Goal: Obtain resource: Download file/media

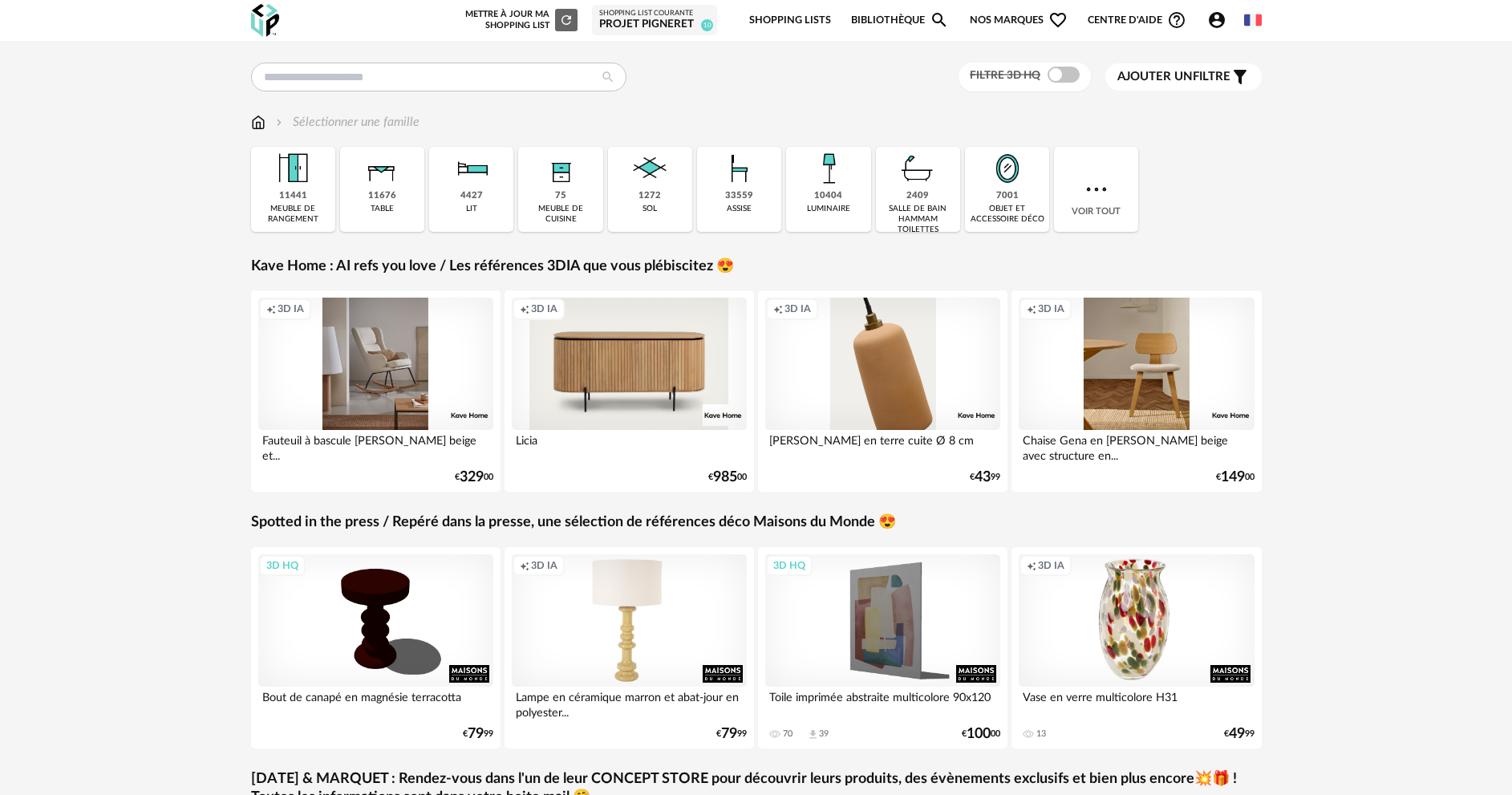
click at [740, 221] on div "33559 assise" at bounding box center [738, 189] width 84 height 85
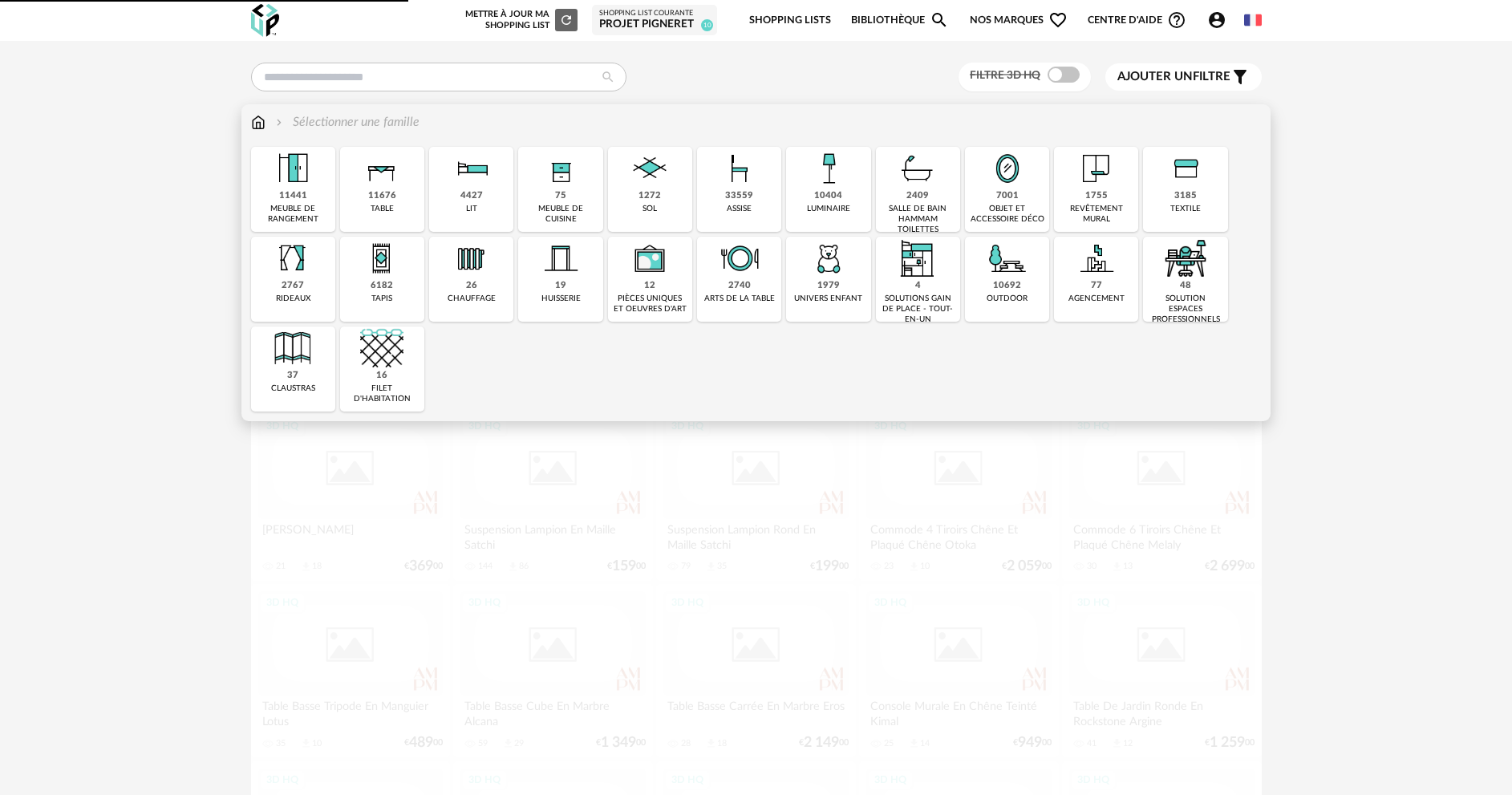
click at [737, 200] on div "33559" at bounding box center [739, 196] width 28 height 12
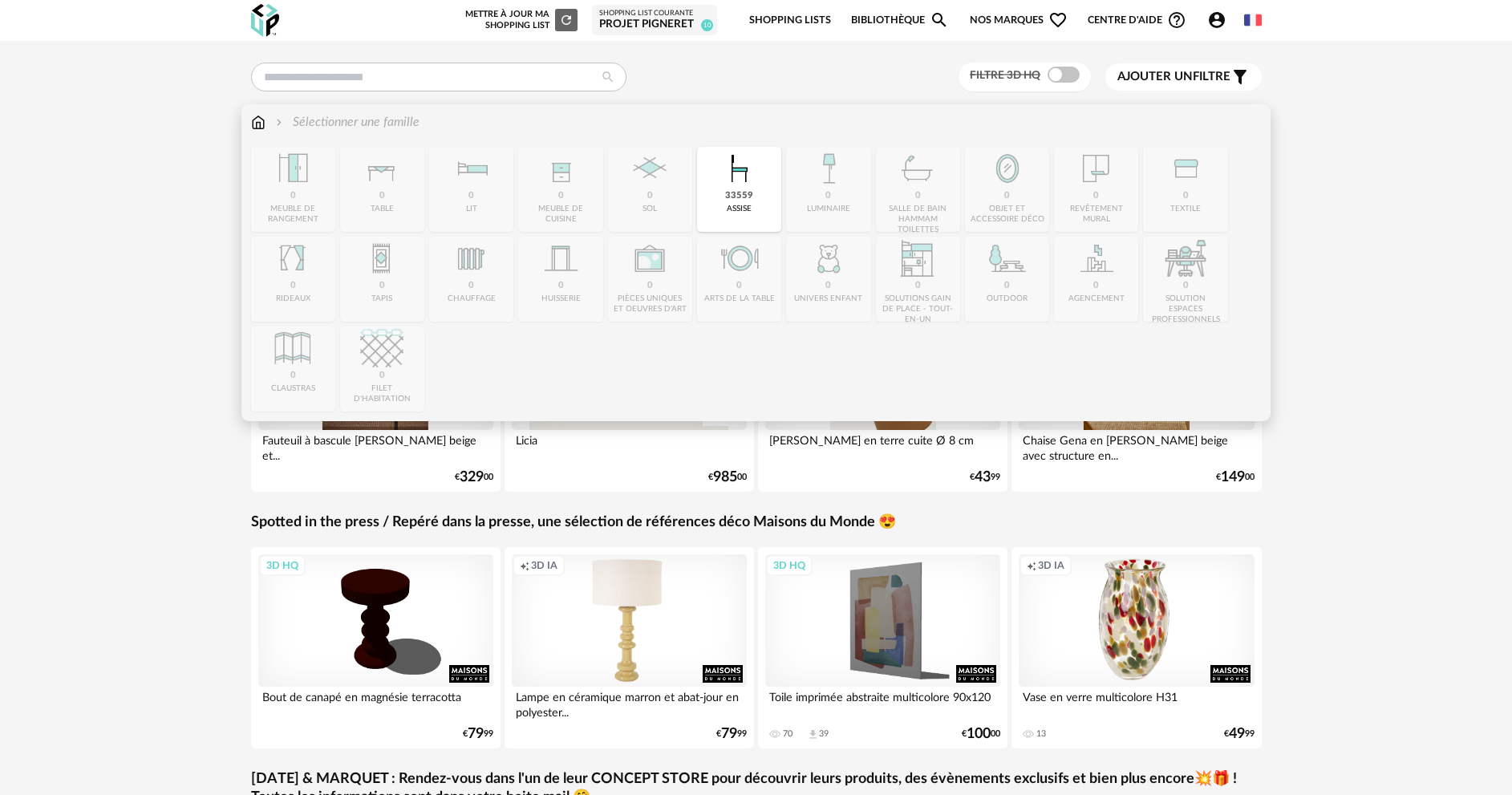
click at [747, 187] on img at bounding box center [739, 168] width 43 height 43
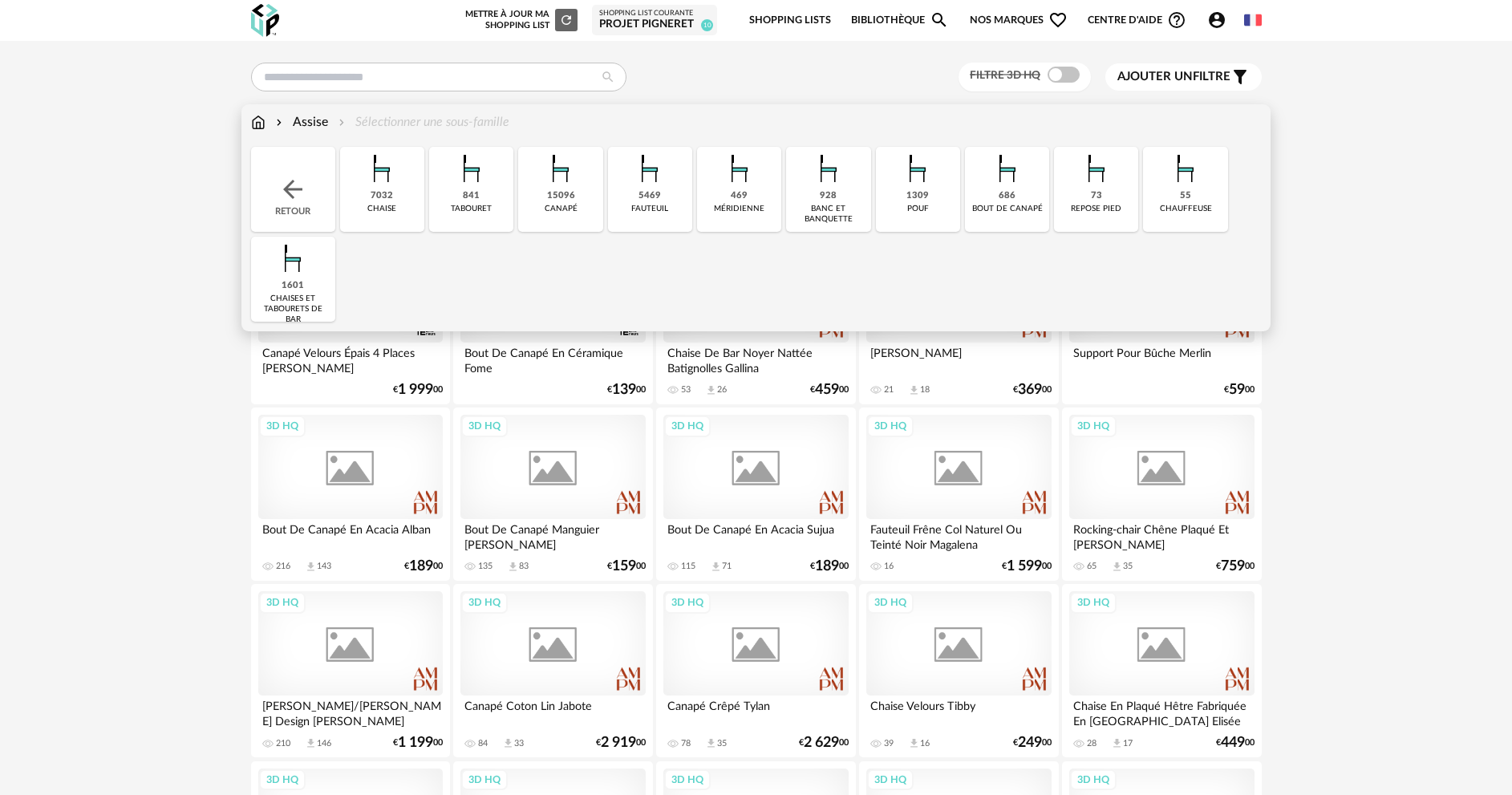
click at [643, 196] on div "5469" at bounding box center [649, 196] width 22 height 12
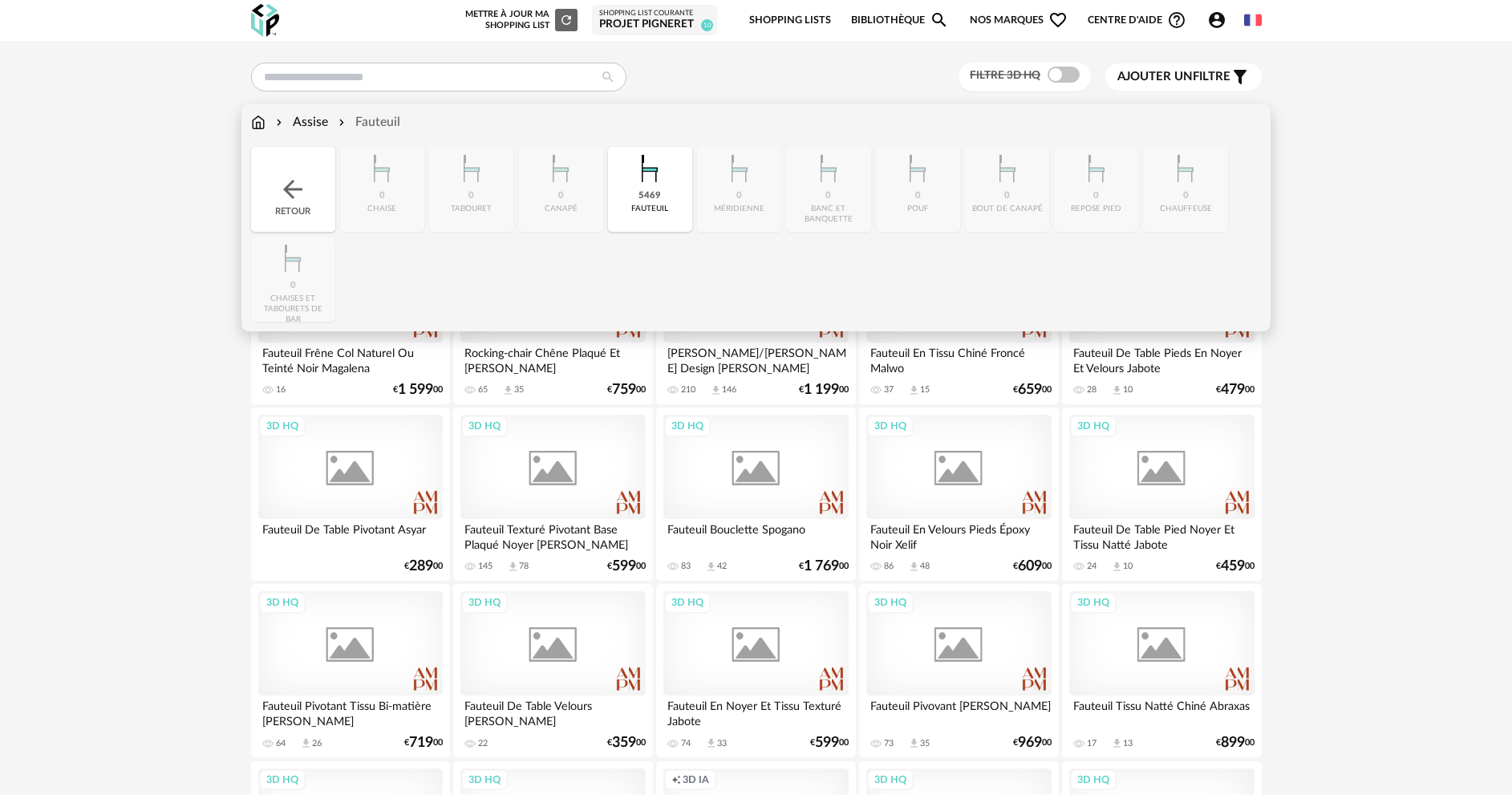
click at [650, 195] on div "5469" at bounding box center [649, 196] width 22 height 12
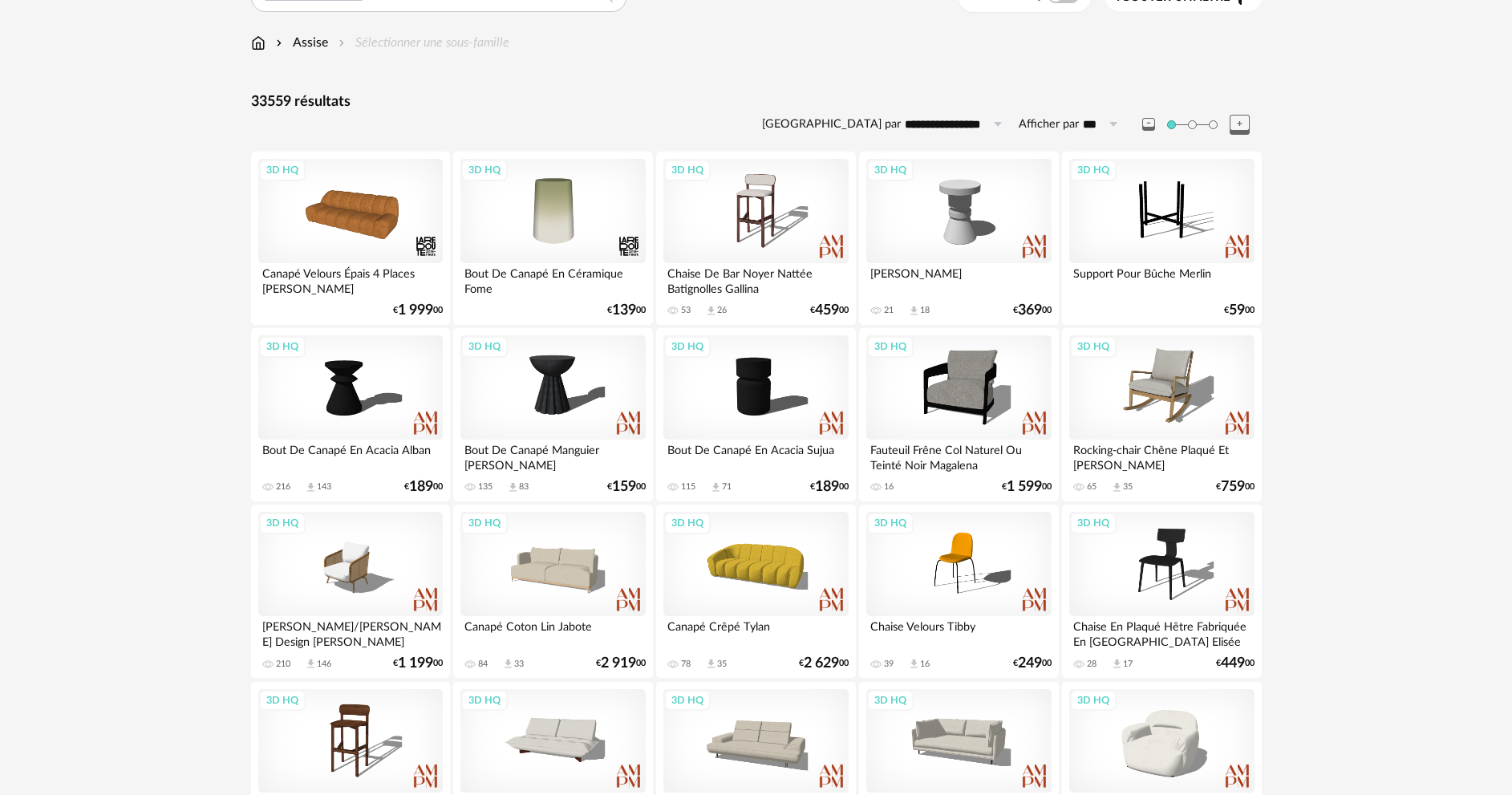
scroll to position [160, 0]
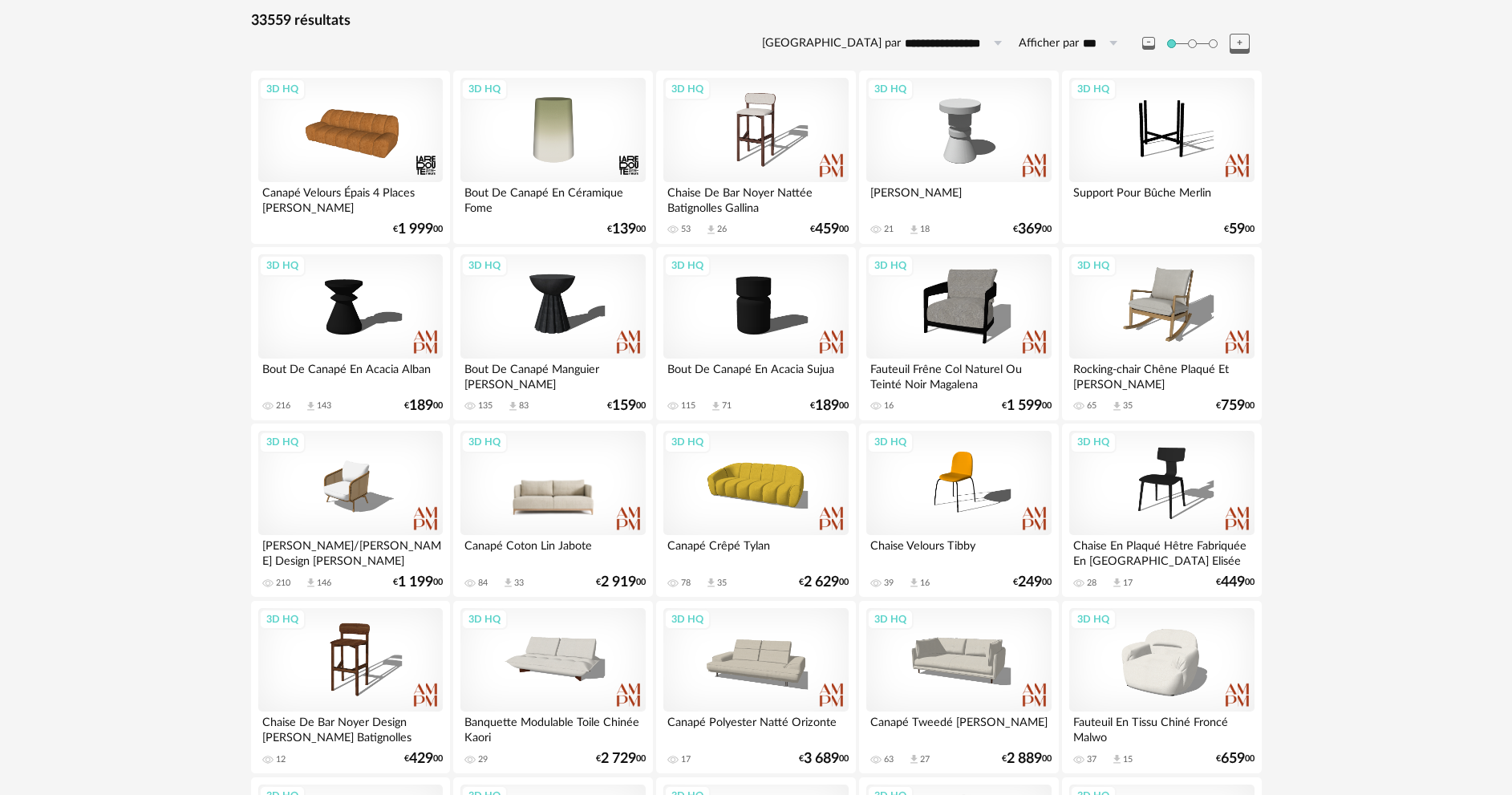
click at [539, 479] on div "3D HQ" at bounding box center [552, 482] width 184 height 104
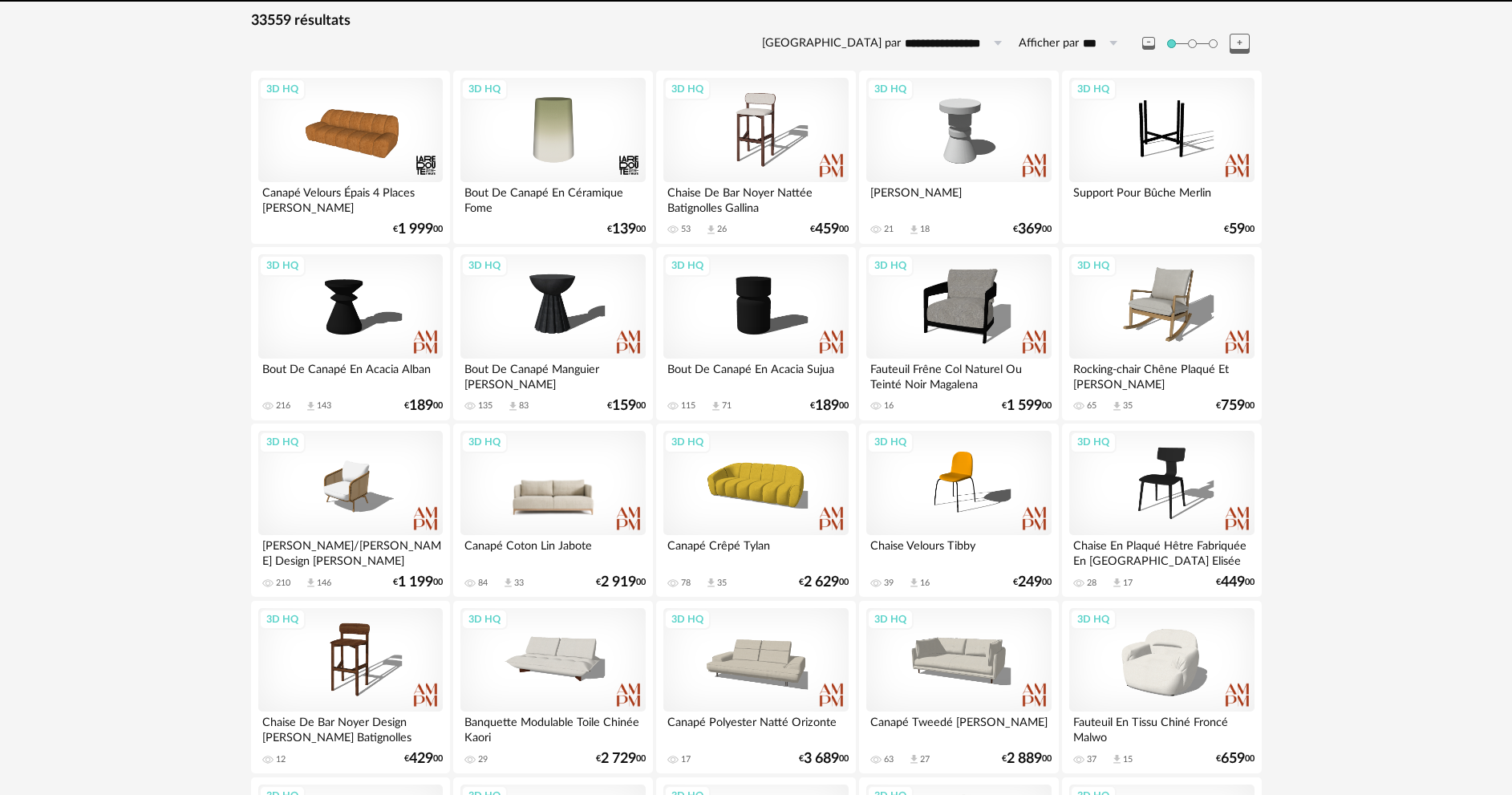
click at [565, 477] on div "3D HQ" at bounding box center [552, 482] width 184 height 104
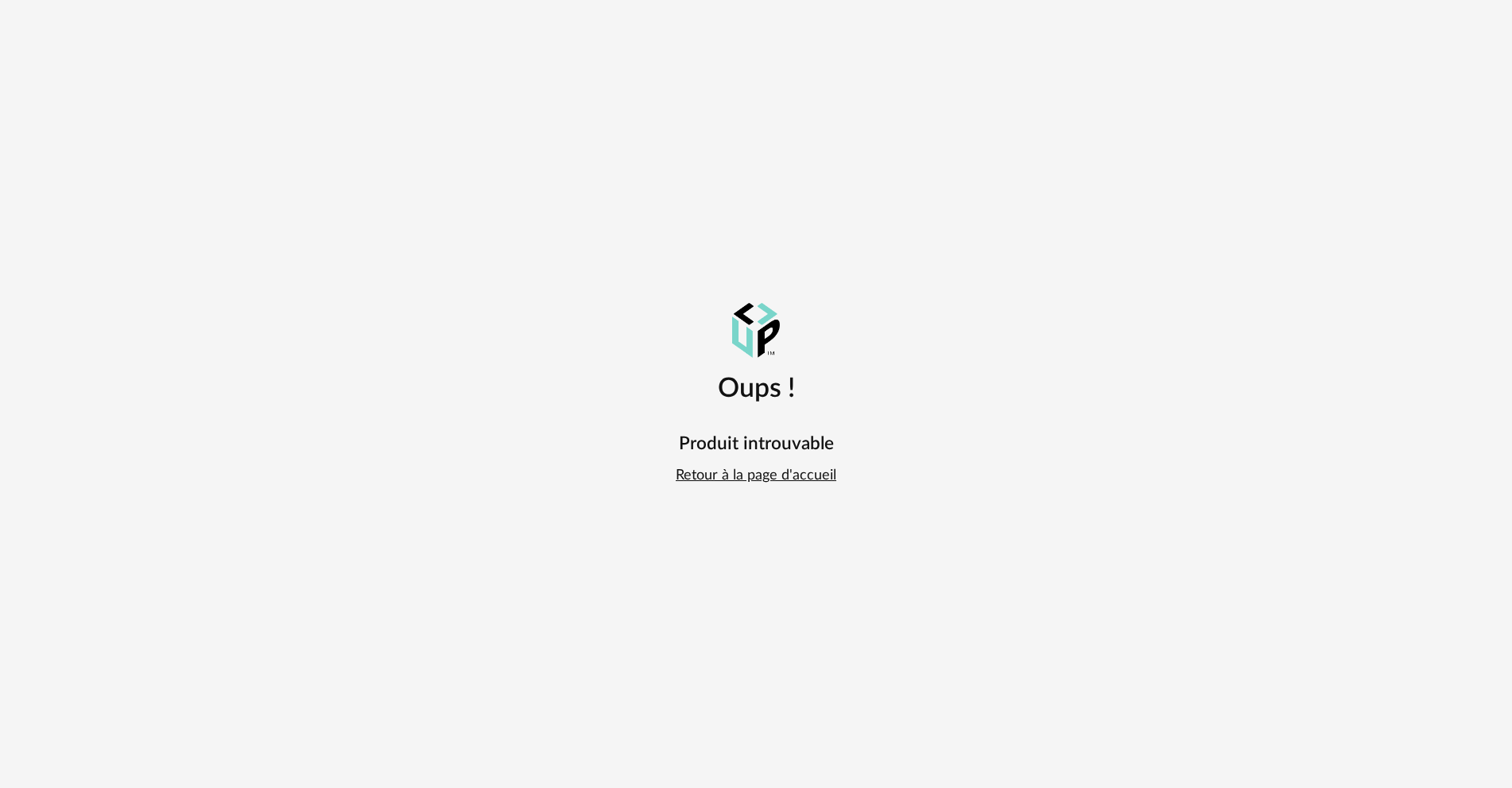
click at [756, 480] on link "Retour à la page d'accueil" at bounding box center [756, 476] width 161 height 19
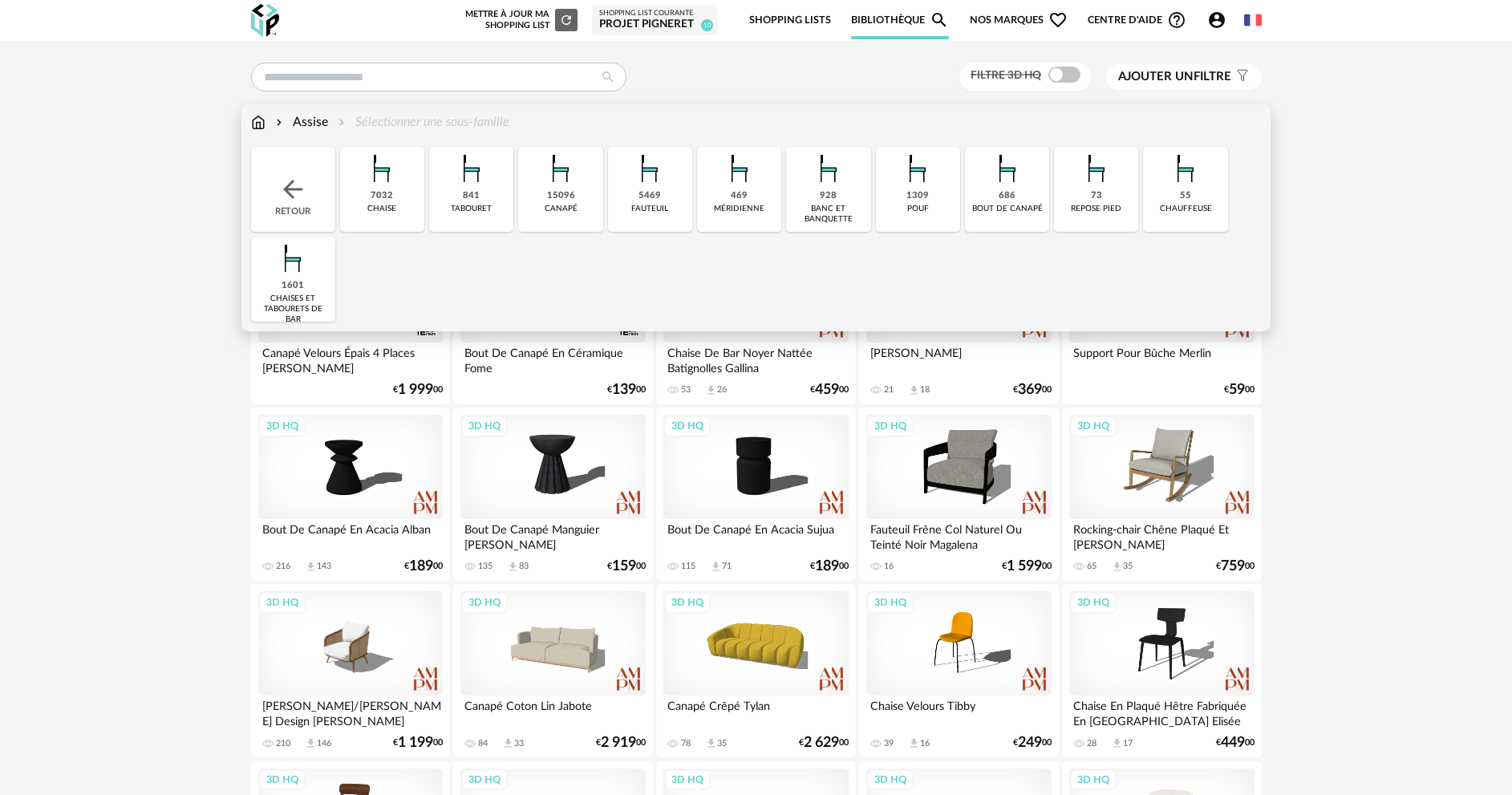
click at [644, 189] on img at bounding box center [649, 168] width 43 height 43
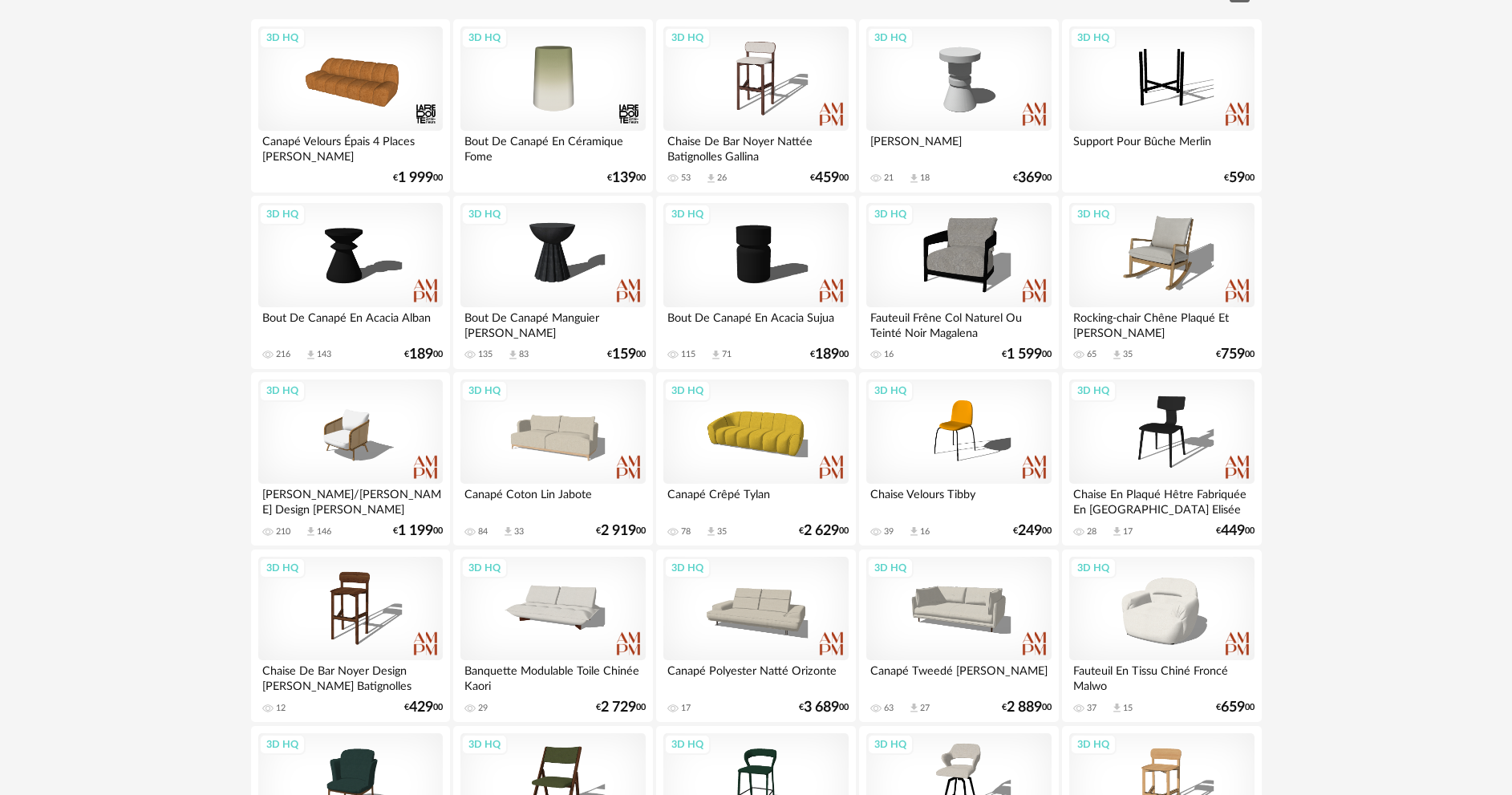
scroll to position [241, 0]
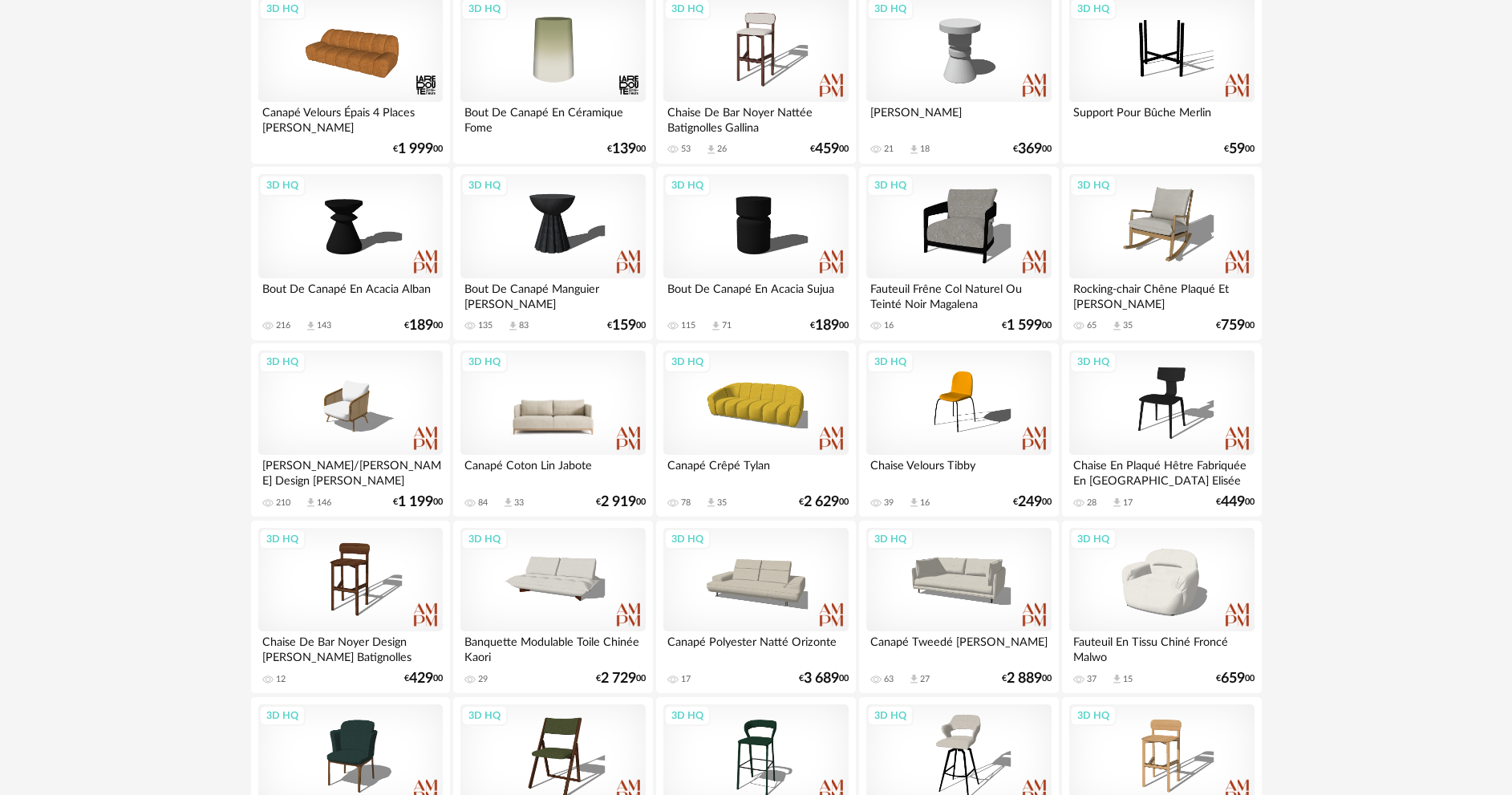
click at [526, 406] on div "3D HQ" at bounding box center [552, 402] width 184 height 104
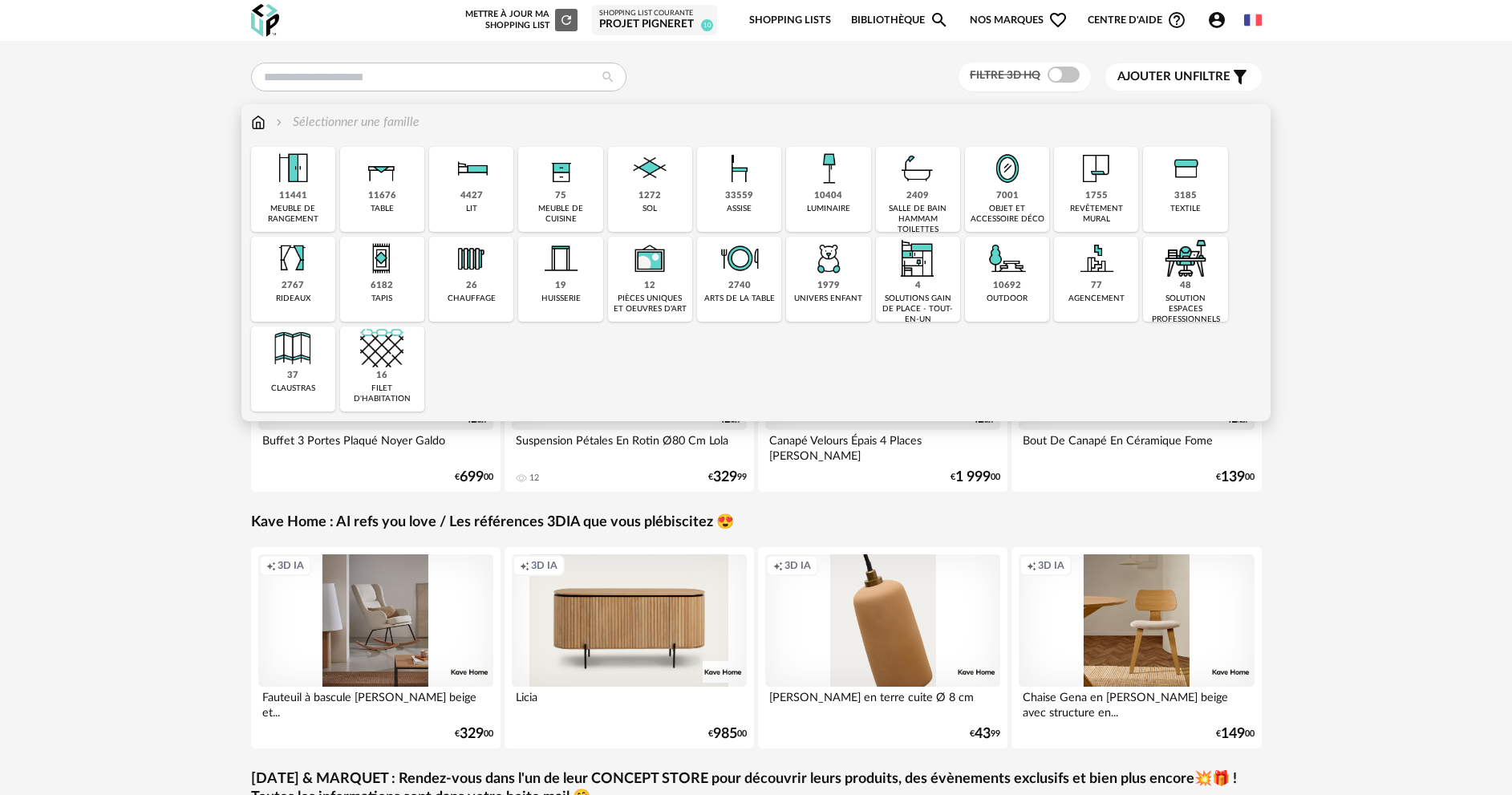
click at [746, 191] on div "33559" at bounding box center [739, 196] width 28 height 12
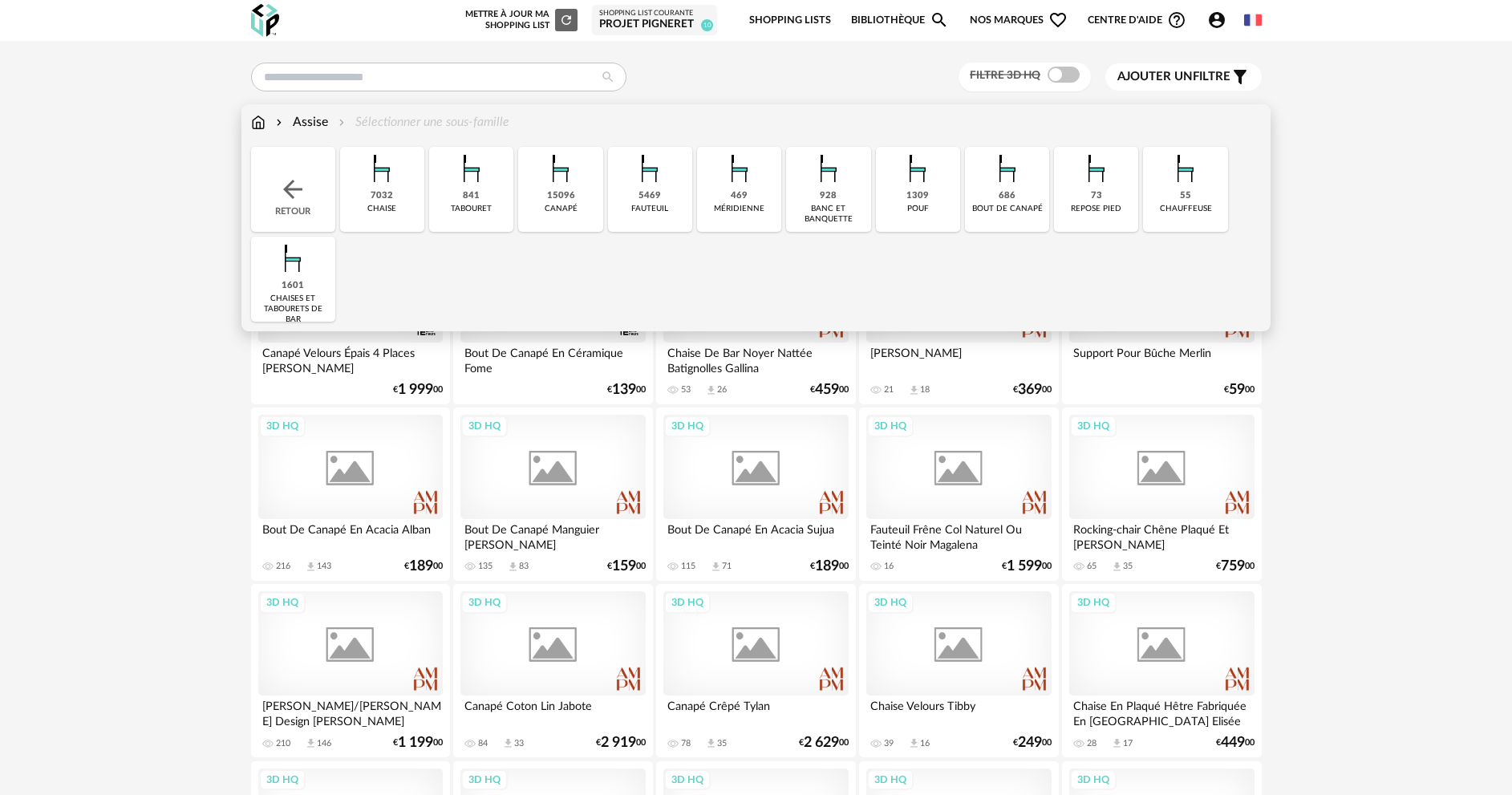
click at [633, 193] on div "5469 fauteuil" at bounding box center [650, 189] width 84 height 85
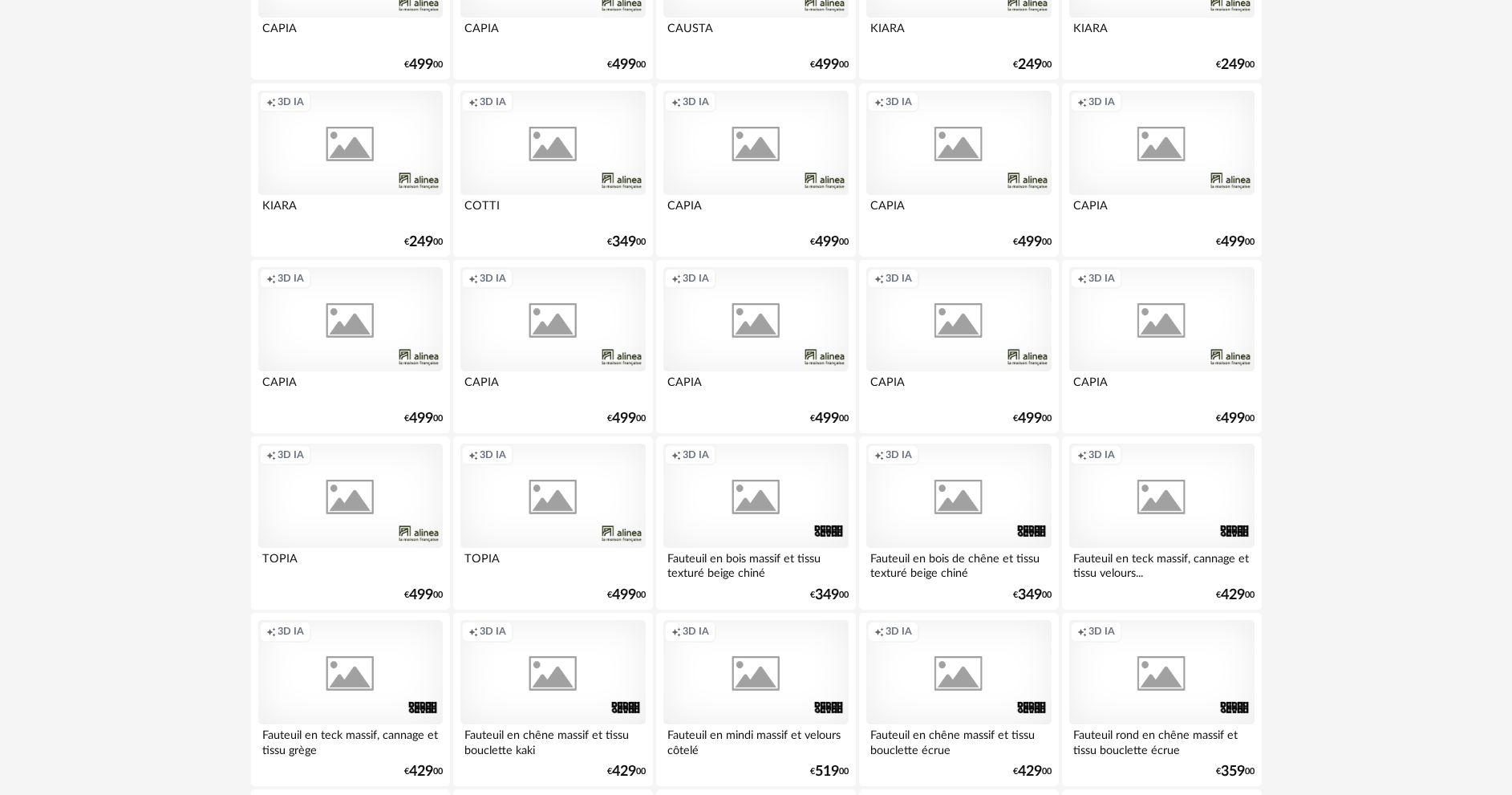
scroll to position [1443, 0]
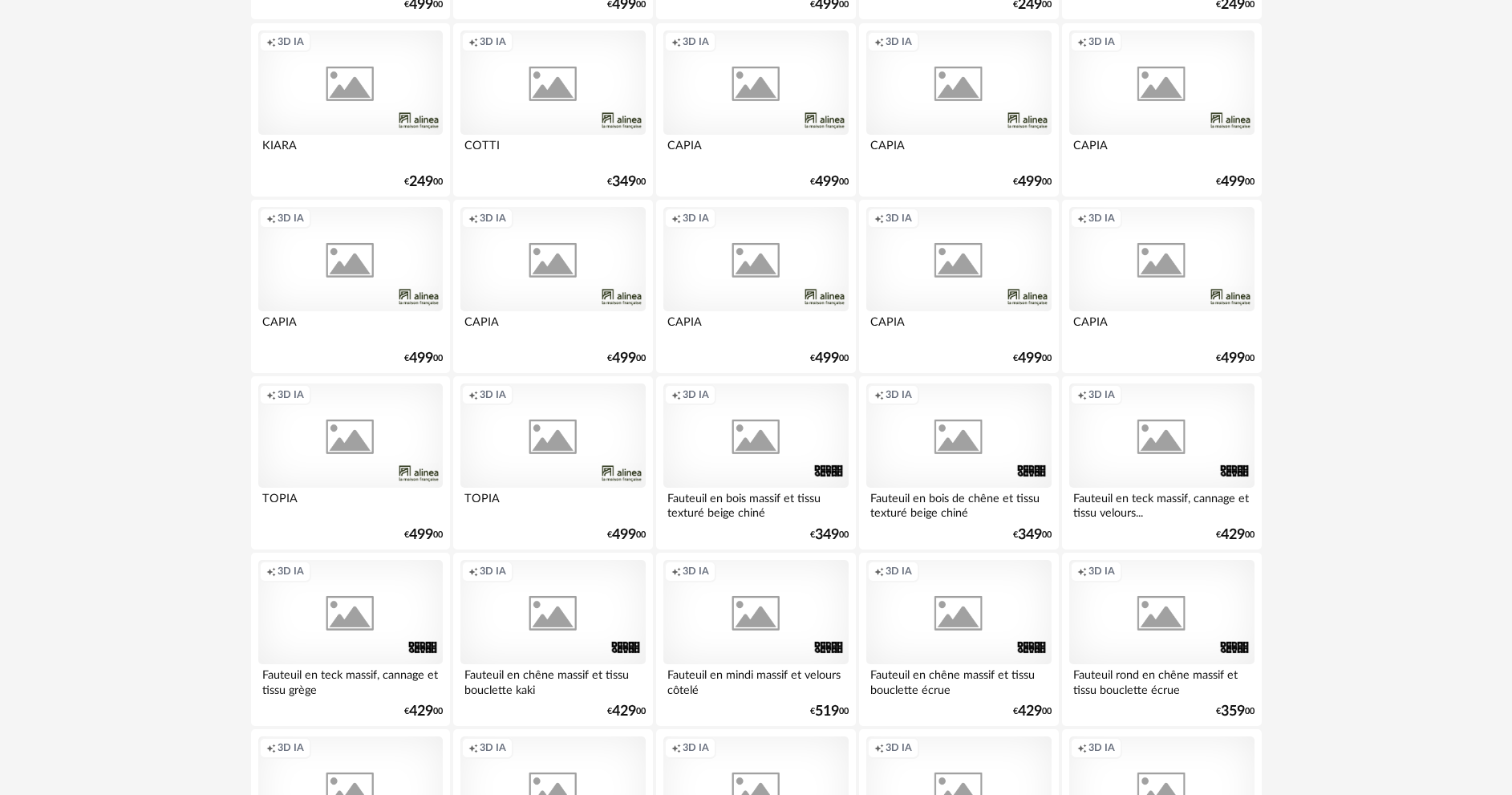
click at [1452, 380] on div "**********" at bounding box center [756, 493] width 1512 height 3791
click at [1377, 394] on div "**********" at bounding box center [756, 493] width 1512 height 3791
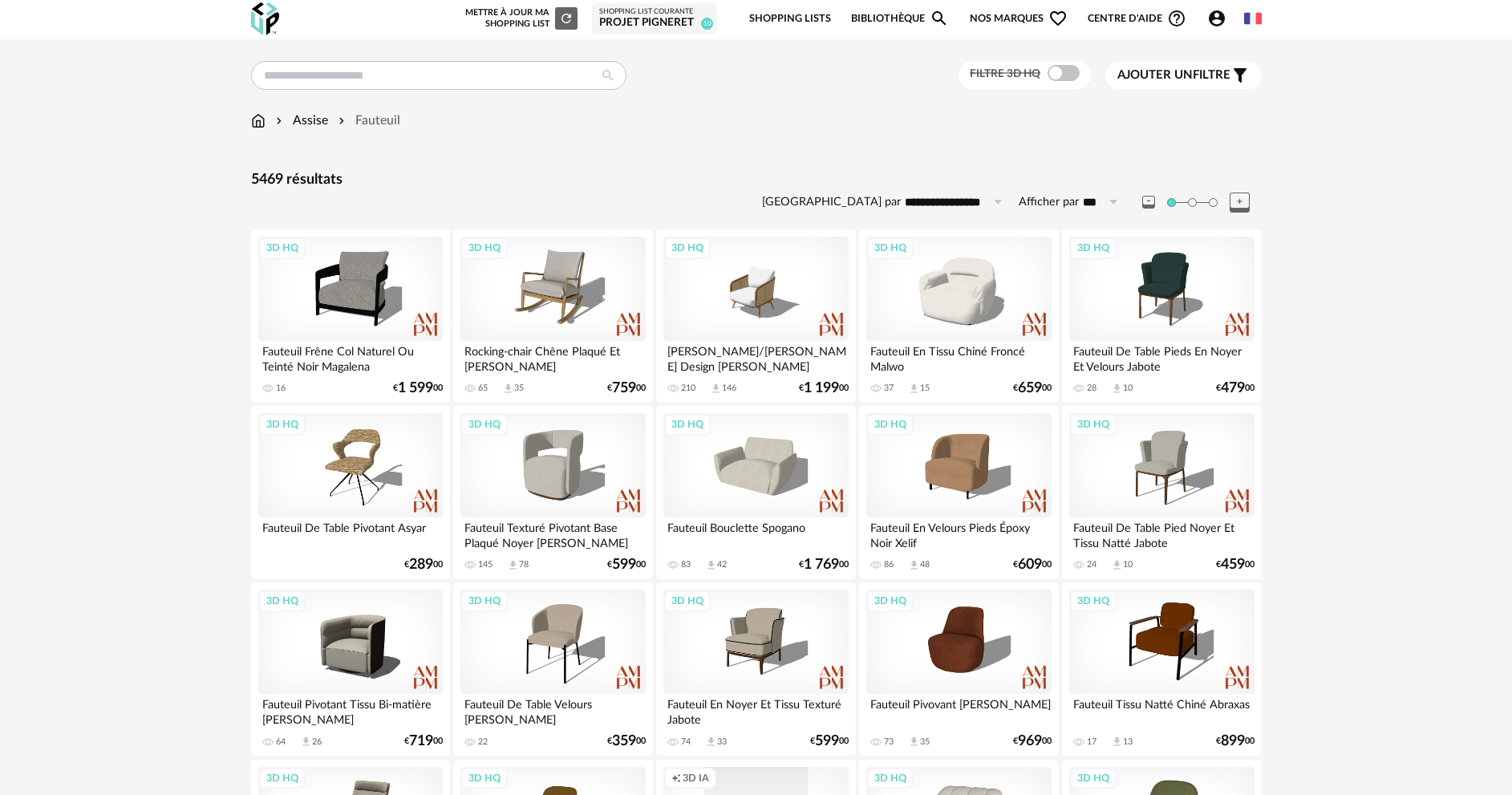
scroll to position [0, 0]
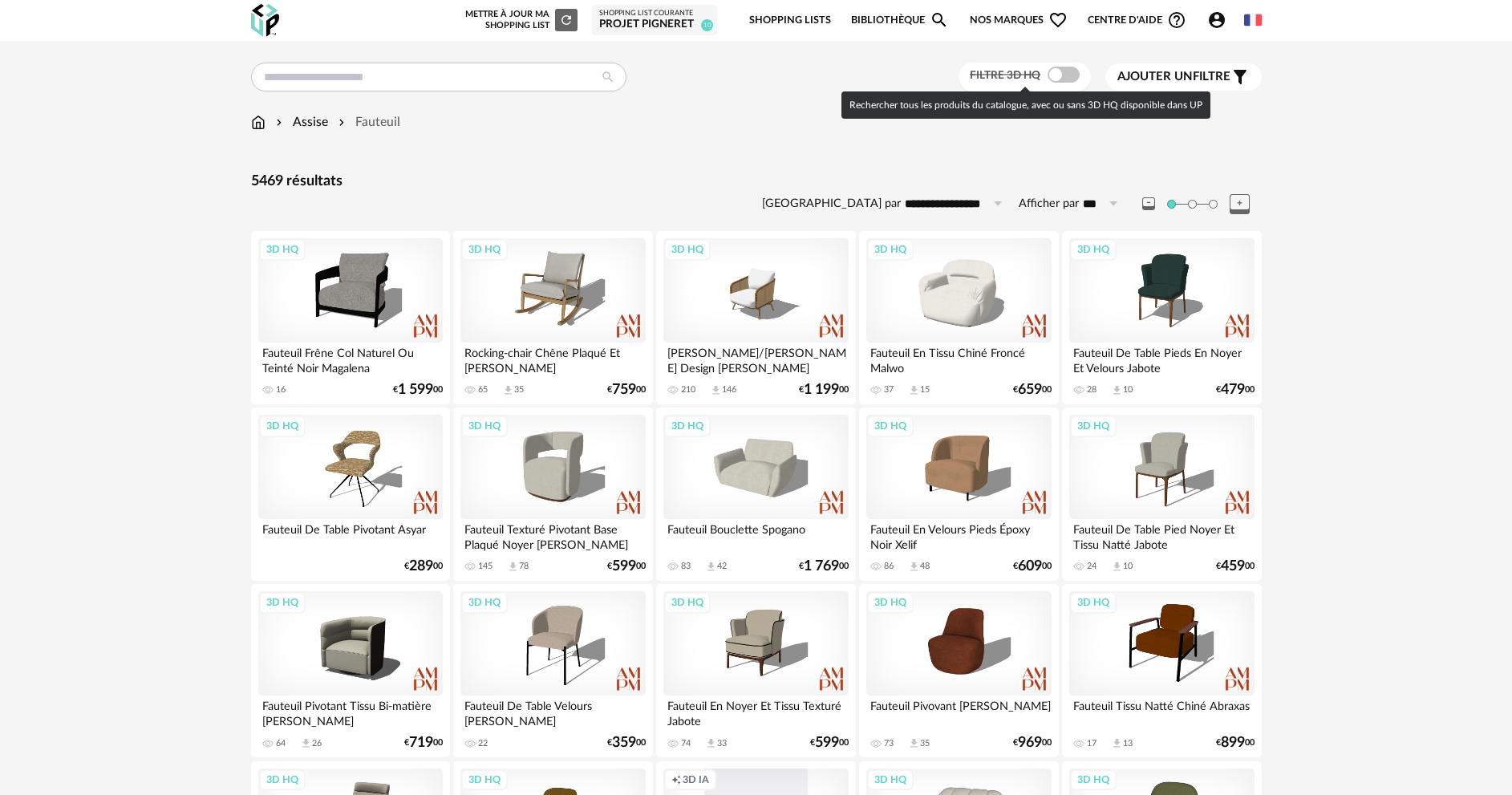
click at [1060, 72] on span at bounding box center [1063, 75] width 32 height 16
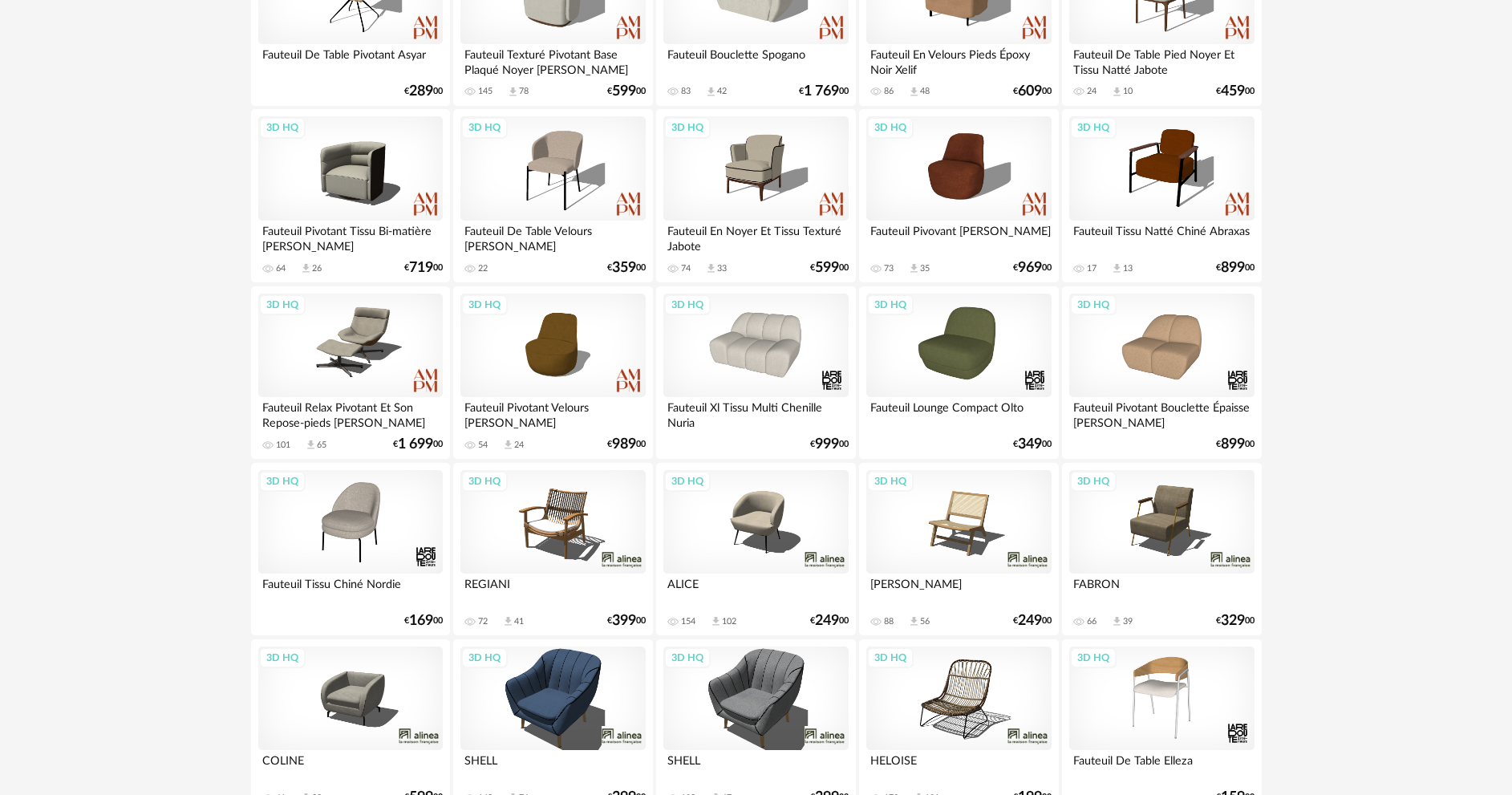
scroll to position [481, 0]
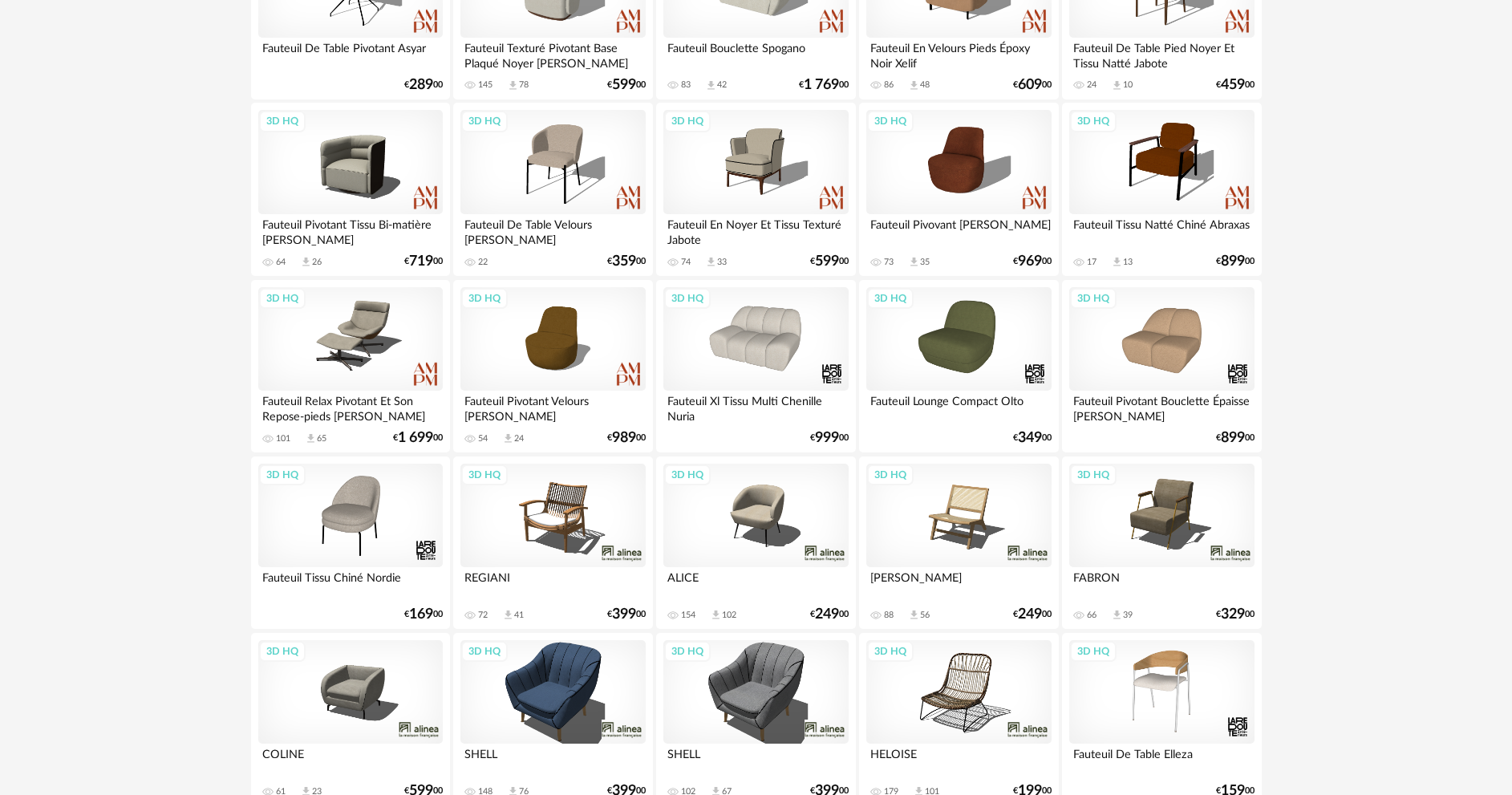
click at [783, 522] on div "3D HQ" at bounding box center [755, 515] width 184 height 104
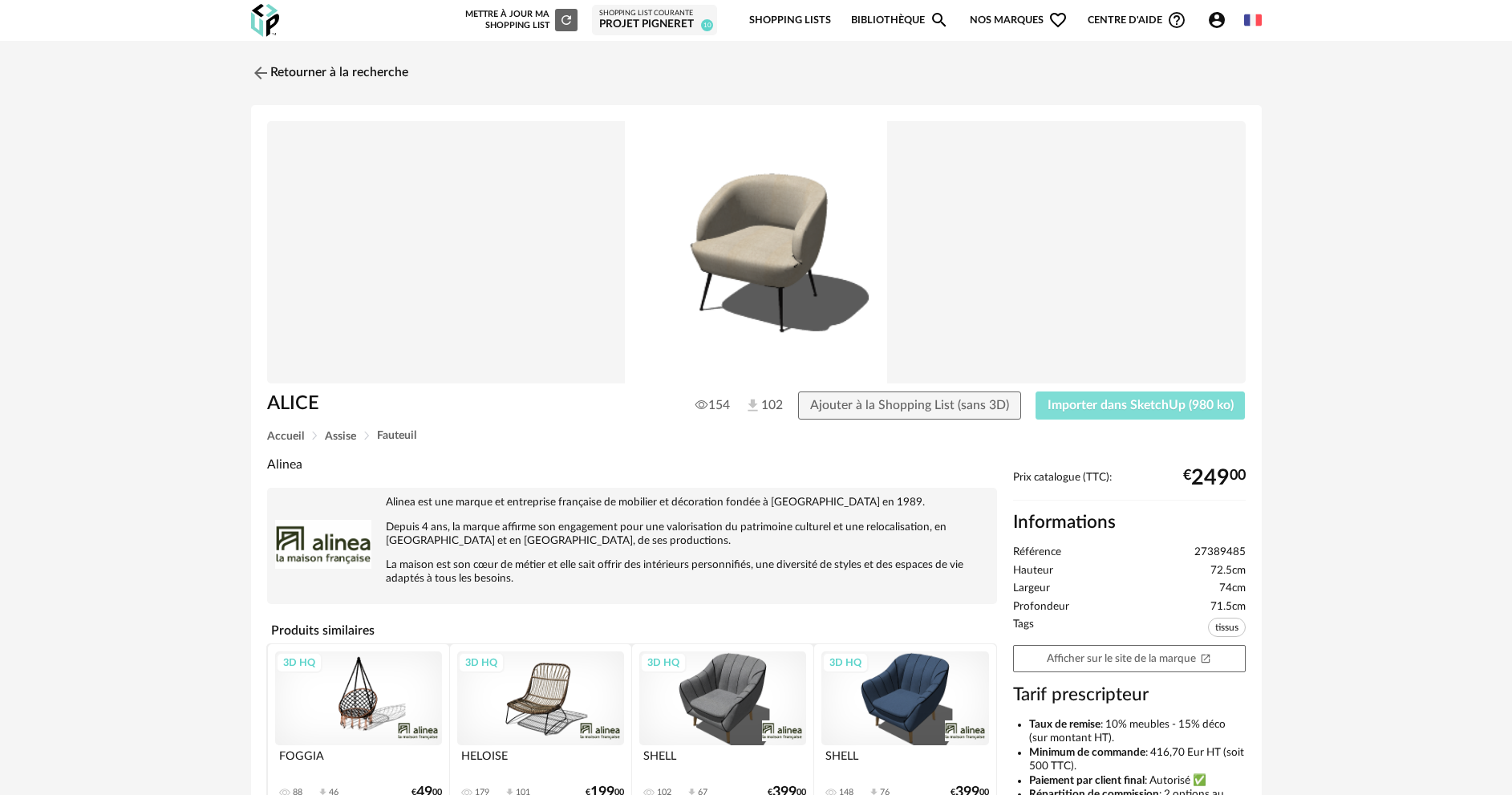
click at [1137, 396] on button "Importer dans SketchUp (980 ko)" at bounding box center [1140, 405] width 210 height 29
click at [268, 70] on img at bounding box center [259, 72] width 23 height 23
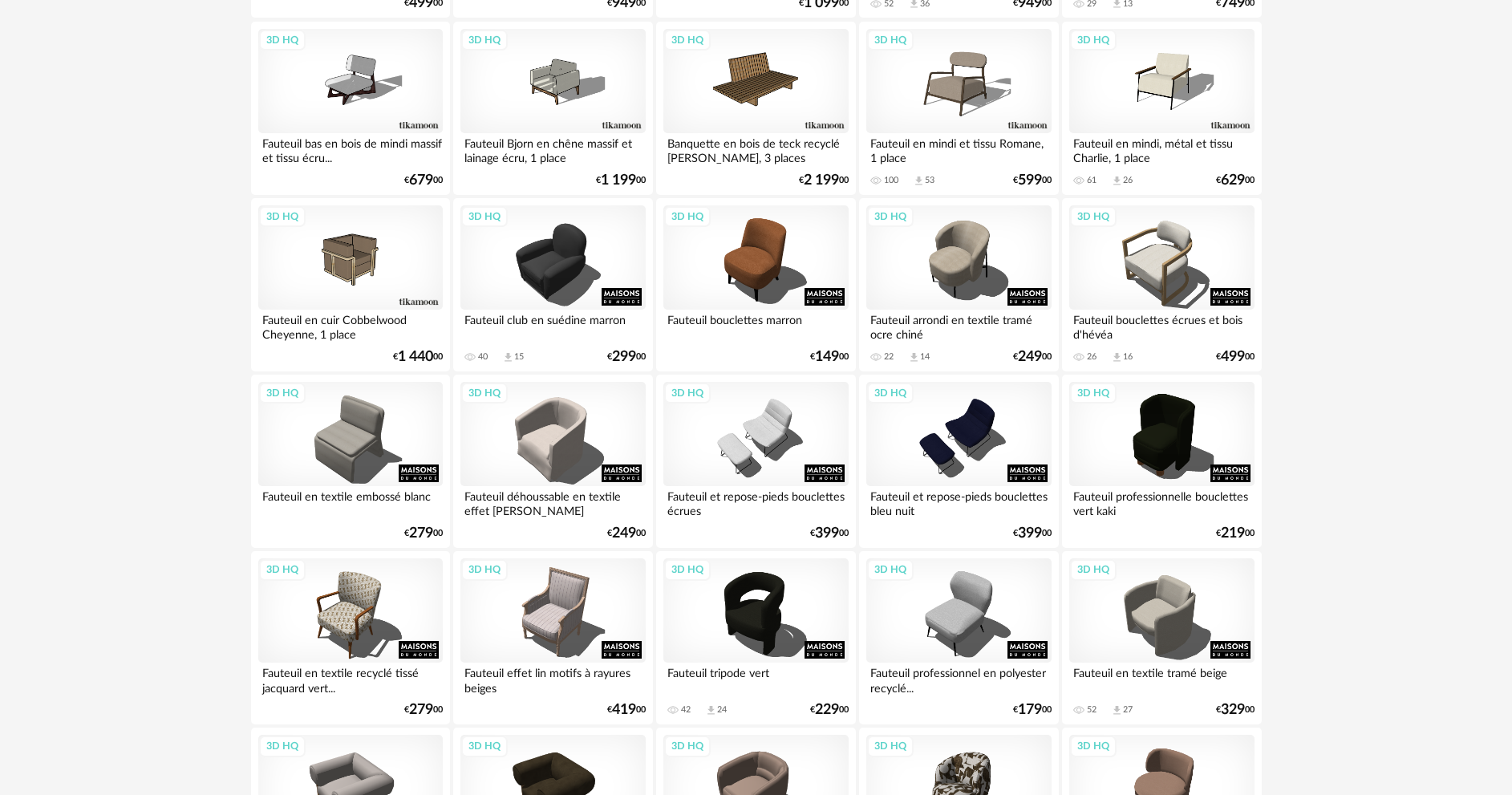
scroll to position [1684, 0]
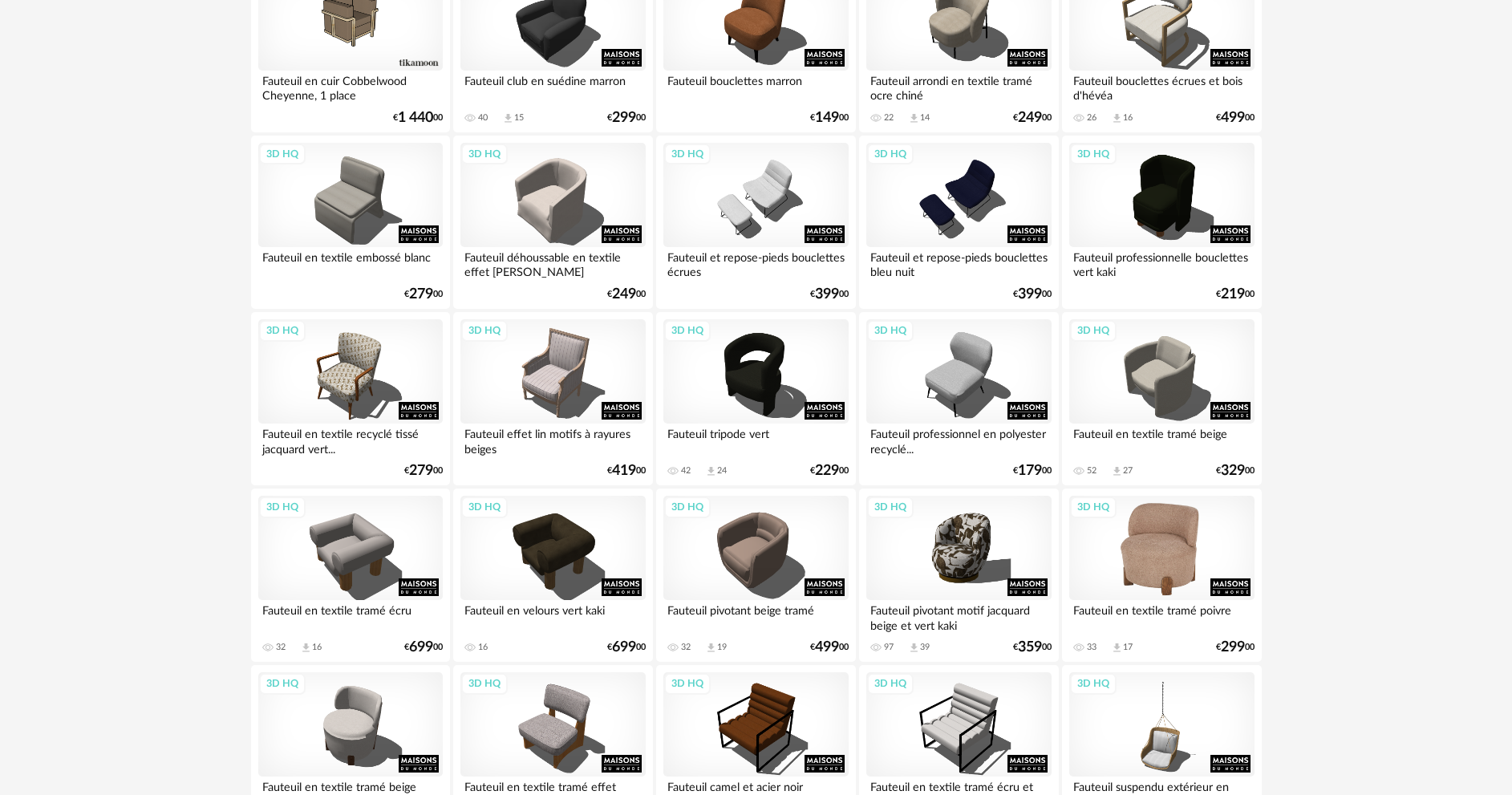
click at [1172, 567] on div "3D HQ" at bounding box center [1161, 547] width 184 height 104
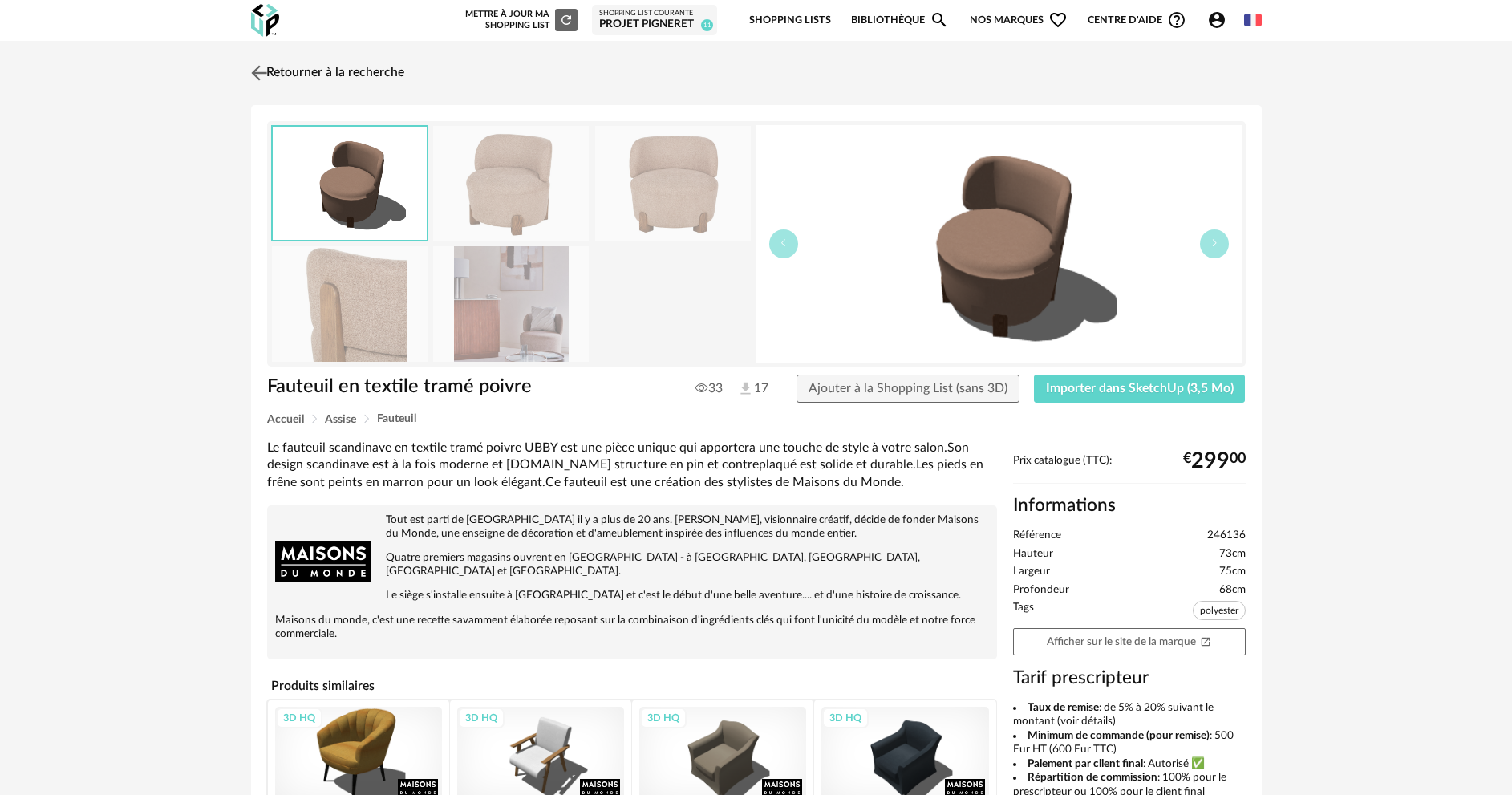
click at [256, 60] on link "Retourner à la recherche" at bounding box center [326, 73] width 157 height 35
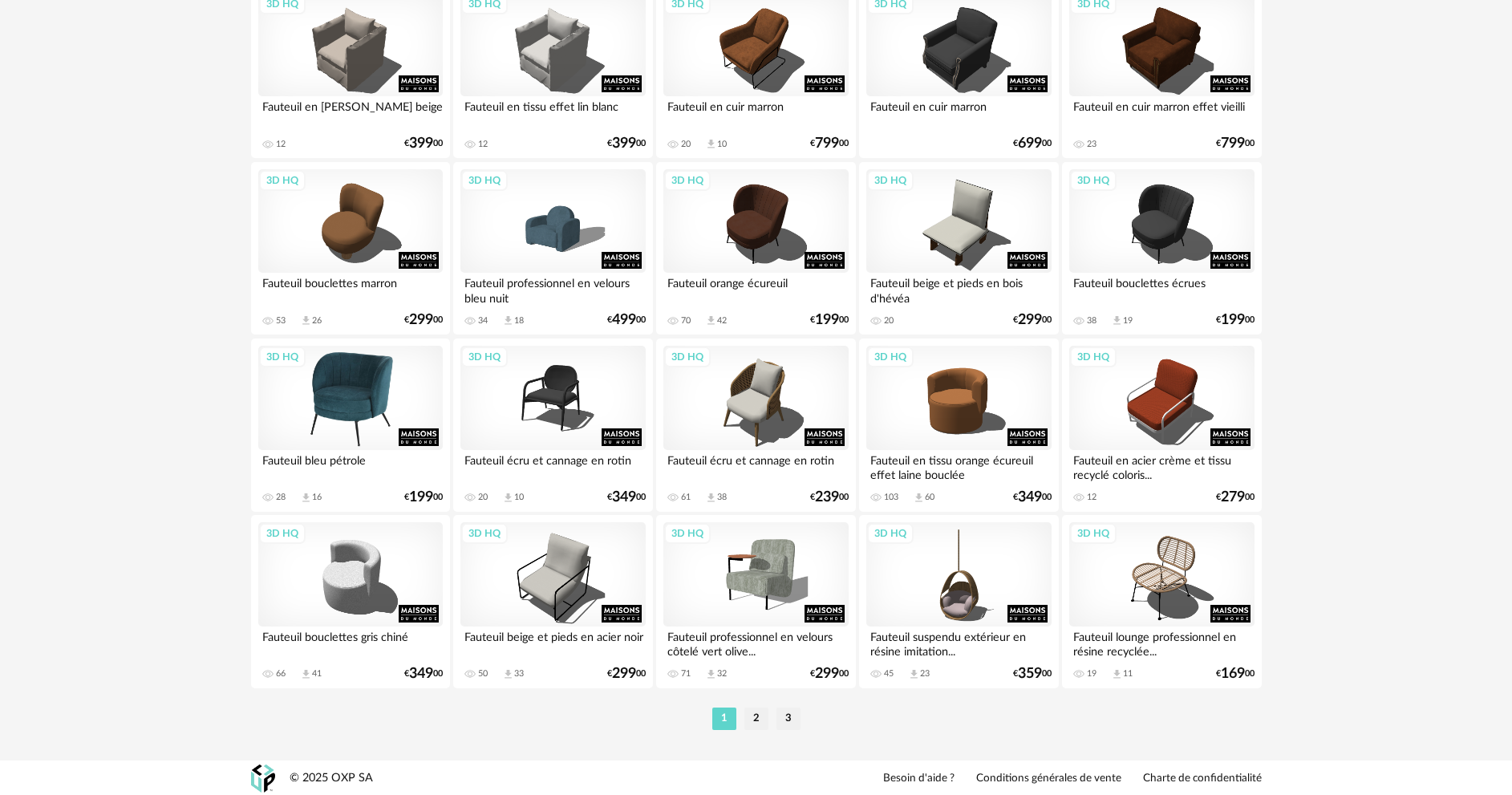
scroll to position [3072, 0]
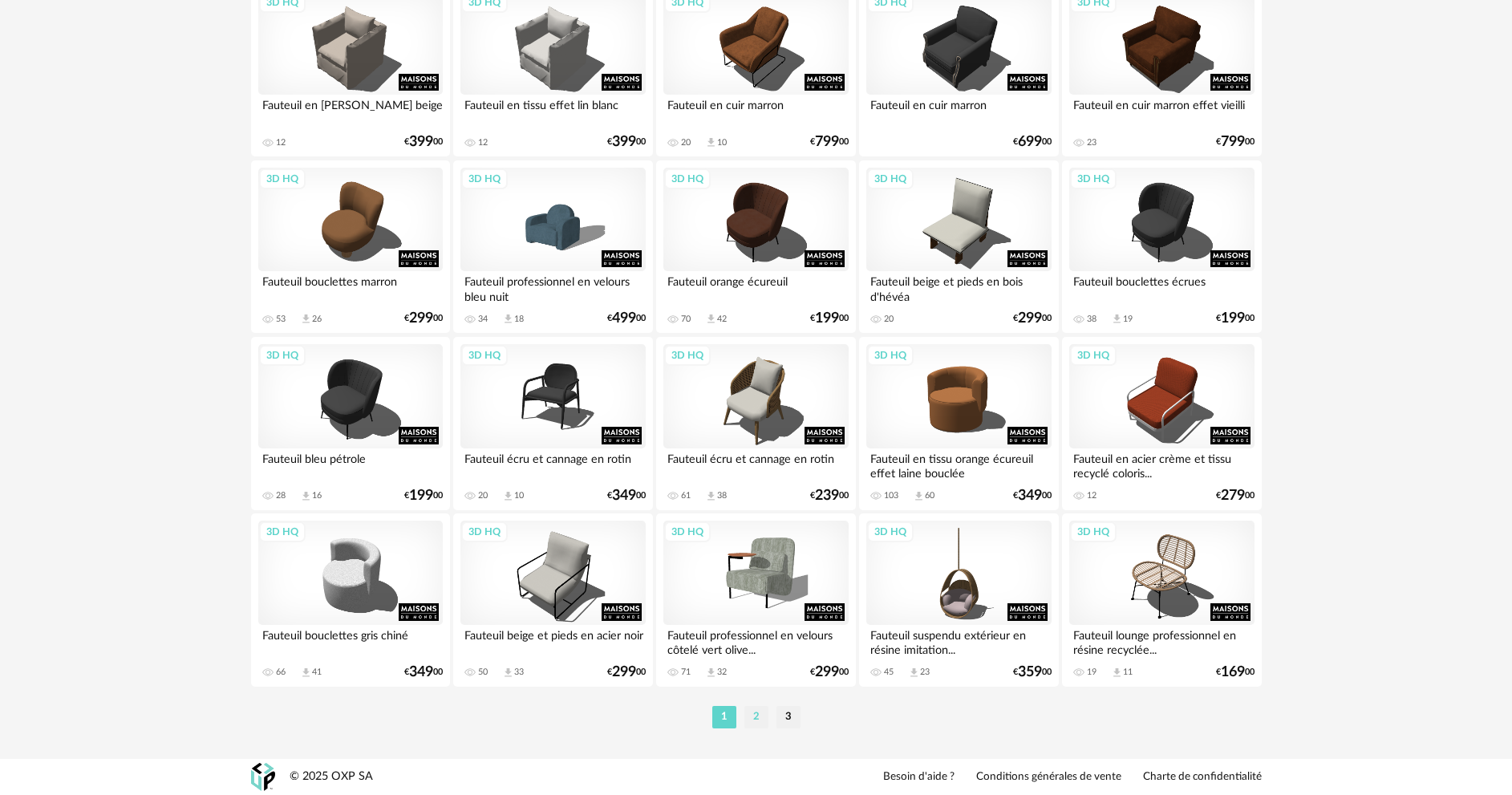
click at [759, 722] on li "2" at bounding box center [756, 716] width 24 height 22
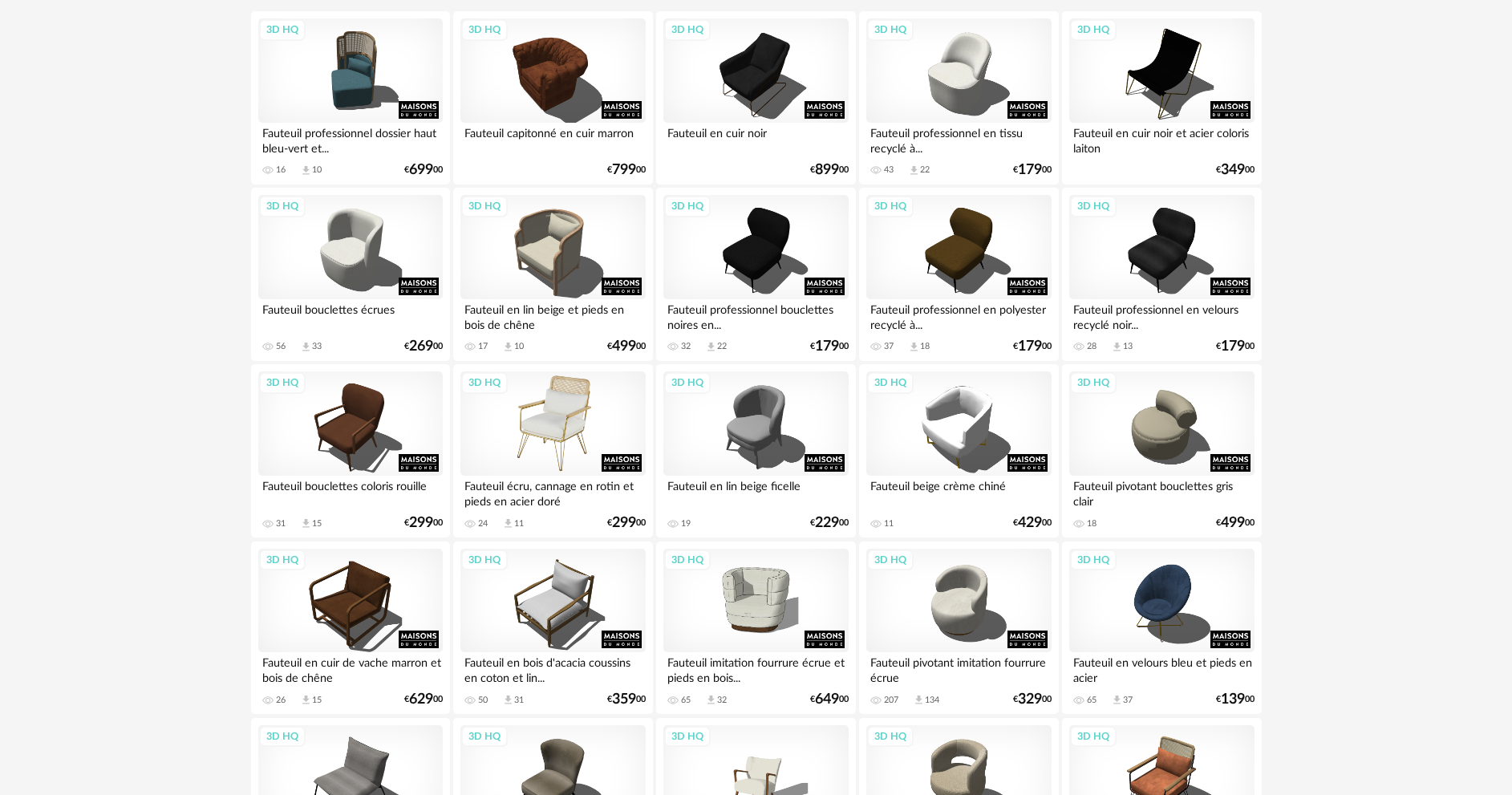
scroll to position [241, 0]
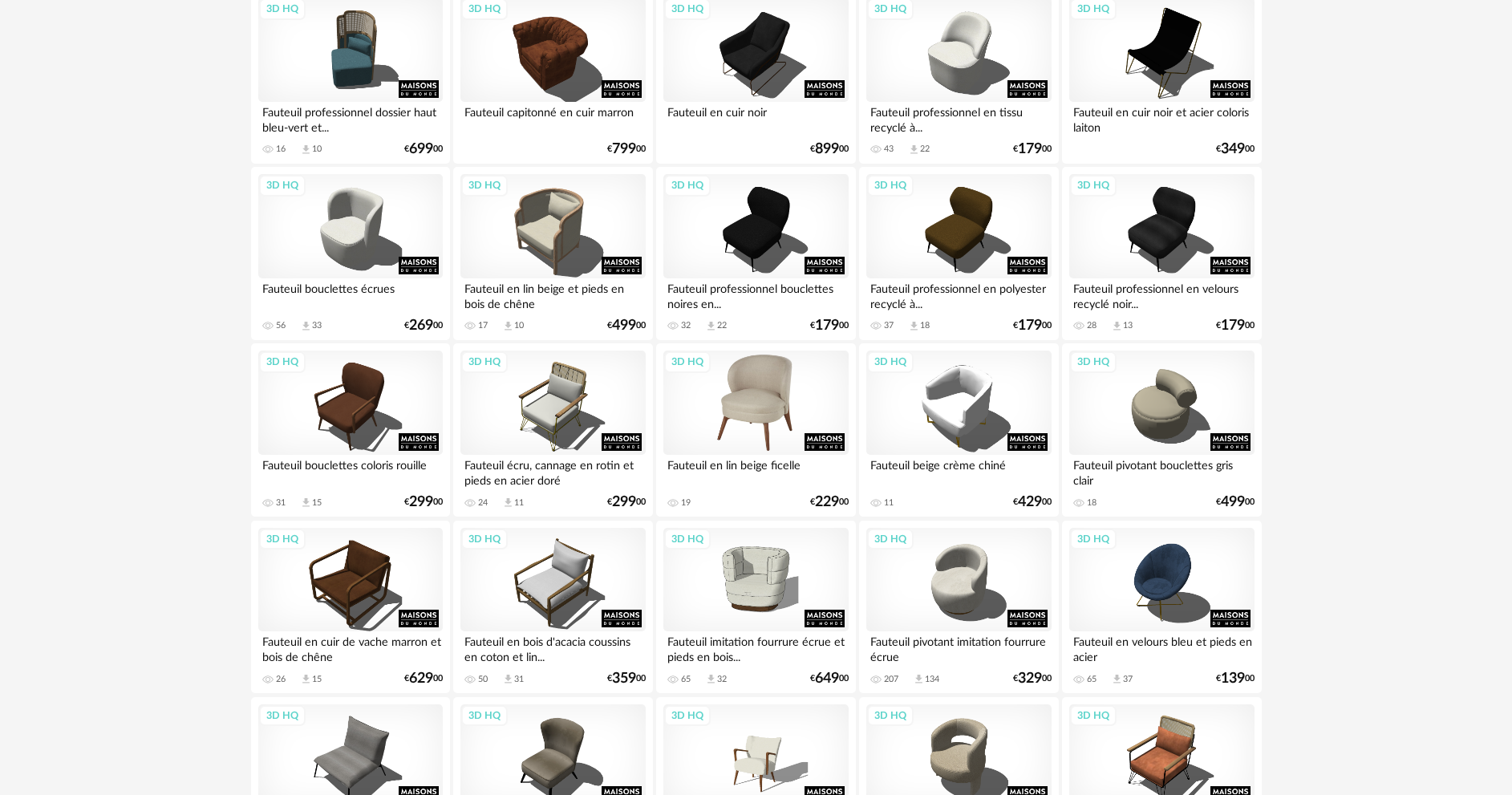
click at [783, 418] on div "3D HQ" at bounding box center [755, 402] width 184 height 104
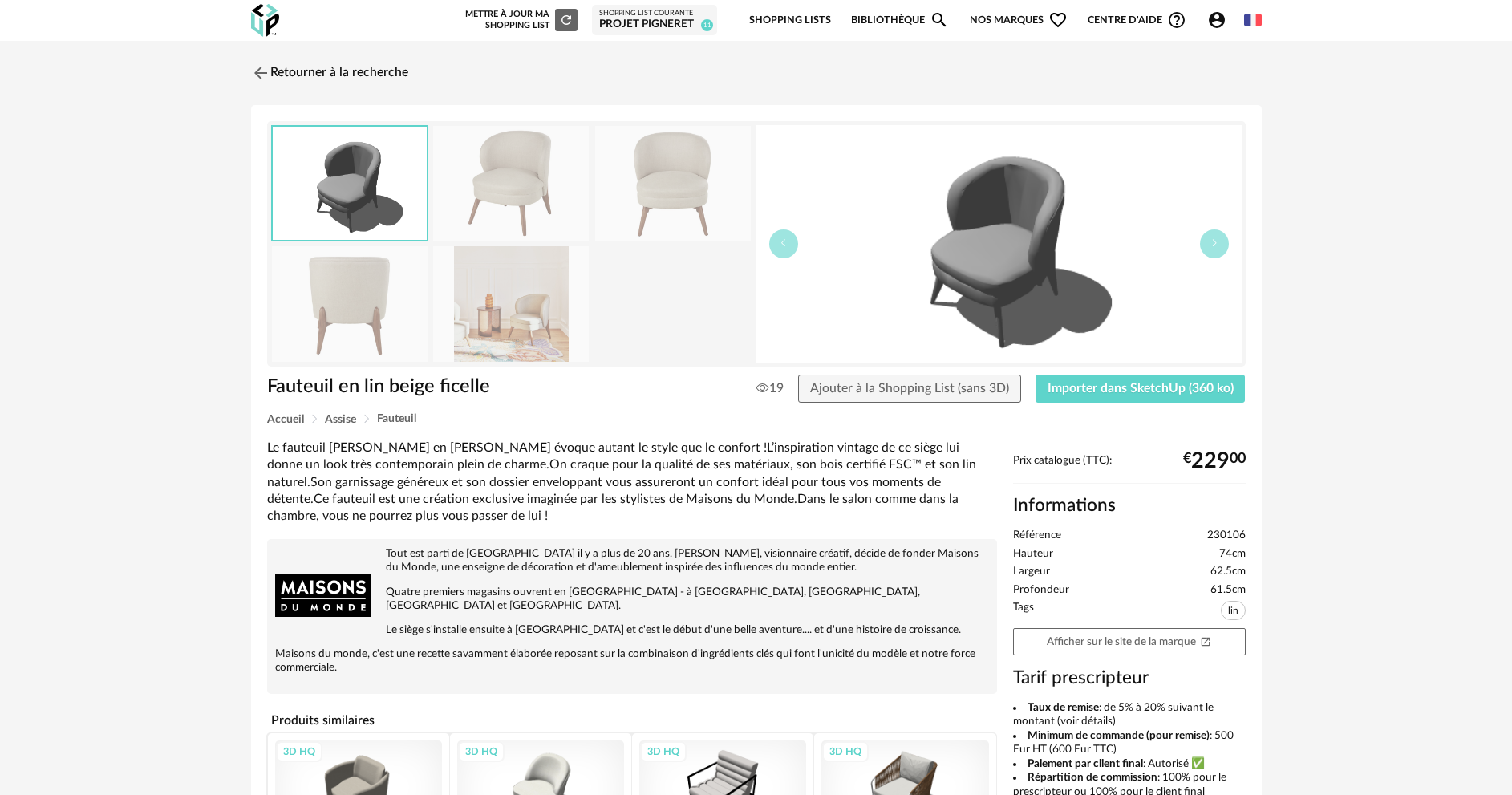
click at [494, 304] on img at bounding box center [511, 304] width 156 height 115
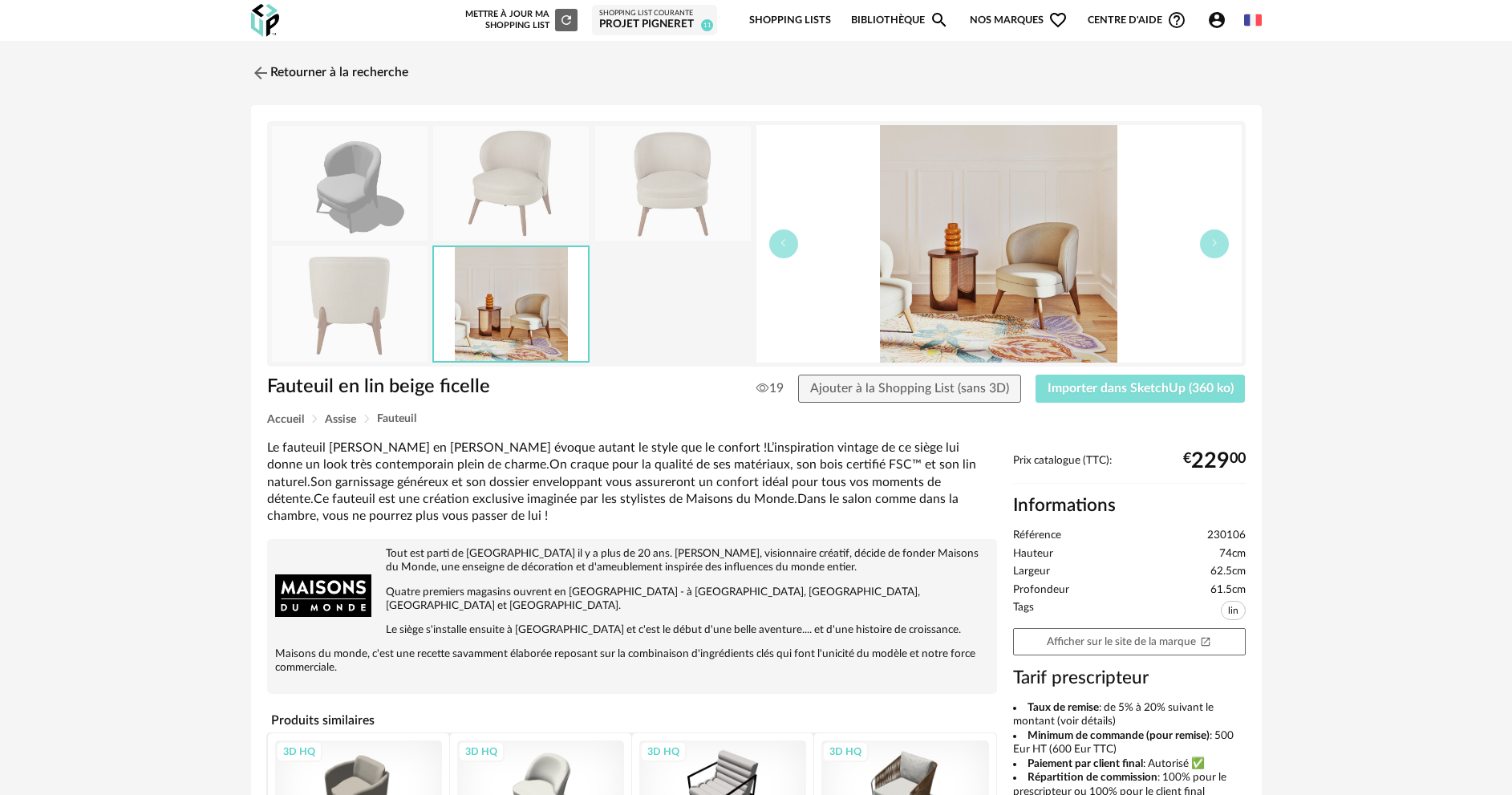
click at [1104, 394] on span "Importer dans SketchUp (360 ko)" at bounding box center [1140, 388] width 186 height 13
click at [264, 75] on img at bounding box center [259, 72] width 23 height 23
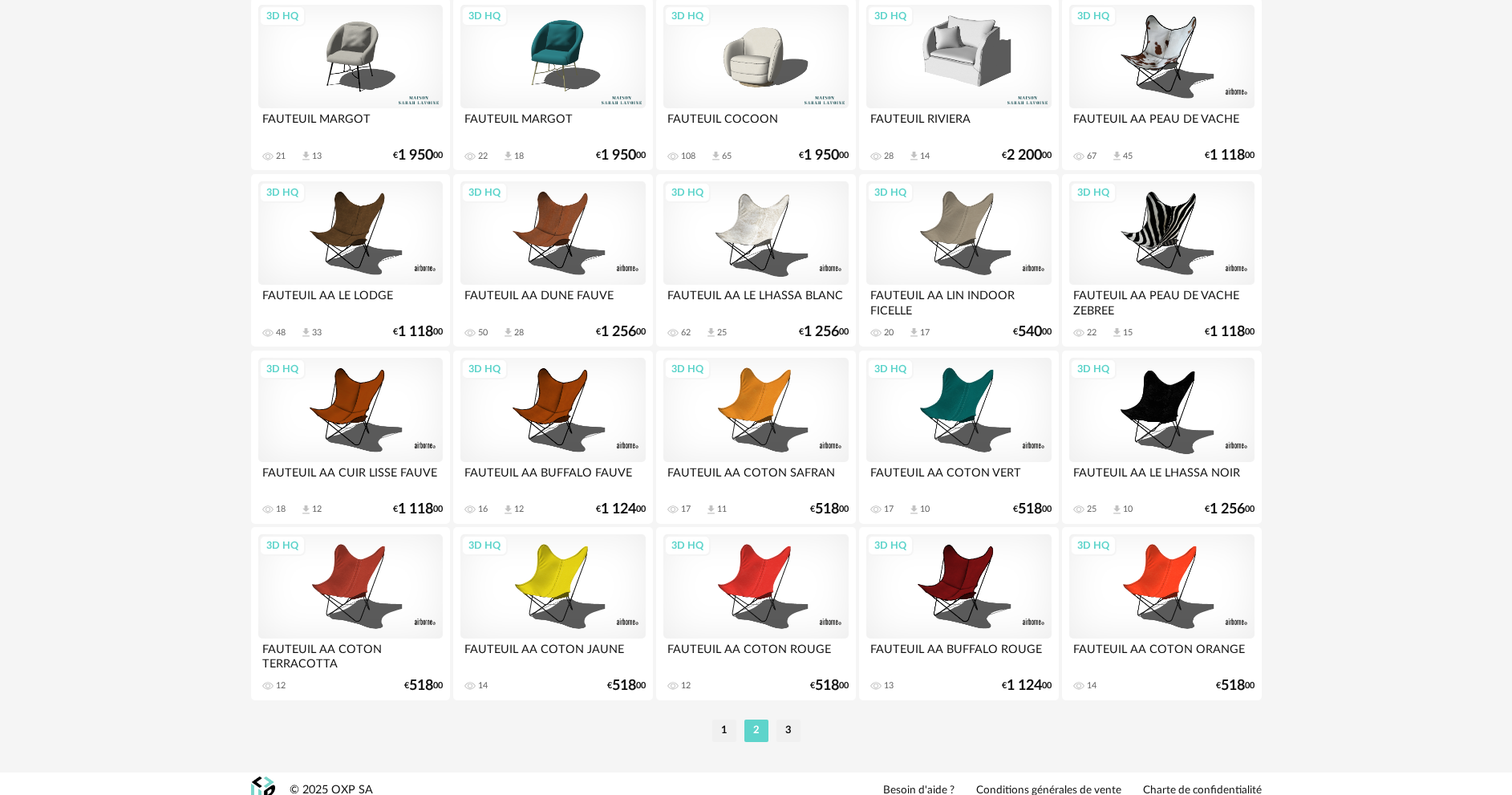
scroll to position [3072, 0]
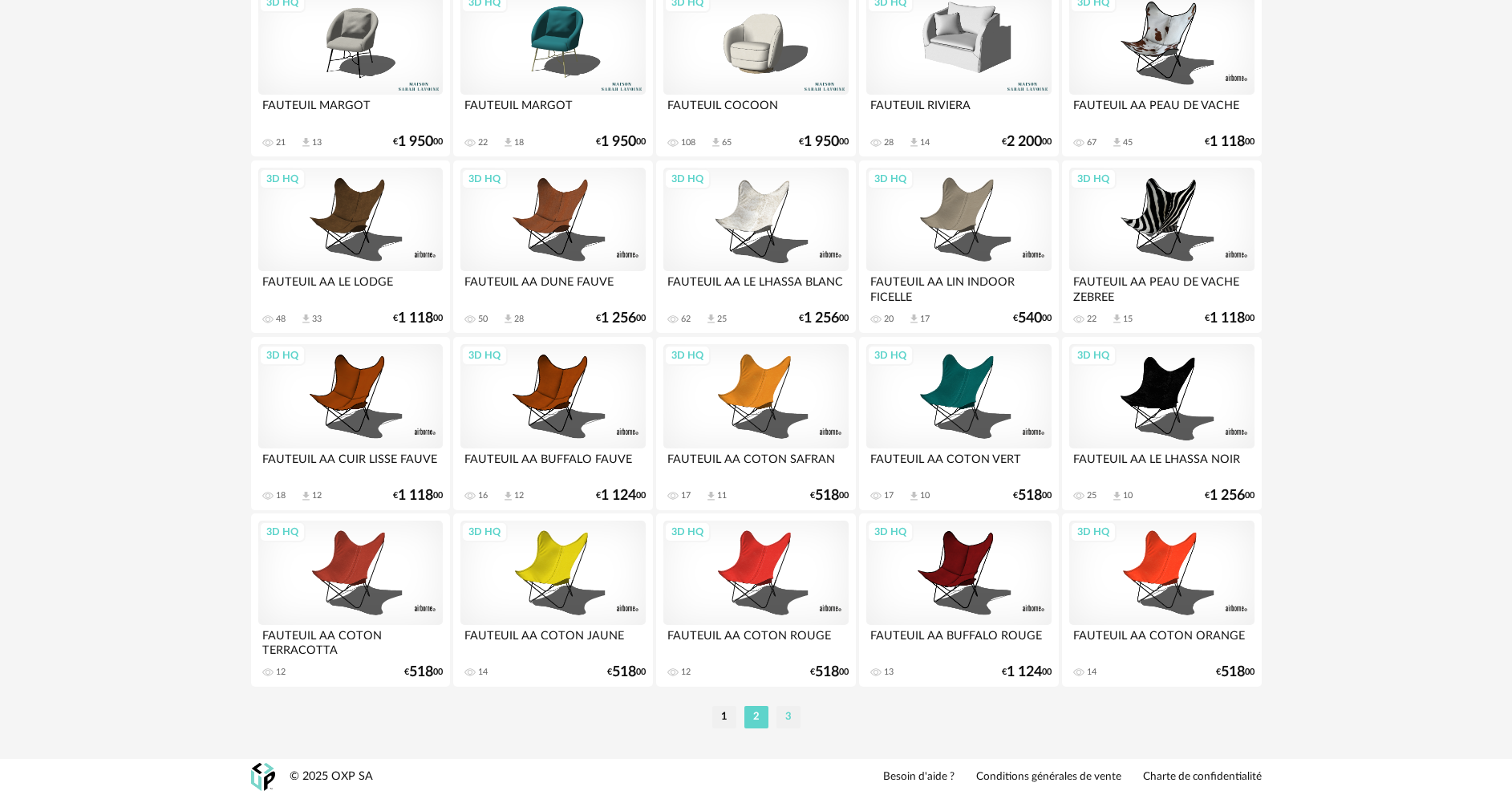
click at [791, 716] on li "3" at bounding box center [788, 716] width 24 height 22
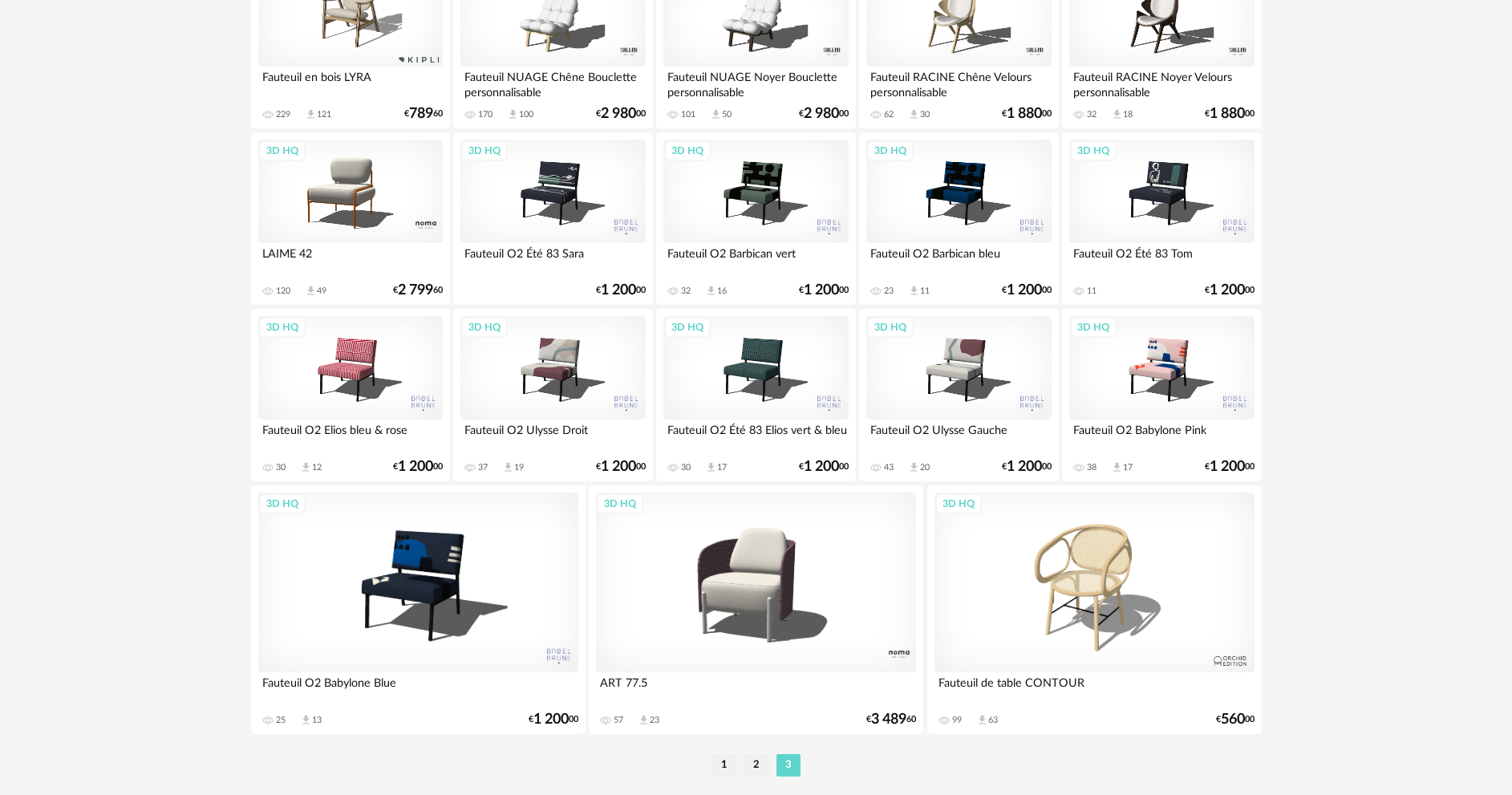
scroll to position [1030, 0]
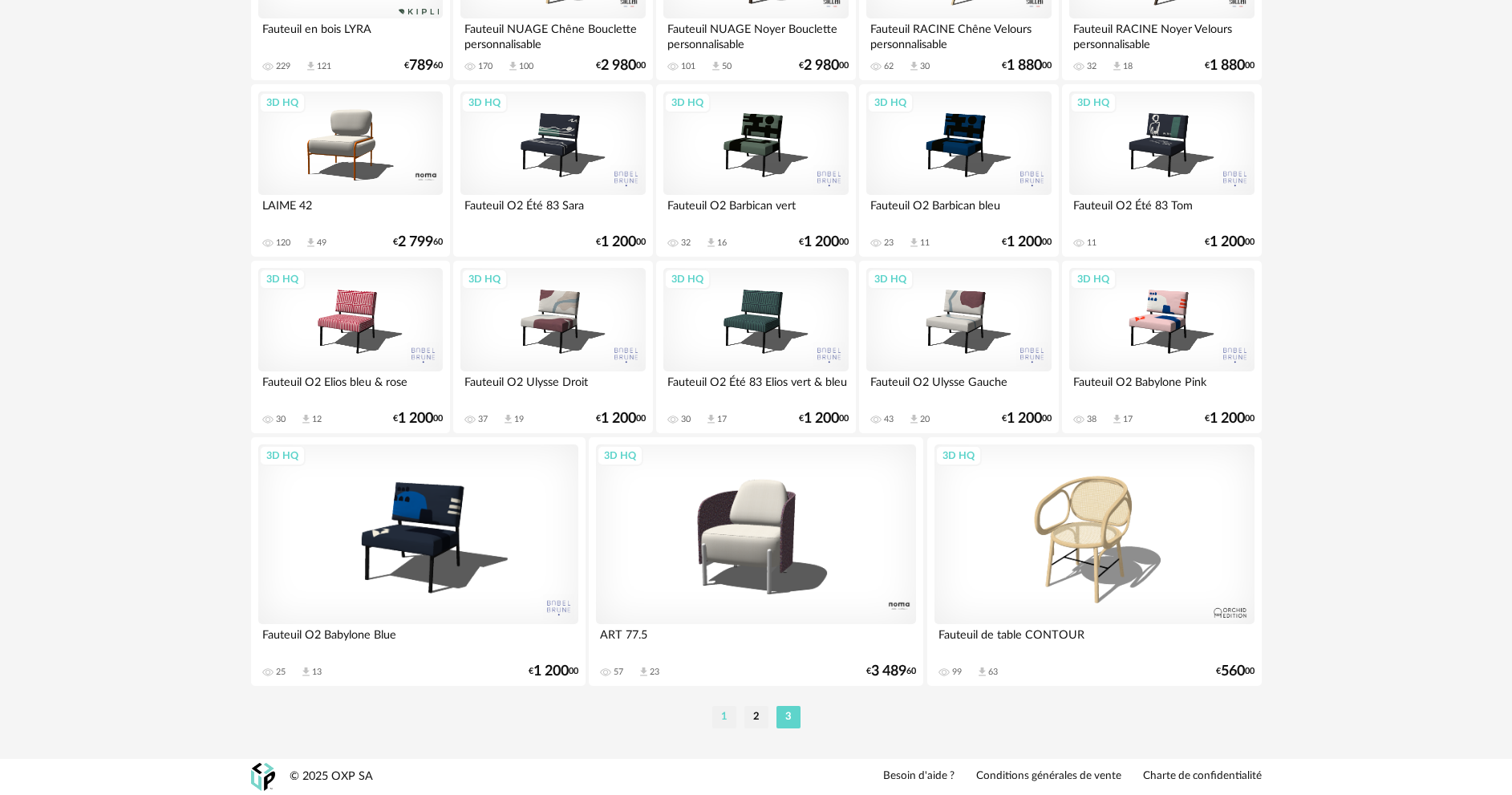
click at [723, 719] on li "1" at bounding box center [724, 716] width 24 height 22
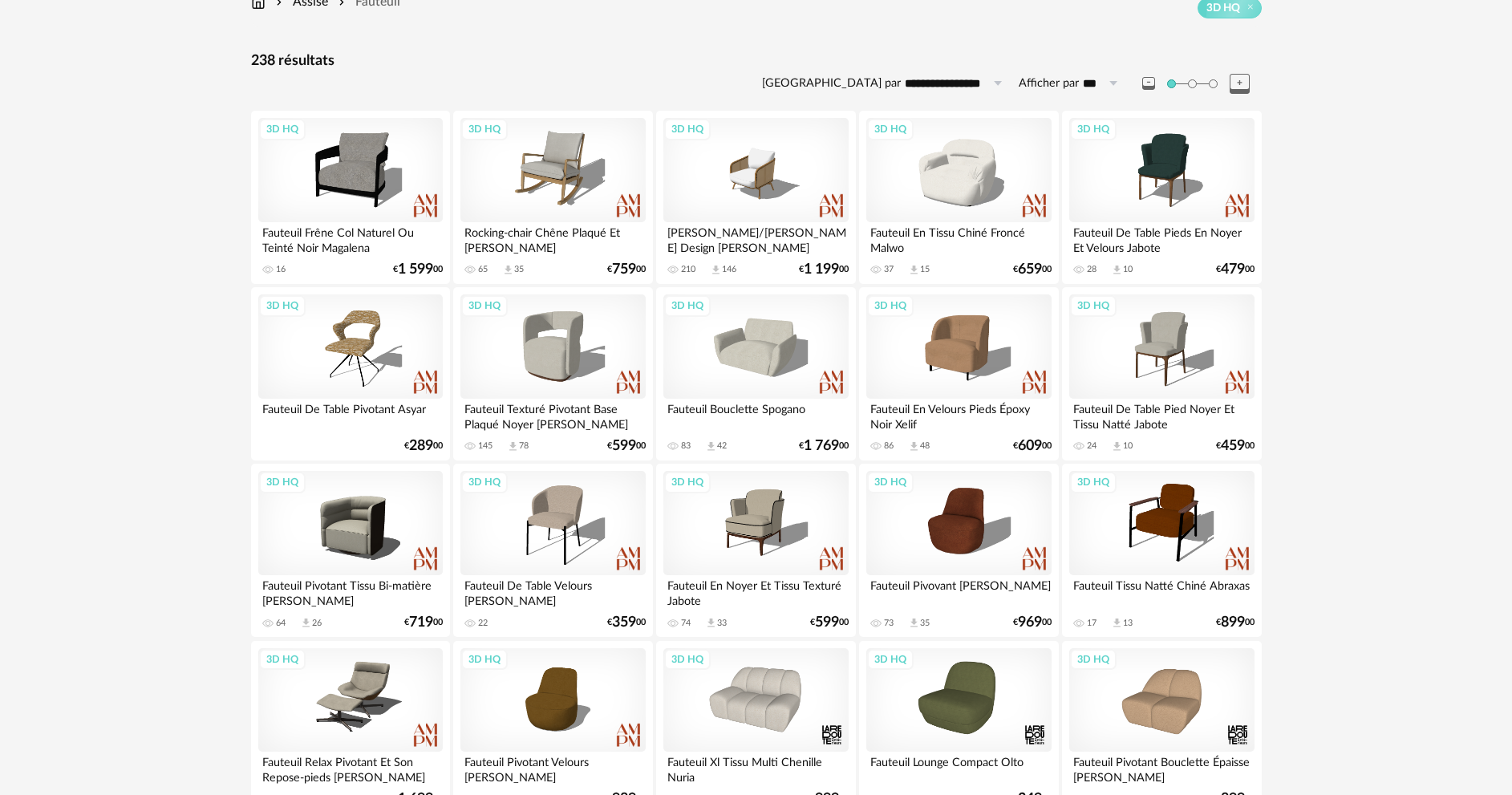
scroll to position [241, 0]
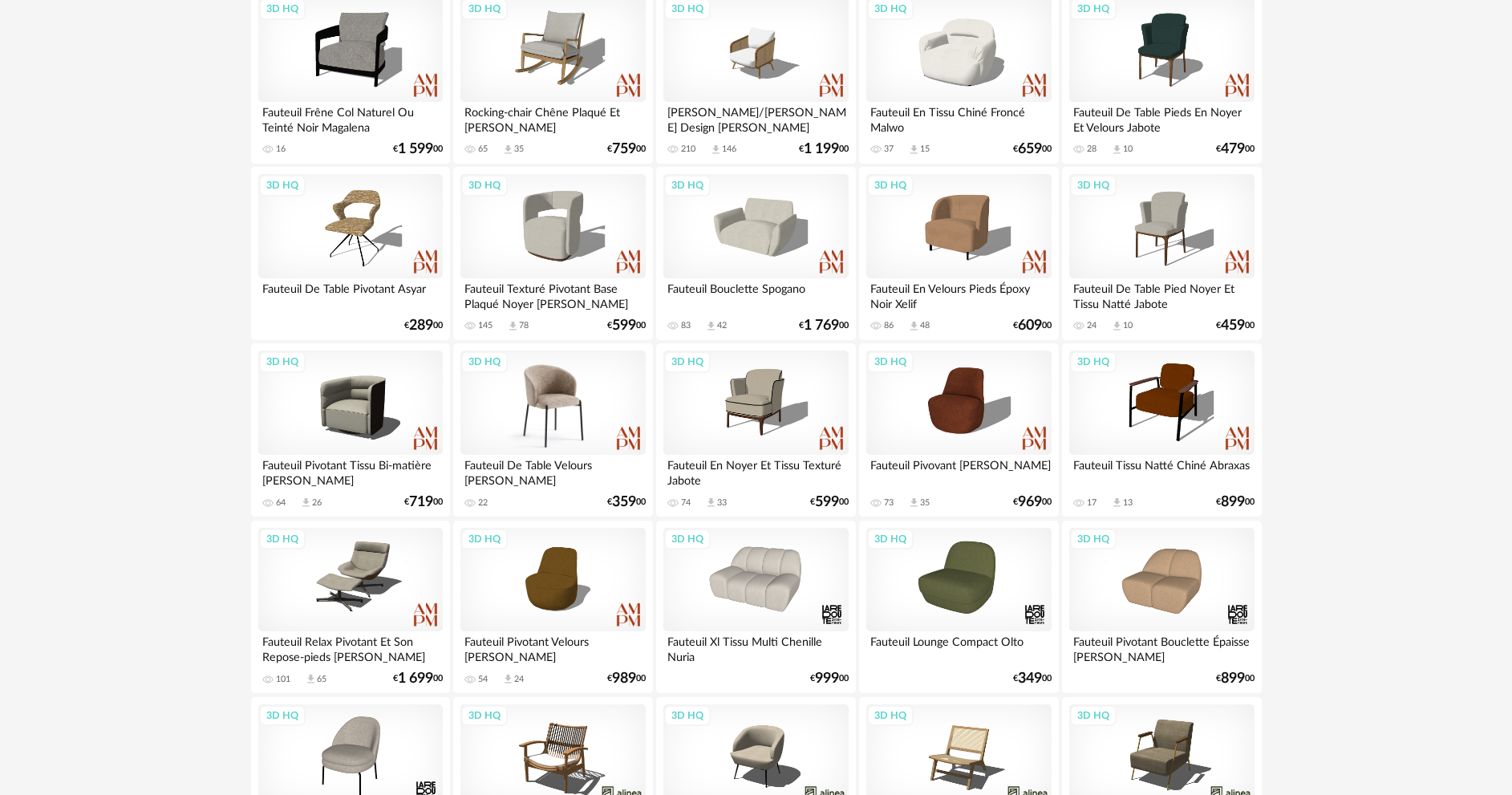
click at [573, 421] on div "3D HQ" at bounding box center [552, 402] width 184 height 104
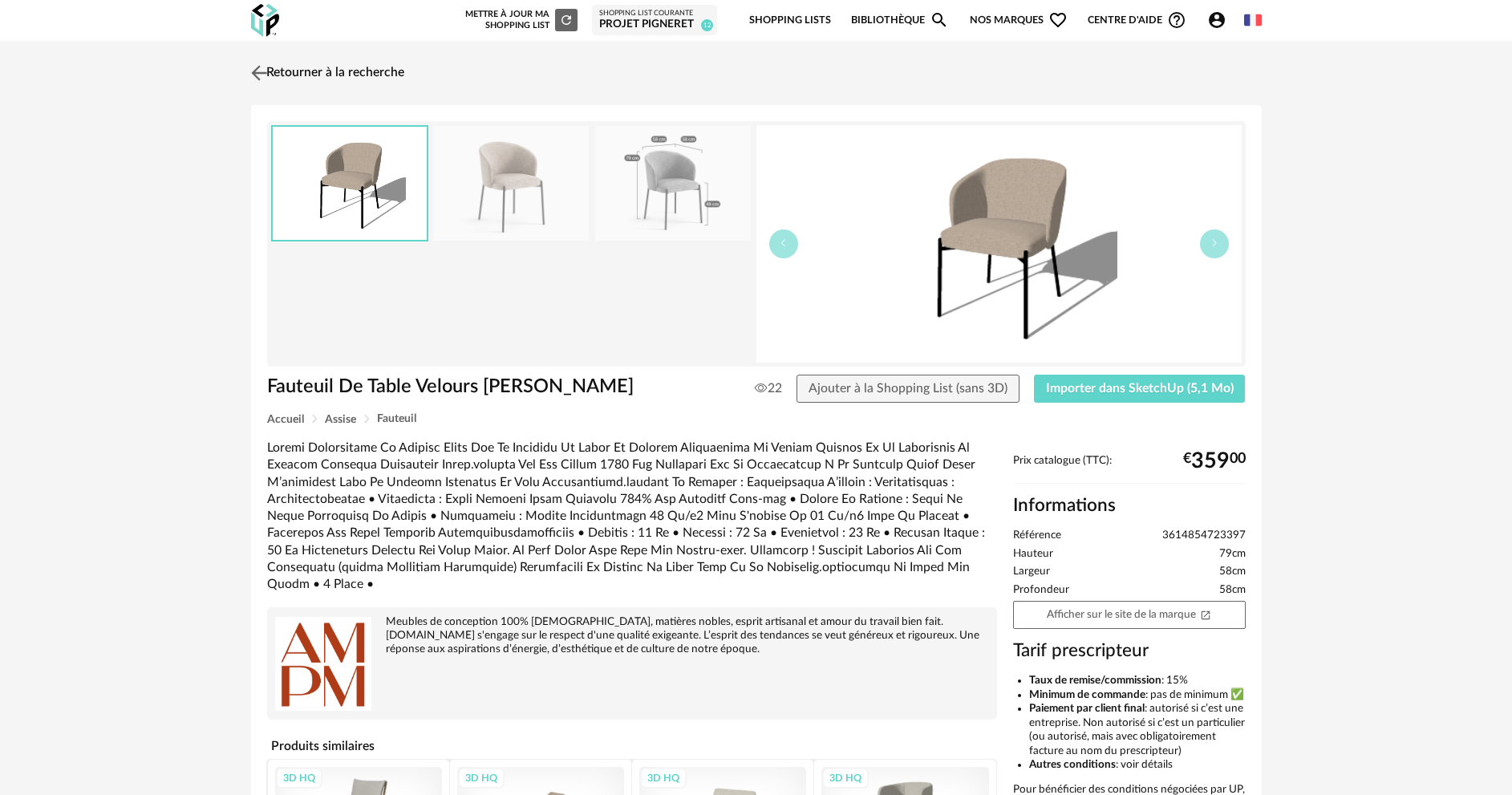
click at [264, 68] on img at bounding box center [259, 72] width 23 height 23
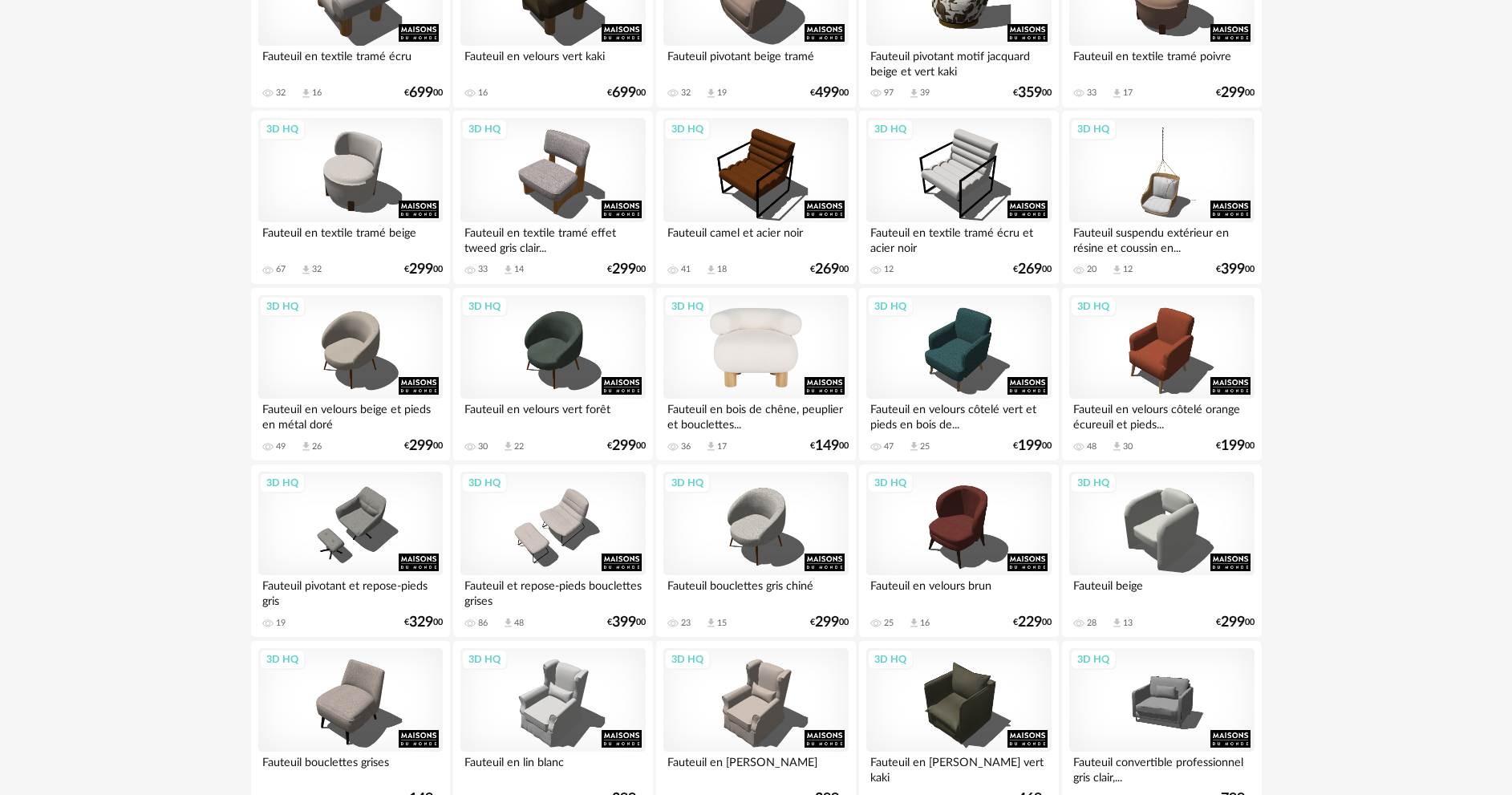
scroll to position [2246, 0]
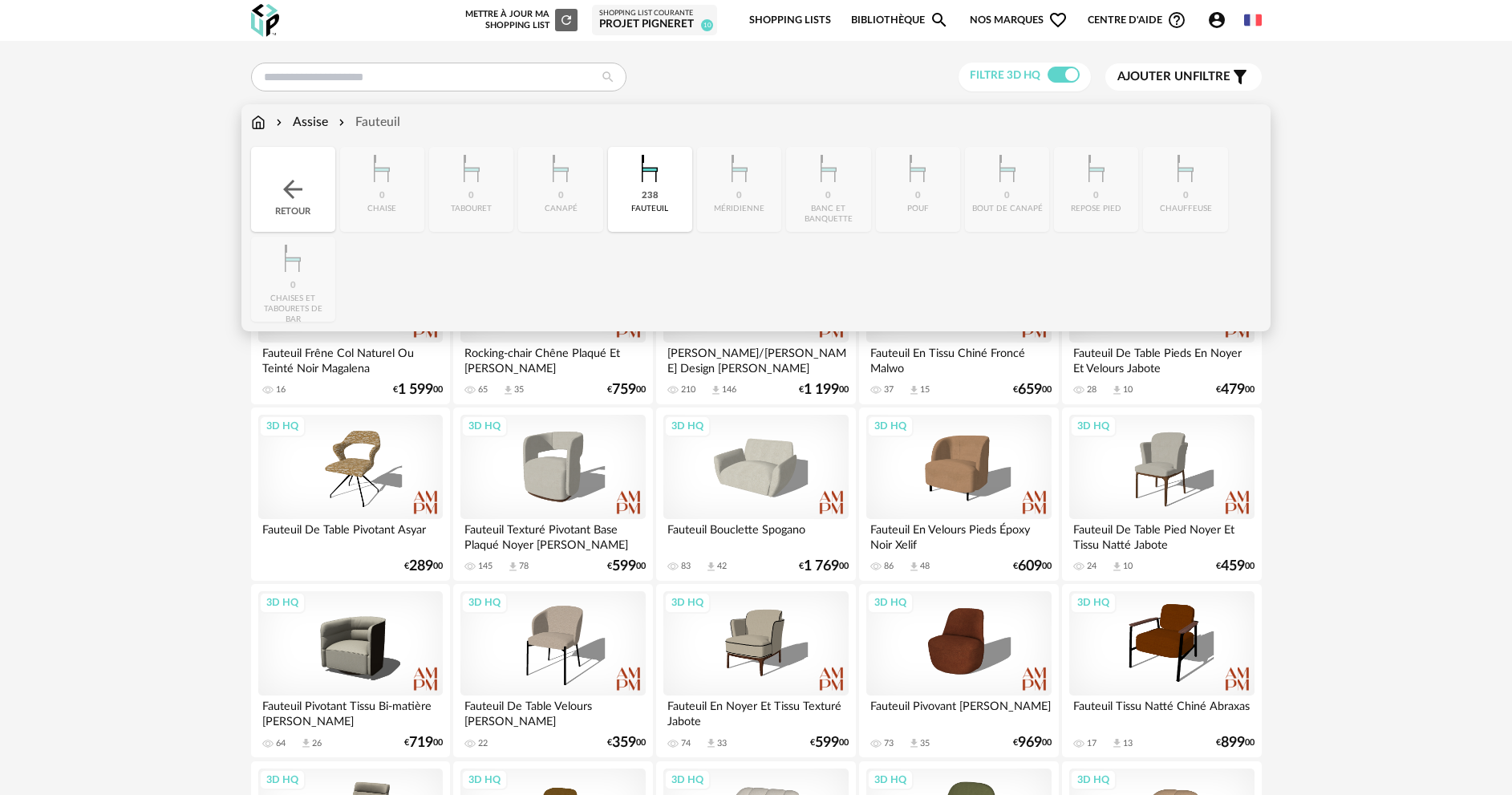
click at [318, 127] on div "Assise" at bounding box center [300, 122] width 56 height 19
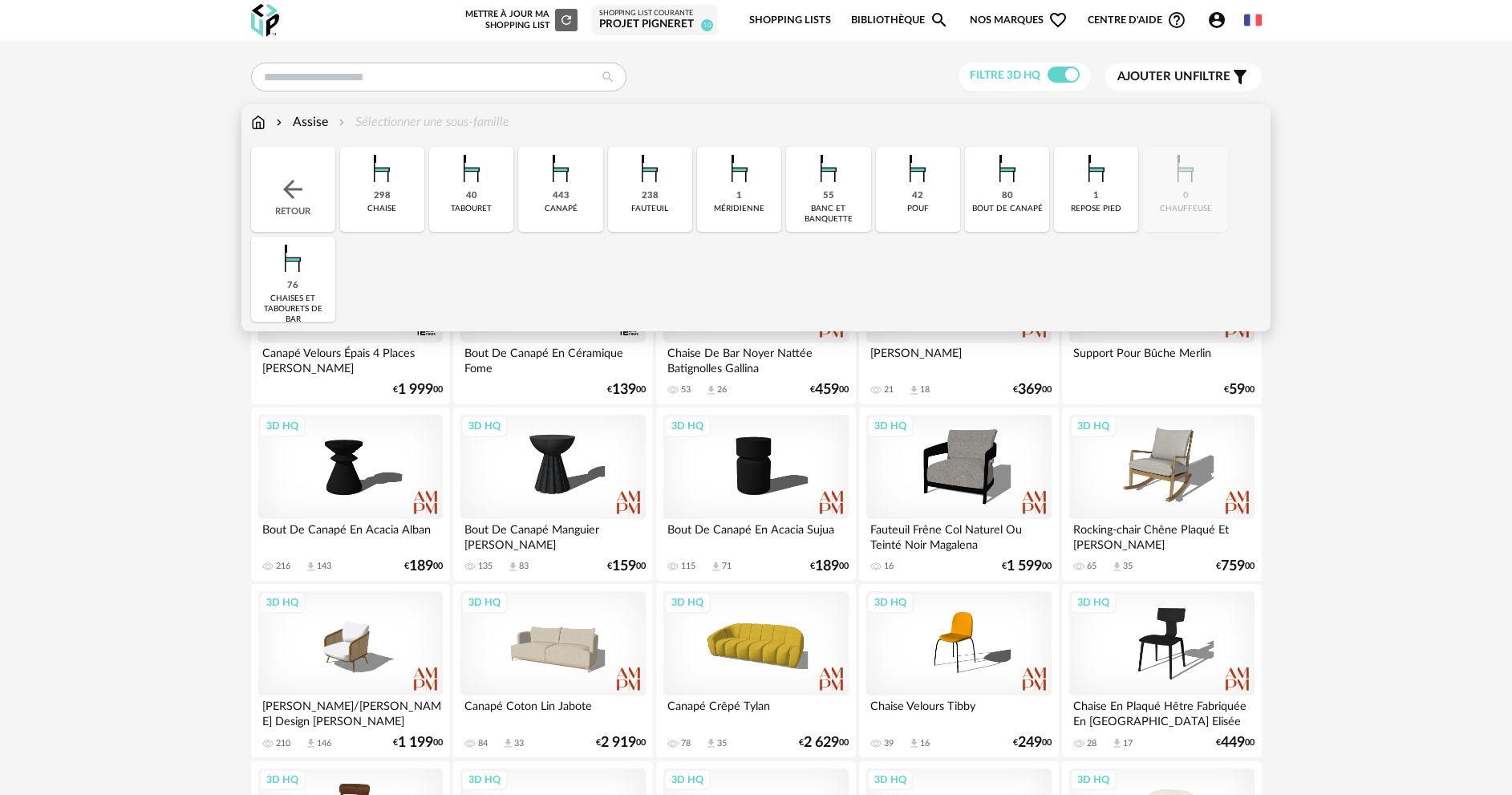
click at [563, 181] on img at bounding box center [560, 168] width 43 height 43
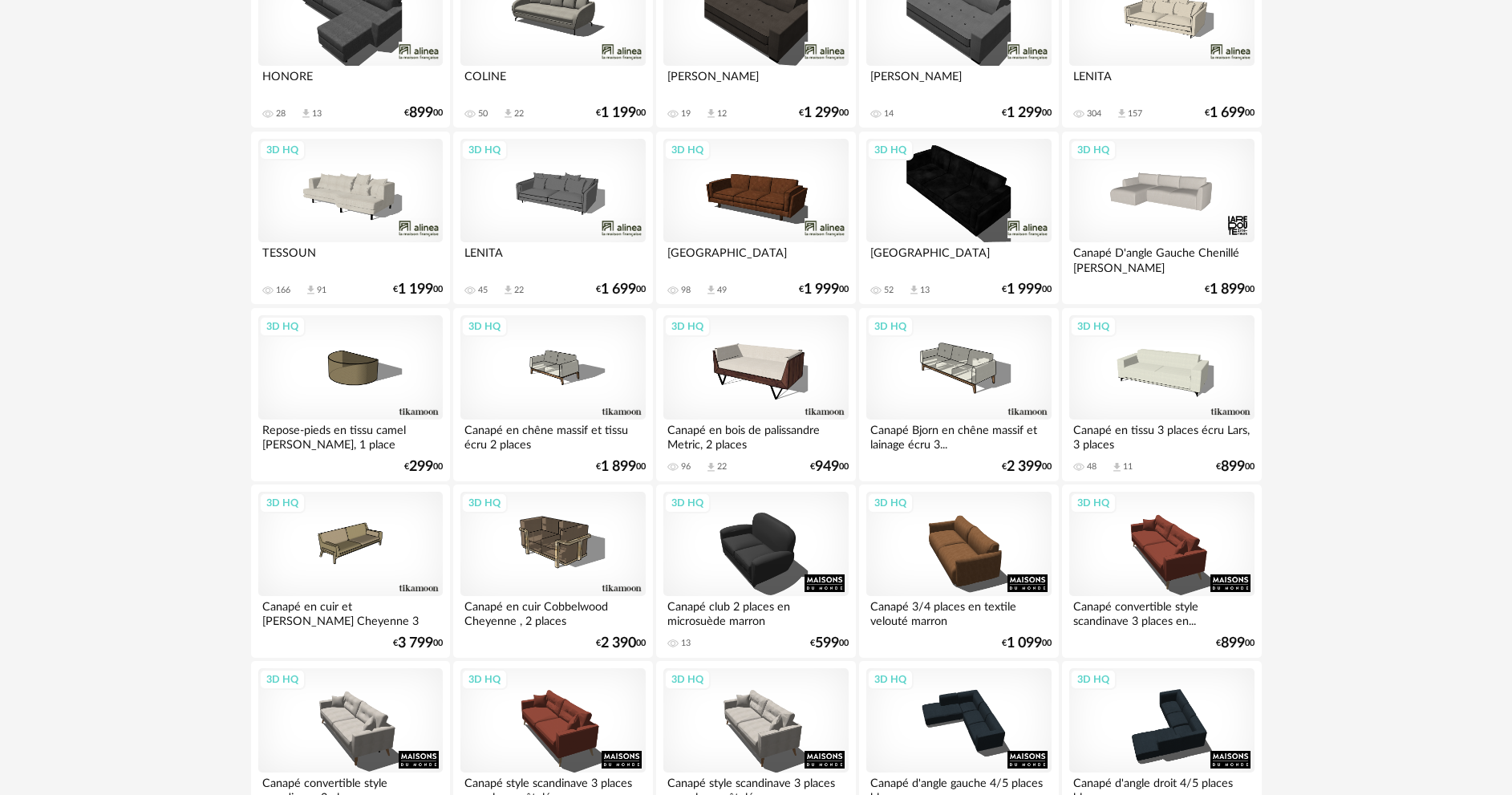
scroll to position [1203, 0]
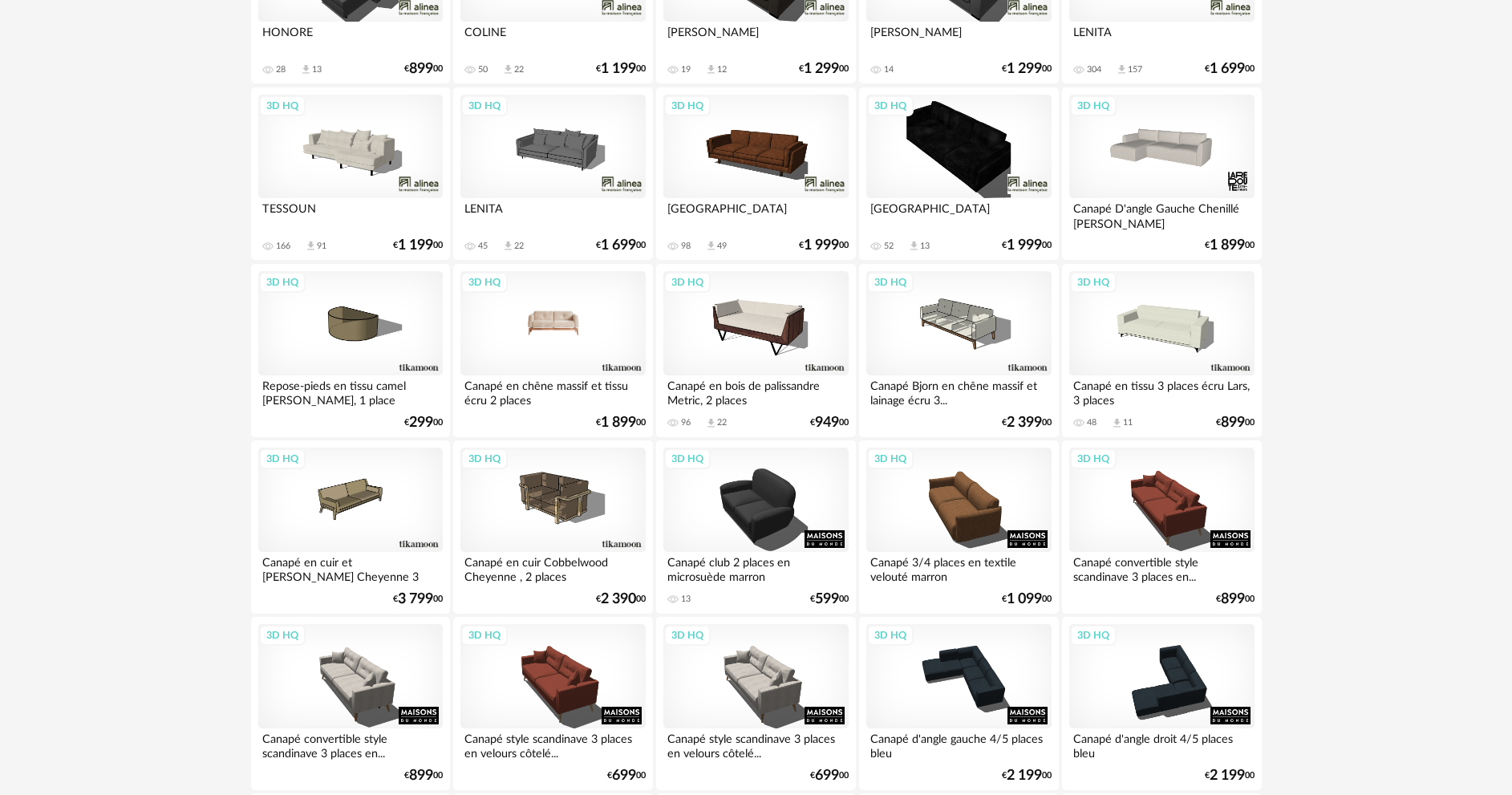
click at [584, 332] on div "3D HQ" at bounding box center [552, 323] width 184 height 104
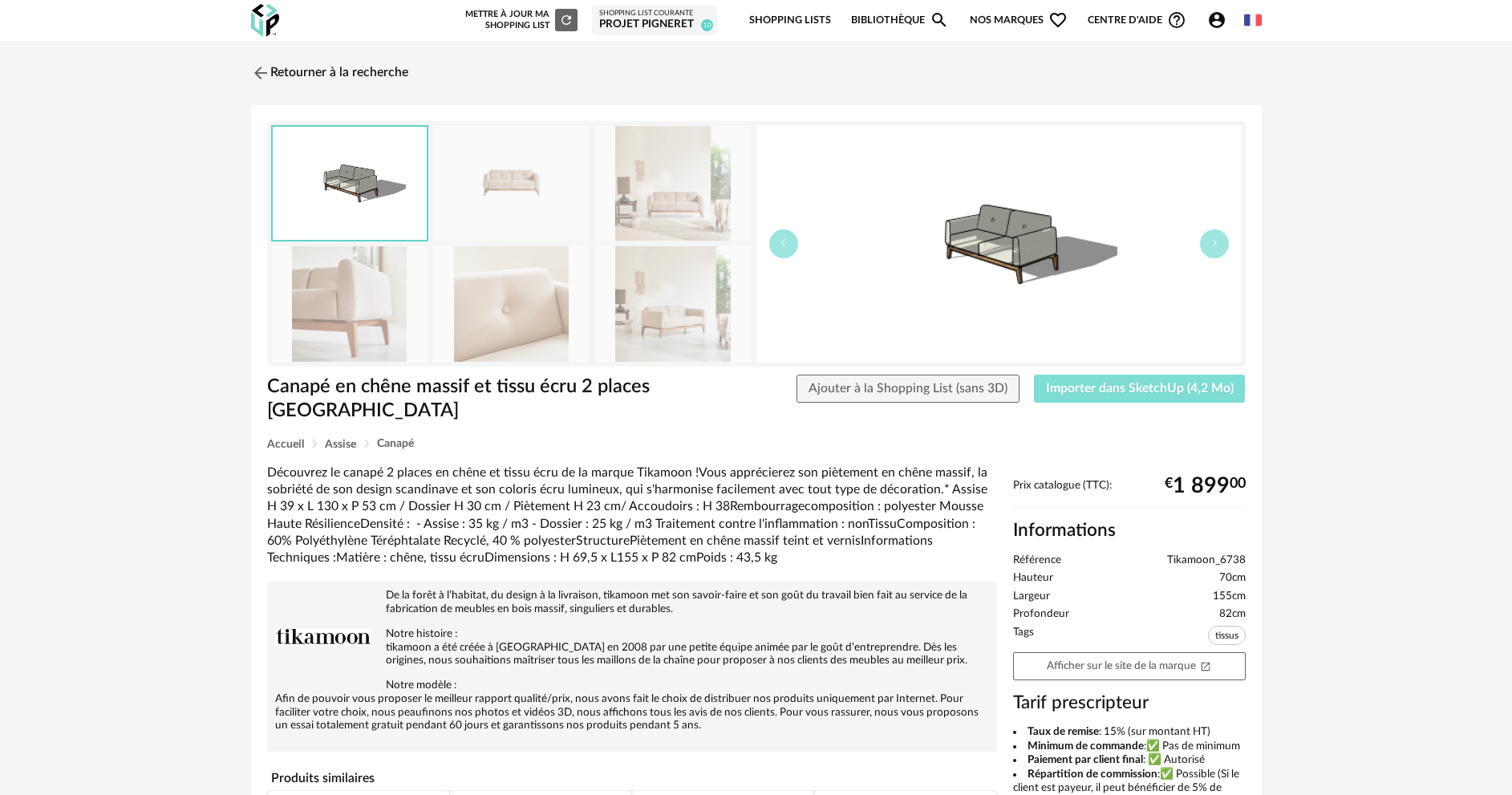
click at [1175, 388] on span "Importer dans SketchUp (4,2 Mo)" at bounding box center [1139, 388] width 187 height 13
click at [264, 67] on img at bounding box center [259, 72] width 23 height 23
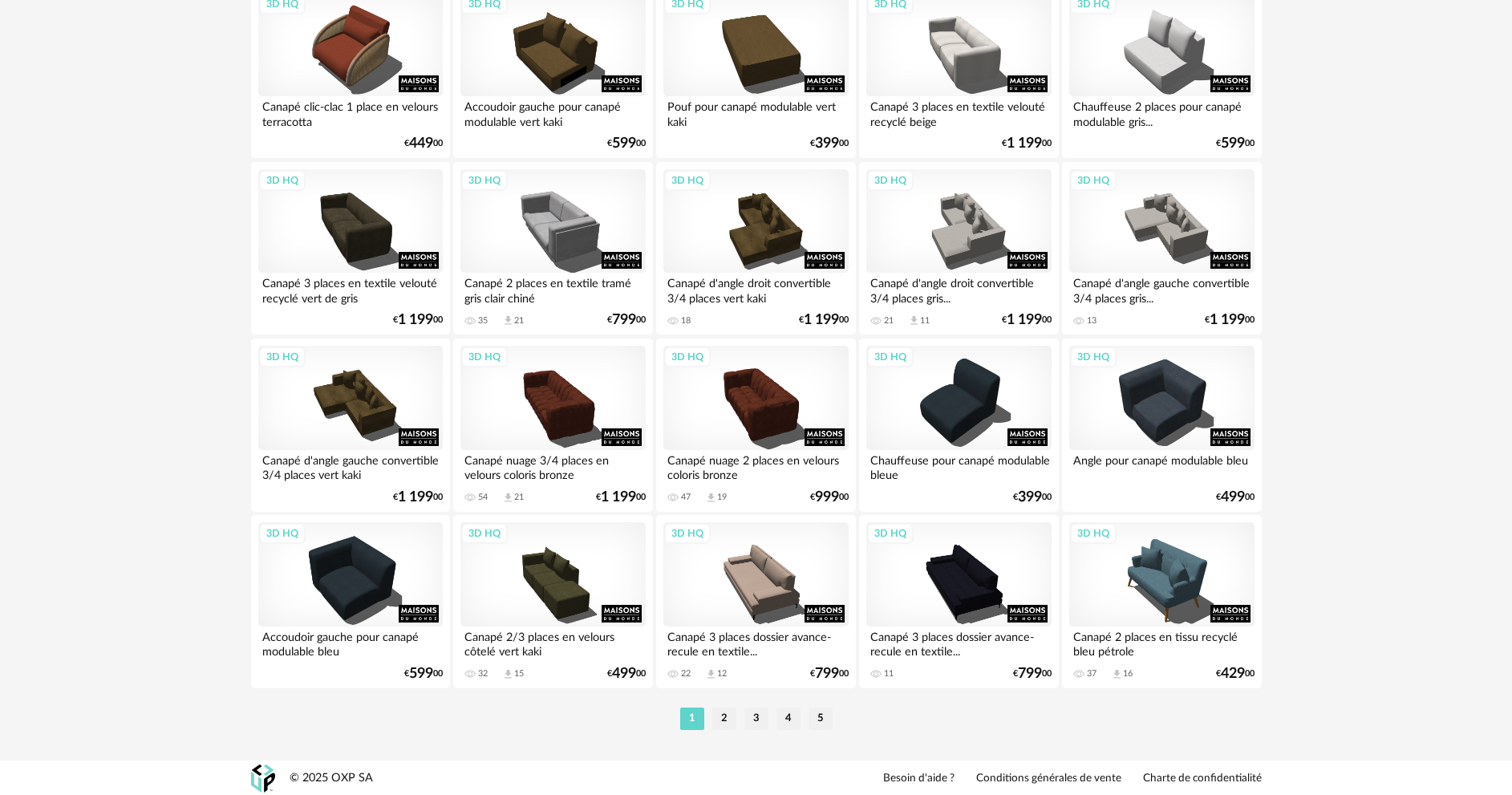
scroll to position [3072, 0]
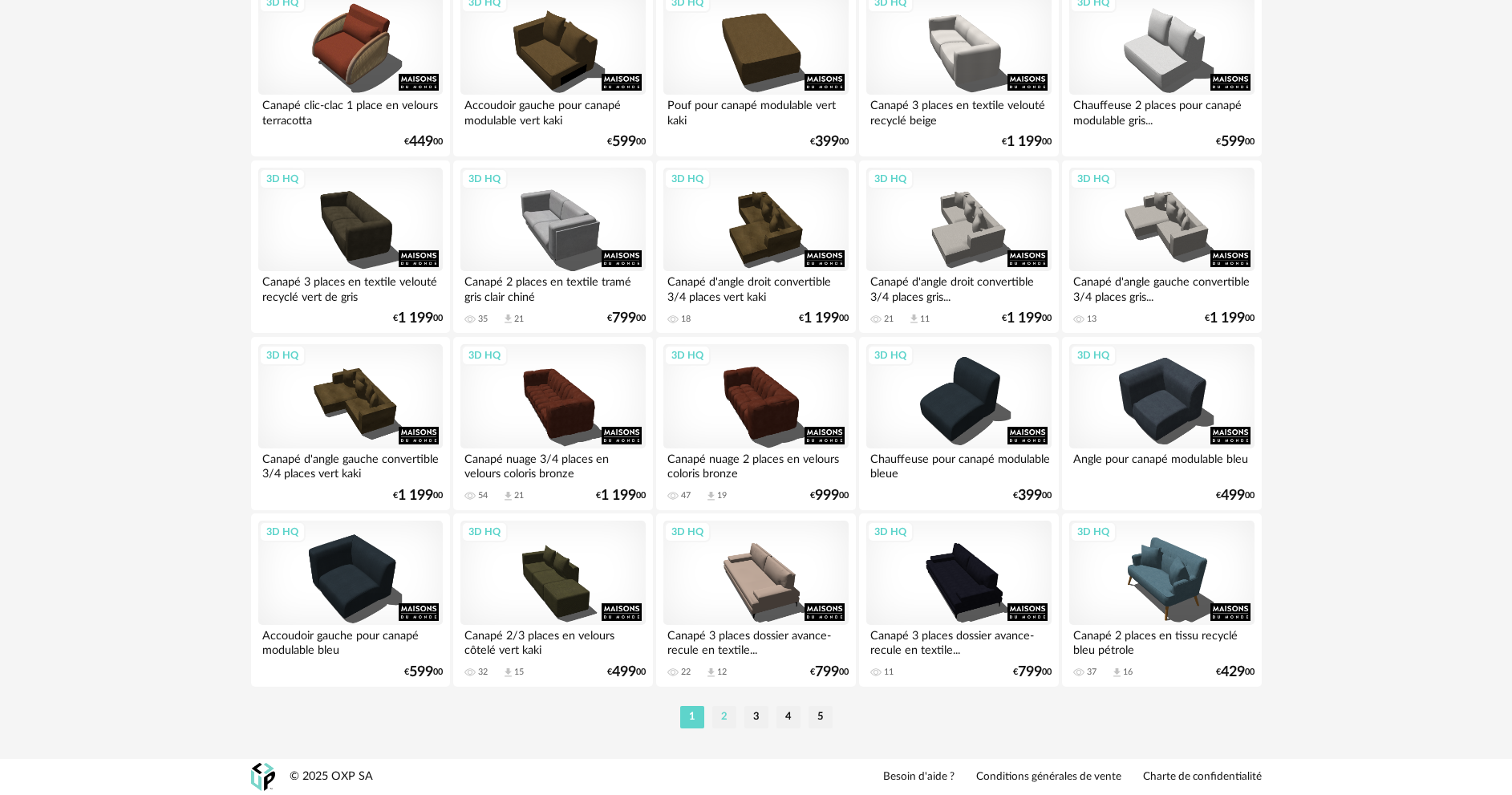
click at [724, 712] on li "2" at bounding box center [724, 716] width 24 height 22
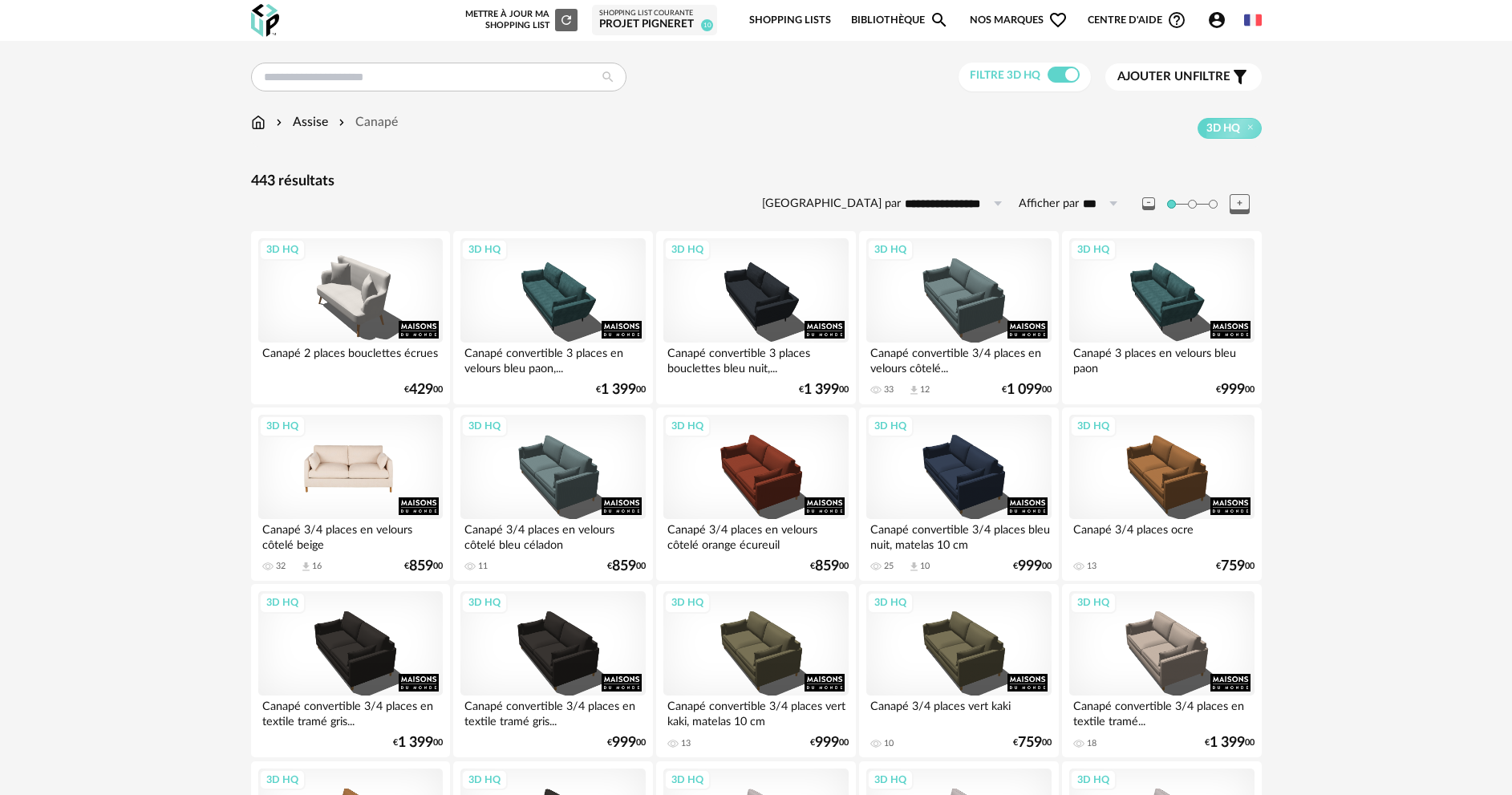
click at [352, 477] on div "3D HQ" at bounding box center [350, 466] width 184 height 104
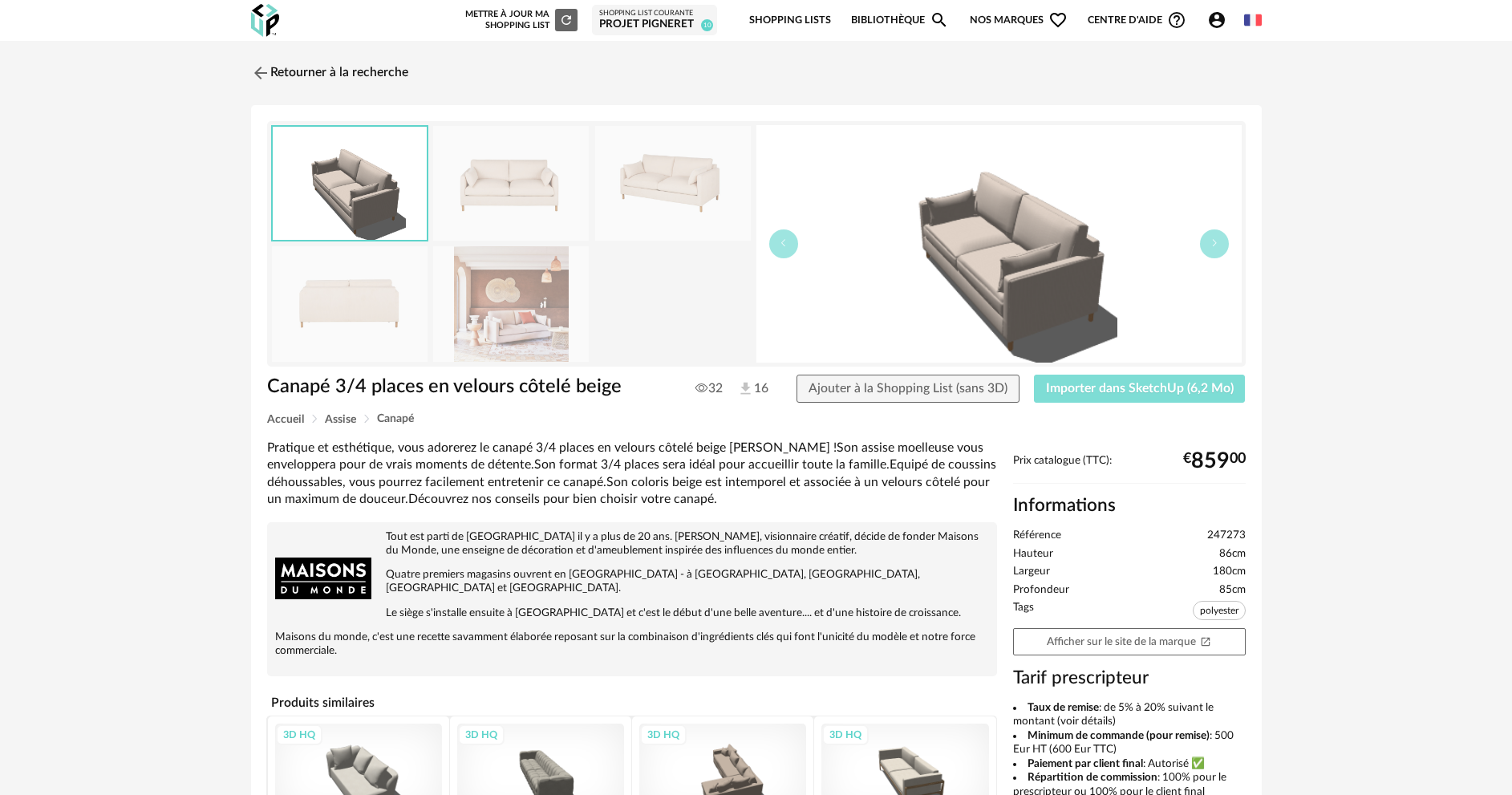
click at [1204, 389] on span "Importer dans SketchUp (6,2 Mo)" at bounding box center [1139, 388] width 187 height 13
click at [264, 72] on img at bounding box center [259, 72] width 23 height 23
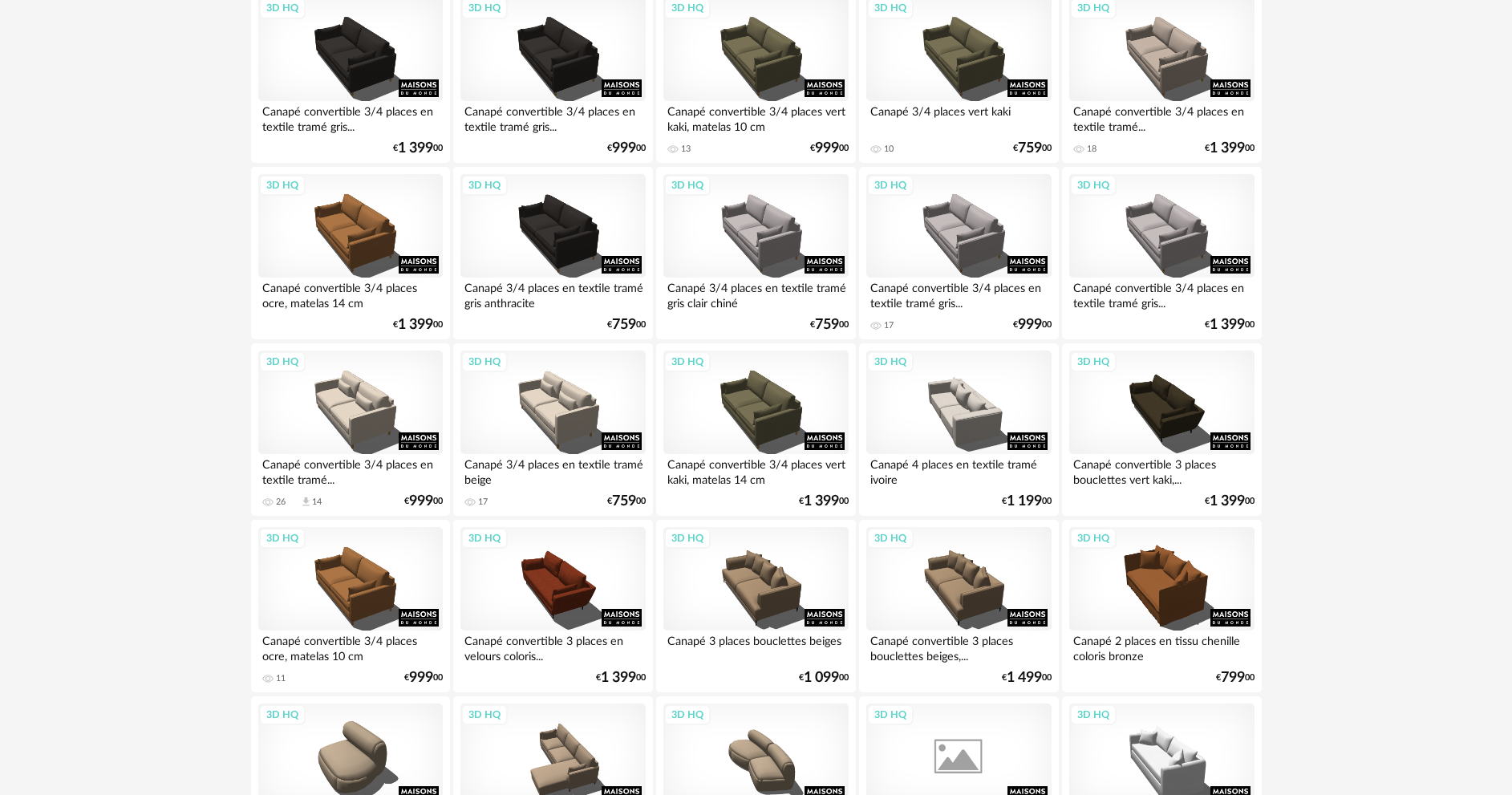
scroll to position [642, 0]
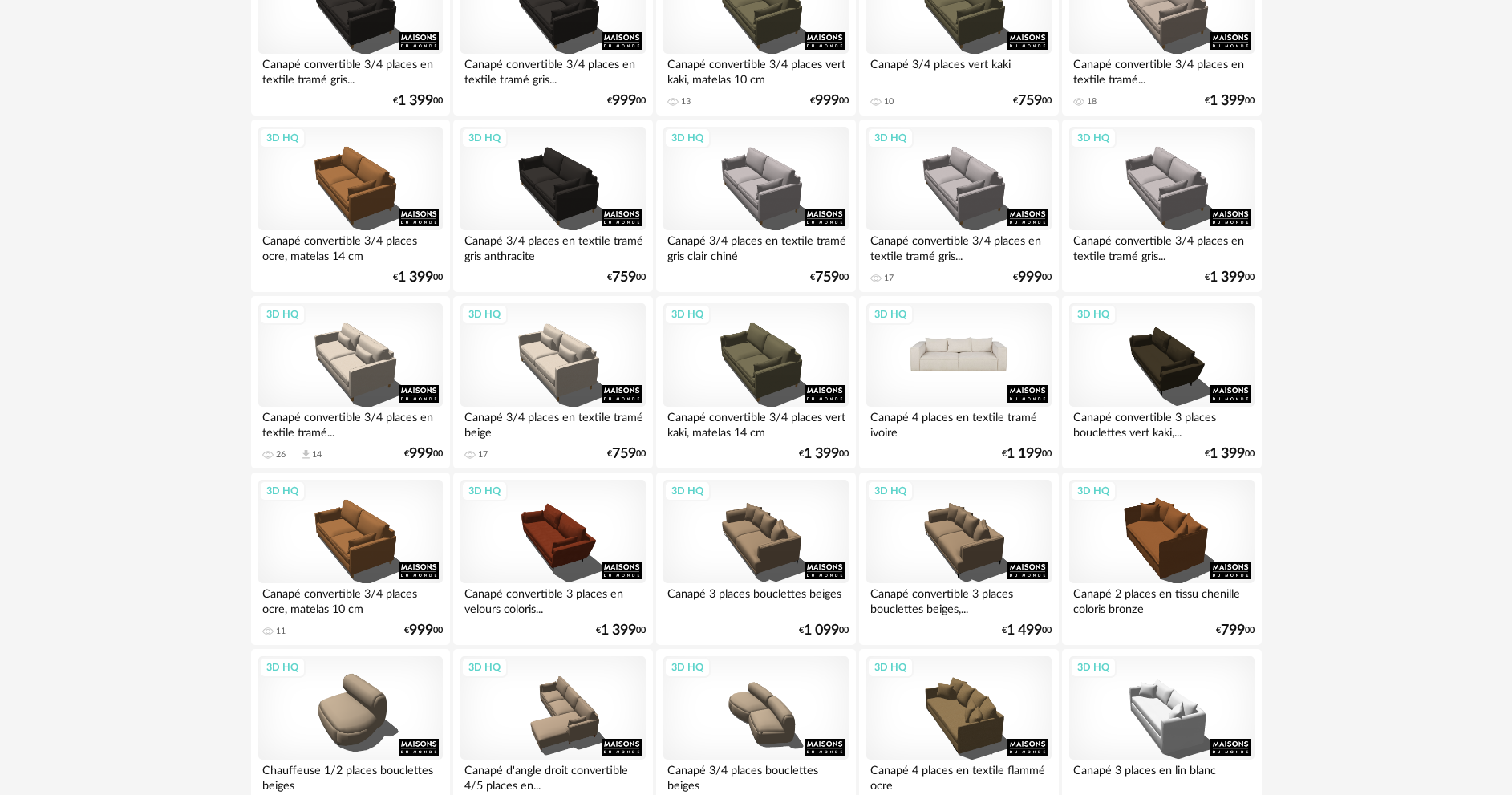
click at [956, 377] on div "3D HQ" at bounding box center [958, 355] width 184 height 104
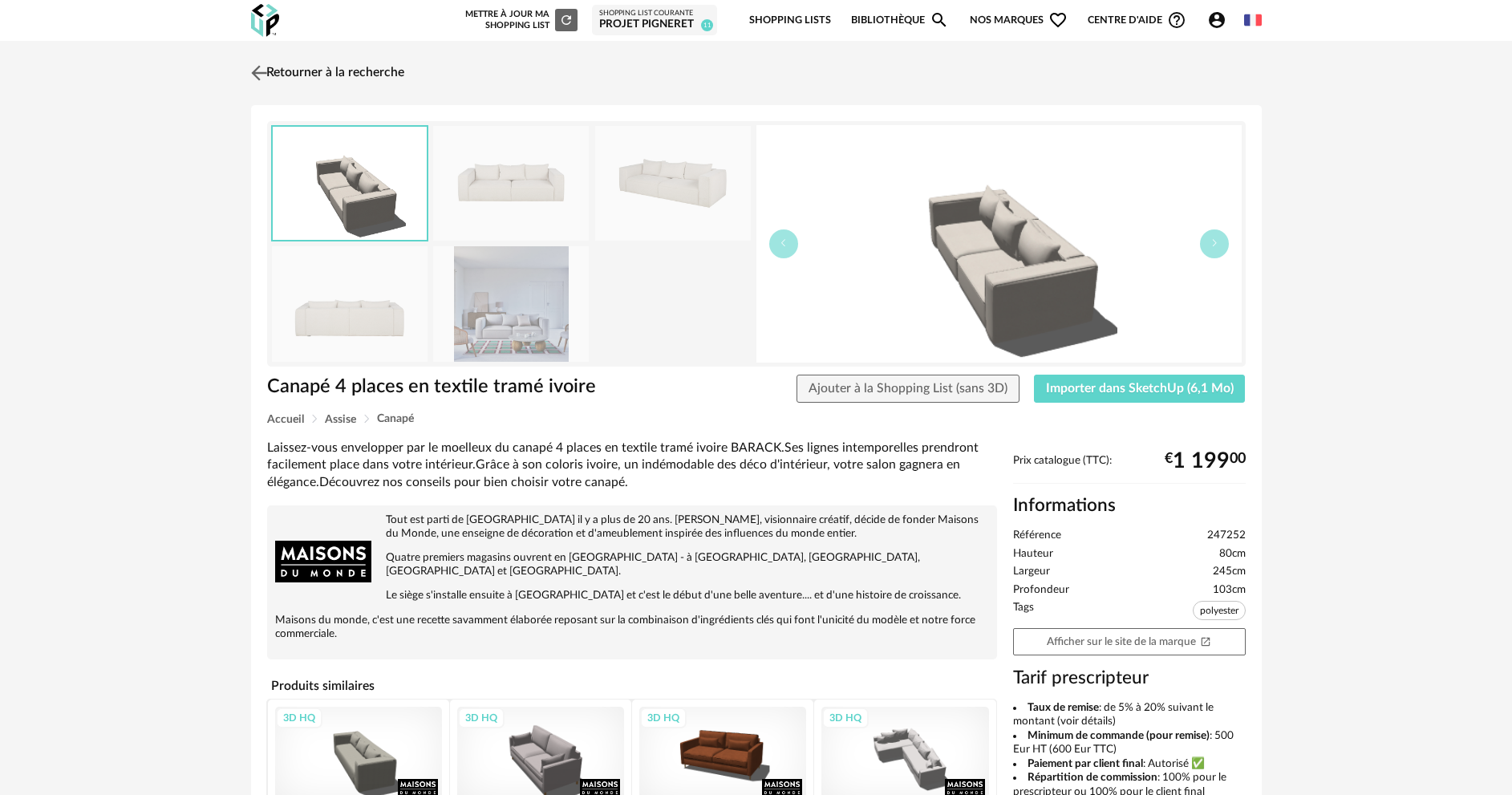
click at [256, 66] on img at bounding box center [259, 72] width 23 height 23
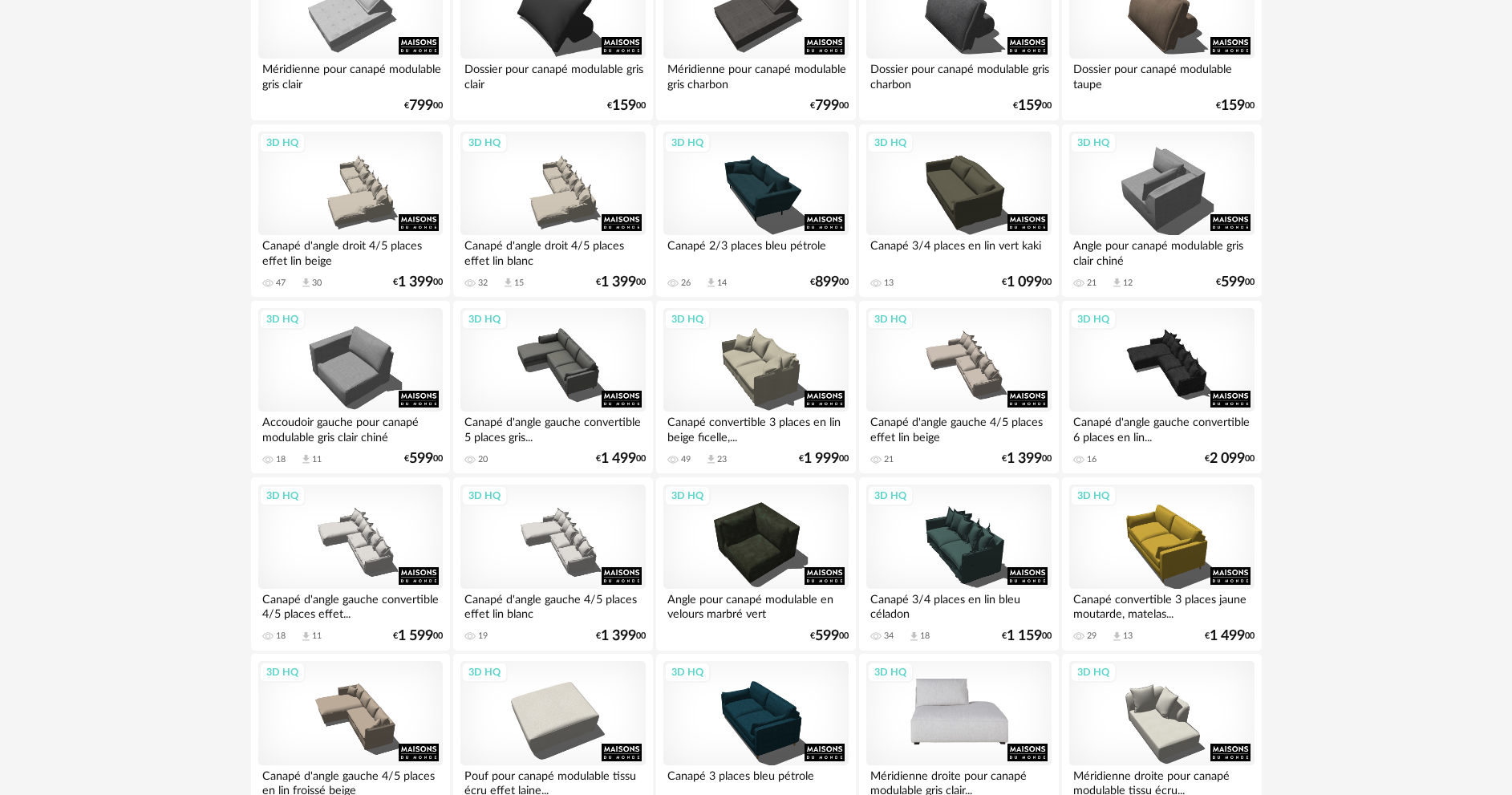
scroll to position [3048, 0]
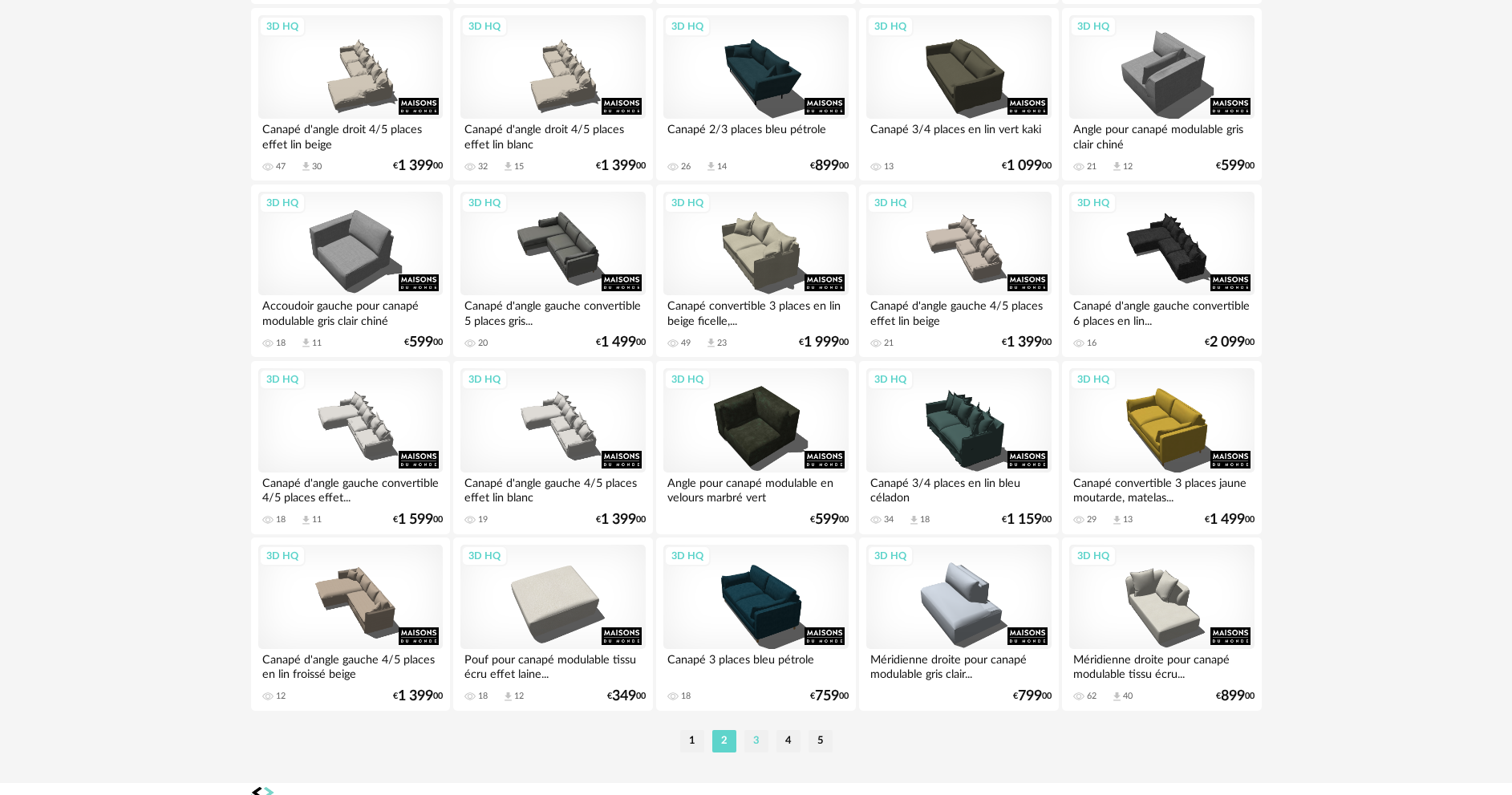
click at [754, 749] on li "3" at bounding box center [756, 740] width 24 height 22
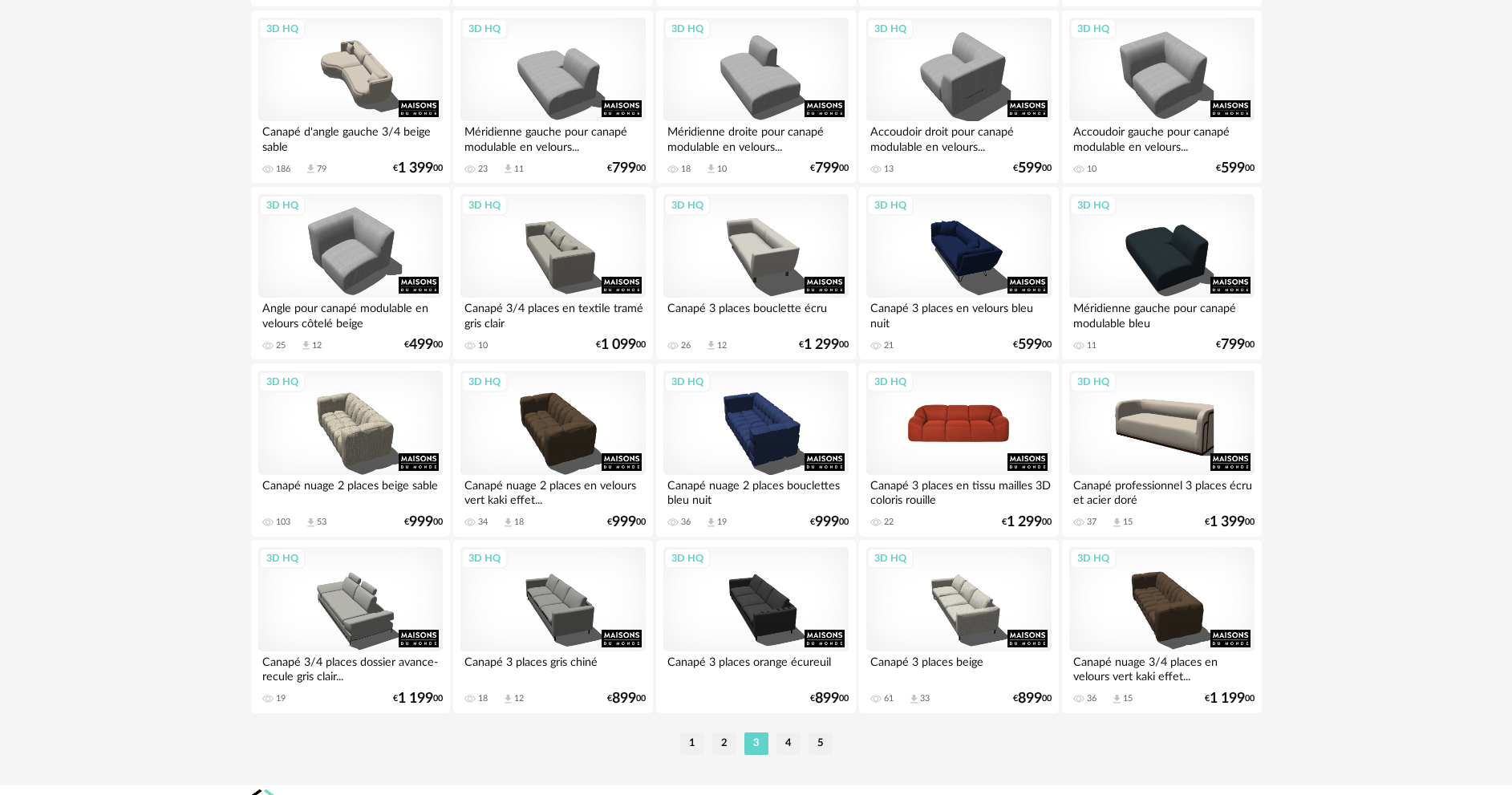
scroll to position [3072, 0]
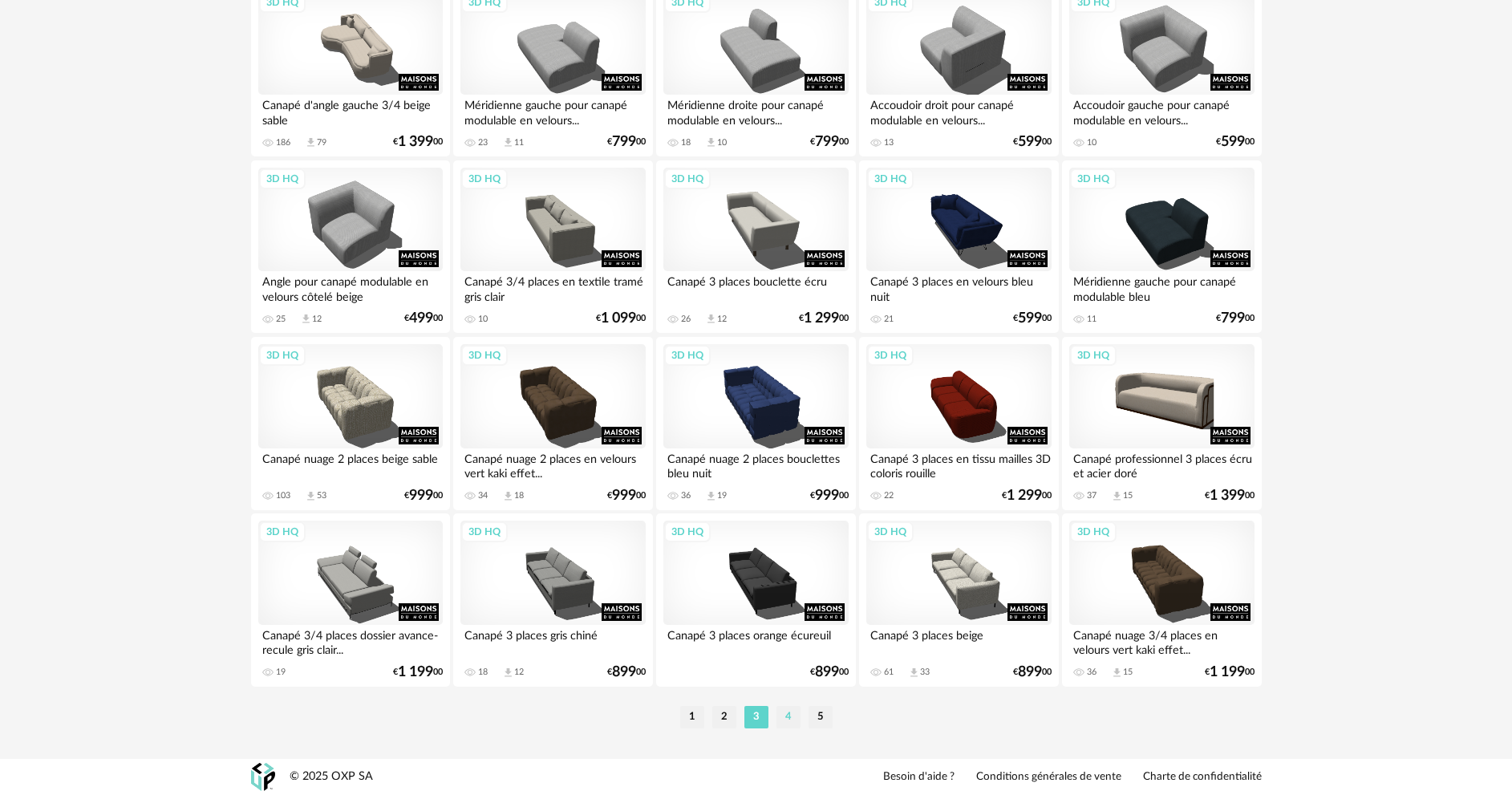
click at [792, 723] on li "4" at bounding box center [788, 716] width 24 height 22
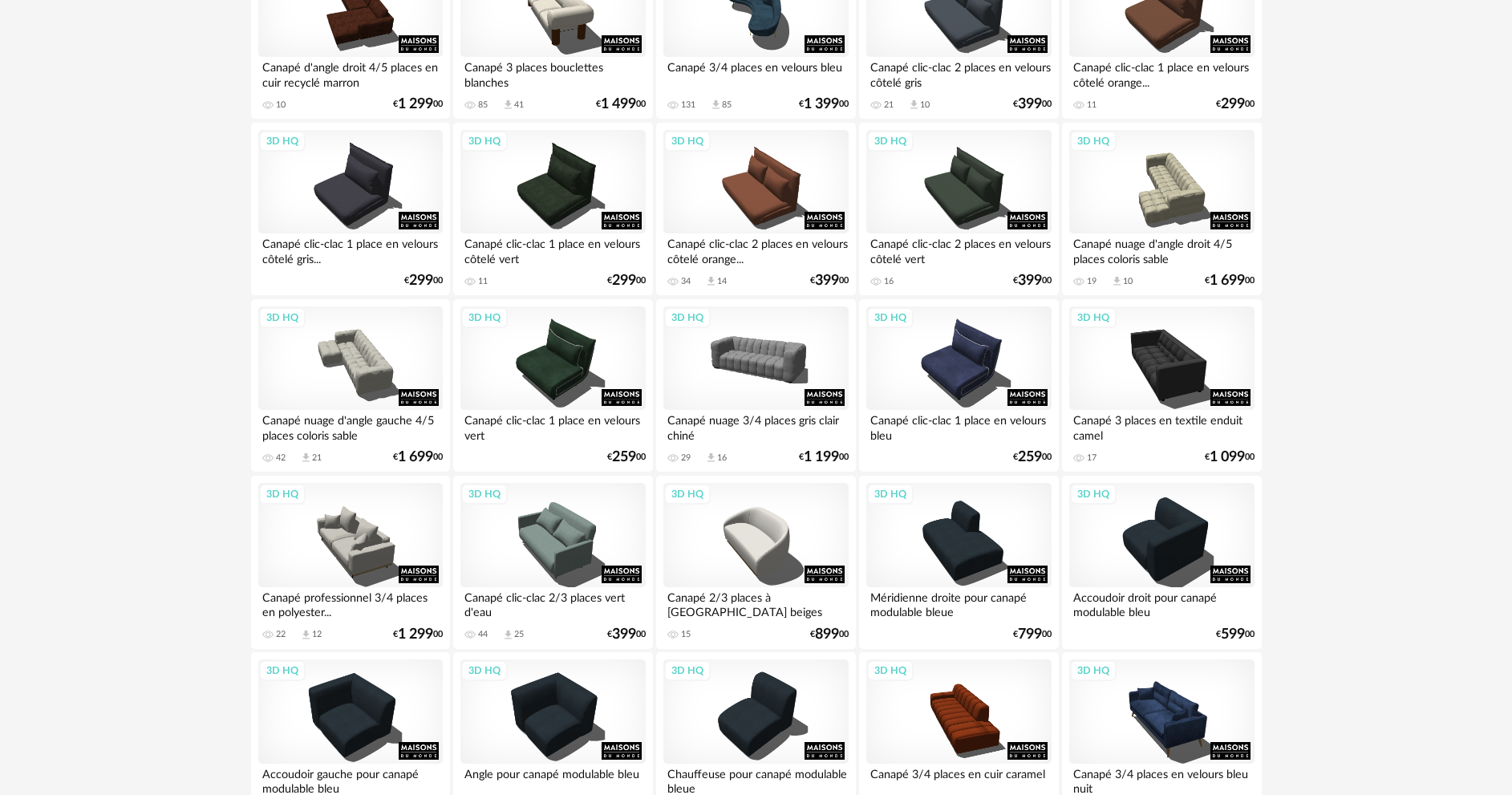
scroll to position [1043, 0]
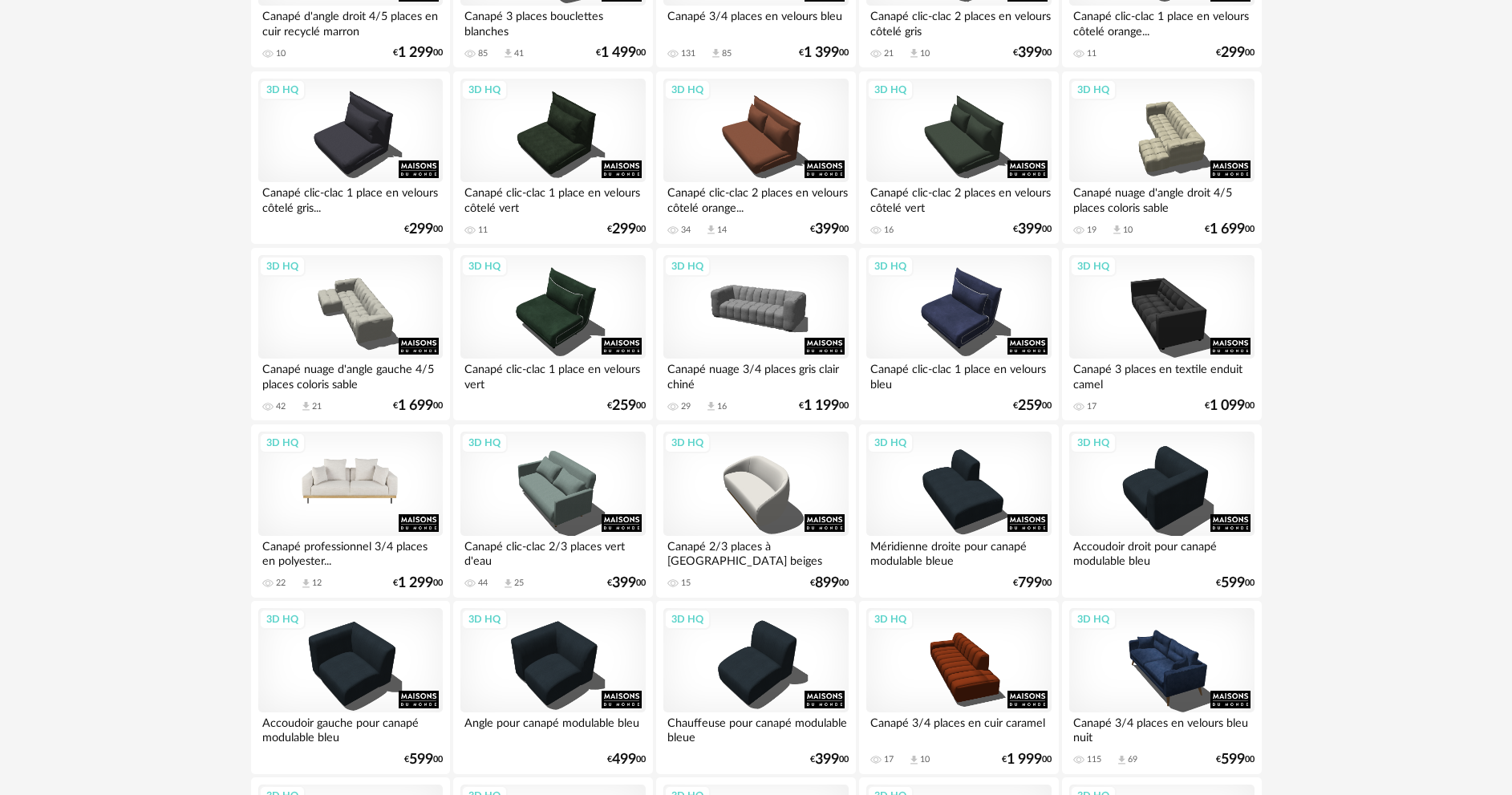
click at [369, 473] on div "3D HQ" at bounding box center [350, 483] width 184 height 104
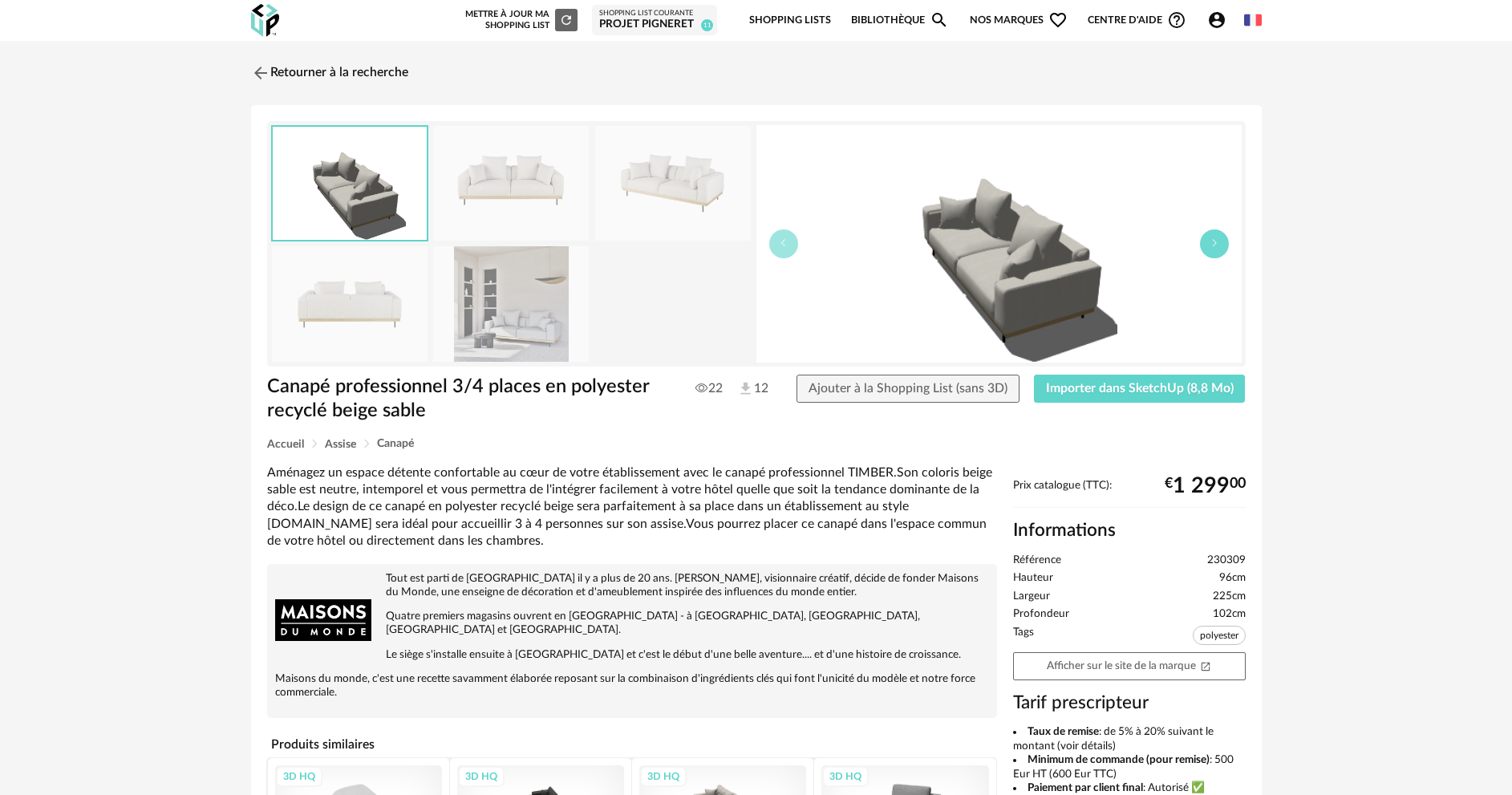
click at [1216, 252] on button "button" at bounding box center [1214, 243] width 29 height 29
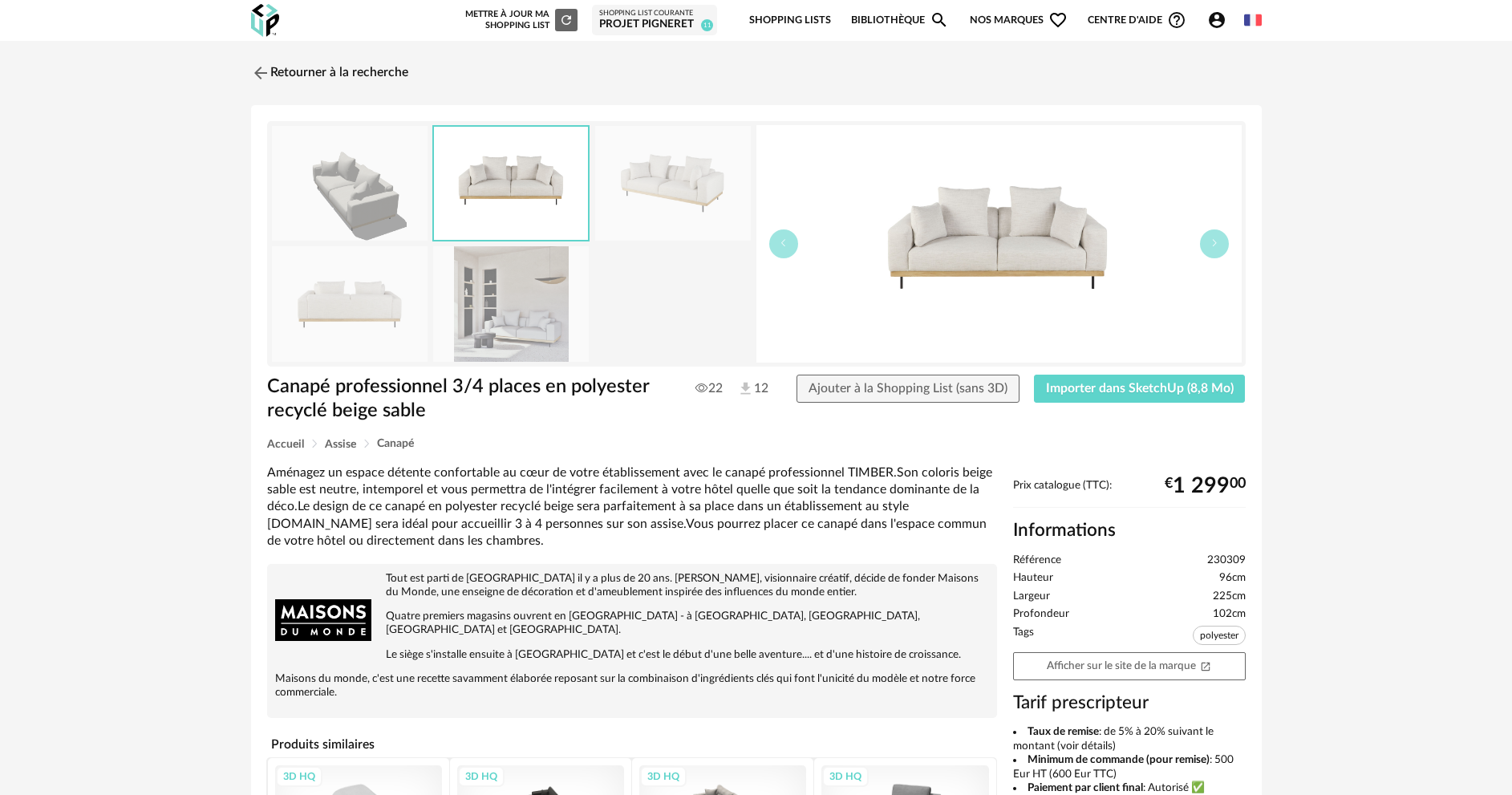
click at [1222, 258] on img at bounding box center [999, 244] width 485 height 237
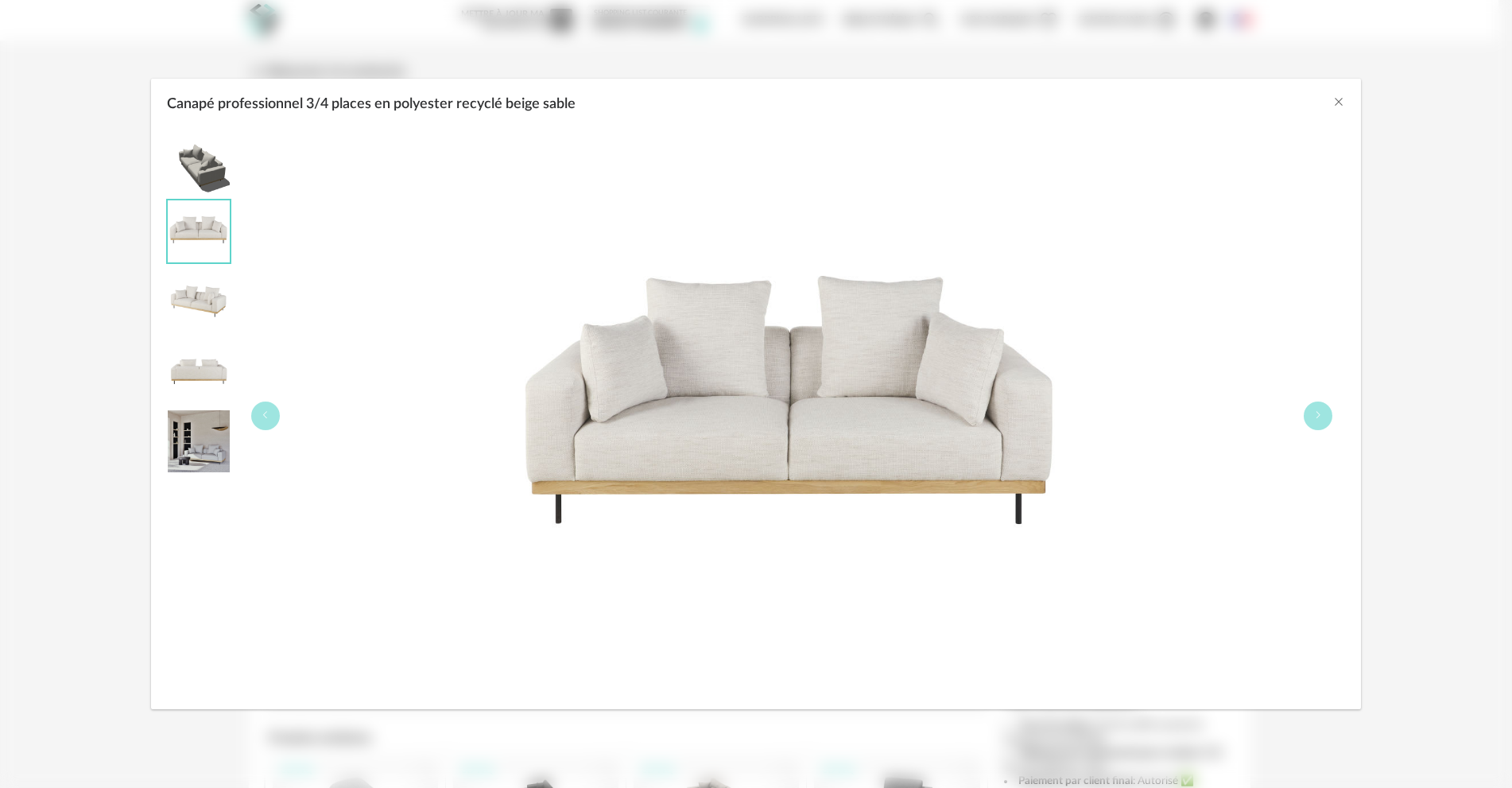
click at [194, 436] on img "Canapé professionnel 3/4 places en polyester recyclé beige sable" at bounding box center [199, 441] width 62 height 62
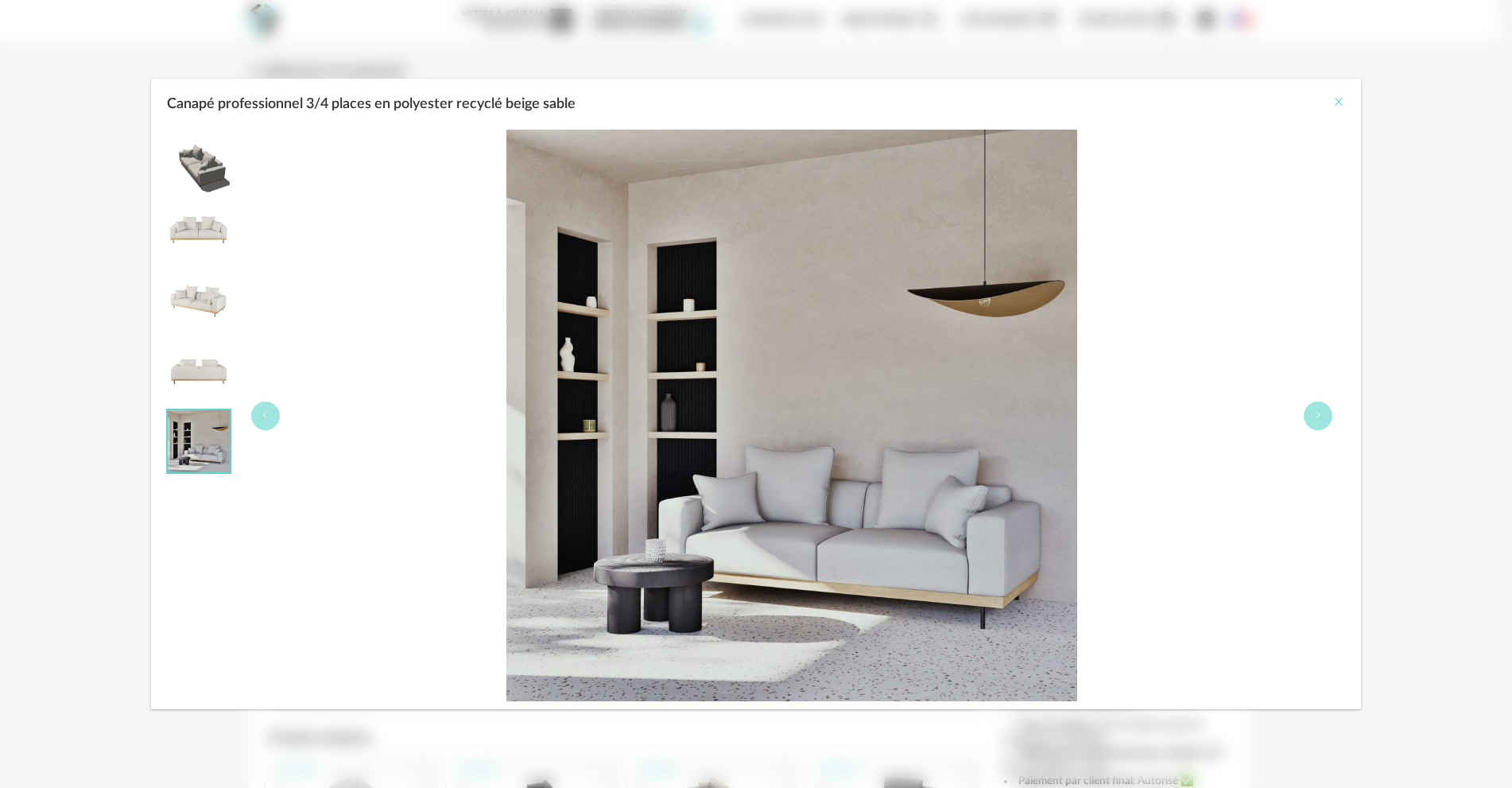
click at [1339, 97] on icon "Close" at bounding box center [1339, 102] width 13 height 13
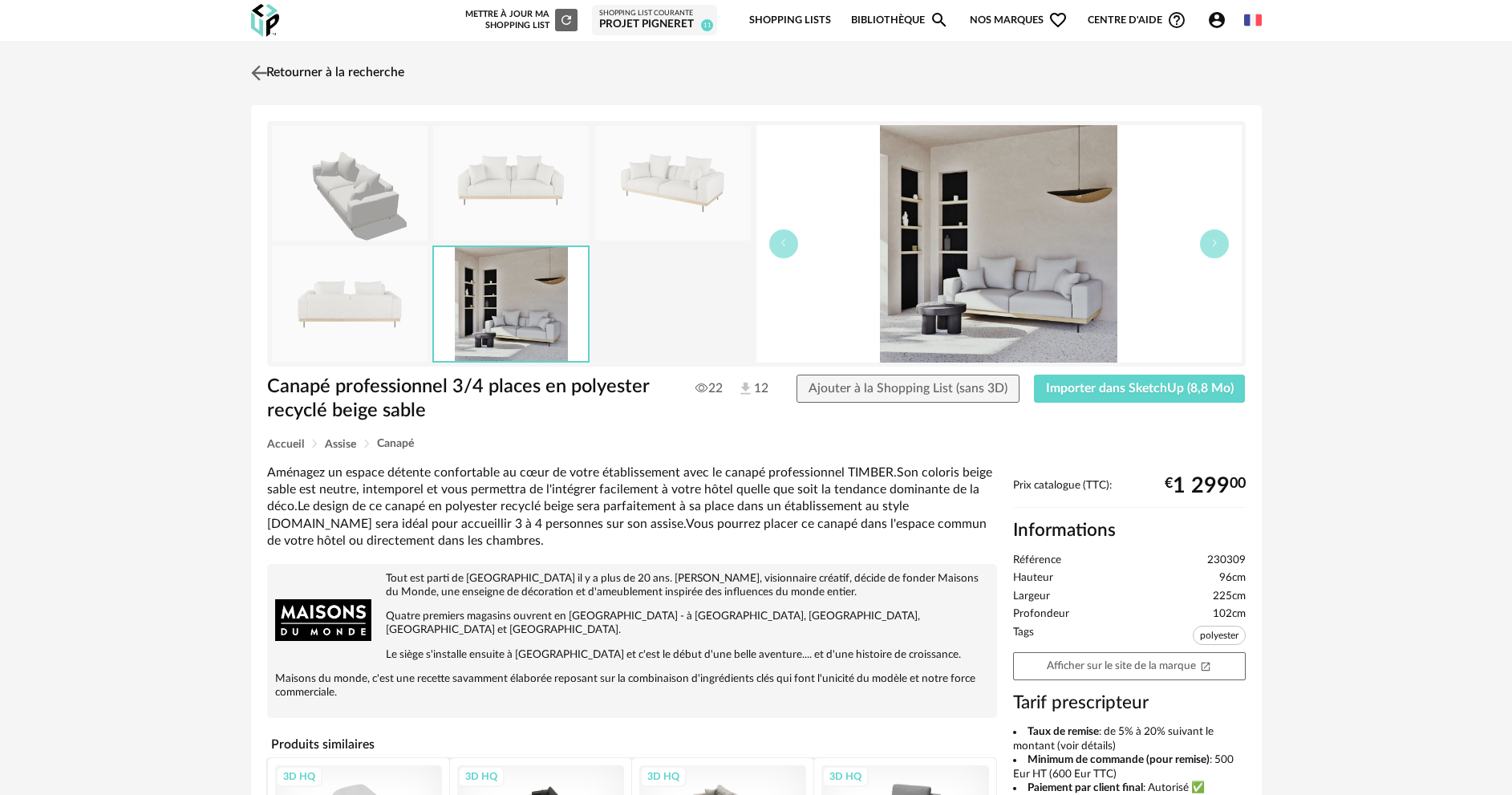
click at [259, 67] on img at bounding box center [259, 72] width 23 height 23
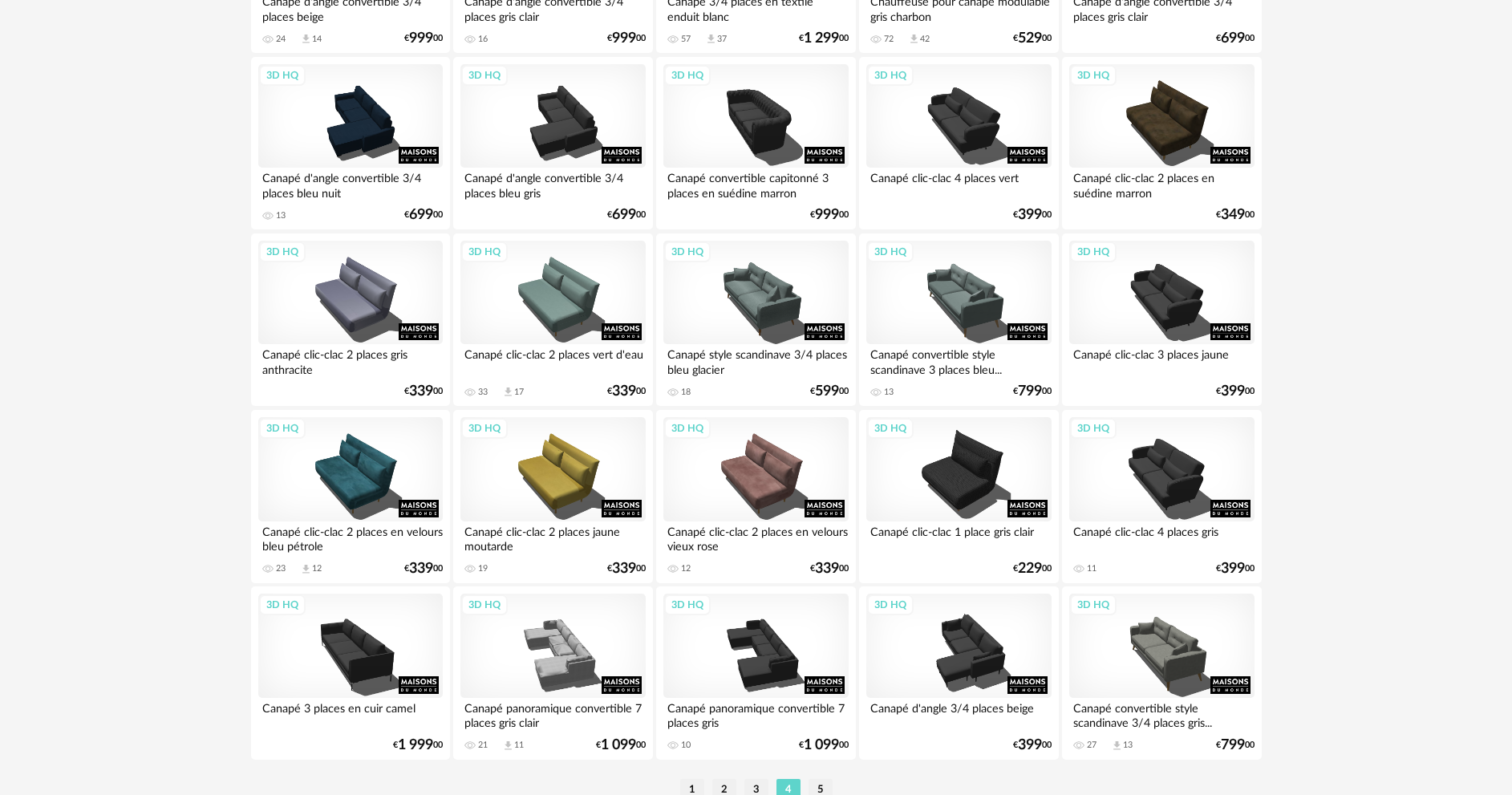
scroll to position [3072, 0]
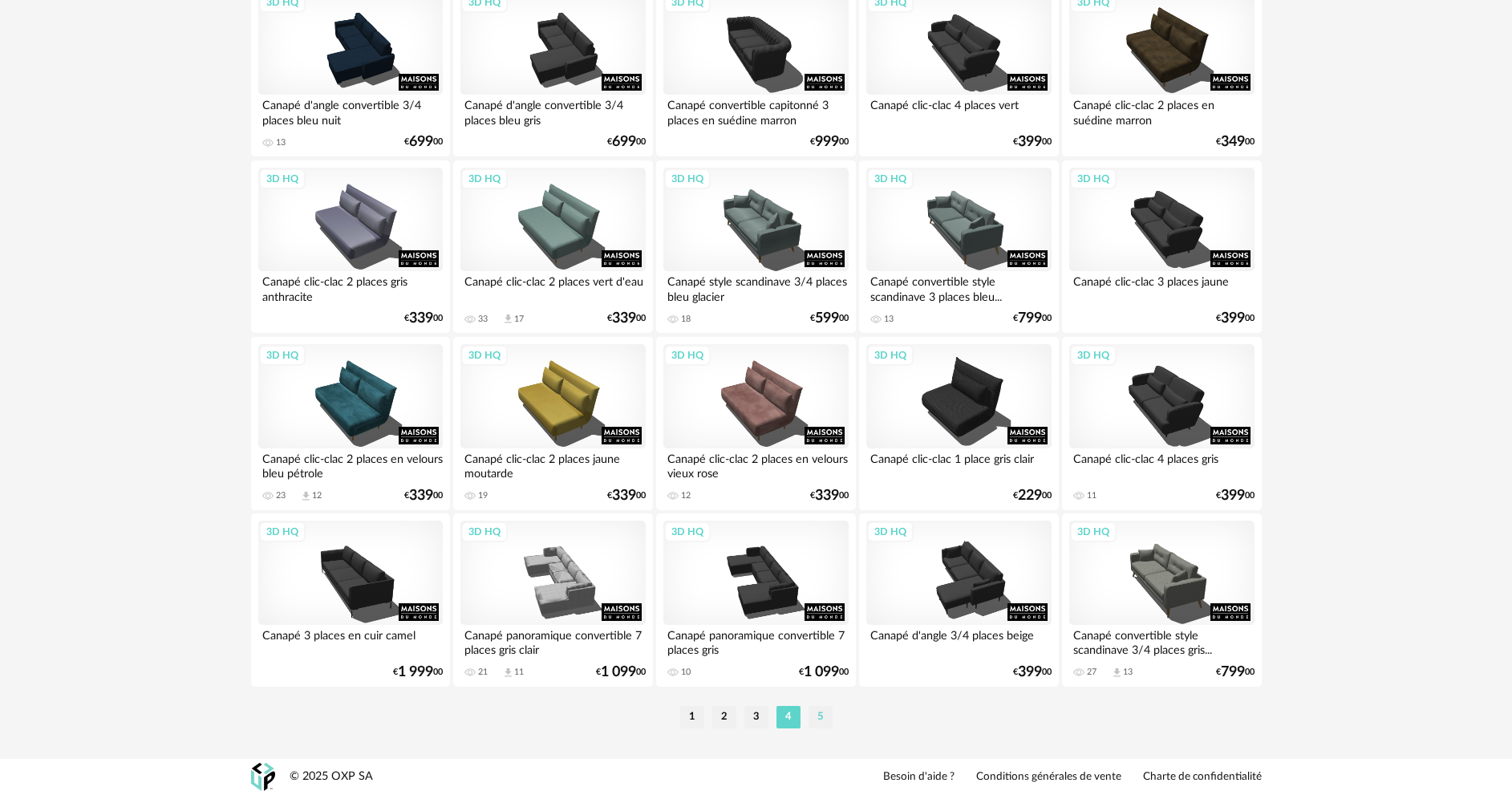
click at [819, 710] on li "5" at bounding box center [819, 716] width 24 height 22
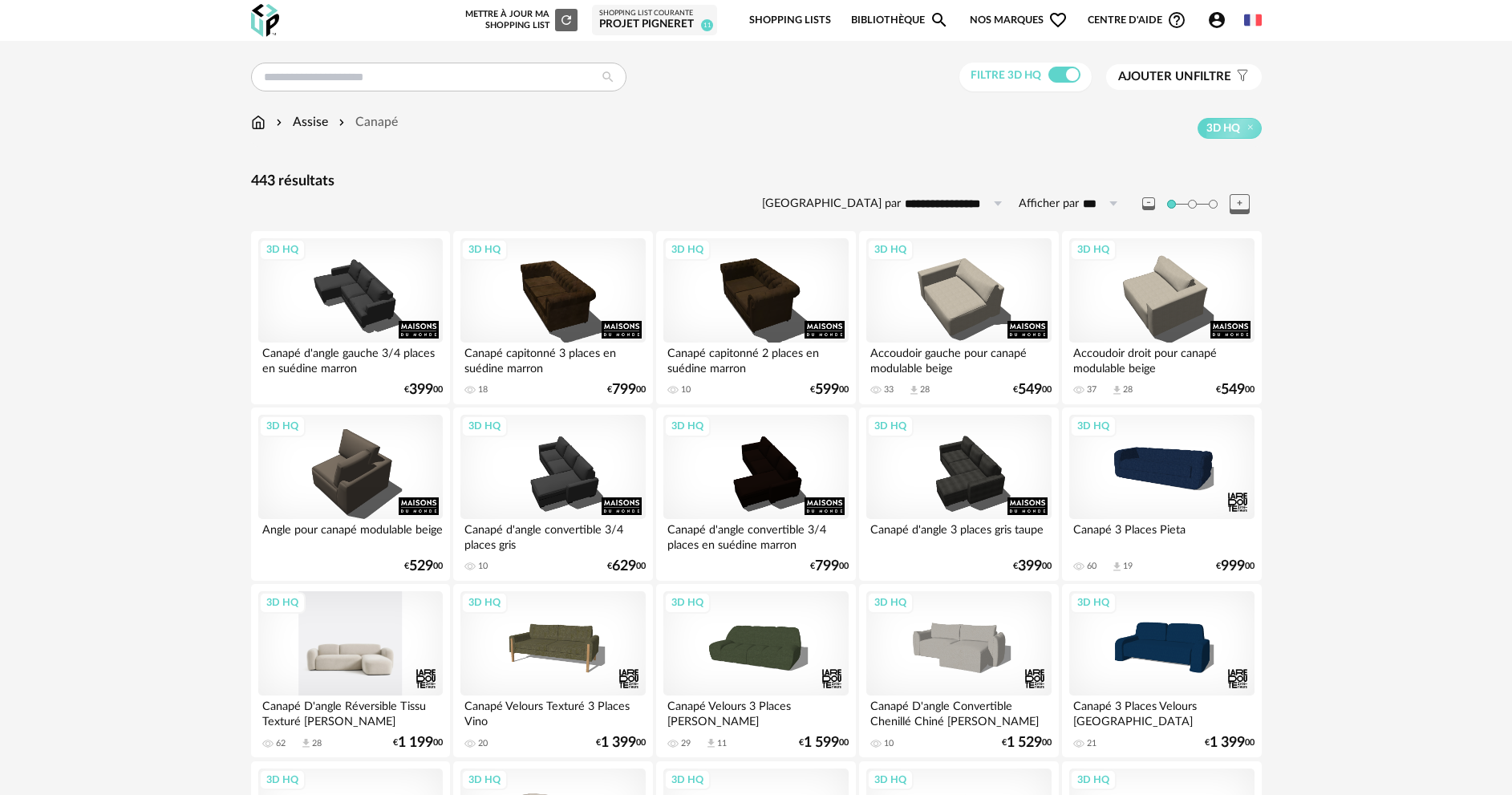
click at [359, 669] on div "3D HQ" at bounding box center [350, 643] width 184 height 104
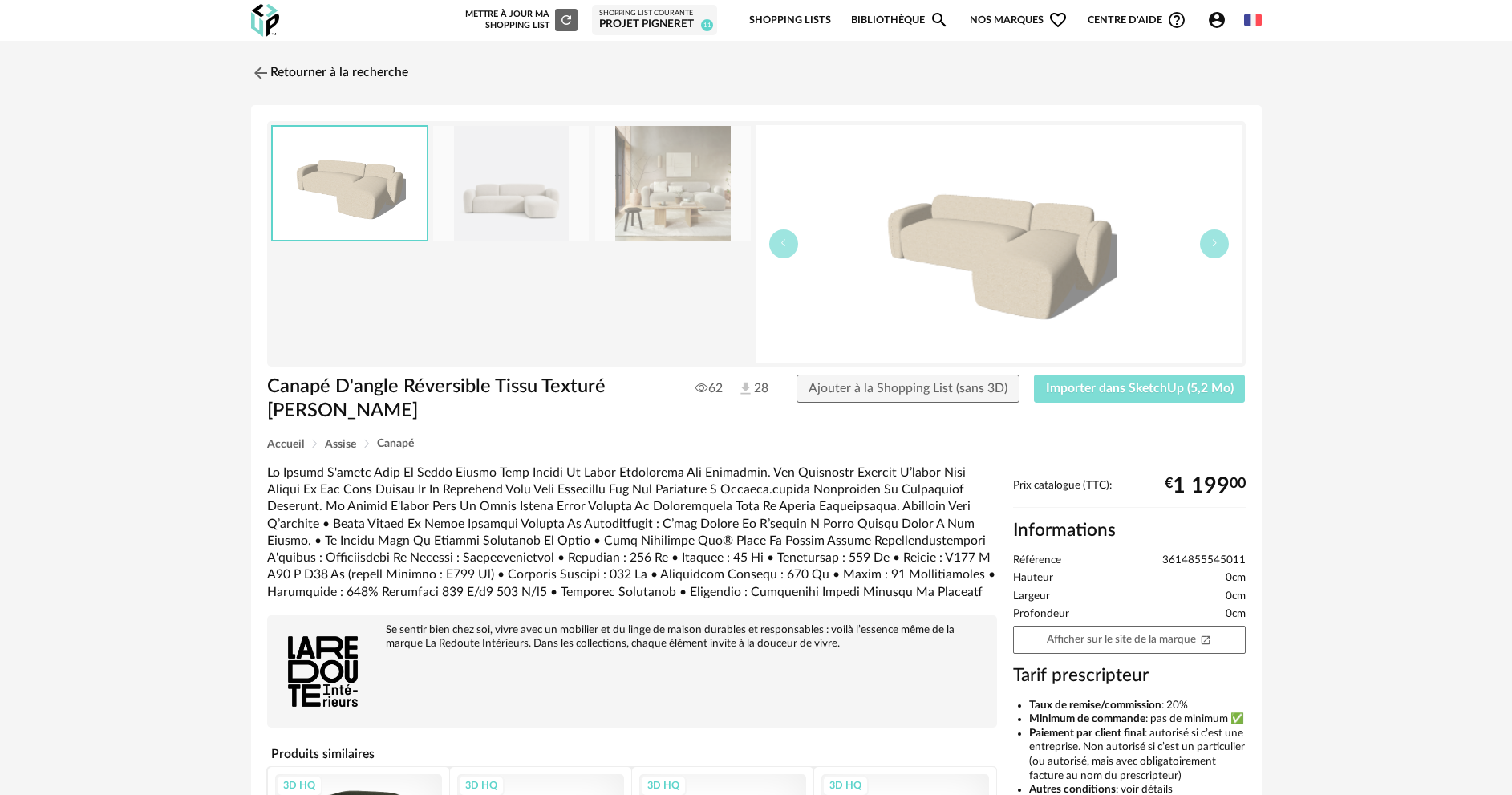
click at [1083, 393] on span "Importer dans SketchUp (5,2 Mo)" at bounding box center [1139, 388] width 187 height 13
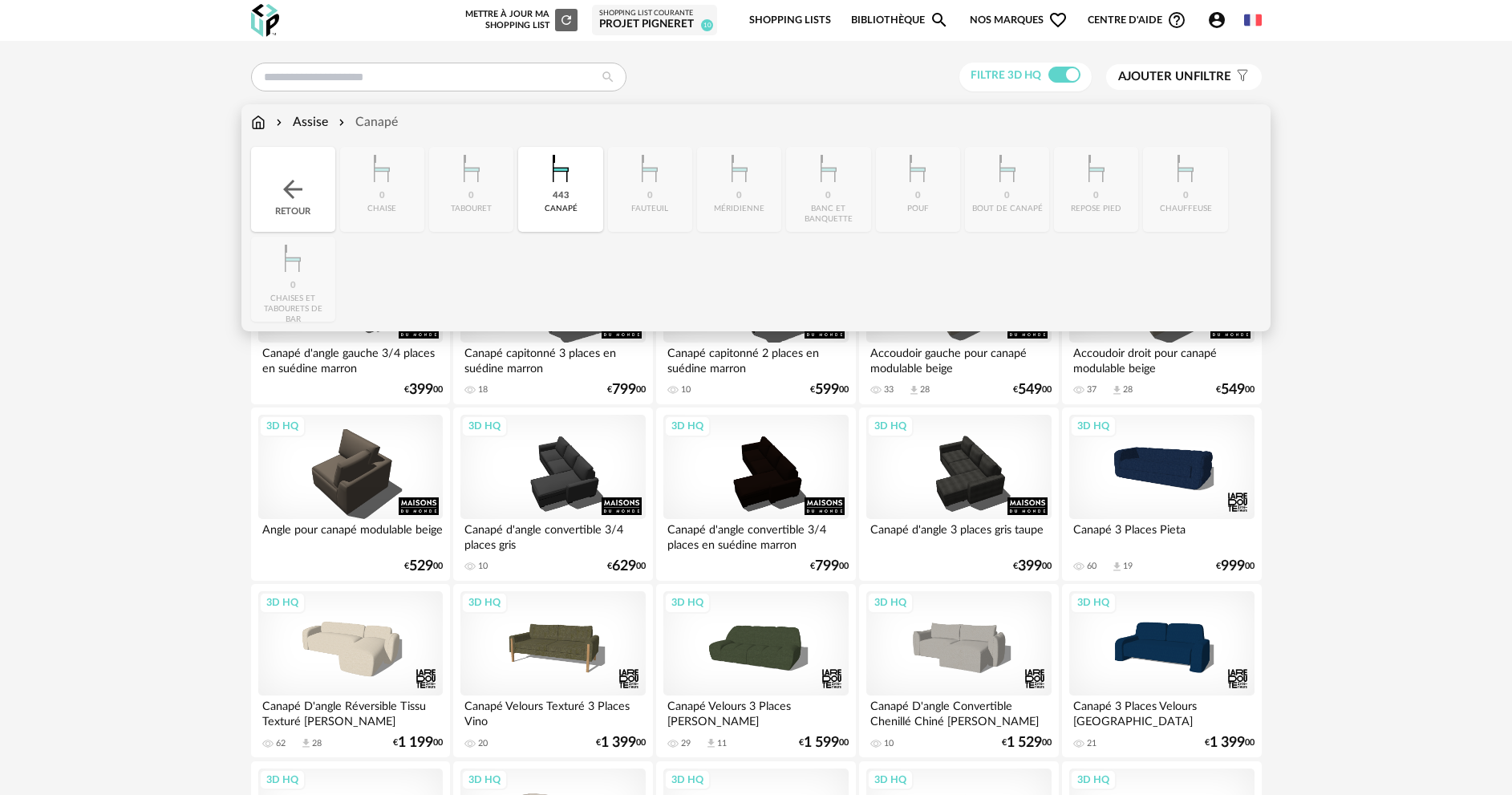
click at [260, 130] on img at bounding box center [259, 122] width 15 height 19
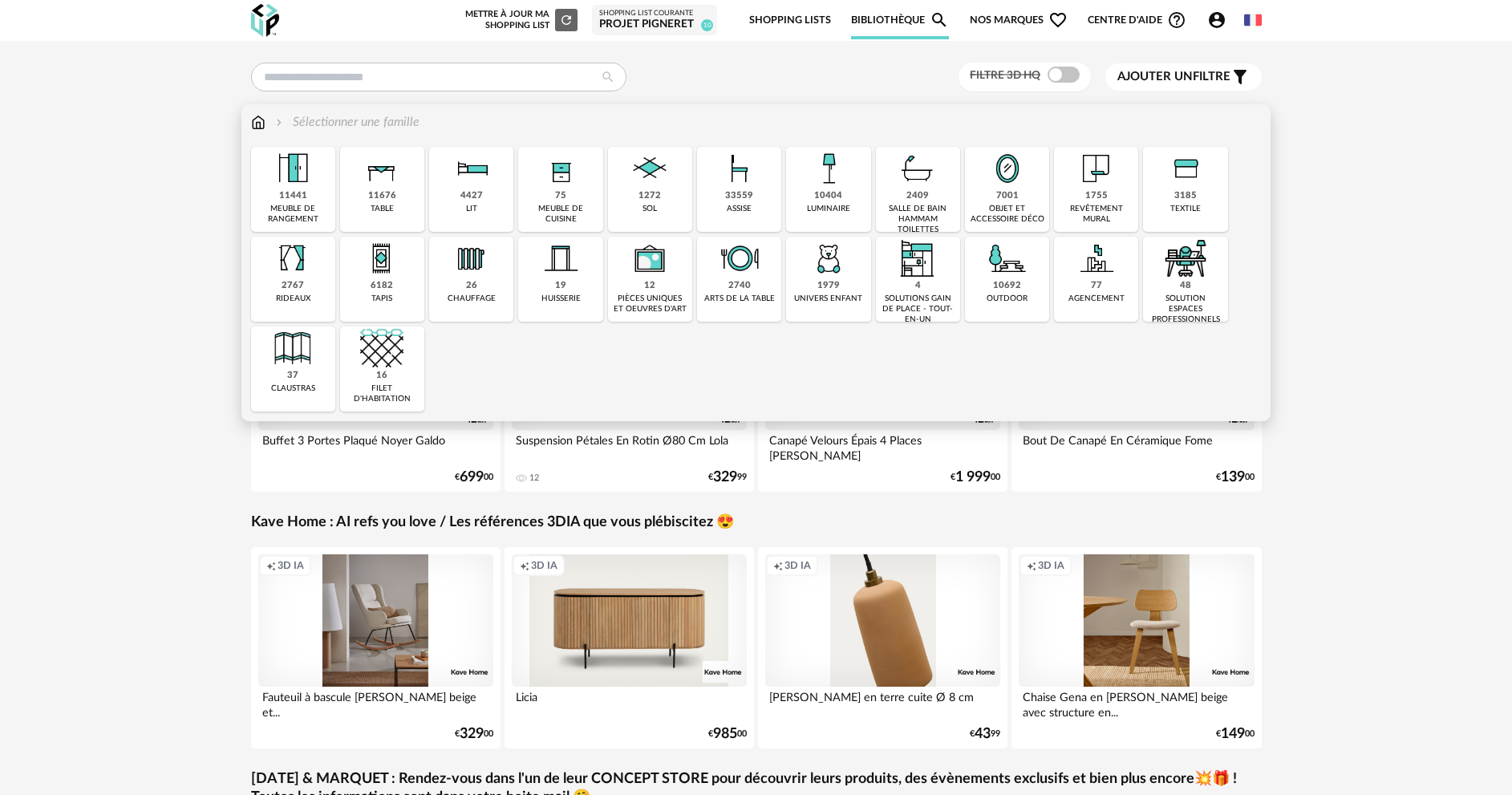
click at [377, 187] on img at bounding box center [381, 168] width 43 height 43
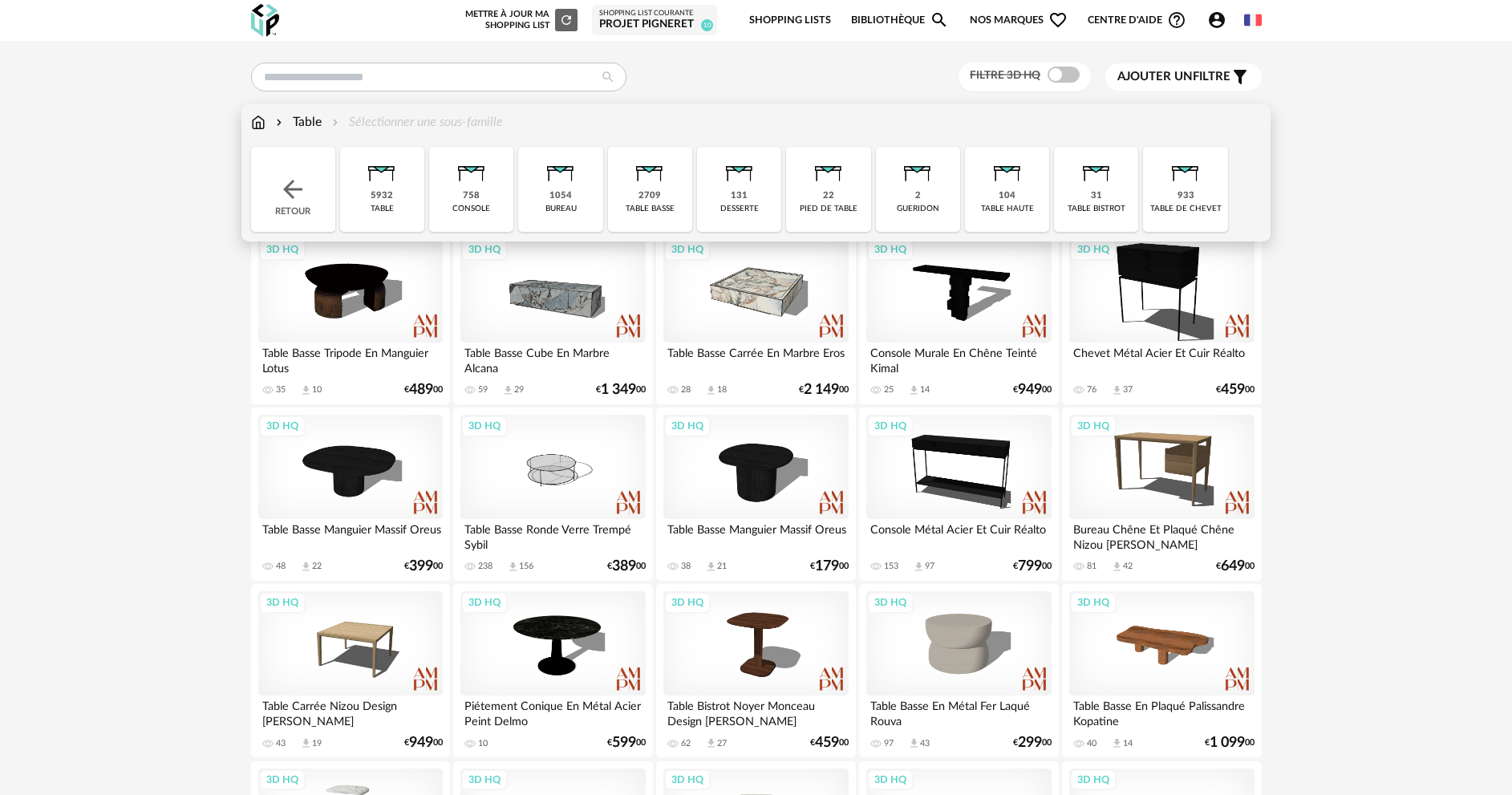
click at [648, 206] on div "table basse" at bounding box center [650, 209] width 49 height 11
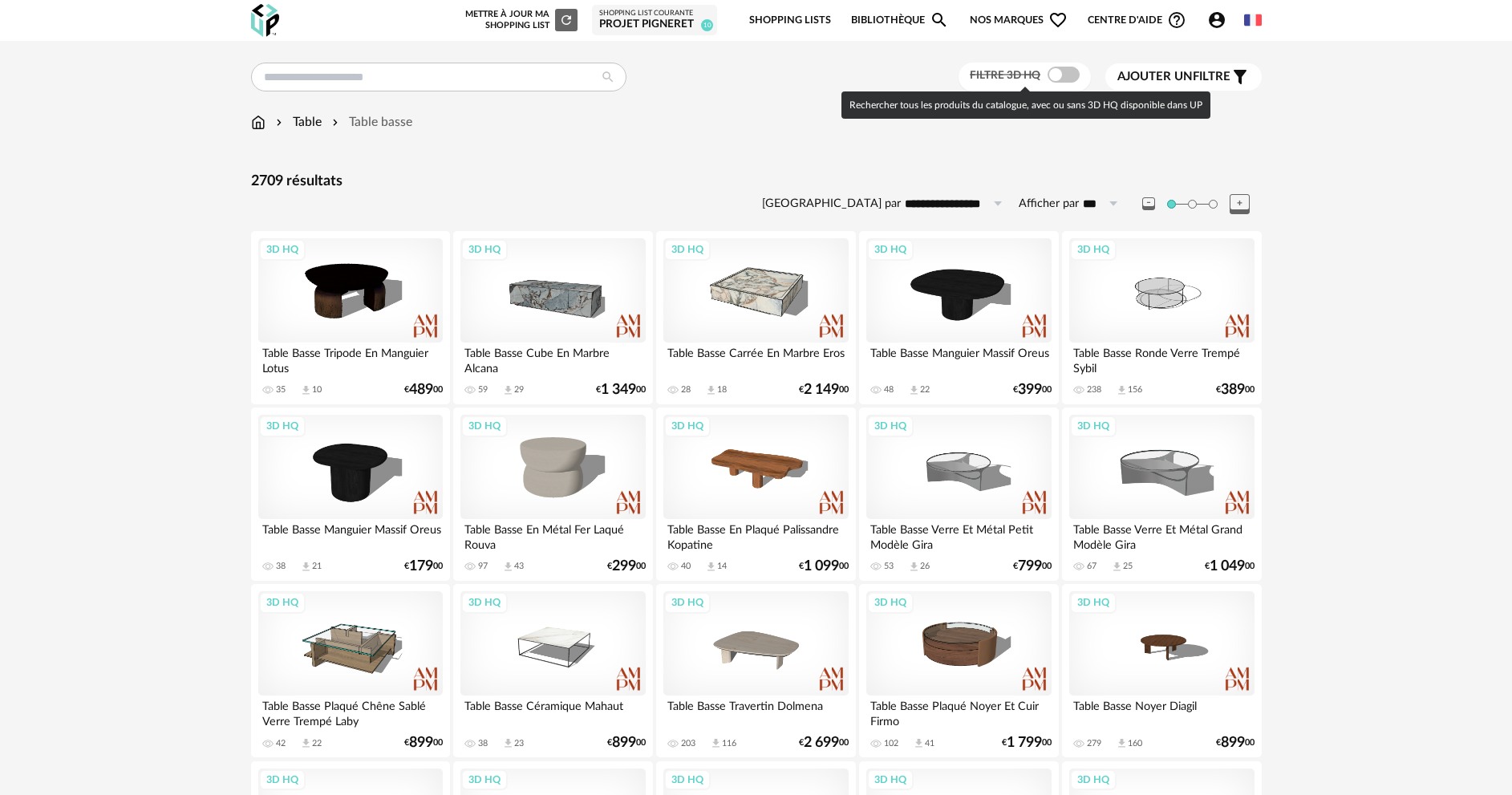
click at [1059, 81] on span at bounding box center [1063, 75] width 32 height 16
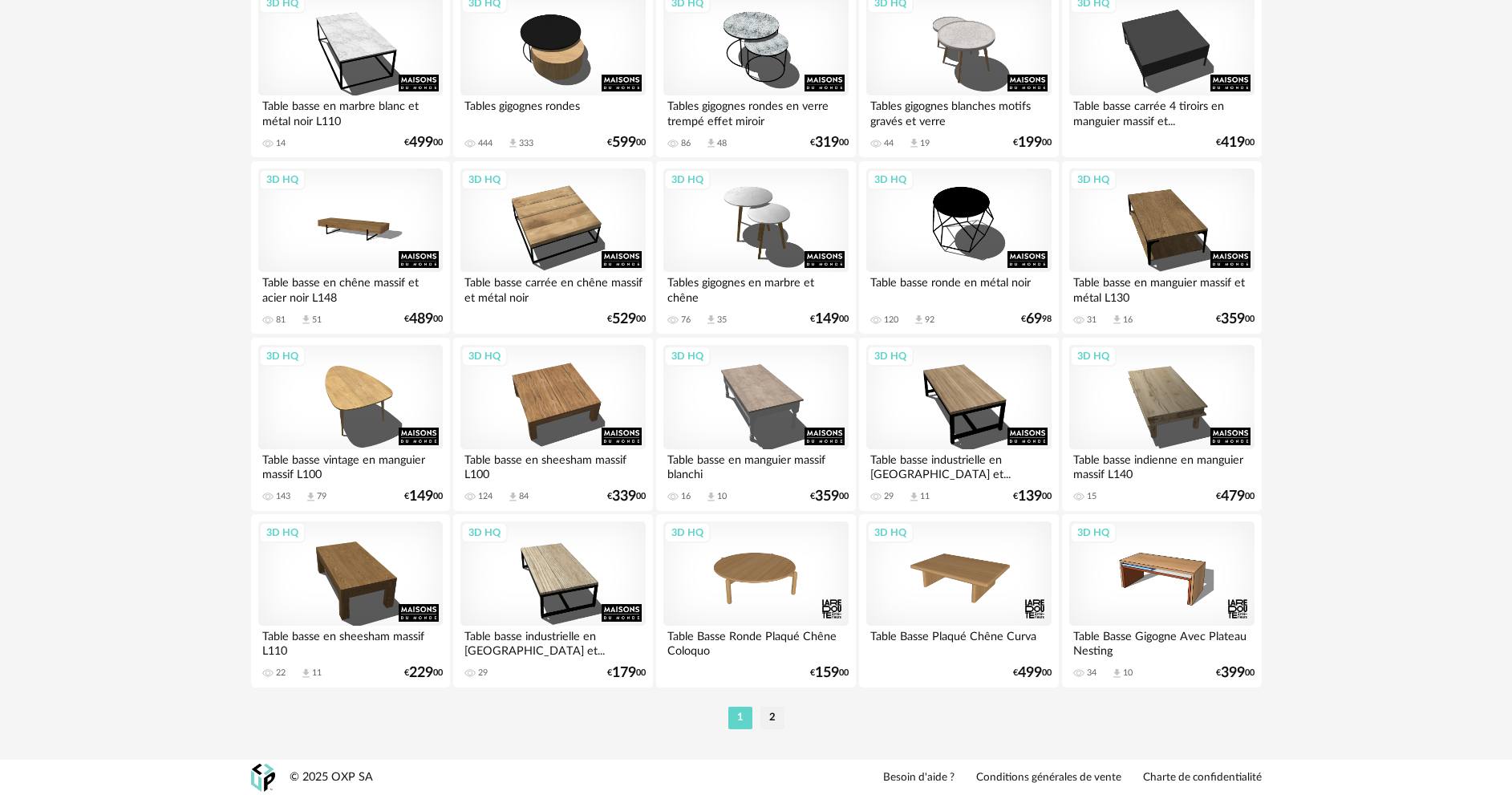
scroll to position [3072, 0]
click at [768, 721] on li "2" at bounding box center [772, 716] width 24 height 22
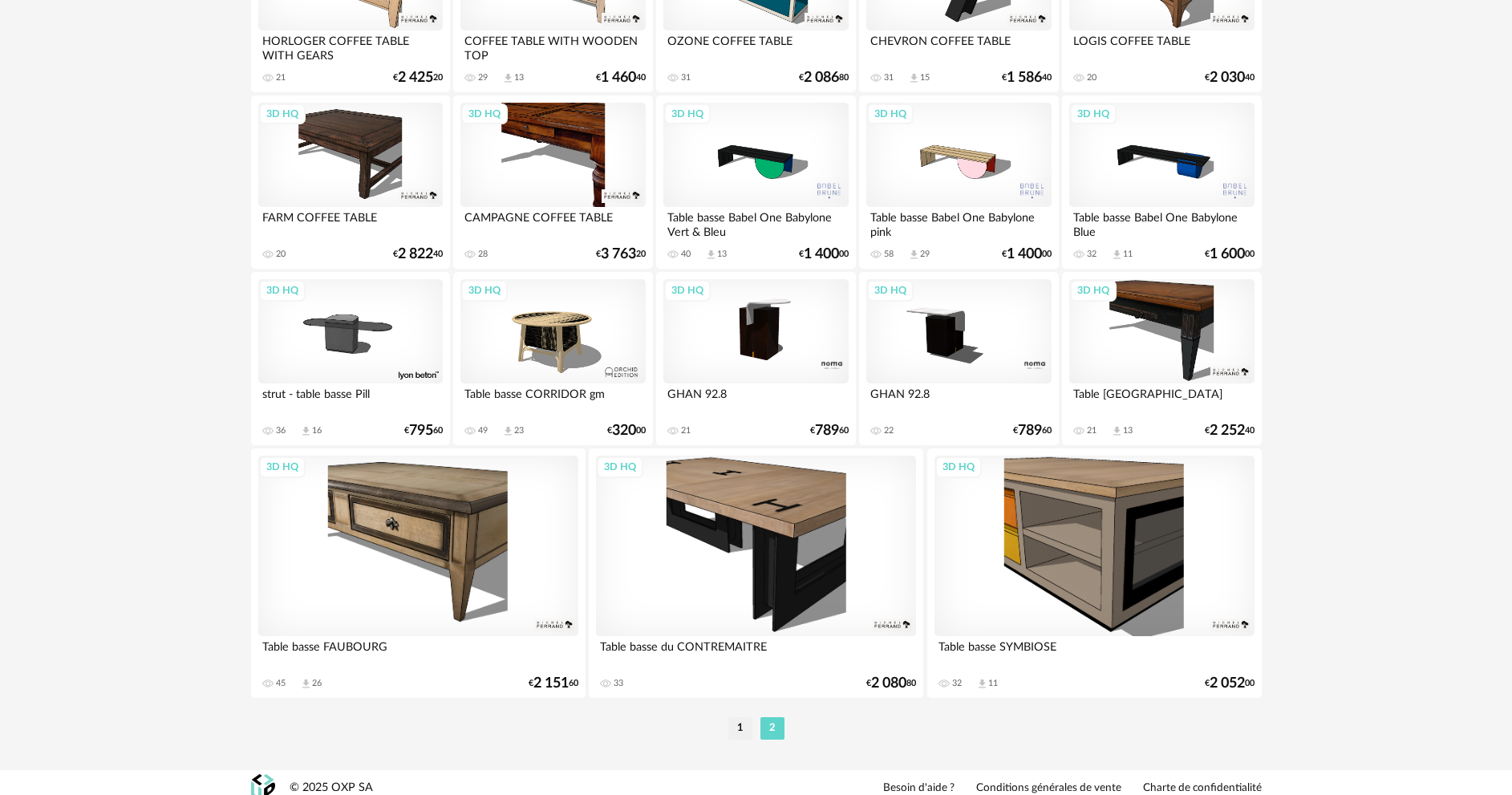
scroll to position [1736, 0]
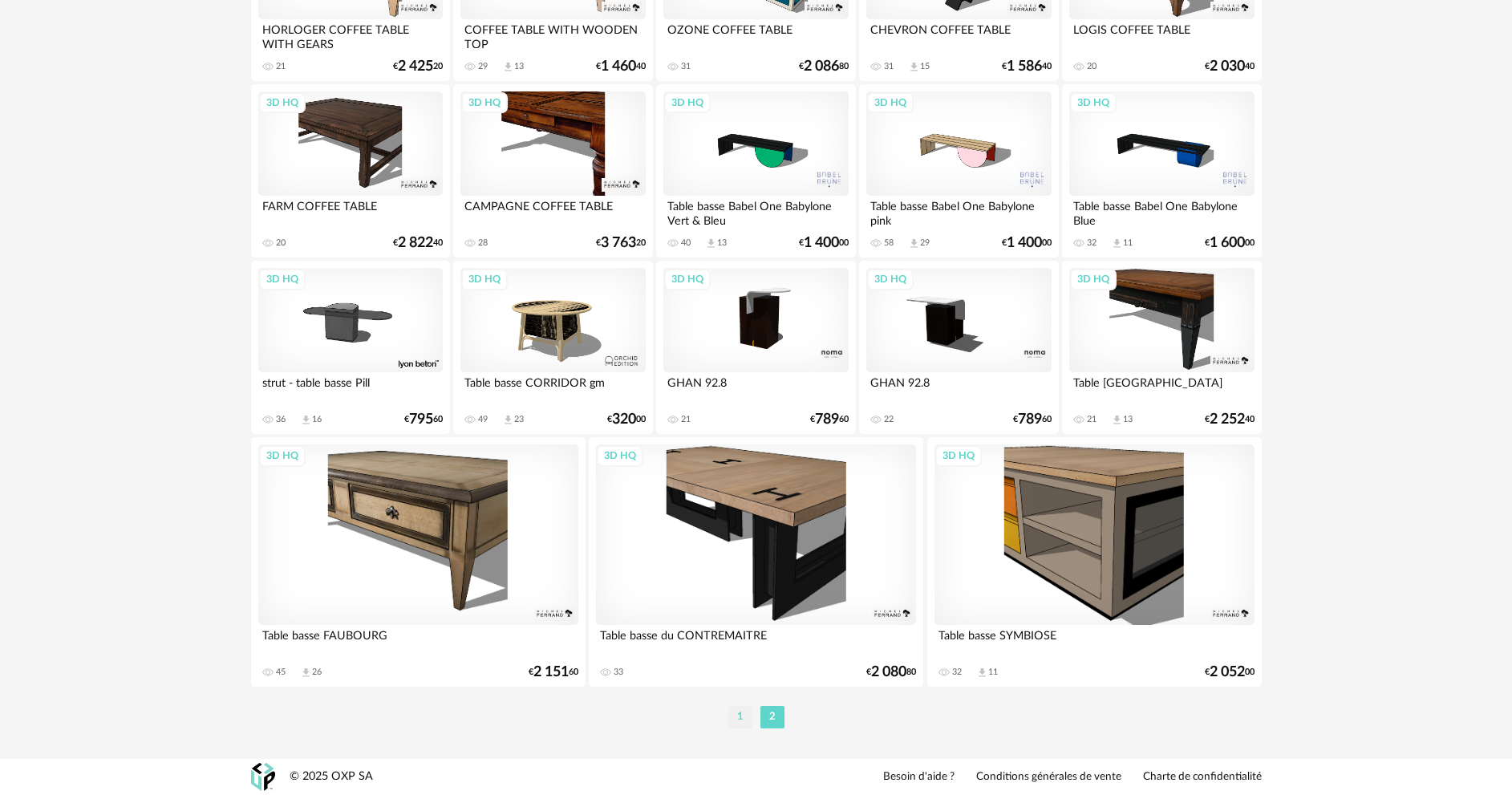
click at [743, 716] on li "1" at bounding box center [740, 716] width 24 height 22
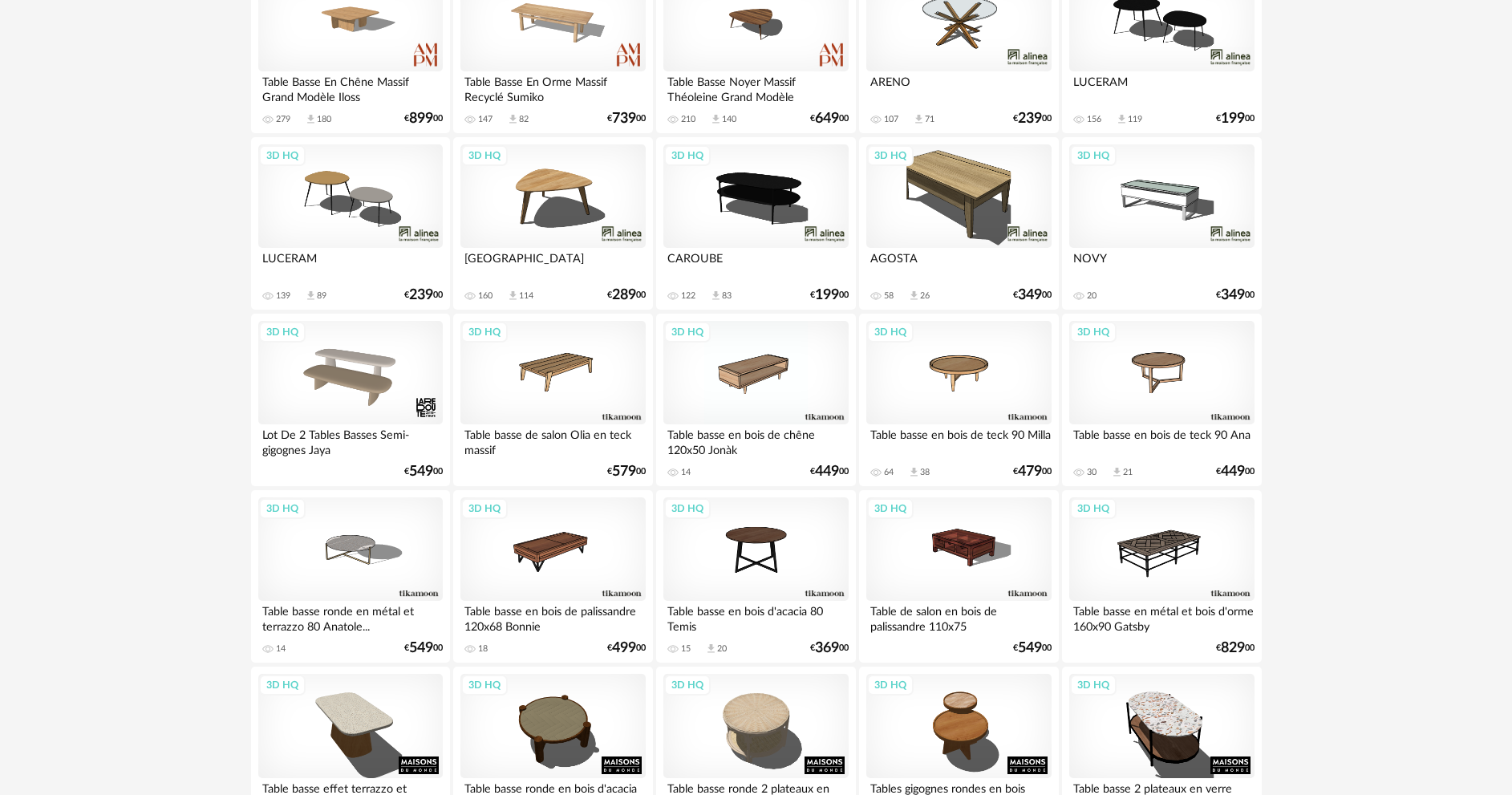
scroll to position [802, 0]
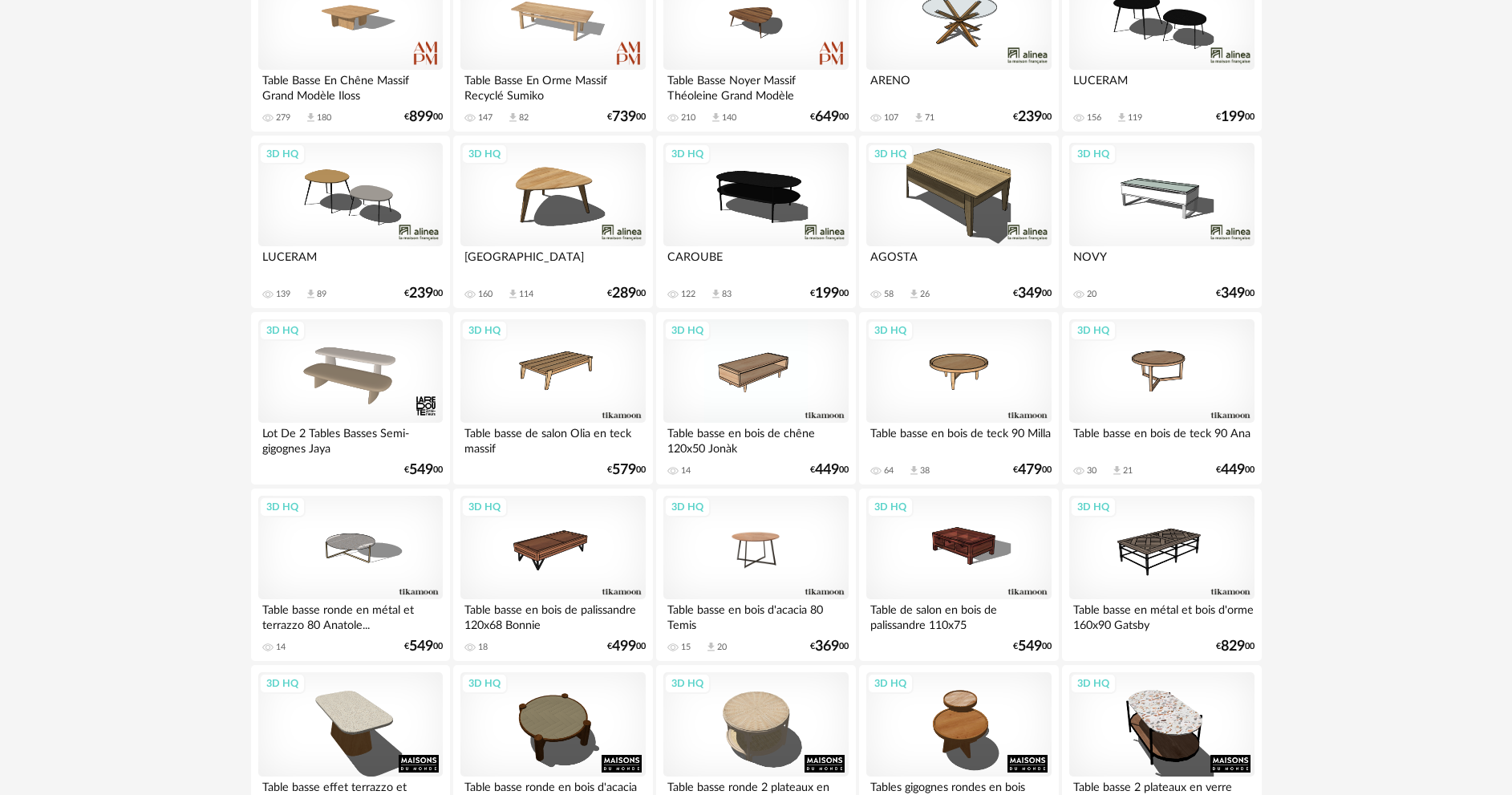
click at [810, 545] on div "3D HQ" at bounding box center [755, 547] width 184 height 104
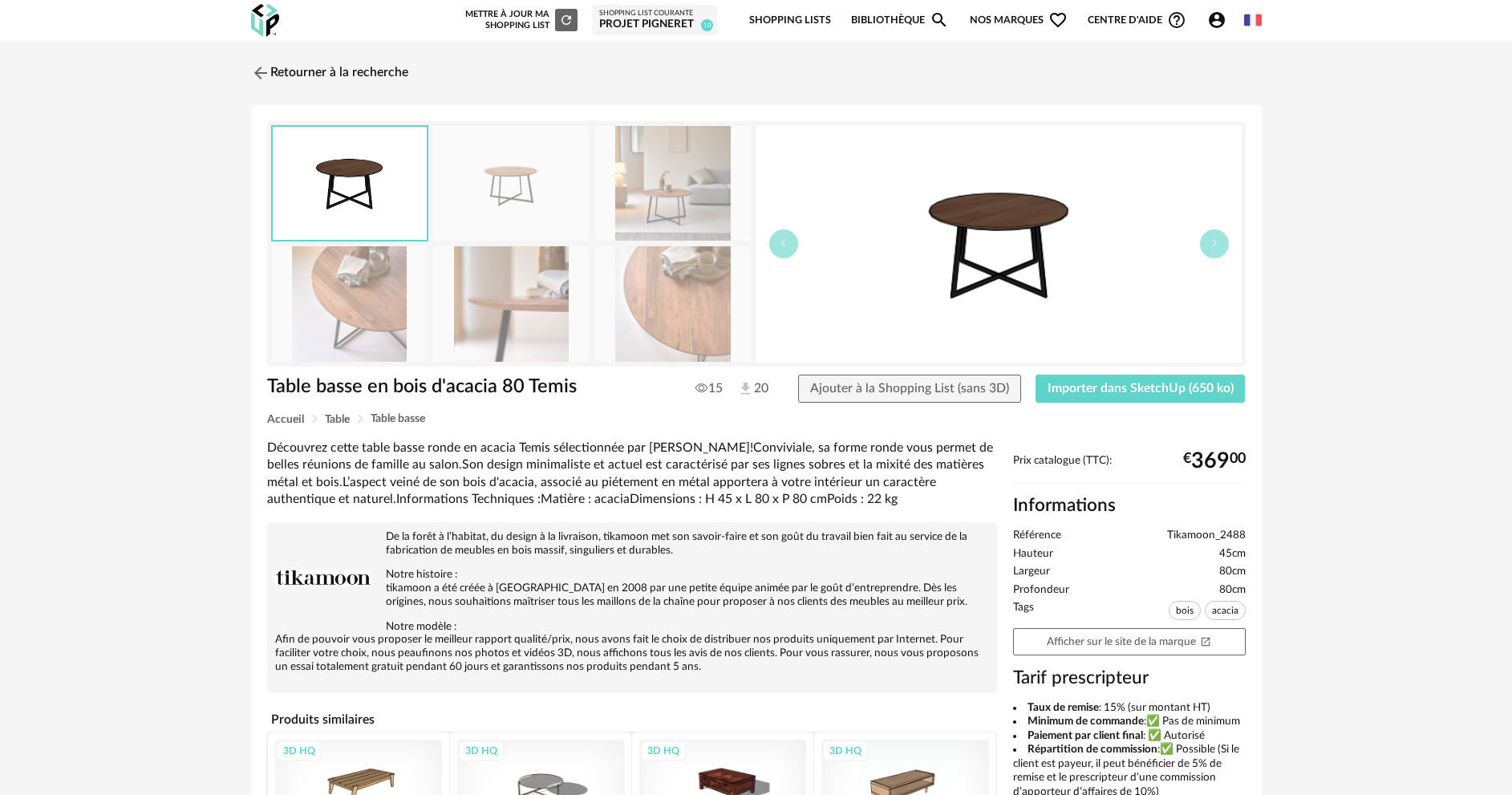
click at [531, 302] on img at bounding box center [511, 304] width 156 height 115
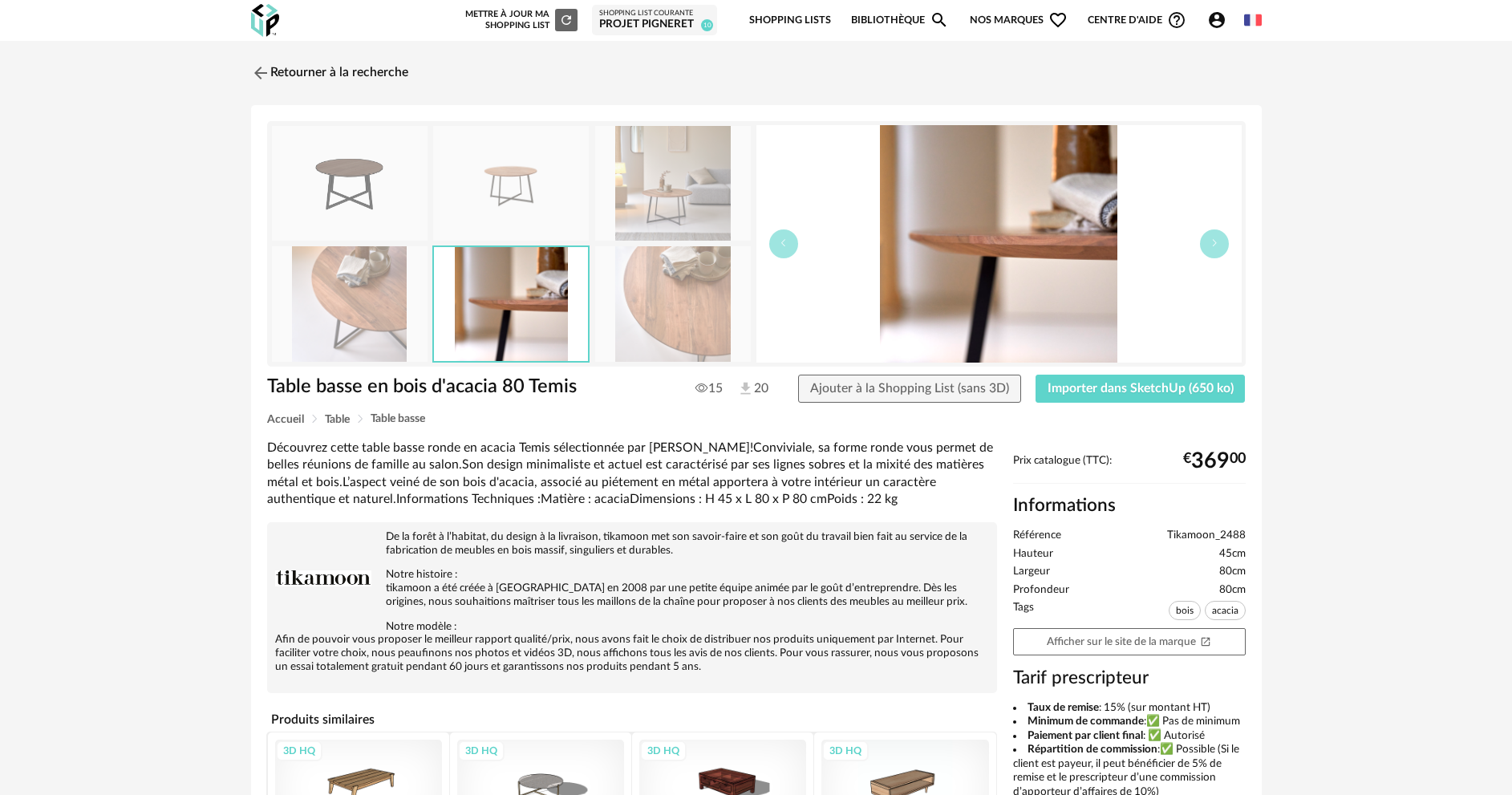
click at [339, 305] on img at bounding box center [350, 304] width 156 height 115
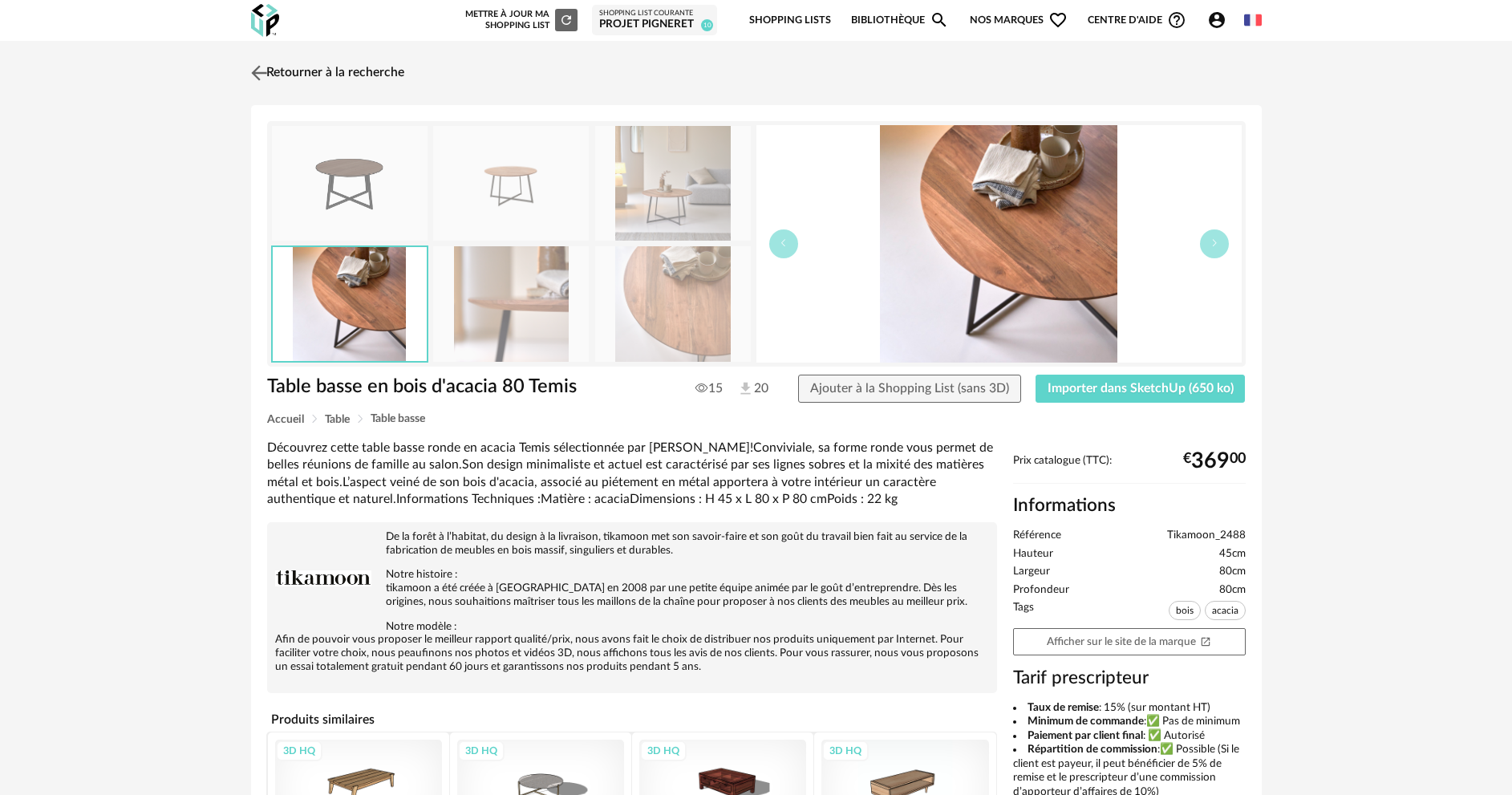
click at [255, 69] on img at bounding box center [259, 72] width 23 height 23
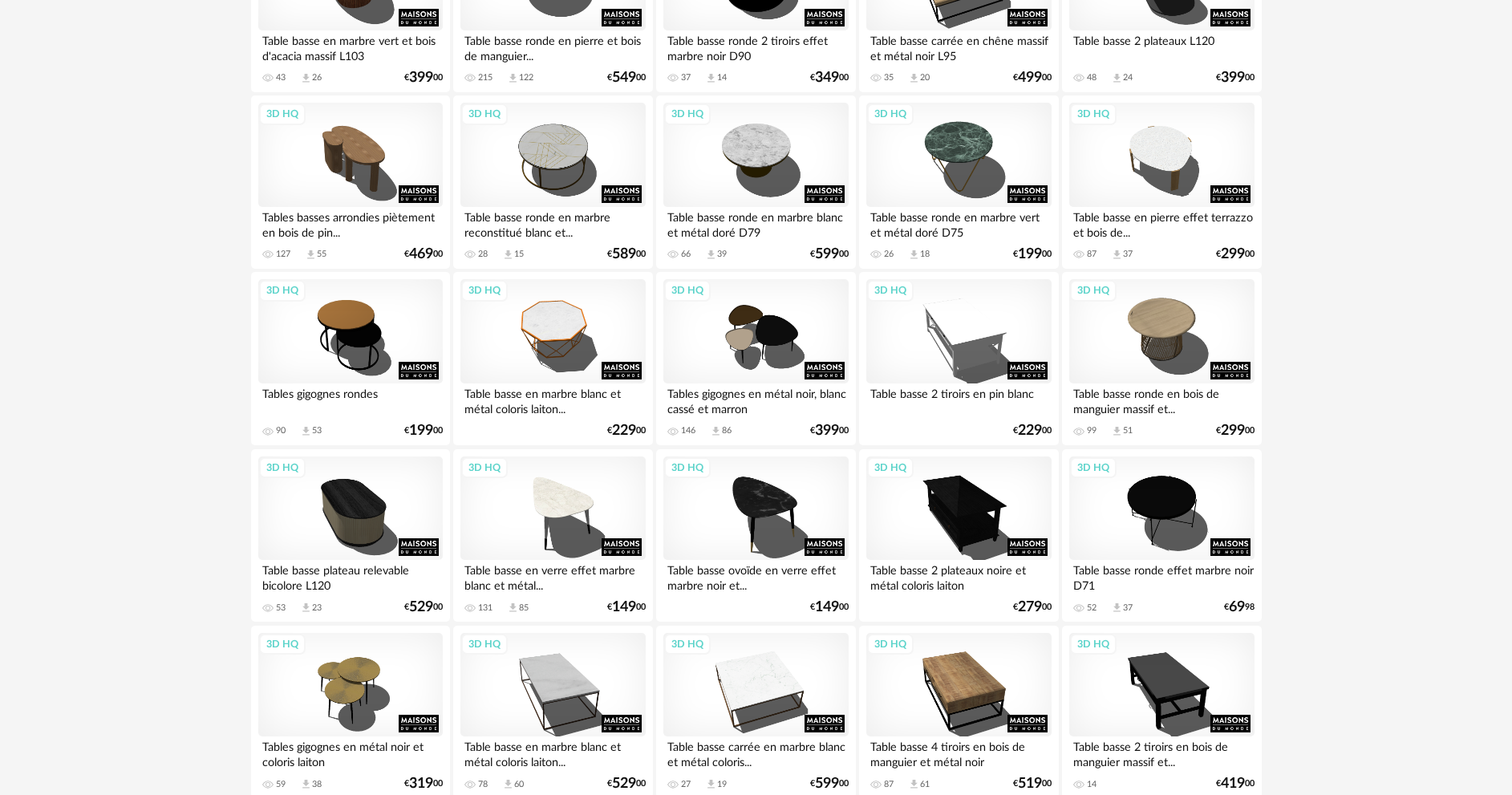
scroll to position [2085, 0]
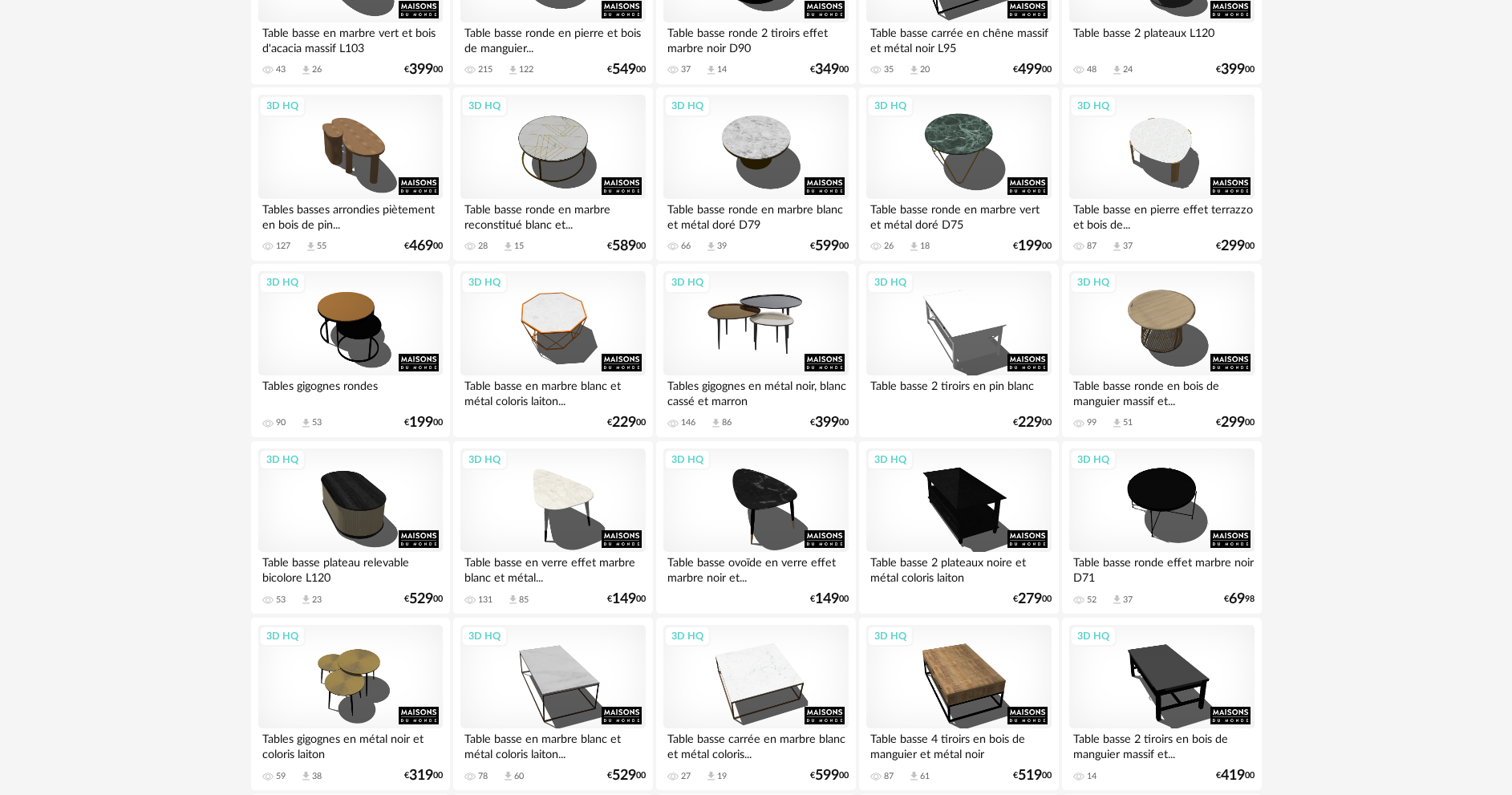
click at [769, 318] on div "3D HQ" at bounding box center [755, 323] width 184 height 104
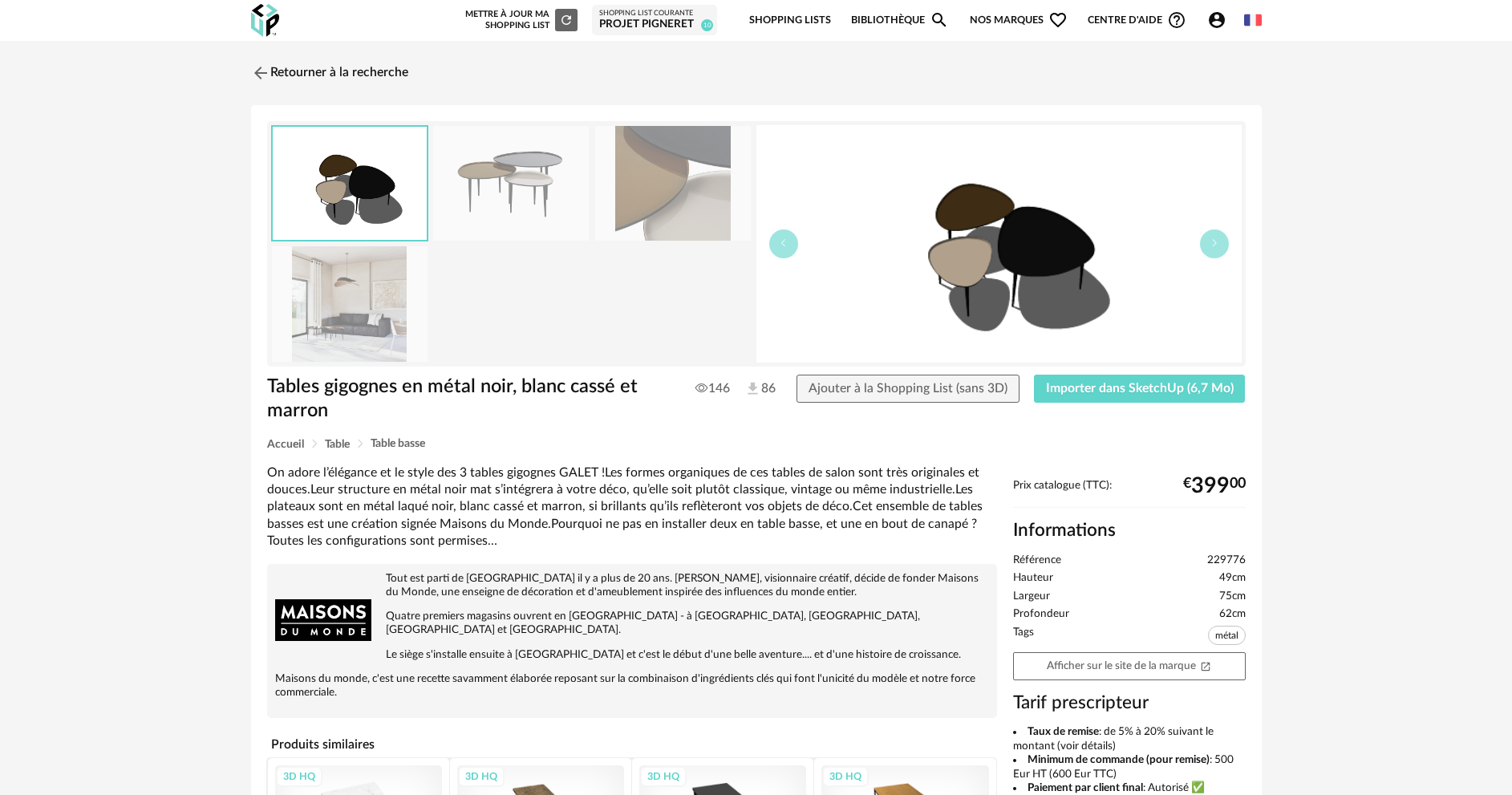
click at [374, 286] on img at bounding box center [350, 304] width 156 height 115
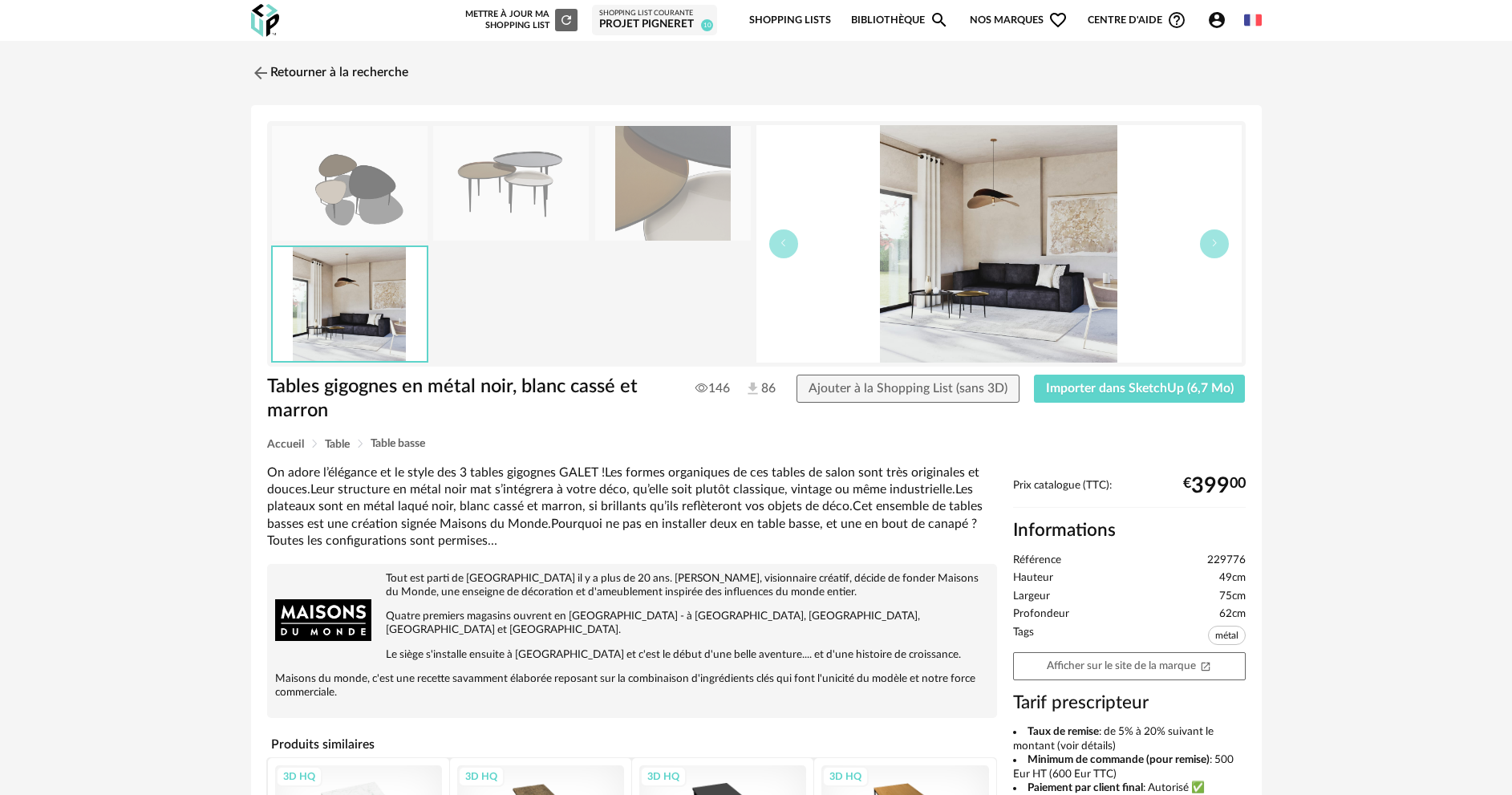
click at [650, 217] on img at bounding box center [673, 183] width 156 height 115
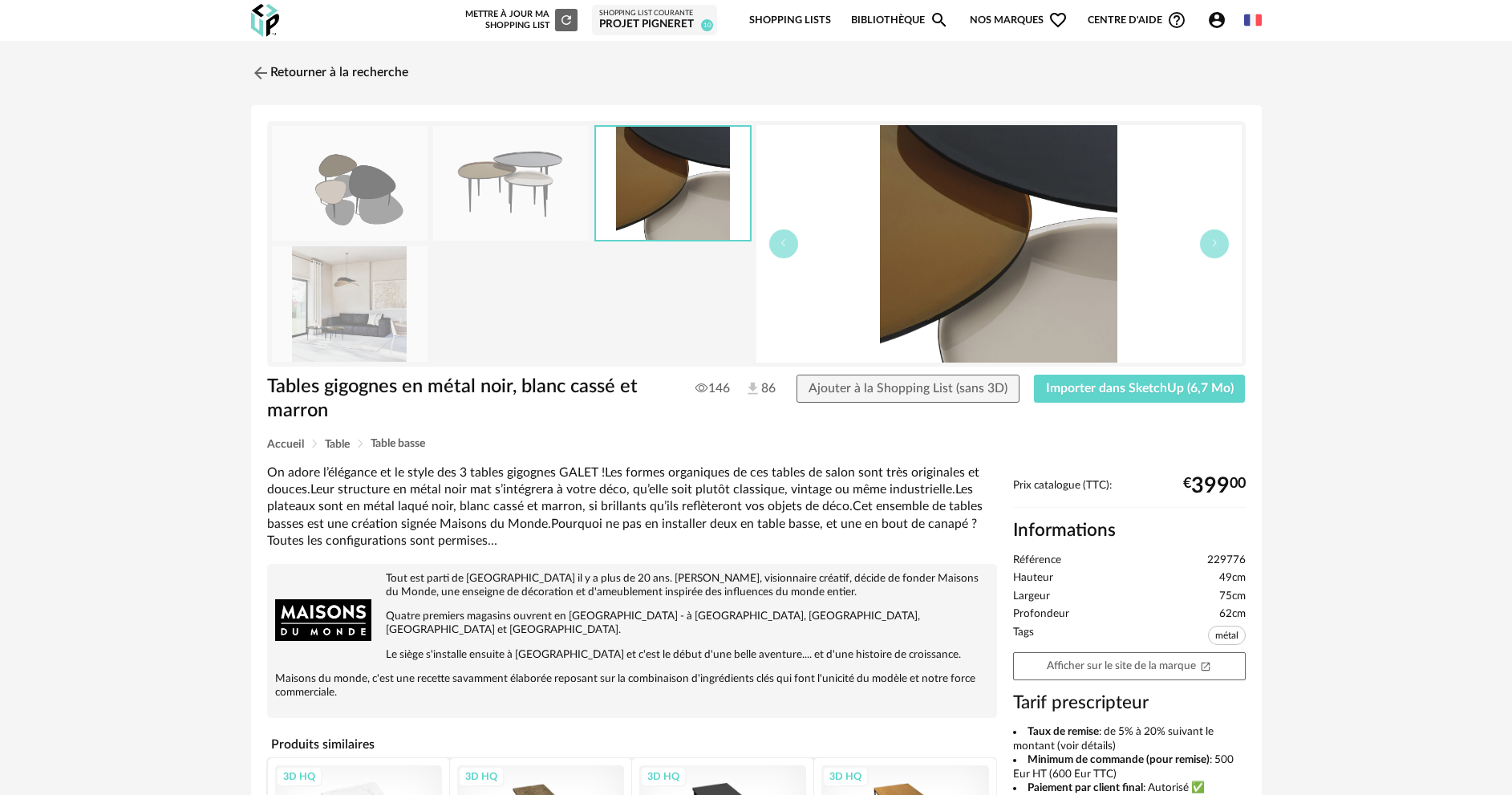
click at [519, 197] on img at bounding box center [511, 183] width 156 height 115
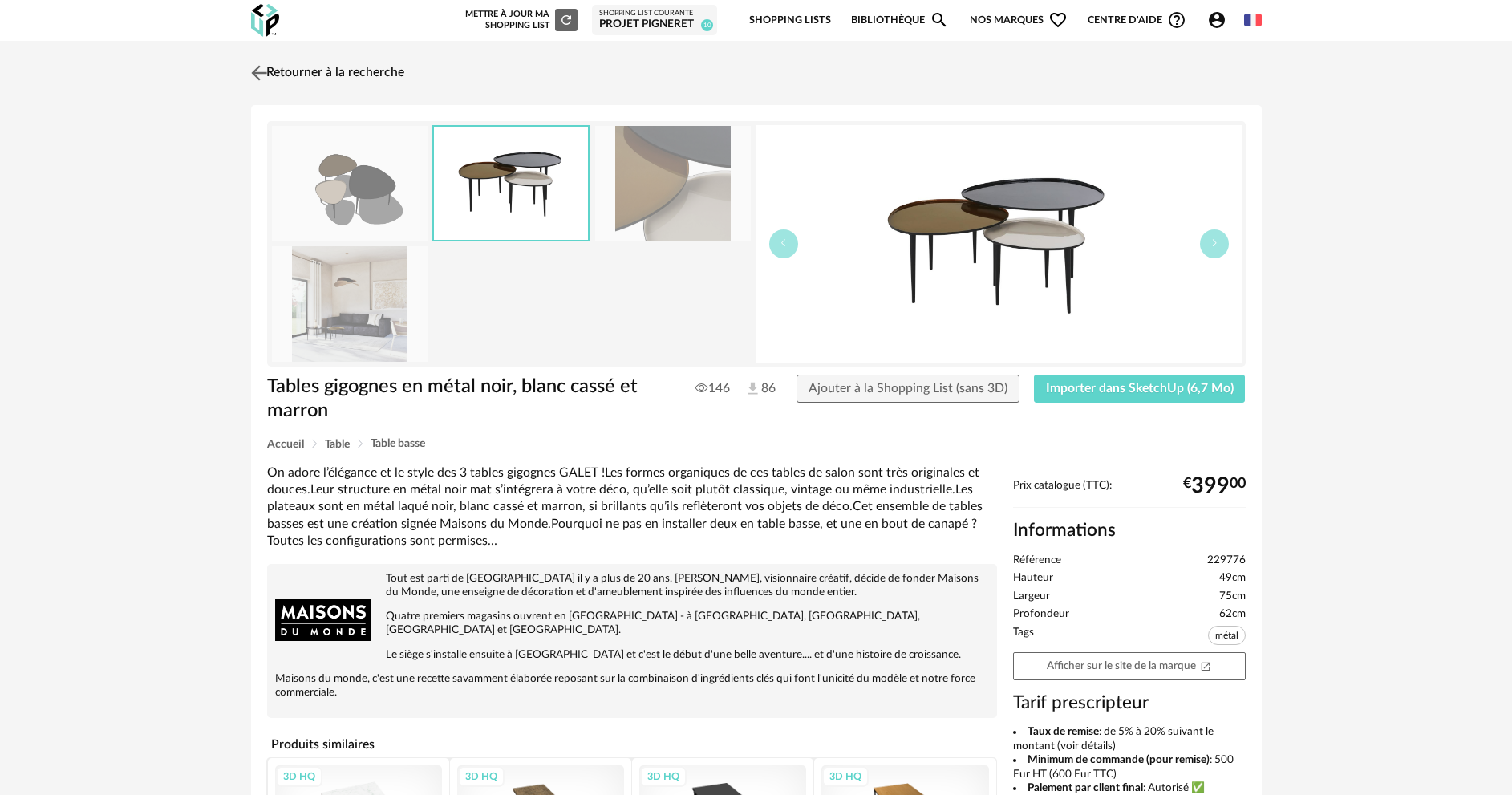
click at [251, 65] on img at bounding box center [259, 72] width 23 height 23
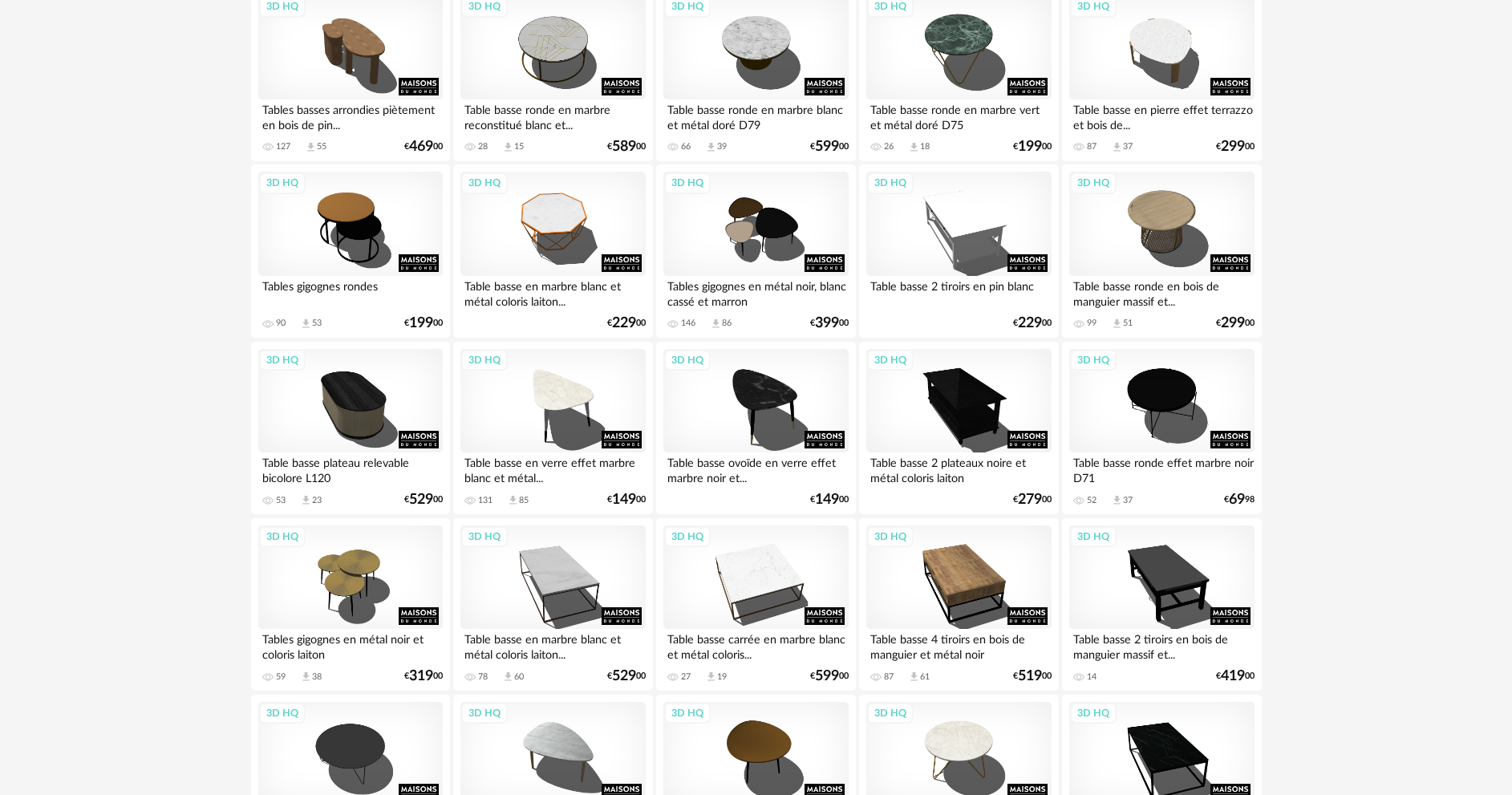
scroll to position [2246, 0]
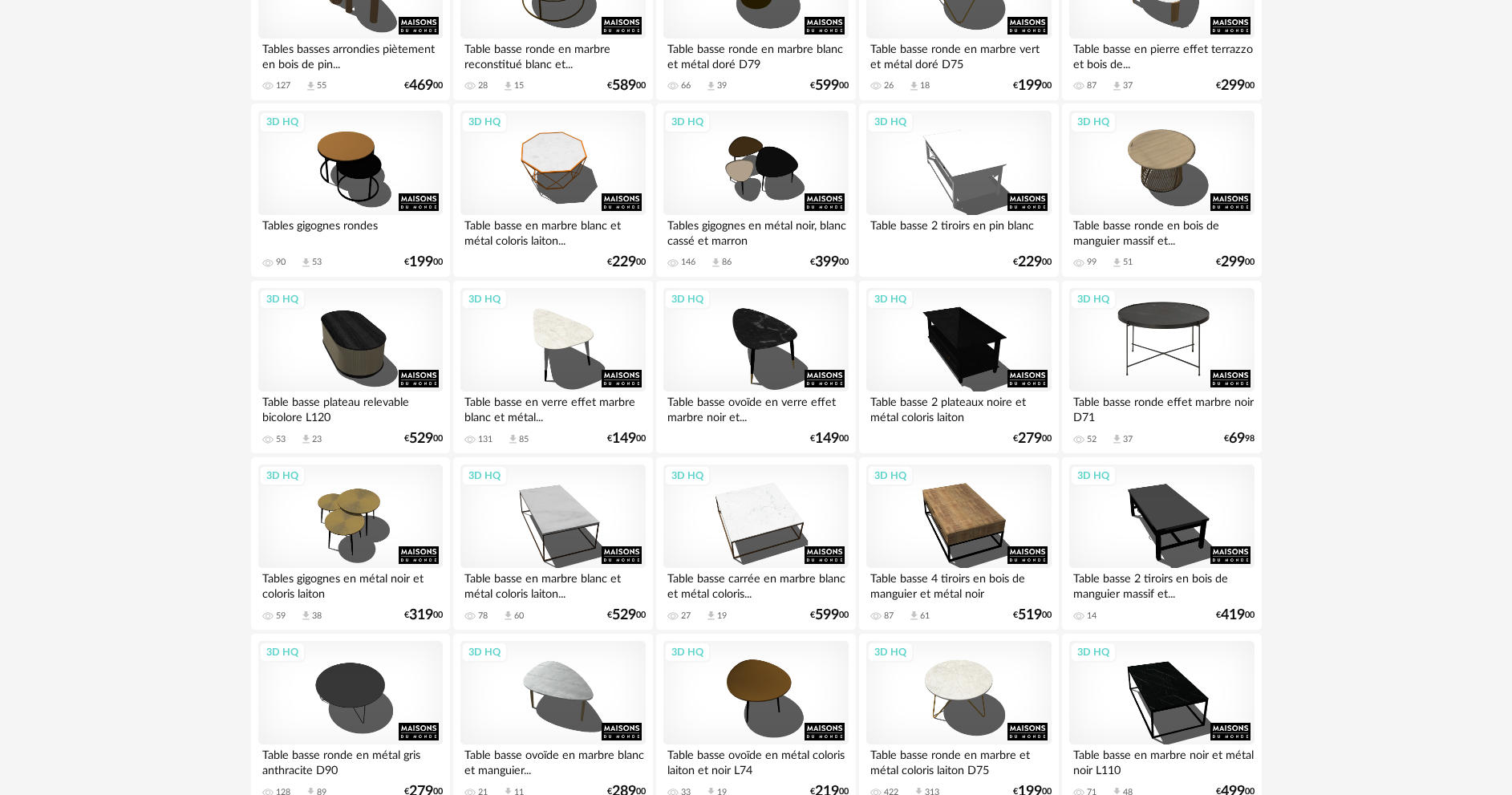
click at [1159, 356] on div "3D HQ" at bounding box center [1161, 340] width 184 height 104
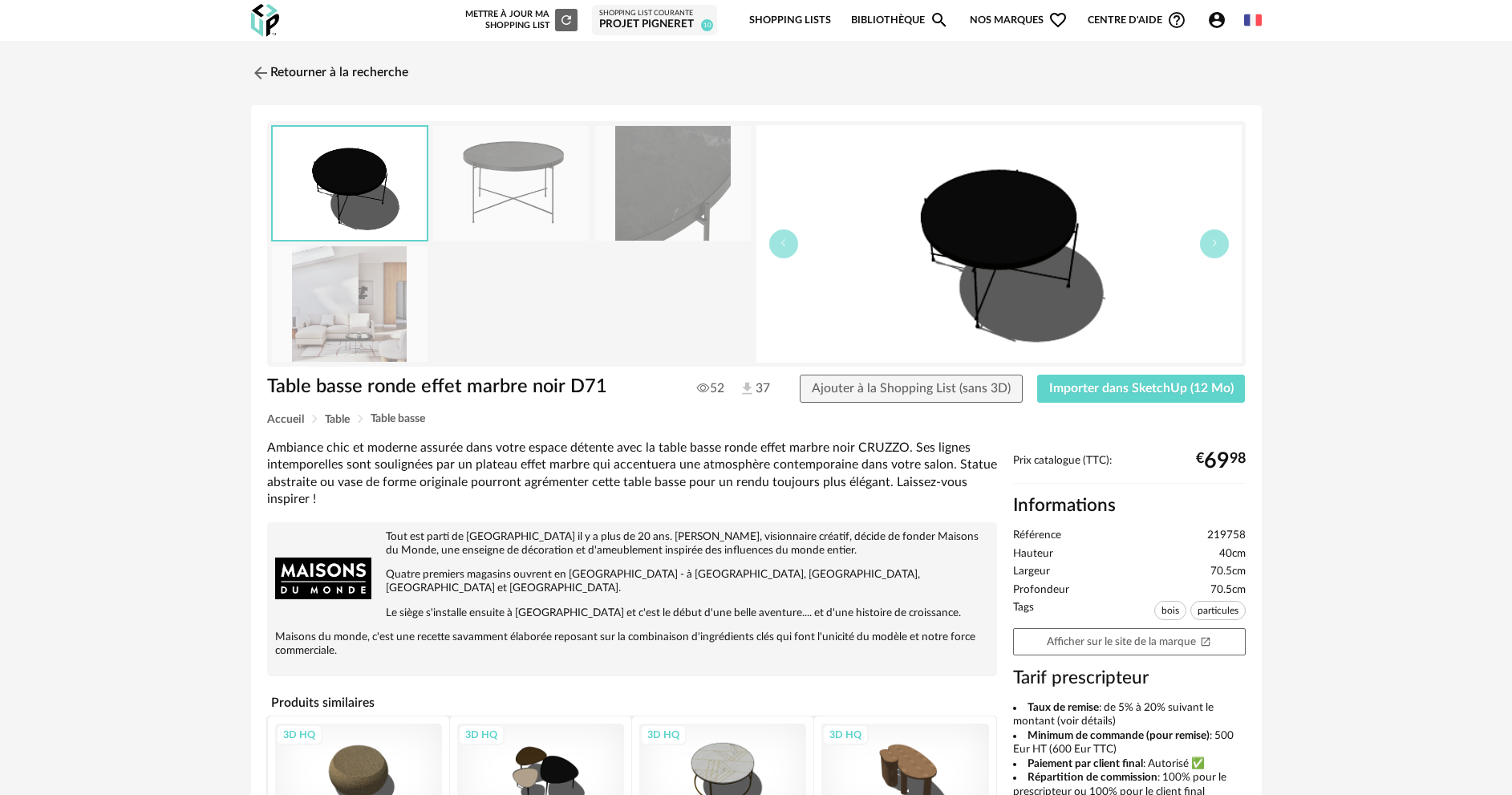
click at [369, 339] on img at bounding box center [350, 304] width 156 height 115
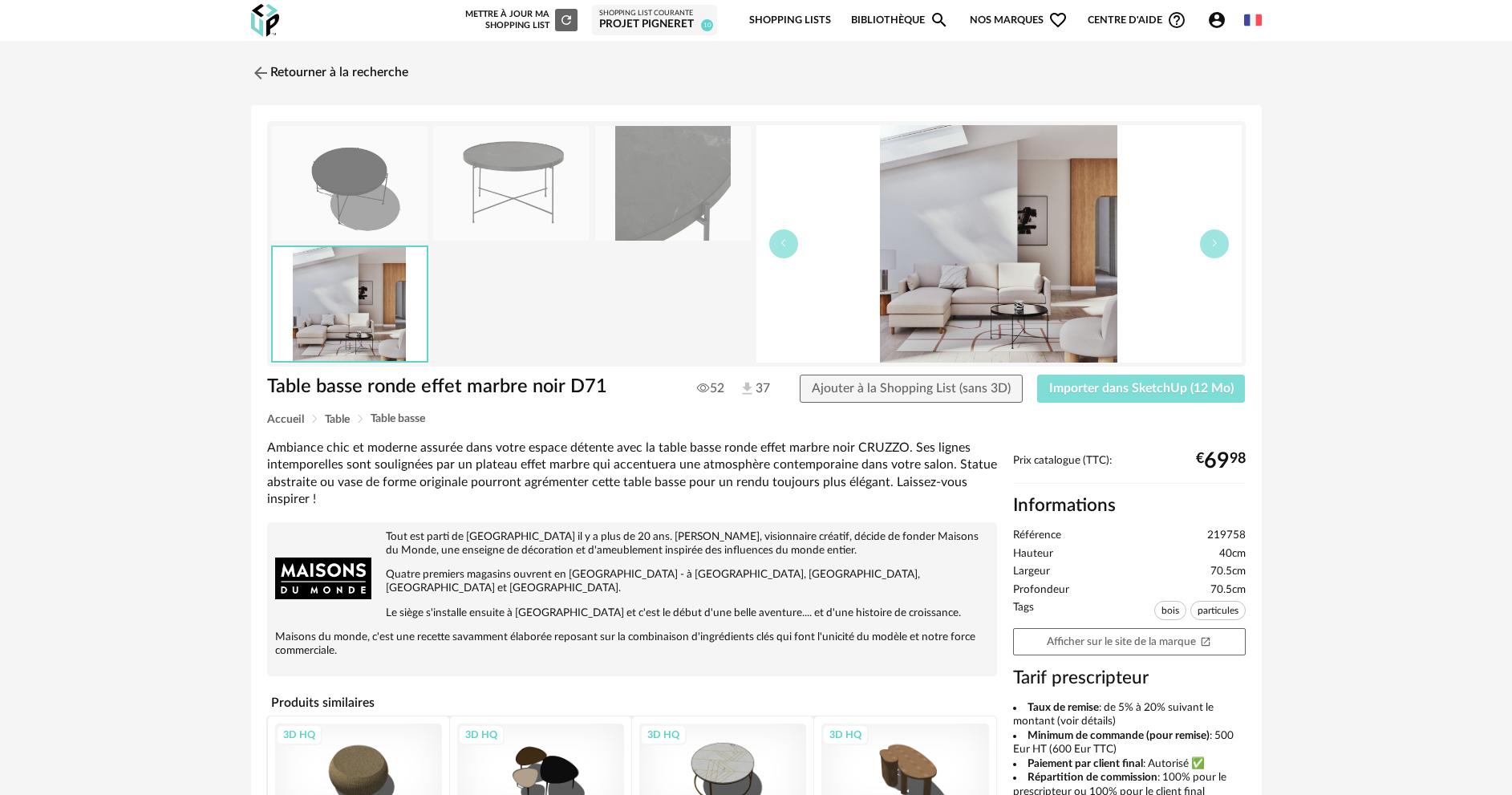
click at [1113, 379] on button "Importer dans SketchUp (12 Mo)" at bounding box center [1141, 388] width 209 height 29
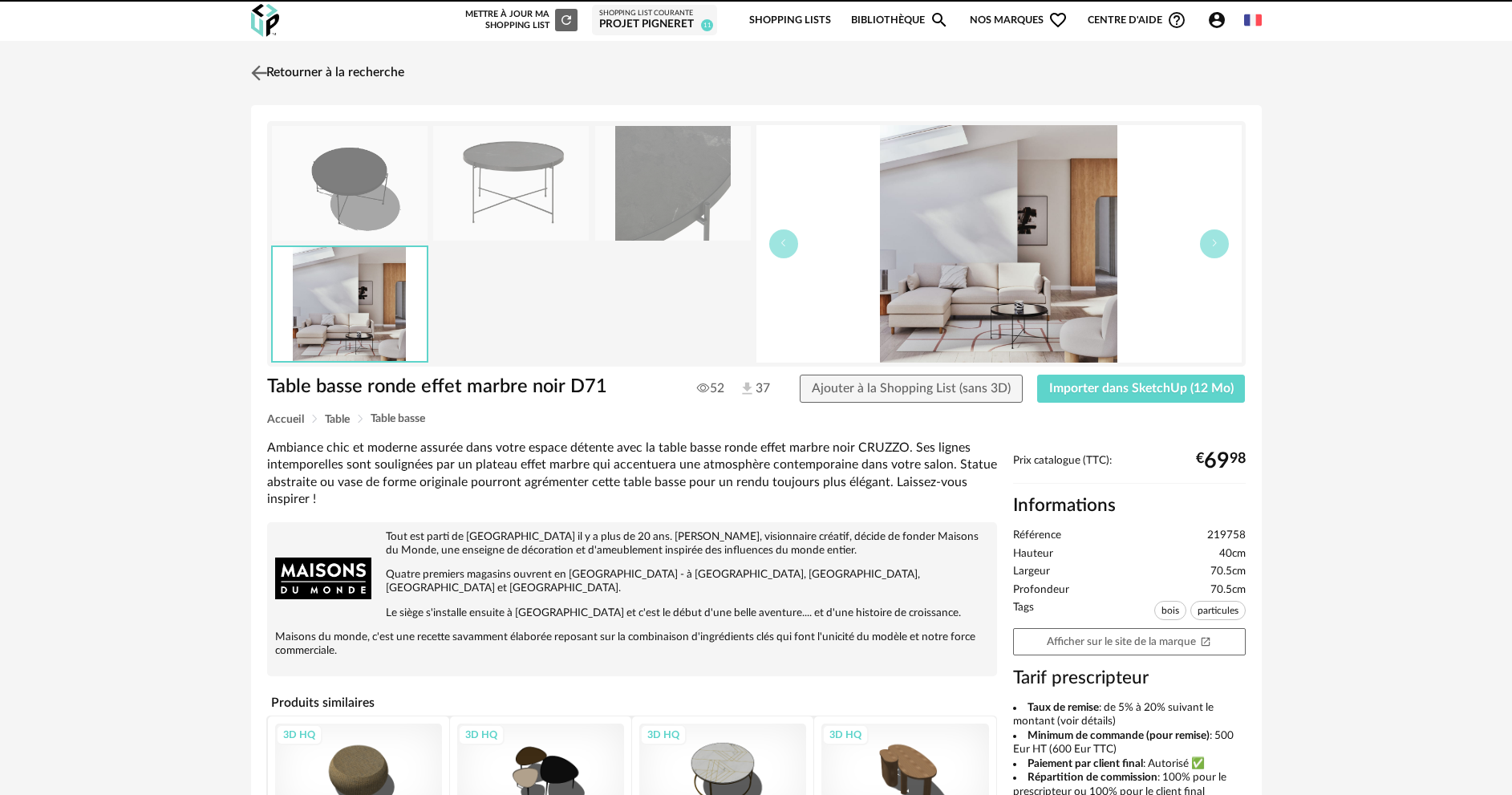
click at [262, 75] on img at bounding box center [259, 72] width 23 height 23
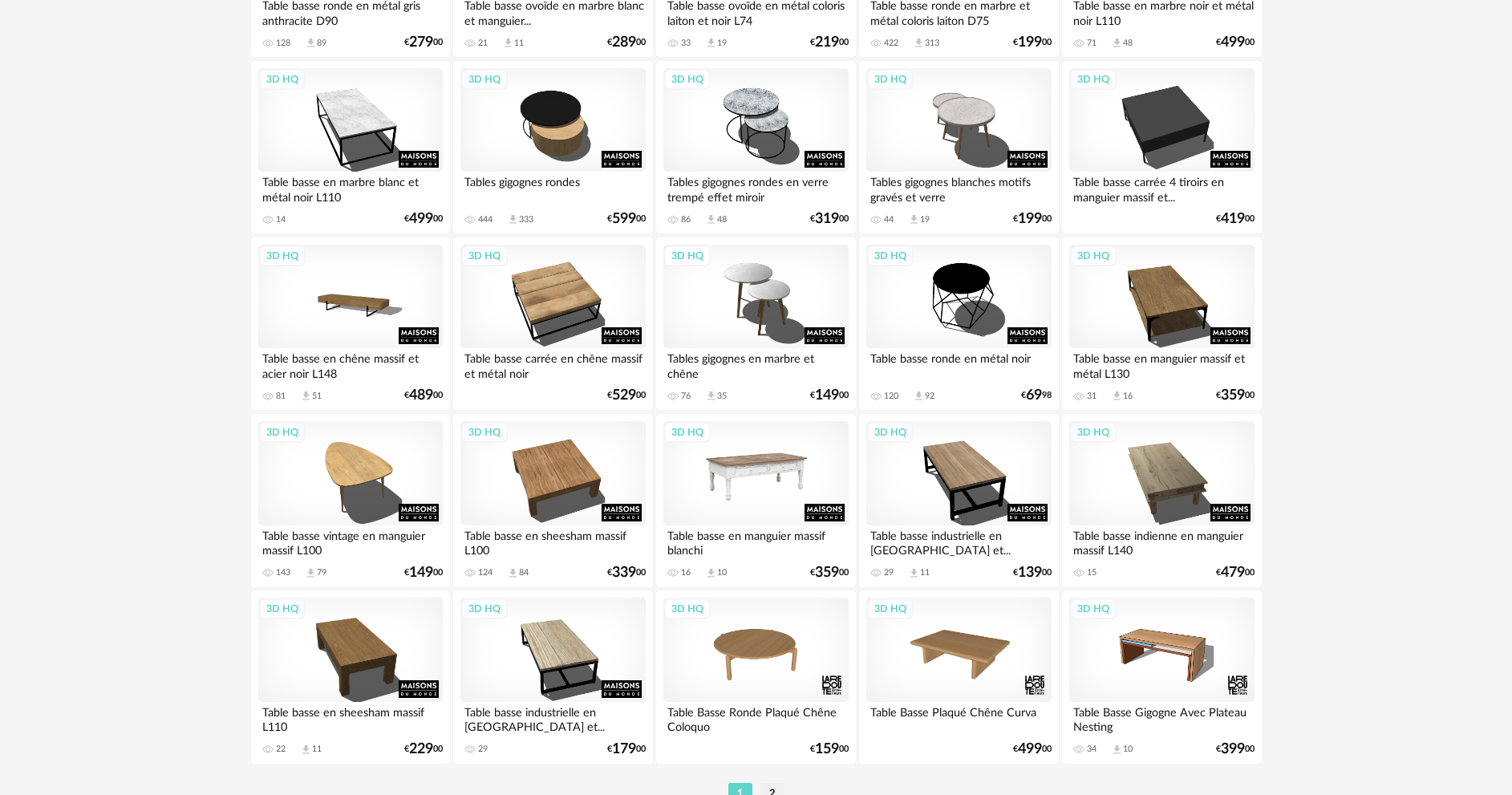
scroll to position [3044, 0]
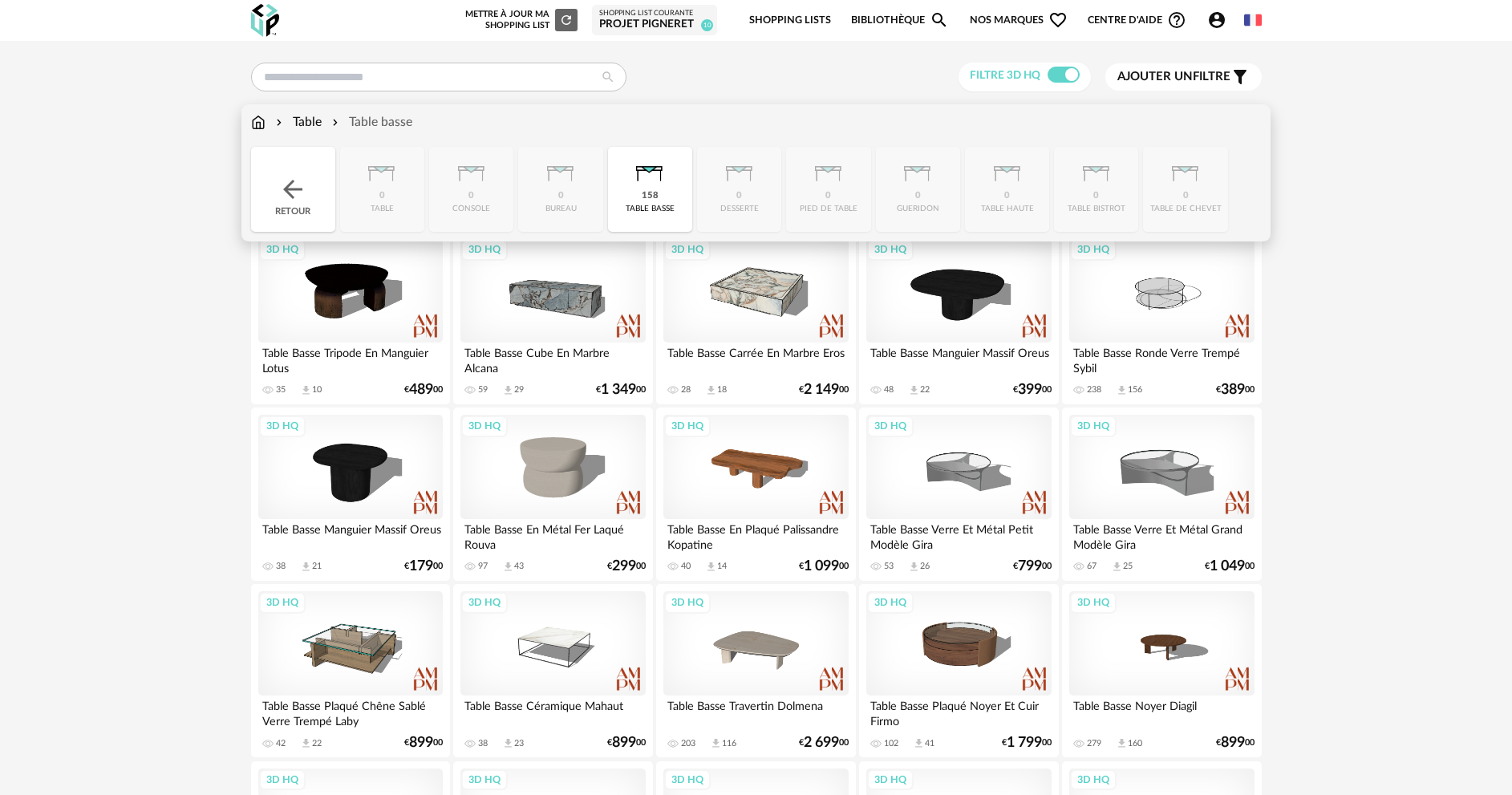
click at [258, 122] on img at bounding box center [259, 122] width 15 height 19
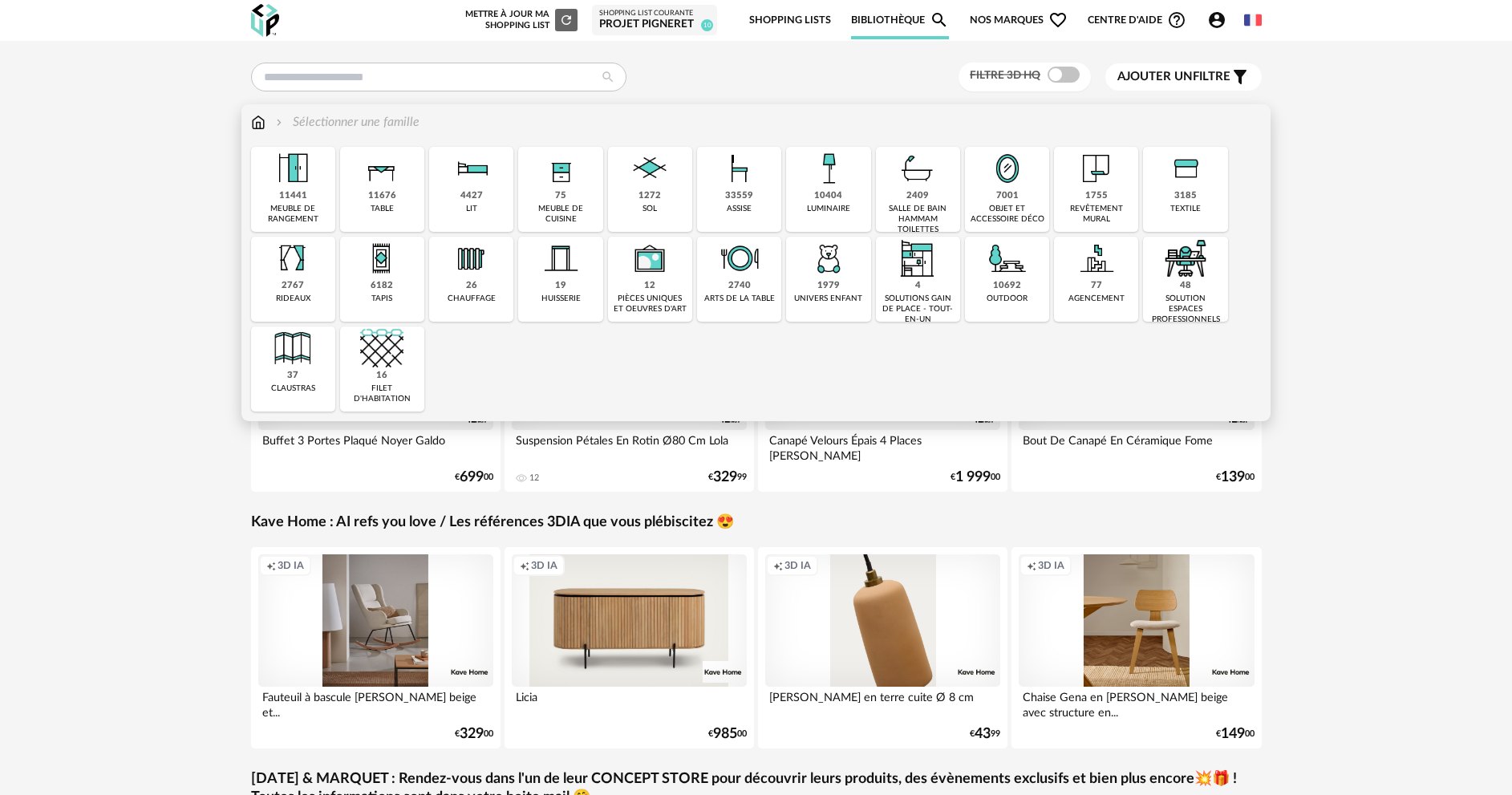
click at [753, 188] on img at bounding box center [739, 168] width 43 height 43
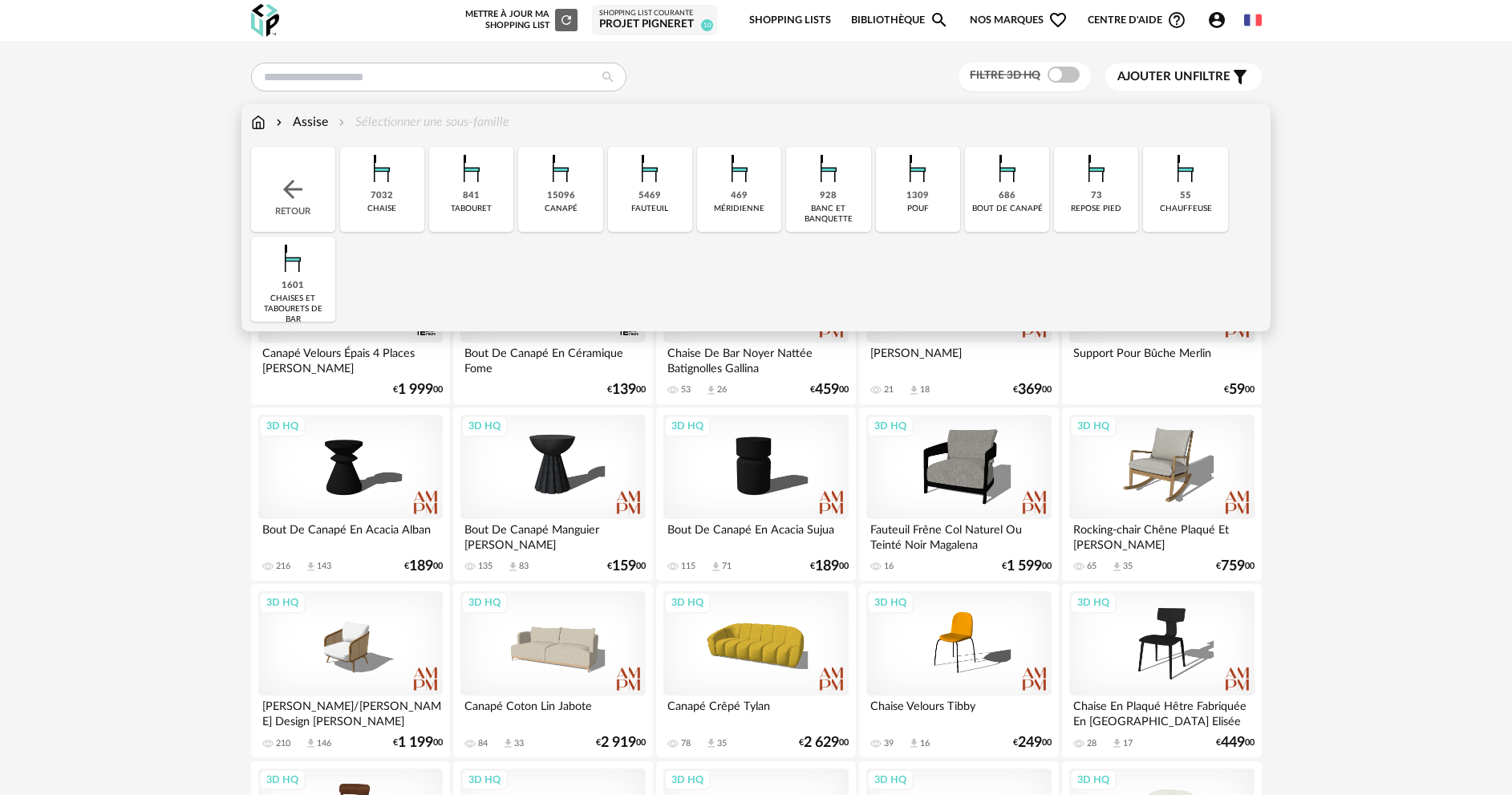
click at [561, 187] on img at bounding box center [560, 168] width 43 height 43
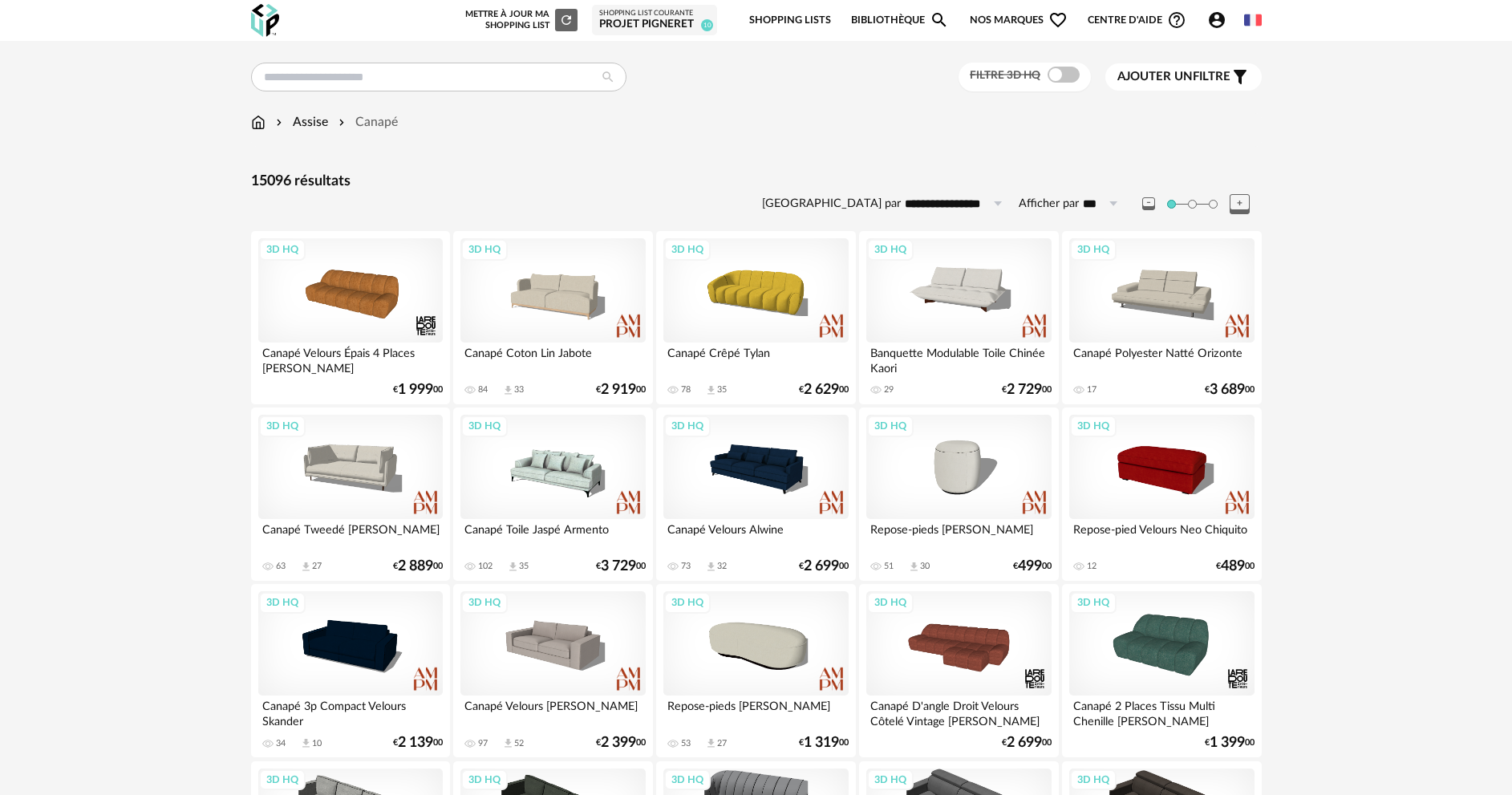
click at [1158, 76] on span "Ajouter un" at bounding box center [1155, 76] width 75 height 12
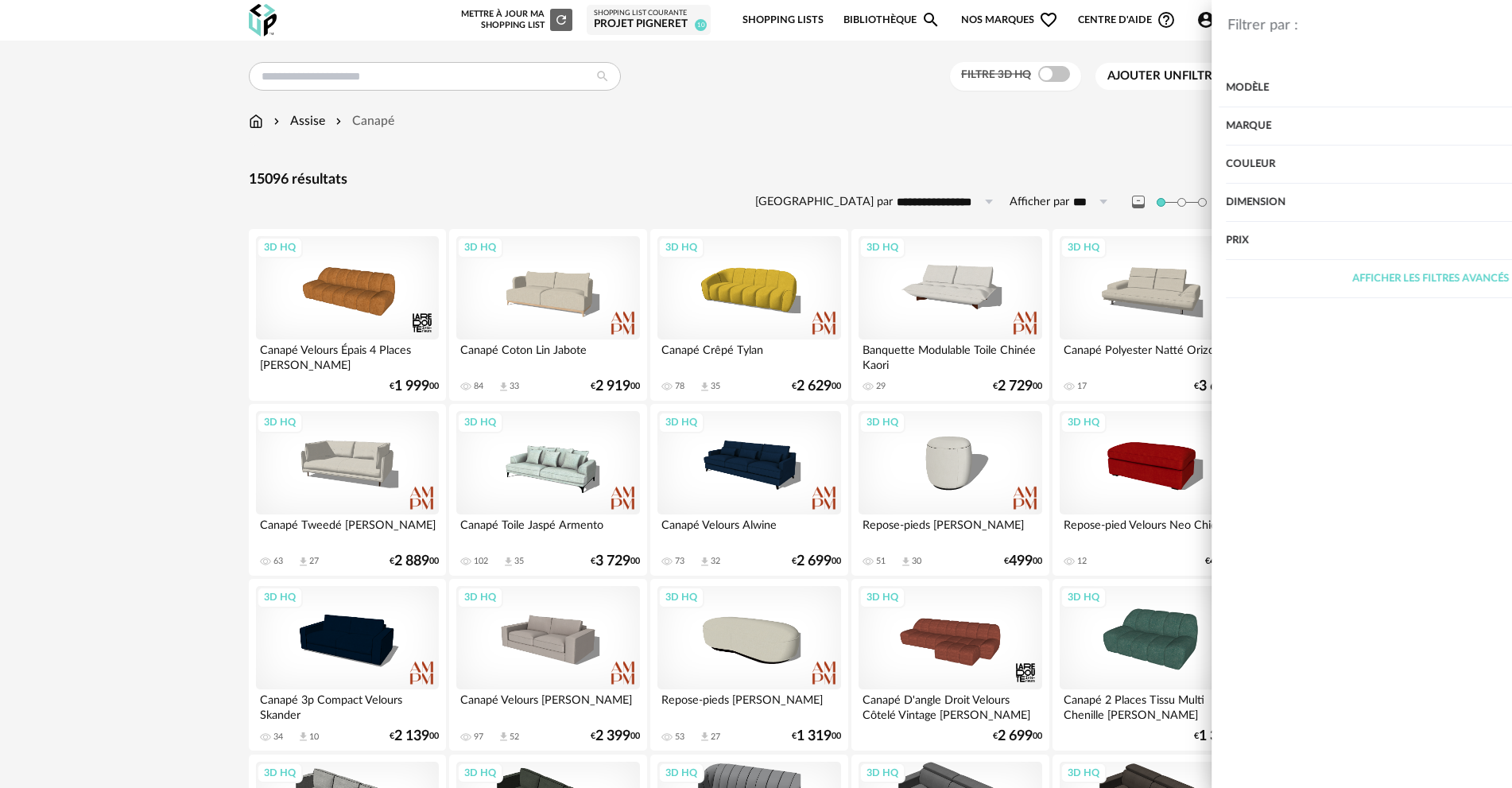
click at [1127, 198] on div "Dimension" at bounding box center [1277, 202] width 409 height 38
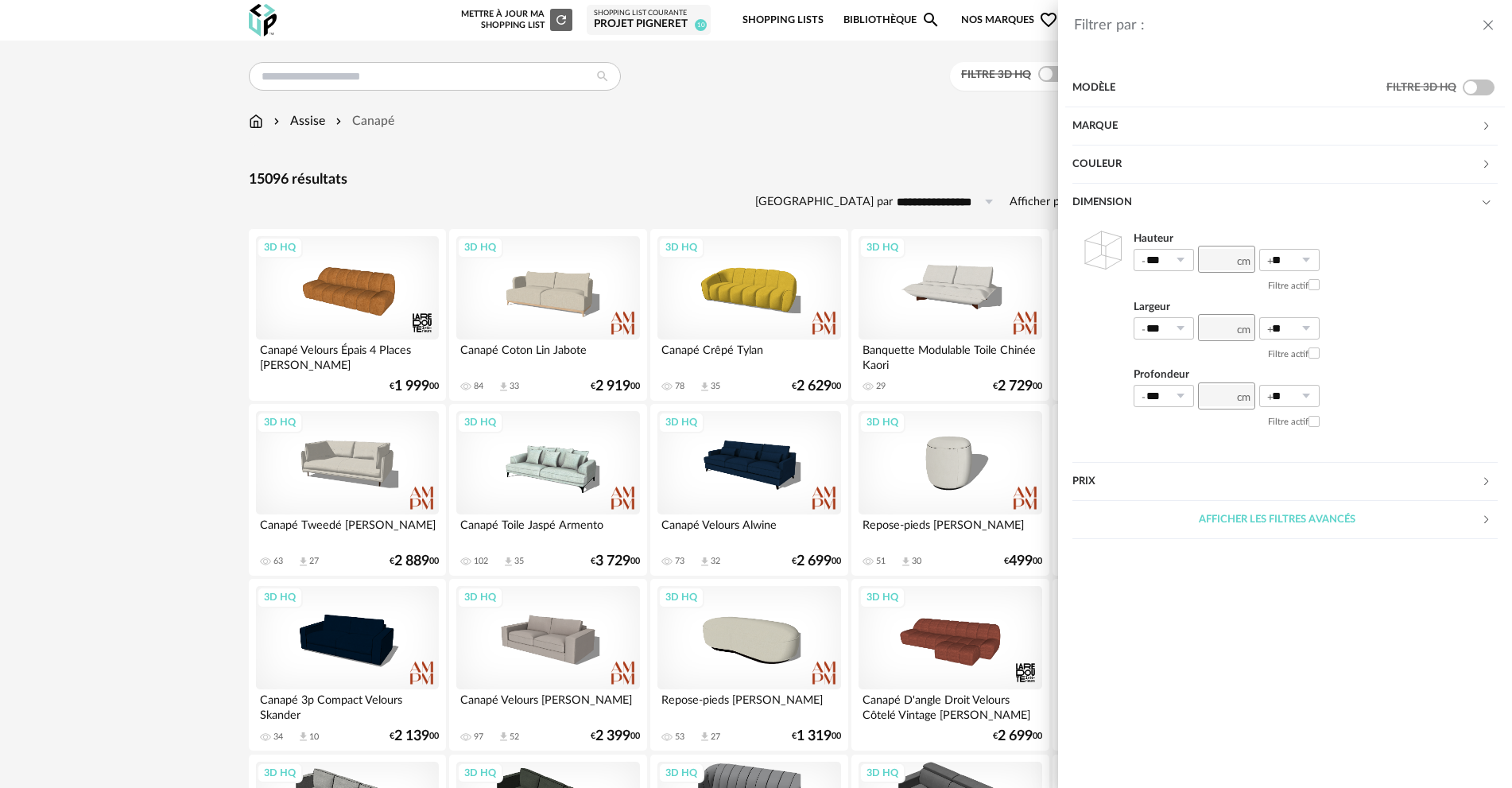
click at [1127, 198] on div "Dimension" at bounding box center [1277, 202] width 409 height 38
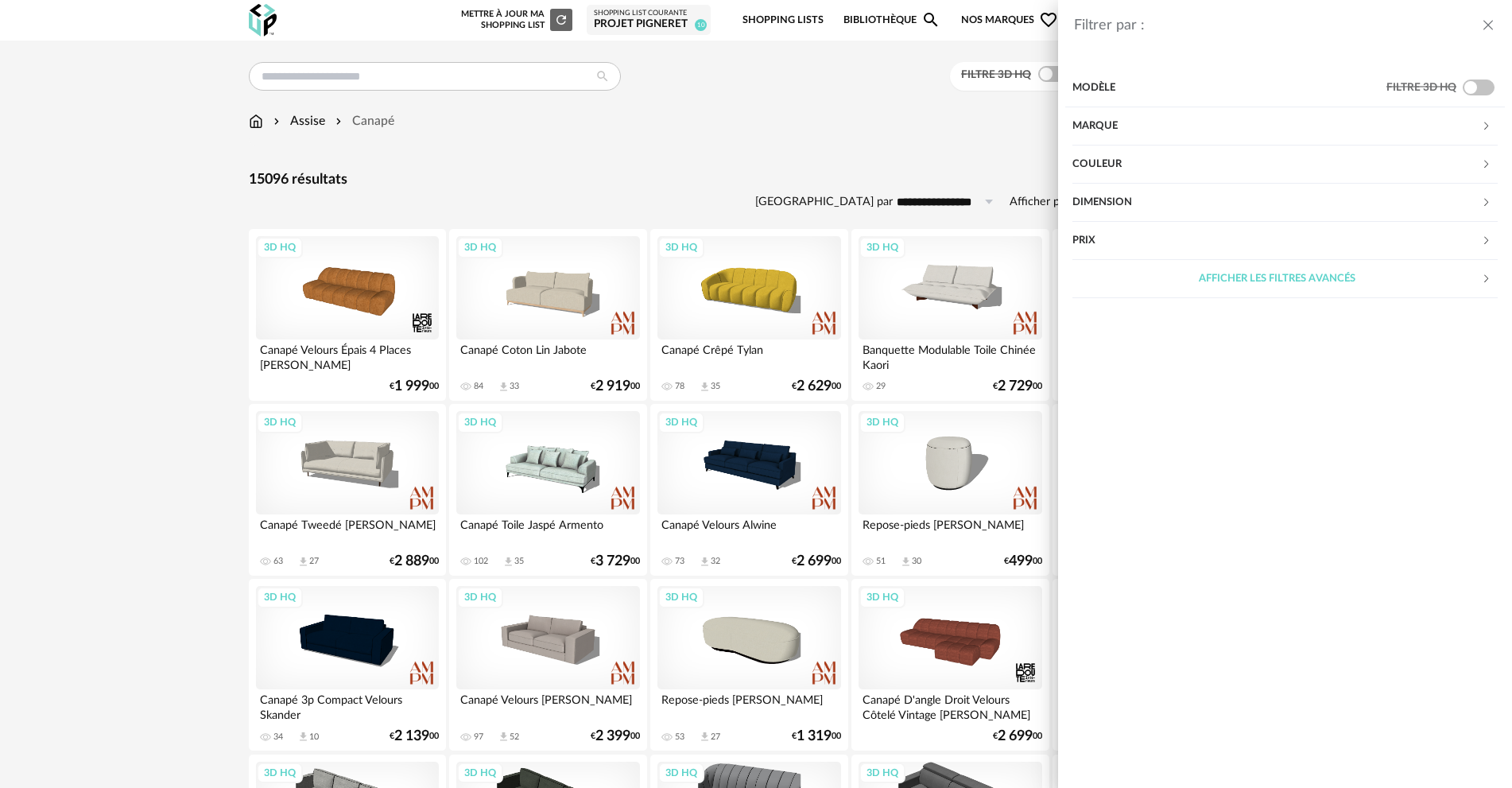
click at [1114, 94] on div "Modèle" at bounding box center [1230, 88] width 314 height 38
click at [881, 138] on div "Filtrer par : Modèle Filtre 3D HQ Marque &tradition 42 101 Copenhagen 0 366 Con…" at bounding box center [756, 394] width 1512 height 788
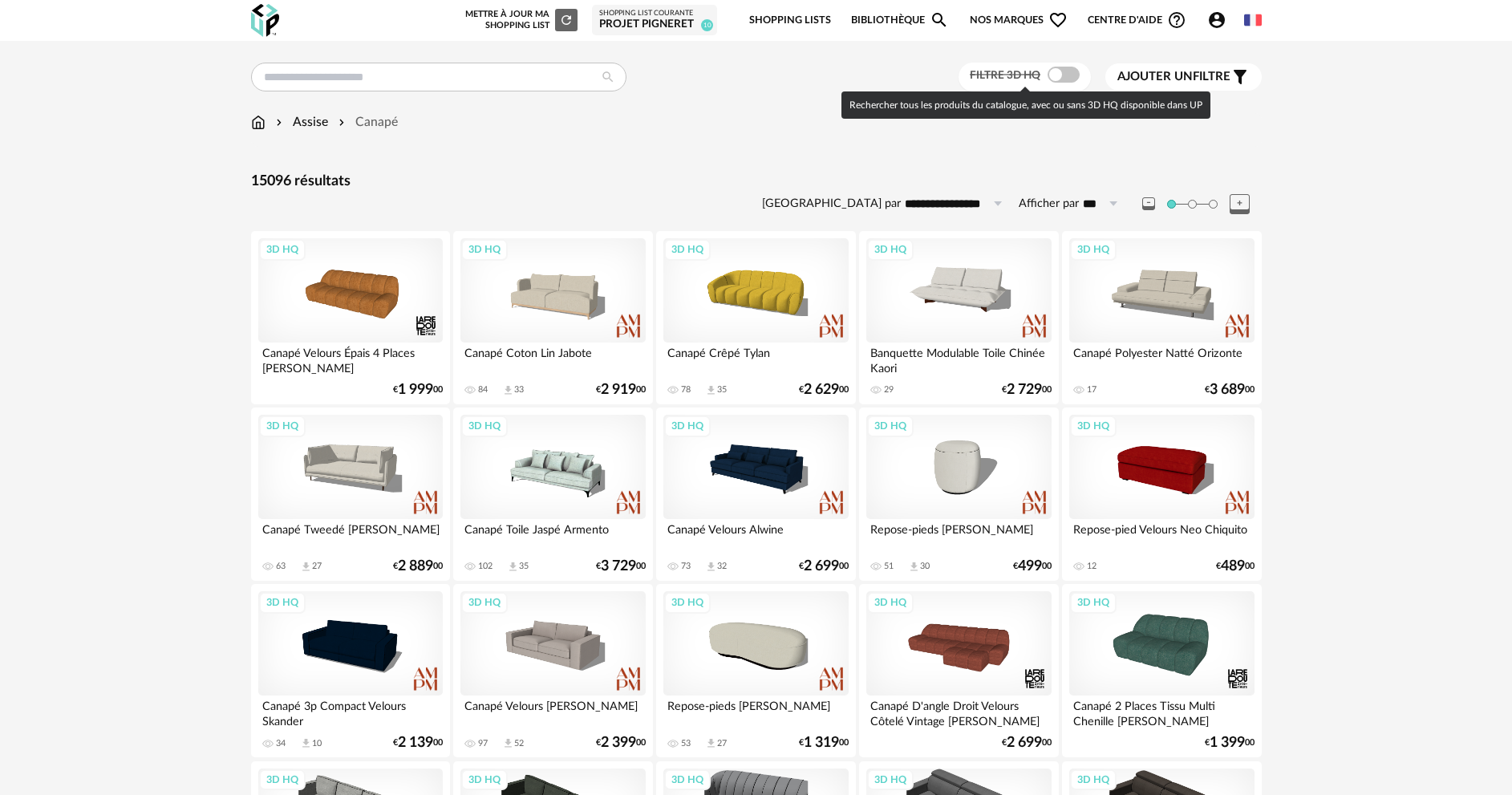
click at [1069, 79] on span at bounding box center [1063, 75] width 32 height 16
click at [1057, 76] on span at bounding box center [1063, 75] width 32 height 16
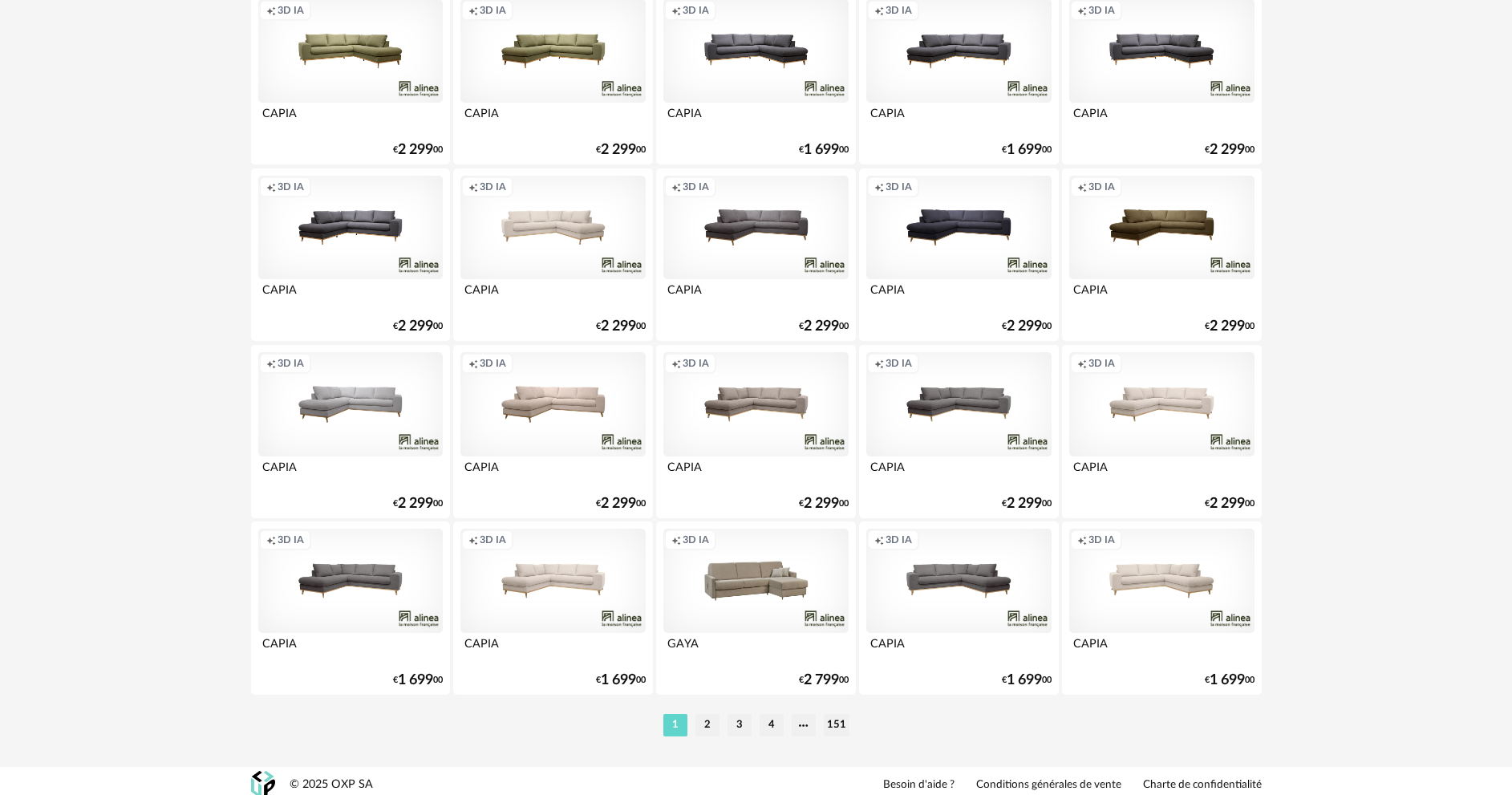
scroll to position [3072, 0]
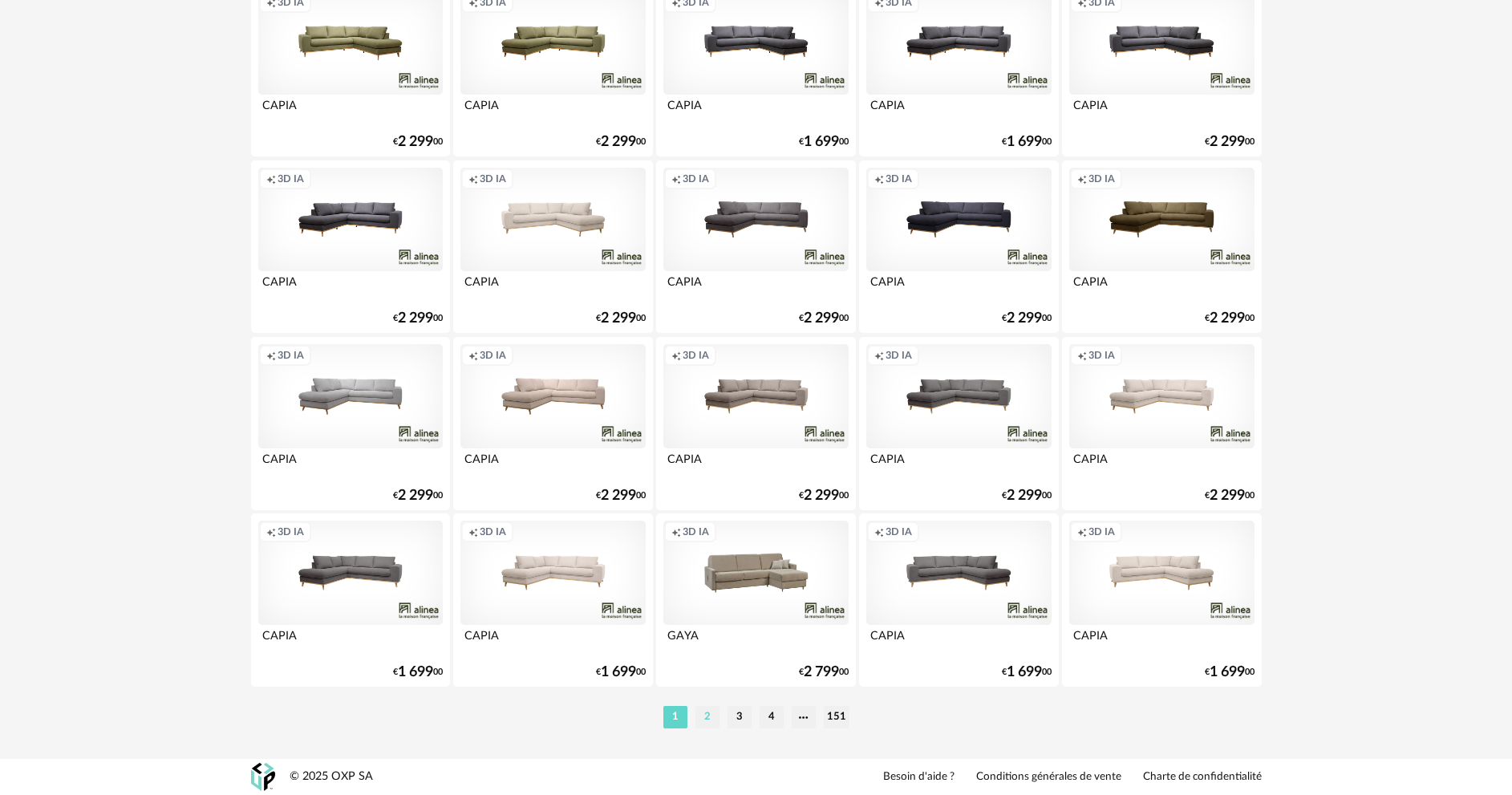
click at [709, 712] on li "2" at bounding box center [706, 716] width 24 height 22
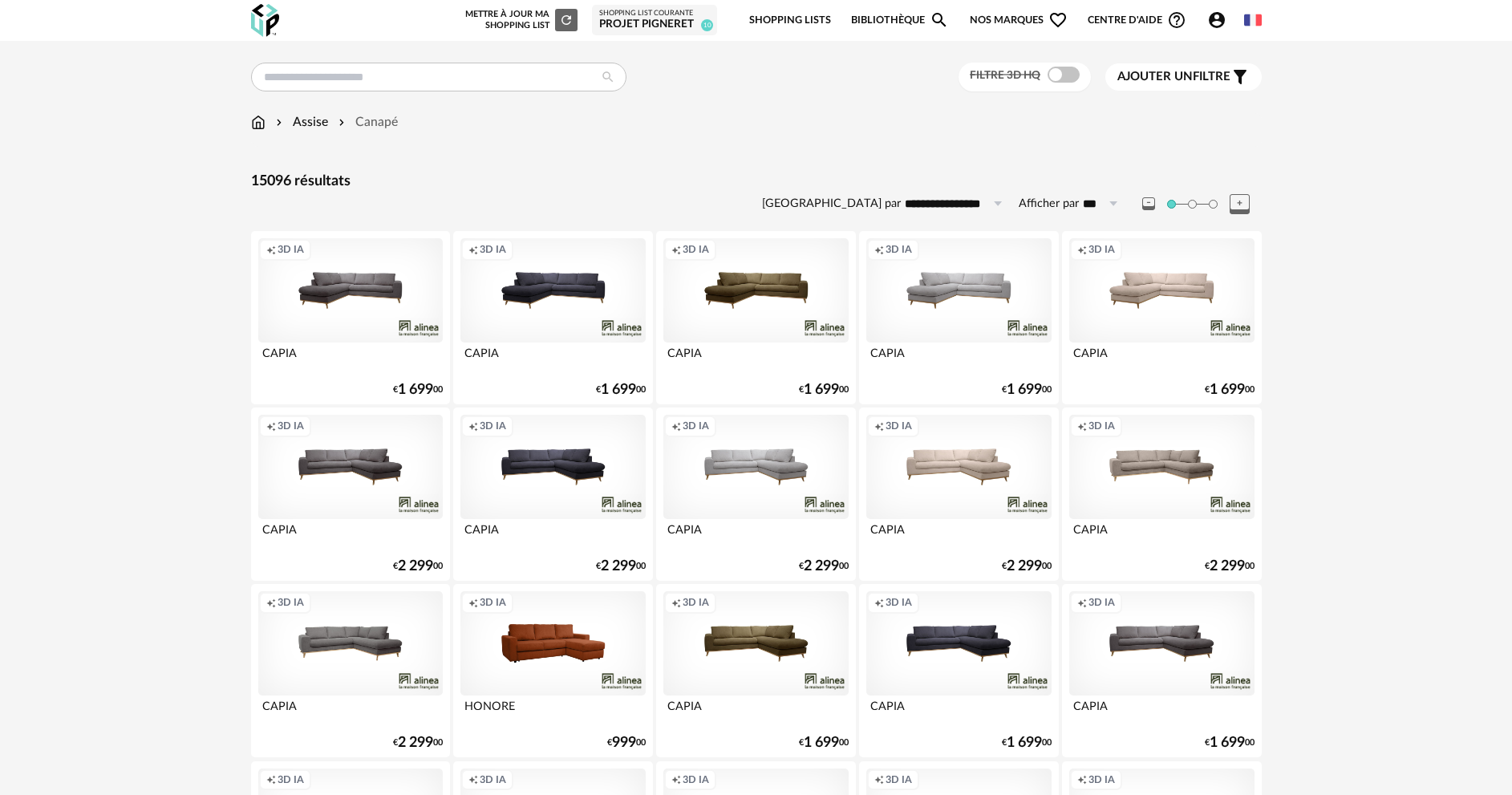
click at [1232, 76] on icon "Filter icon" at bounding box center [1240, 77] width 20 height 20
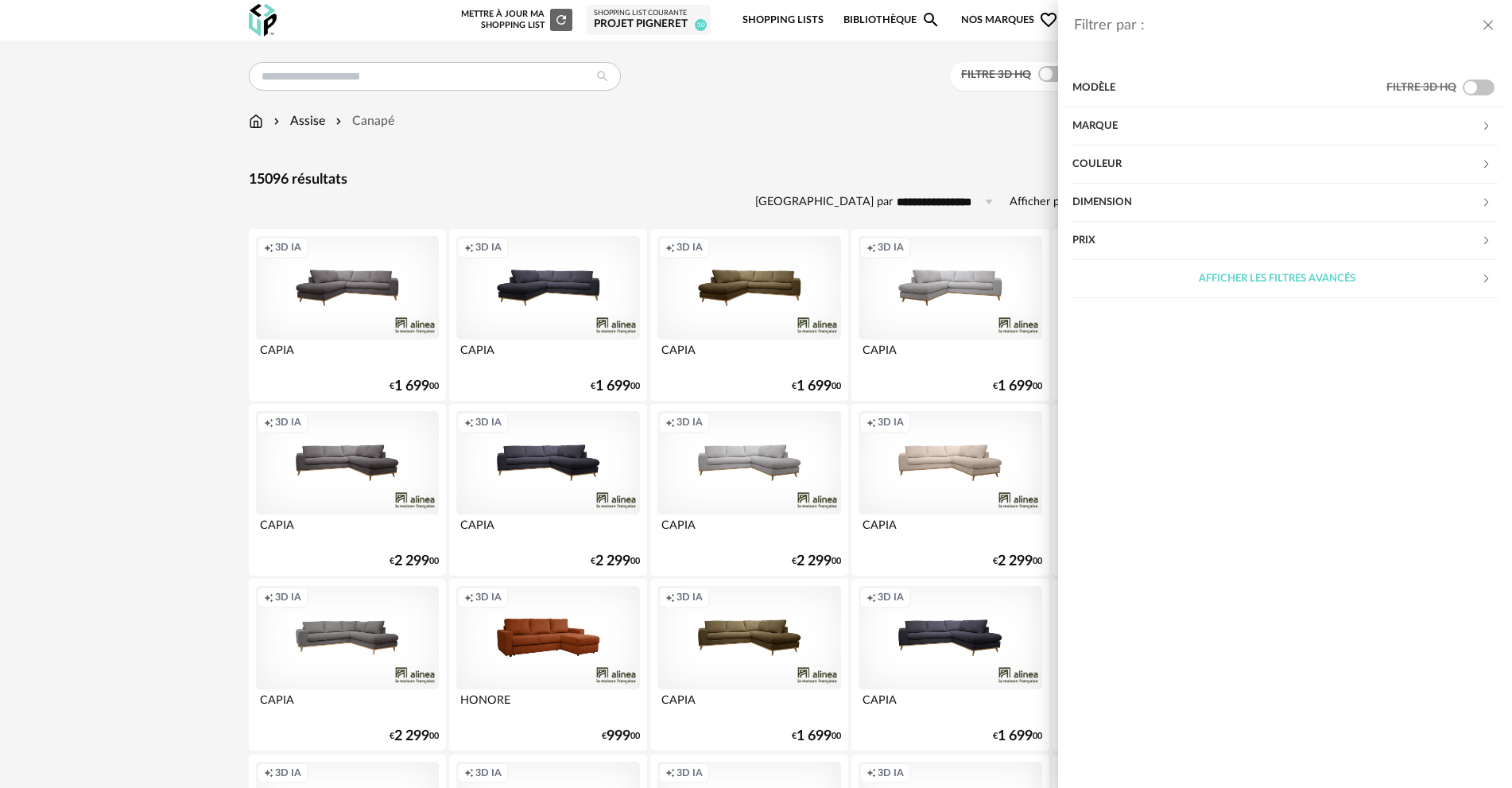
click at [1101, 121] on div "Marque" at bounding box center [1277, 126] width 409 height 38
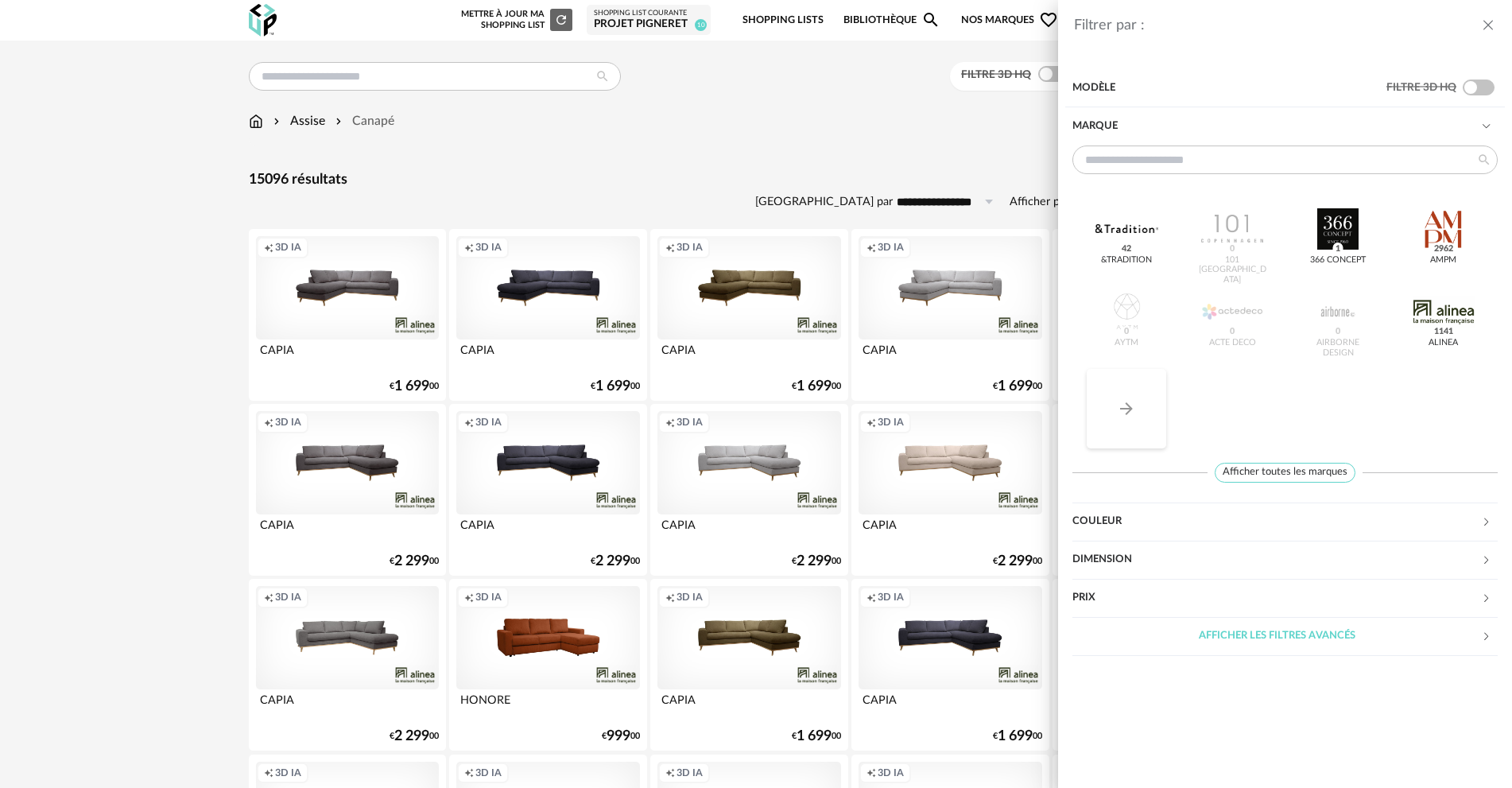
click at [1121, 401] on icon "Arrow Right icon" at bounding box center [1126, 409] width 19 height 19
click at [1111, 401] on button "Arrow Right icon" at bounding box center [1126, 409] width 80 height 80
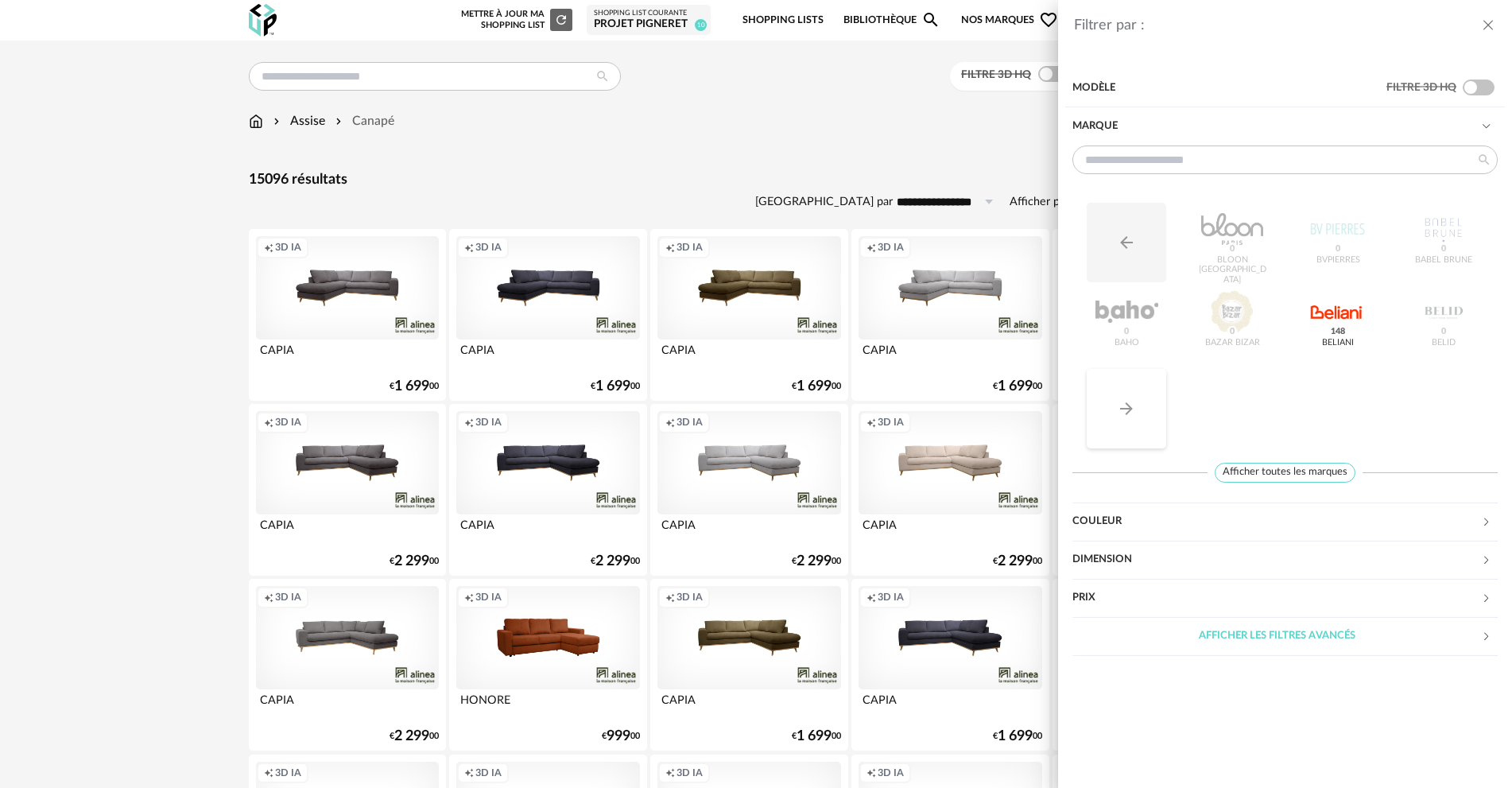
click at [1133, 396] on button "Arrow Right icon" at bounding box center [1126, 409] width 80 height 80
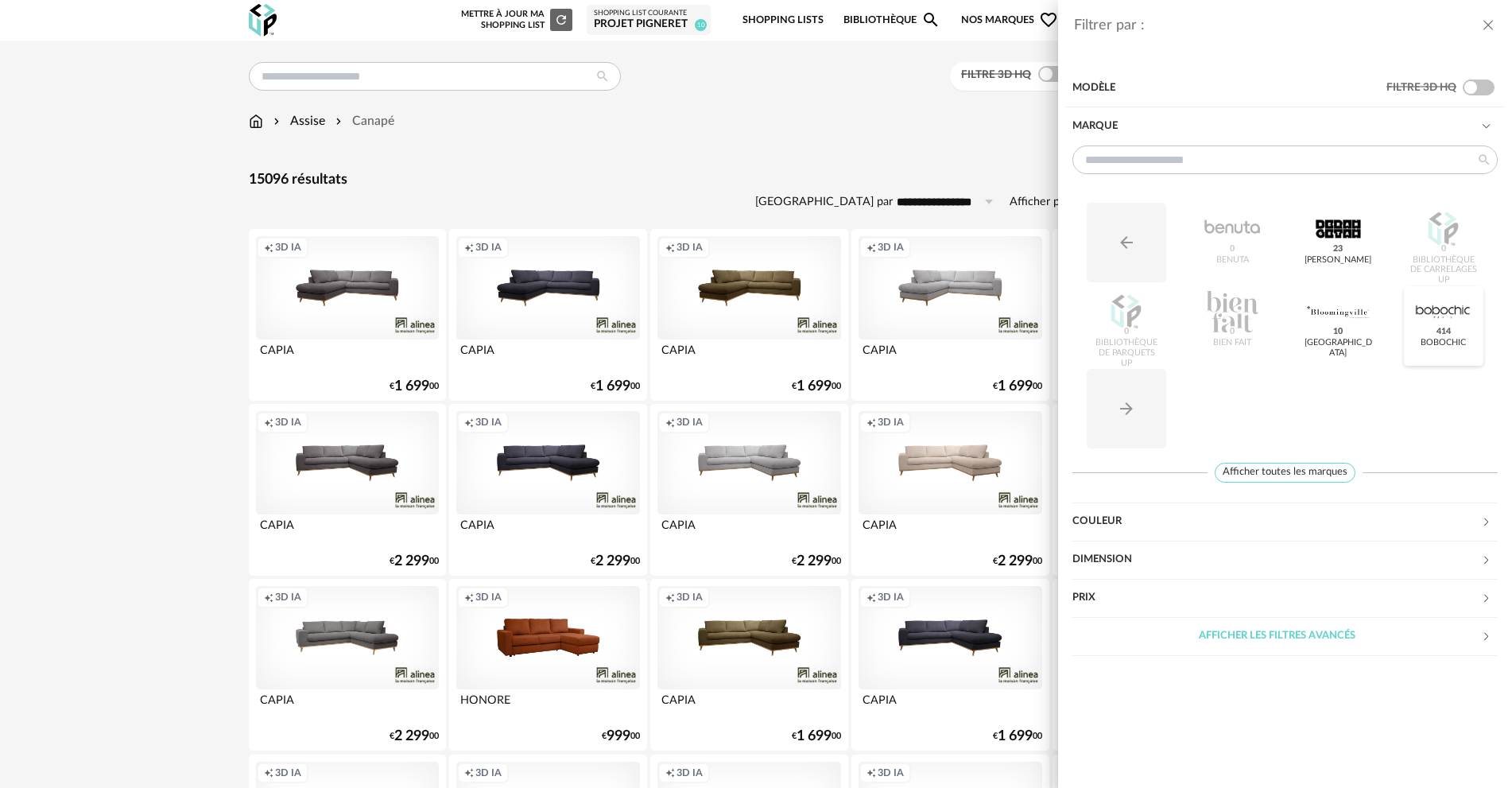
click at [1441, 324] on div at bounding box center [1444, 312] width 62 height 41
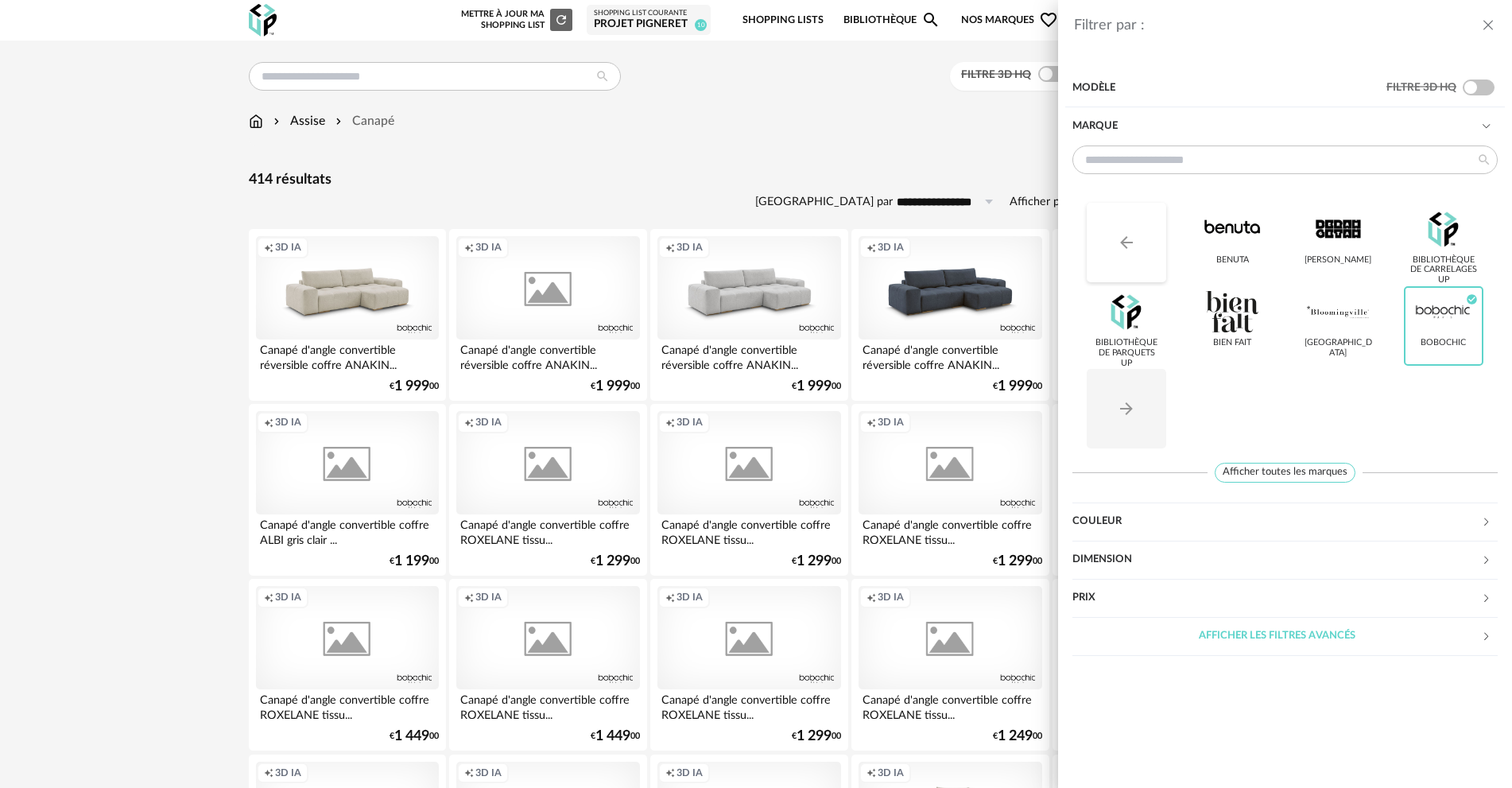
click at [1114, 256] on button "Arrow Left icon" at bounding box center [1126, 243] width 80 height 80
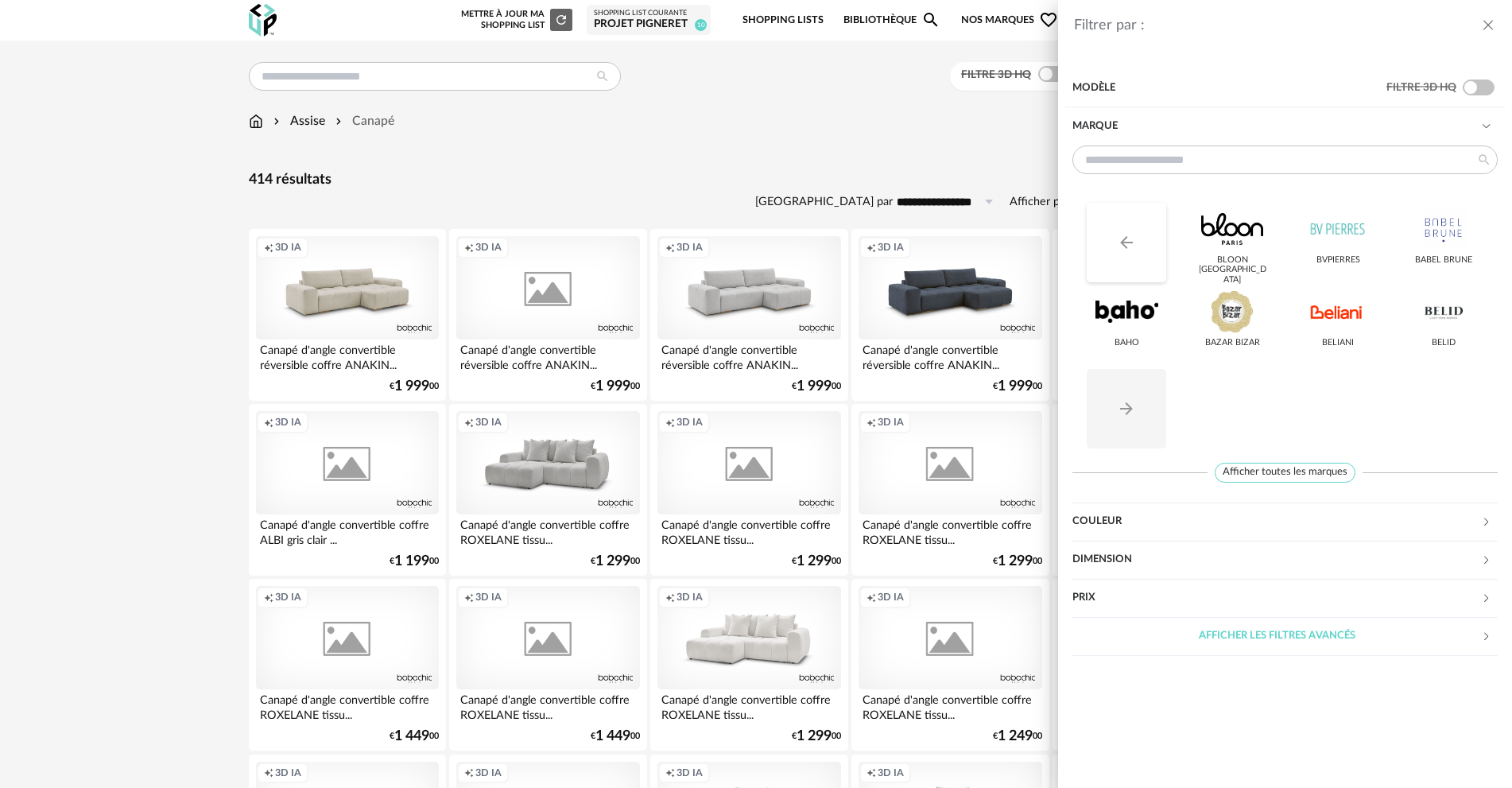
click at [1115, 243] on button "Arrow Left icon" at bounding box center [1126, 243] width 80 height 80
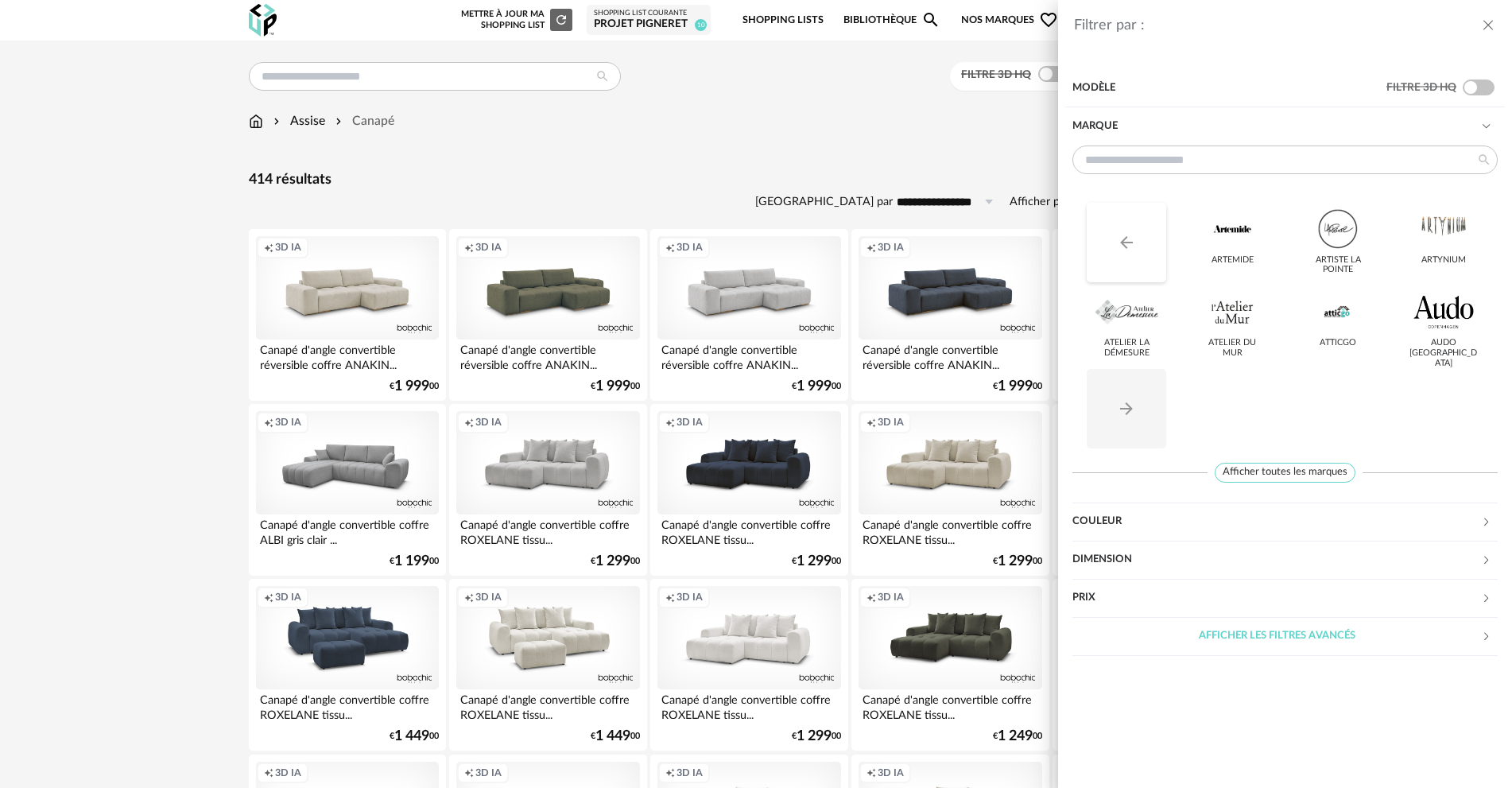
click at [1131, 239] on icon "Arrow Left icon" at bounding box center [1126, 243] width 19 height 19
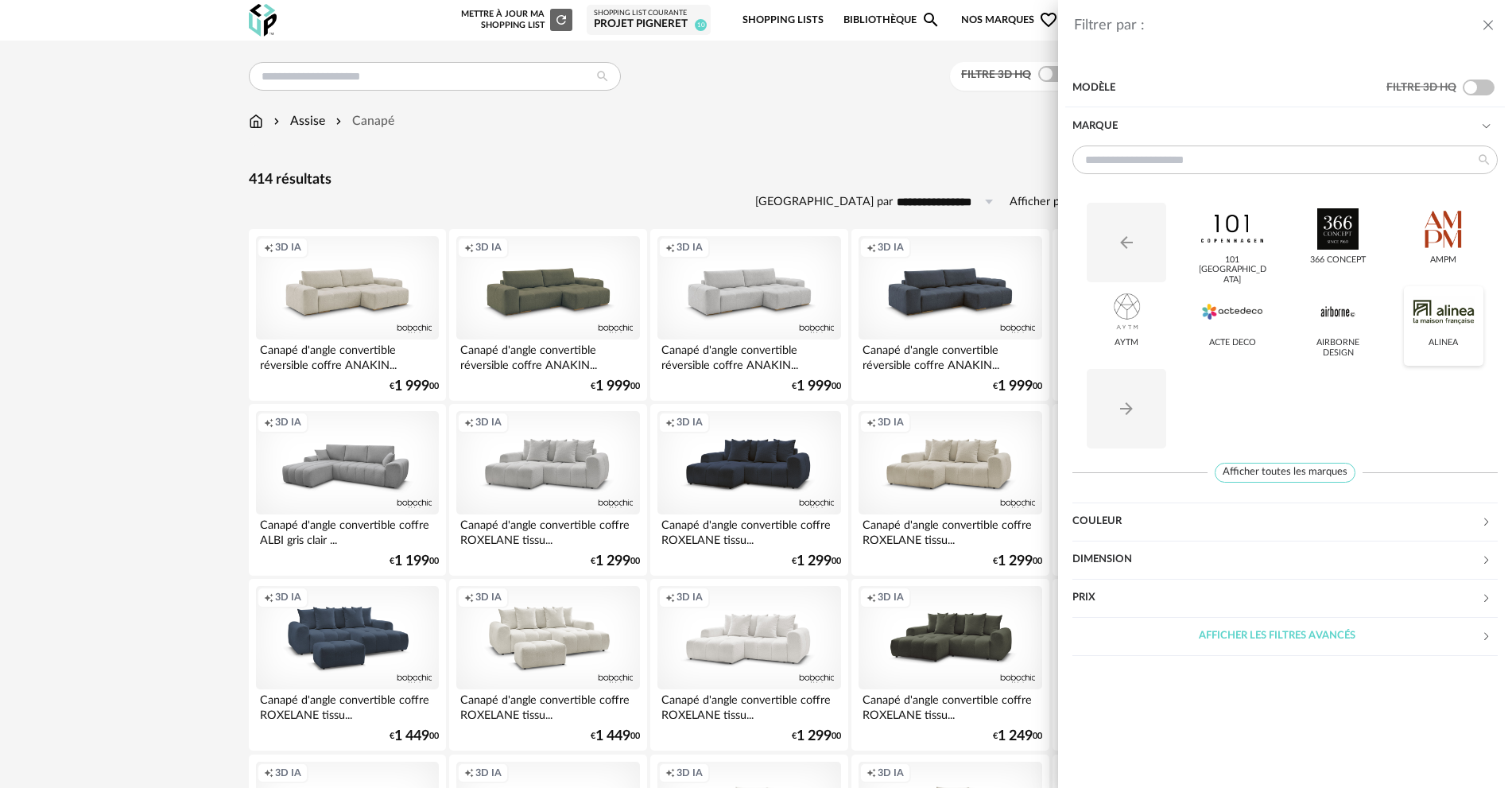
click at [1434, 305] on div at bounding box center [1444, 312] width 62 height 41
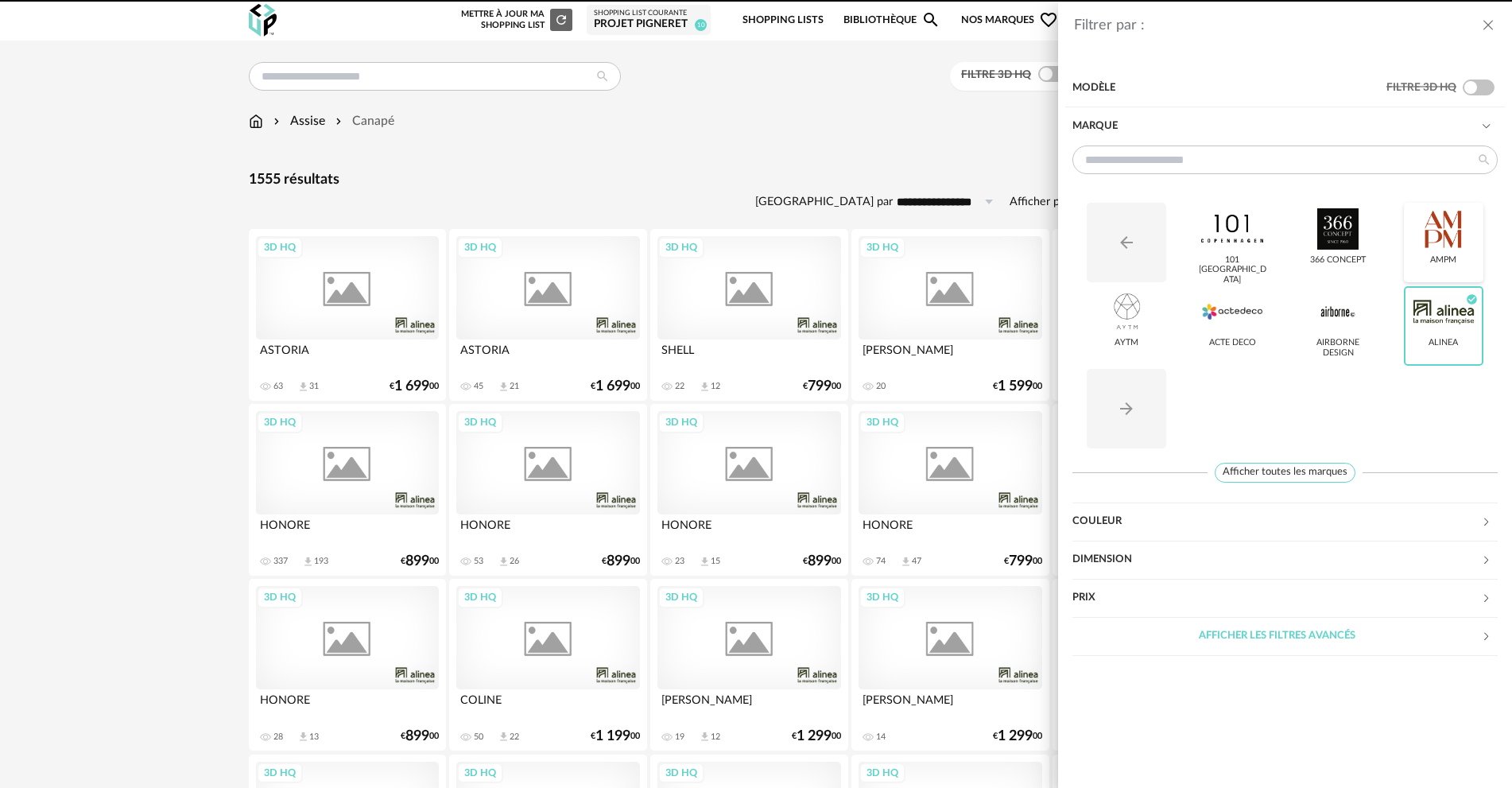
click at [1435, 254] on div "AMPM" at bounding box center [1444, 243] width 80 height 80
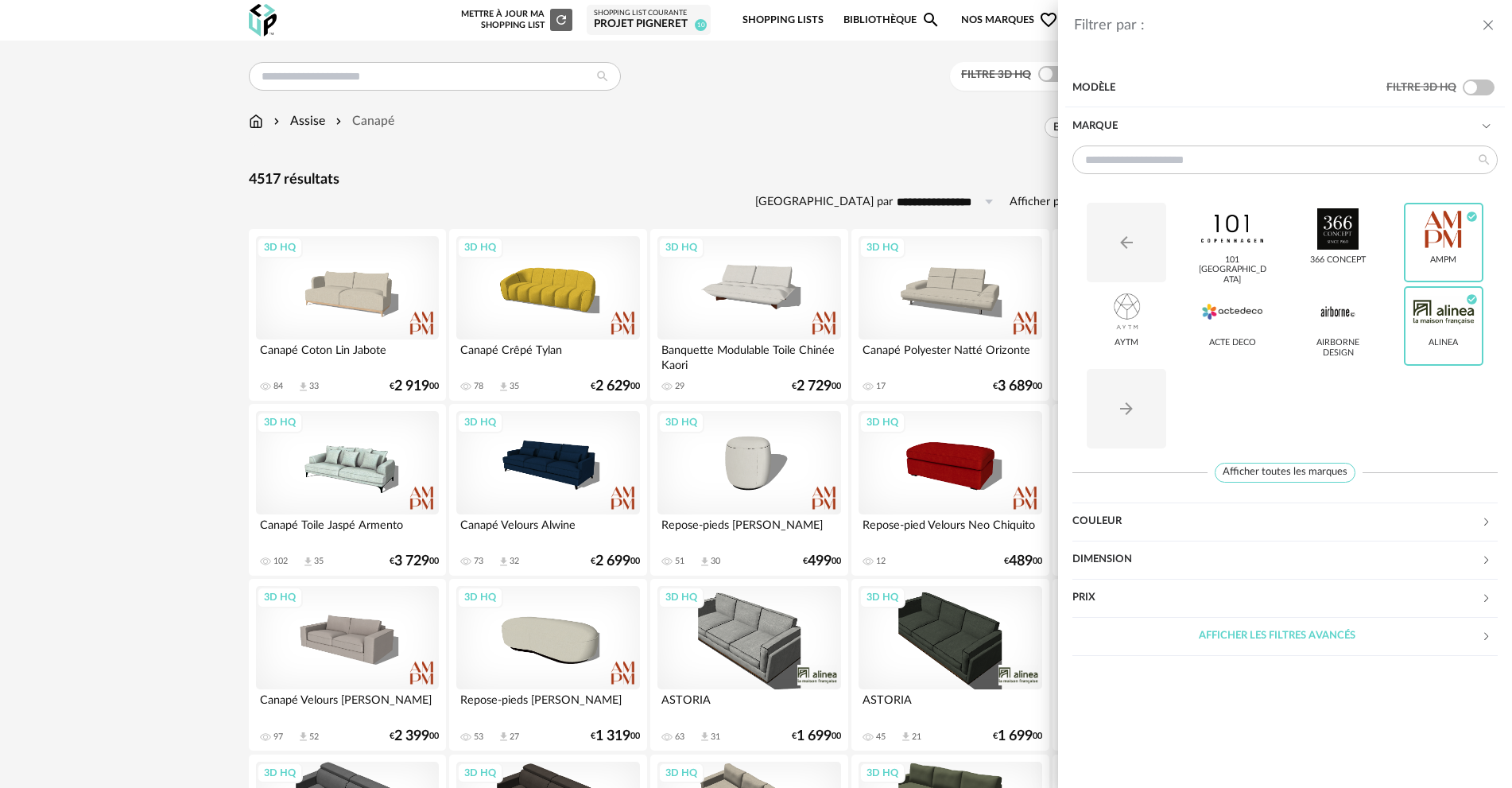
click at [824, 114] on div "Filtrer par : Modèle Filtre 3D HQ Marque Arrow Left icon 101 [GEOGRAPHIC_DATA] …" at bounding box center [756, 394] width 1512 height 788
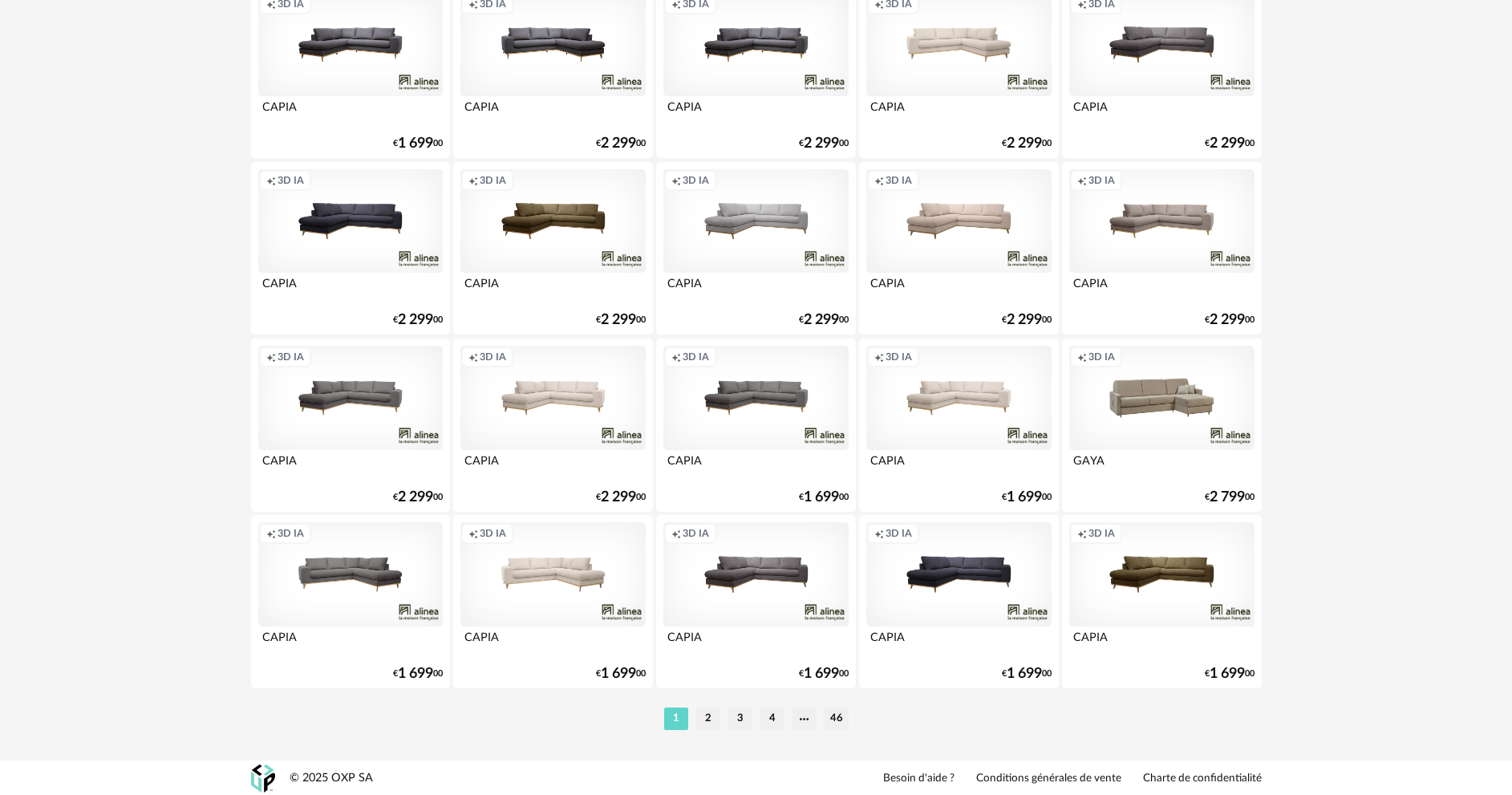
scroll to position [3072, 0]
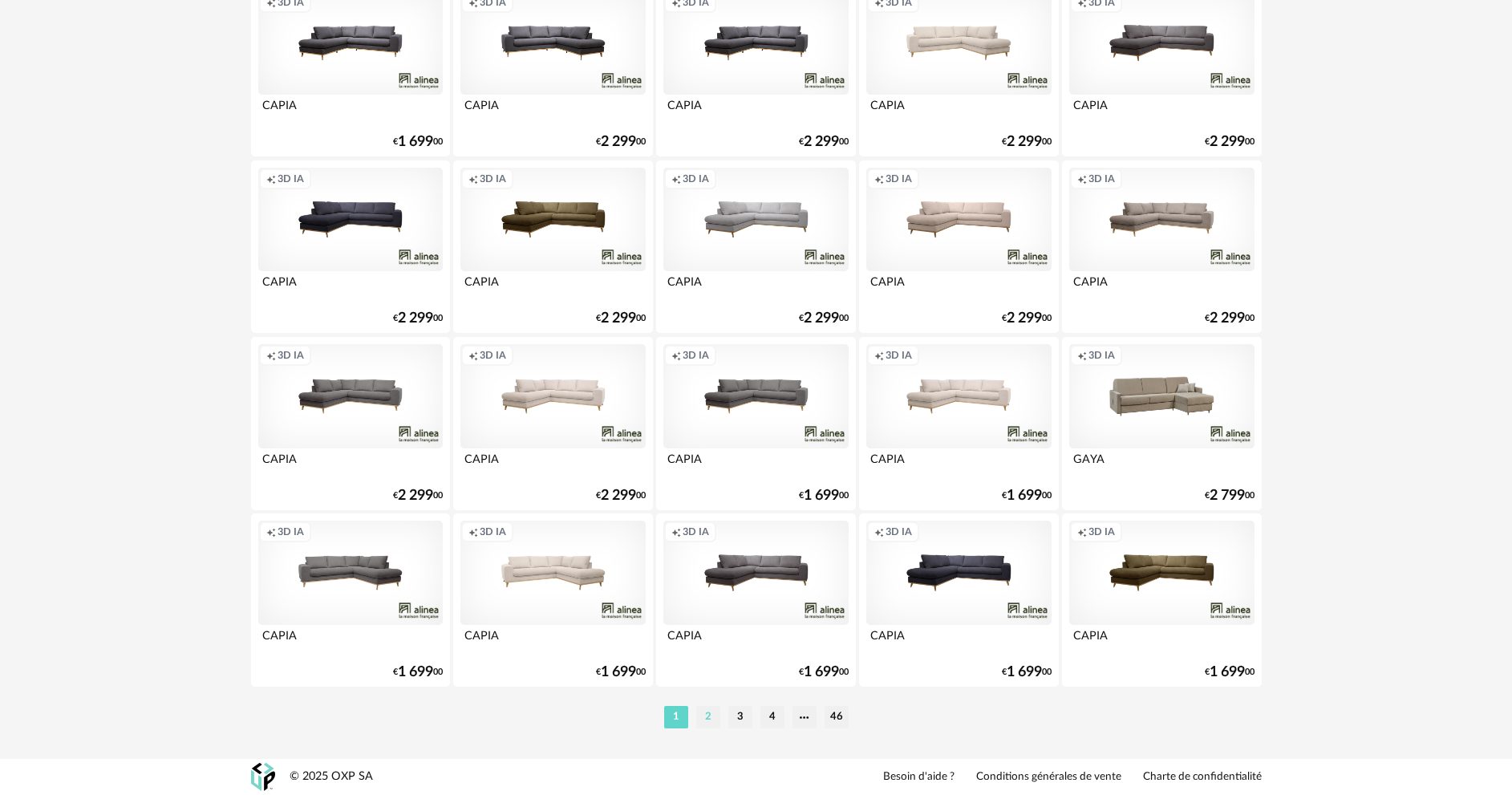
click at [713, 714] on li "2" at bounding box center [707, 716] width 24 height 22
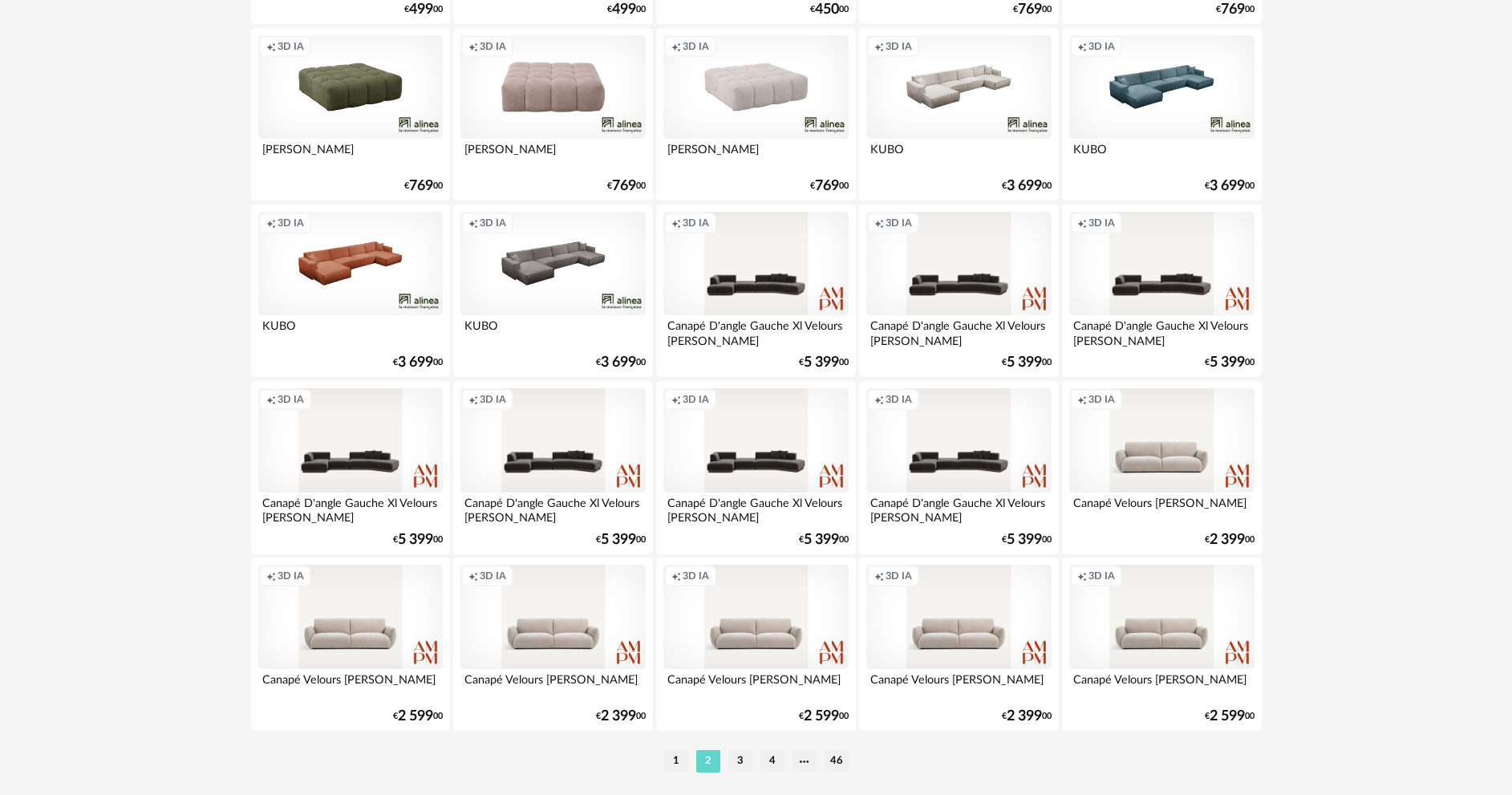
scroll to position [3072, 0]
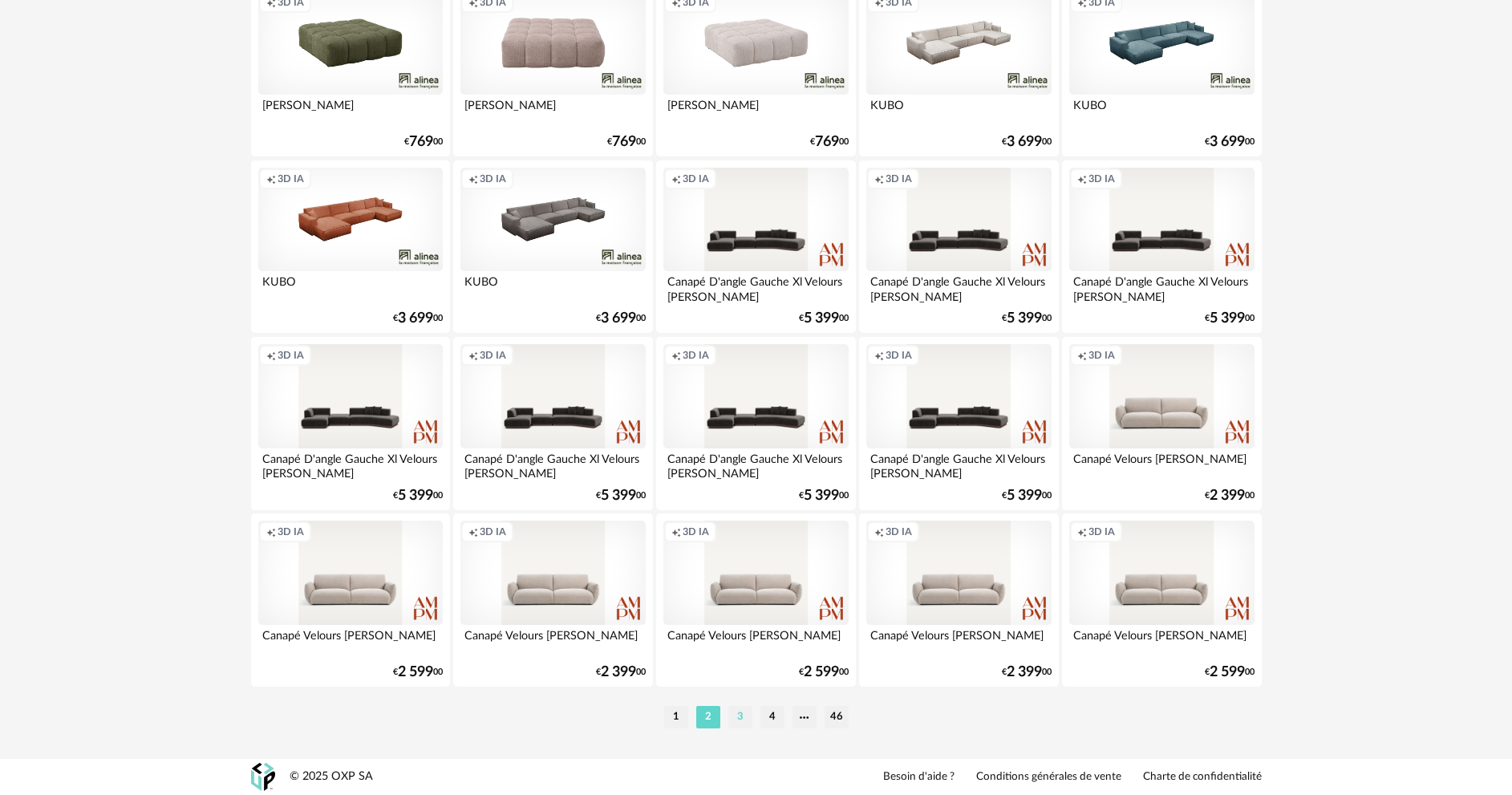
click at [735, 708] on li "3" at bounding box center [740, 716] width 24 height 22
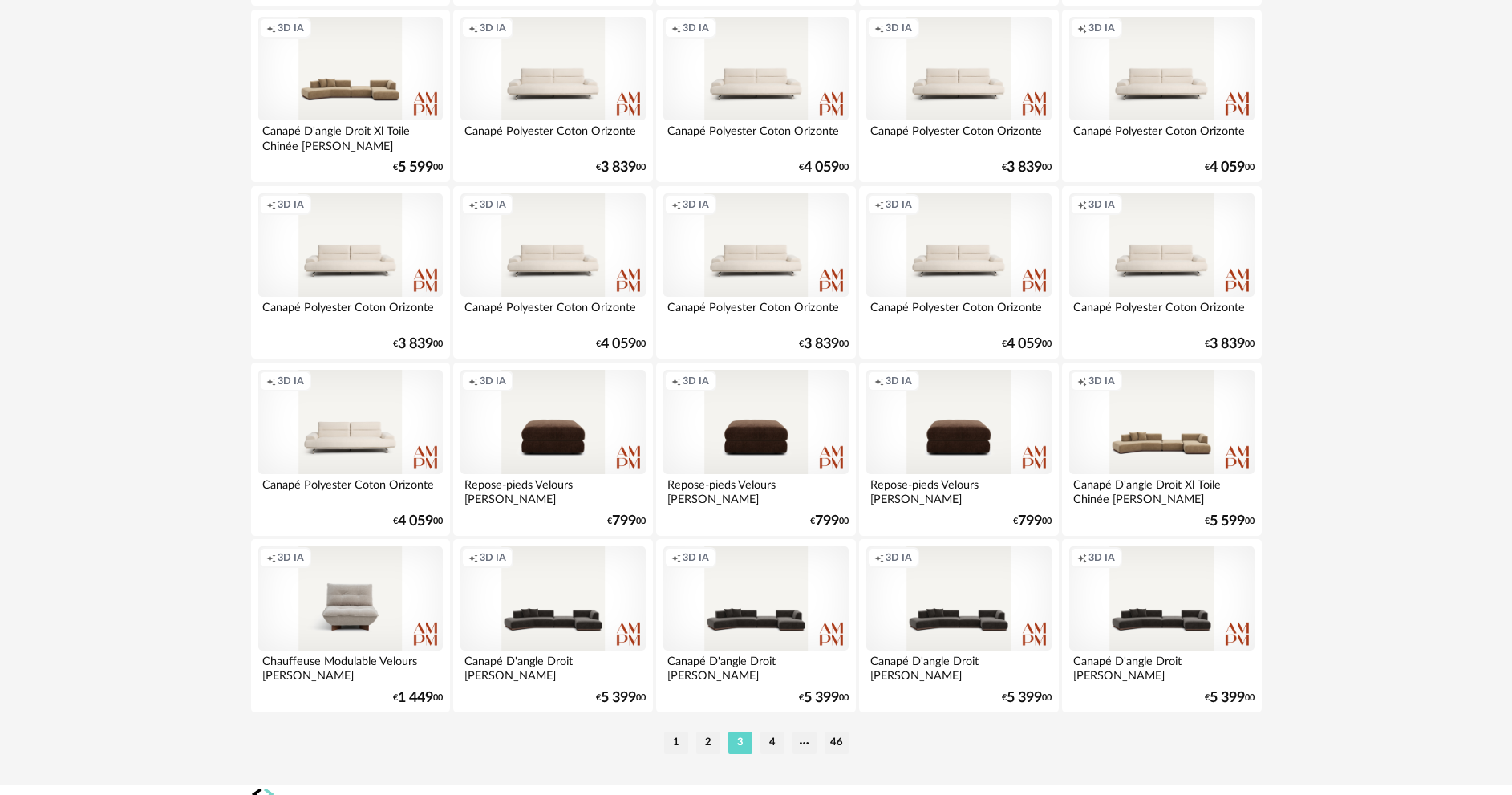
scroll to position [3072, 0]
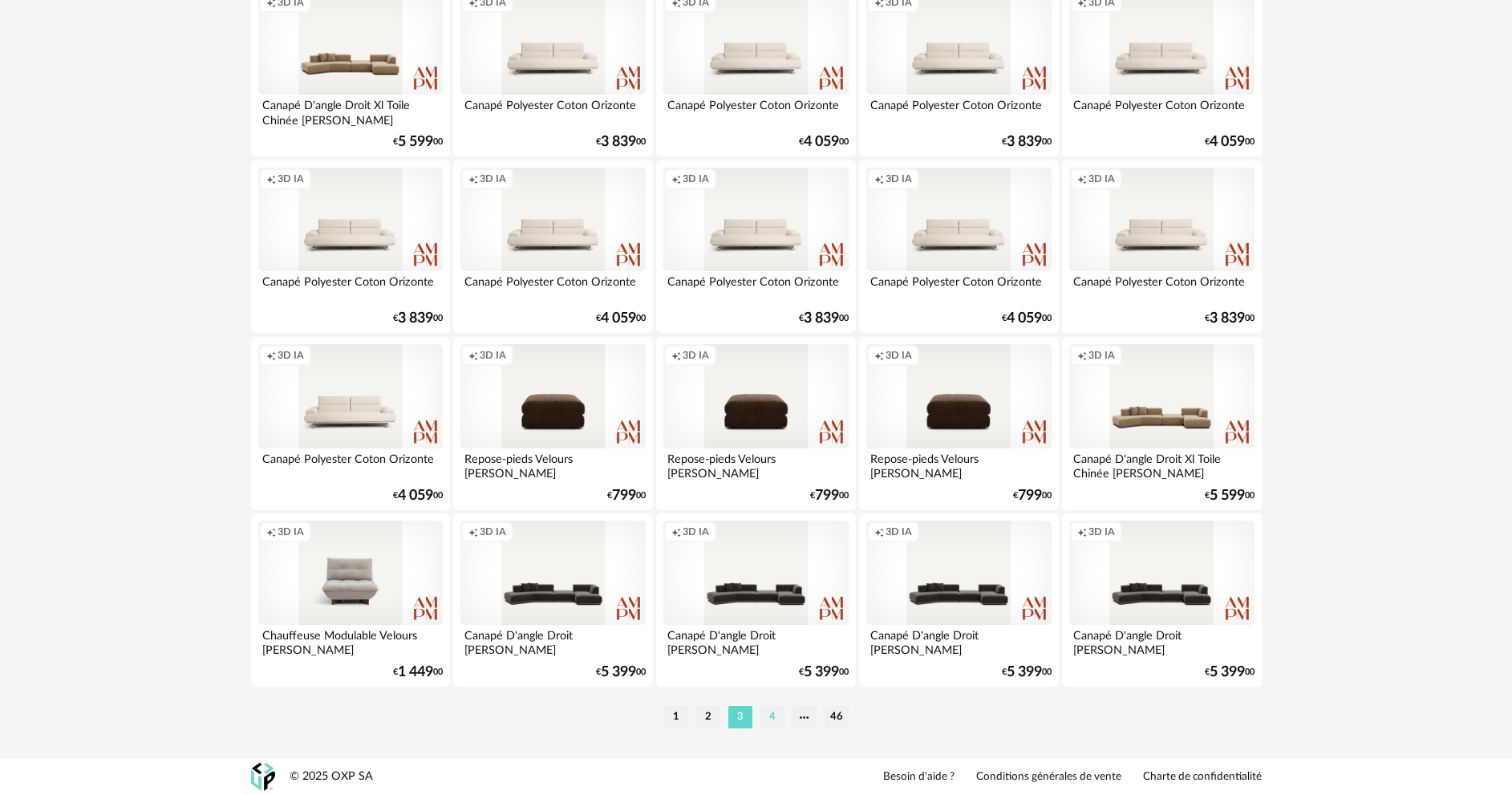
click at [764, 711] on li "4" at bounding box center [772, 716] width 24 height 22
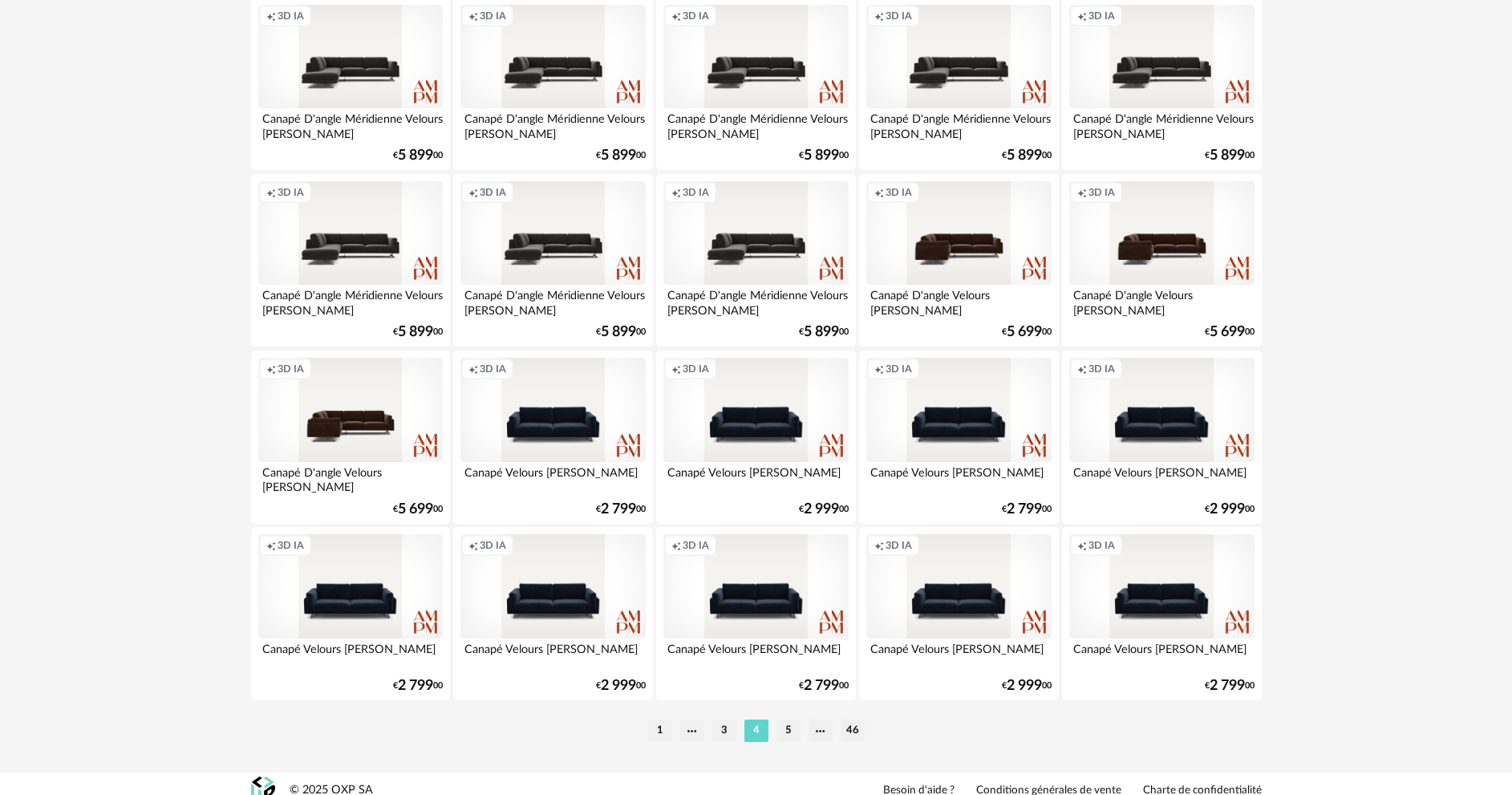
scroll to position [3072, 0]
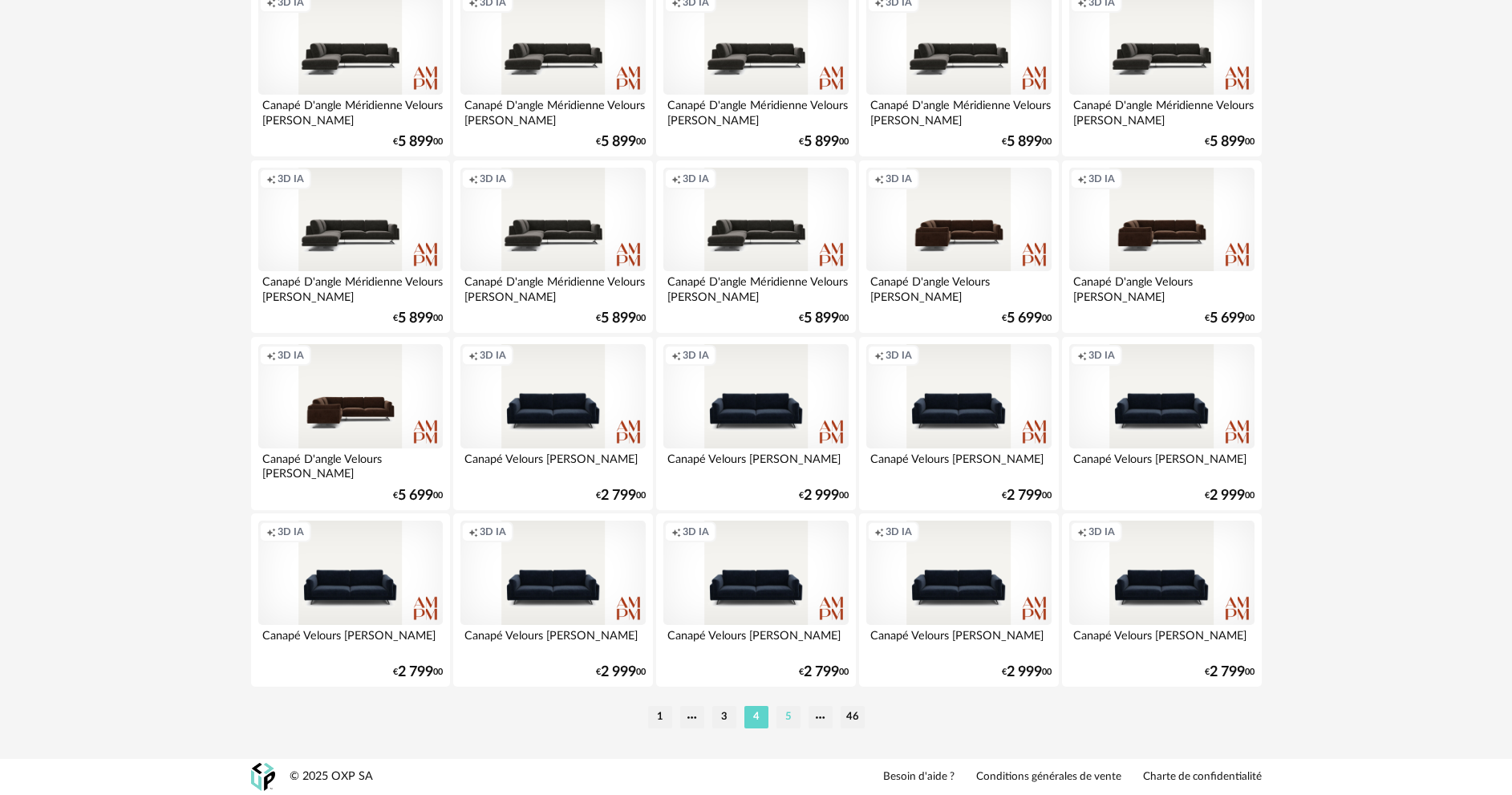
click at [784, 719] on li "5" at bounding box center [788, 716] width 24 height 22
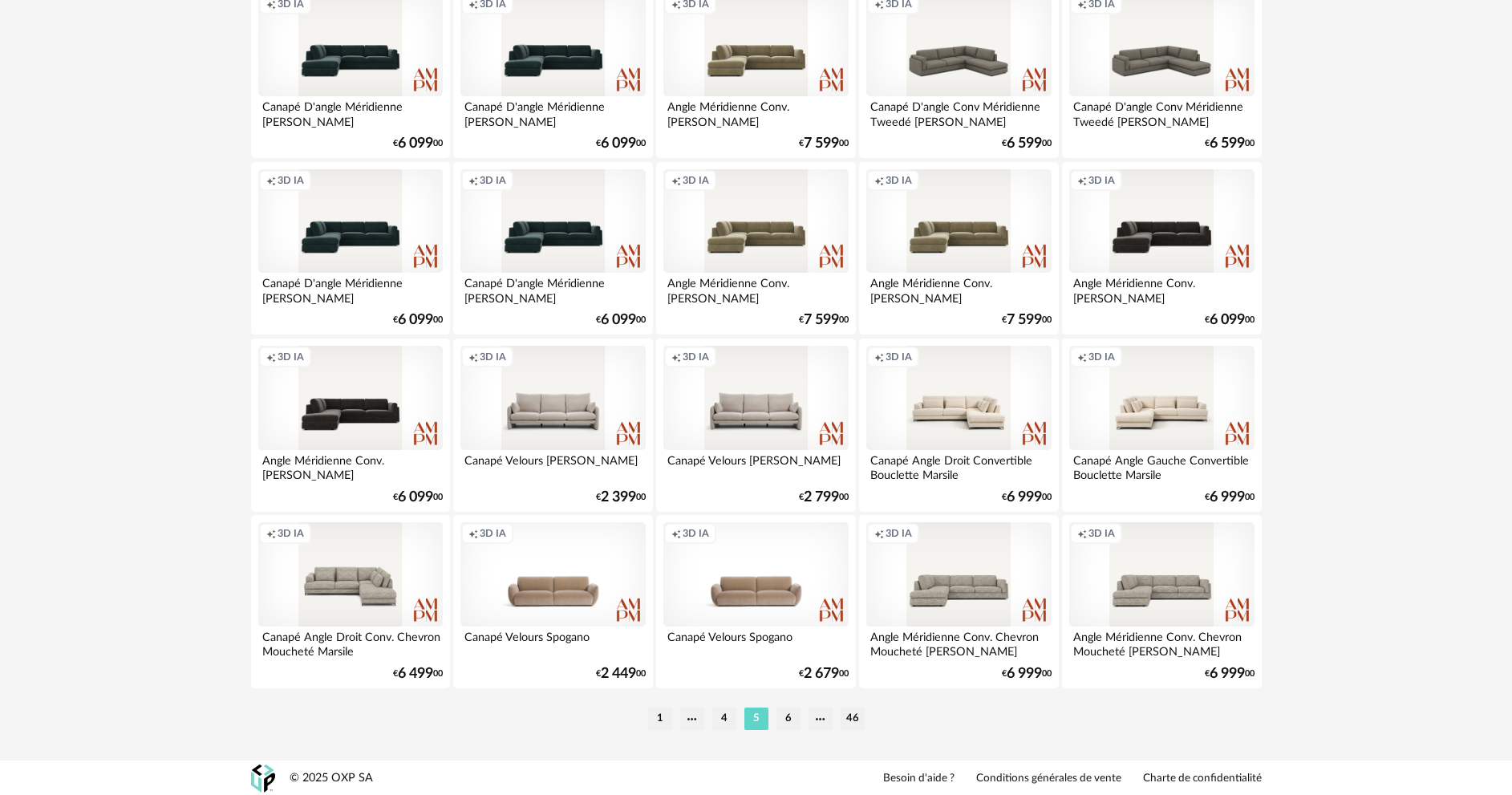
scroll to position [3072, 0]
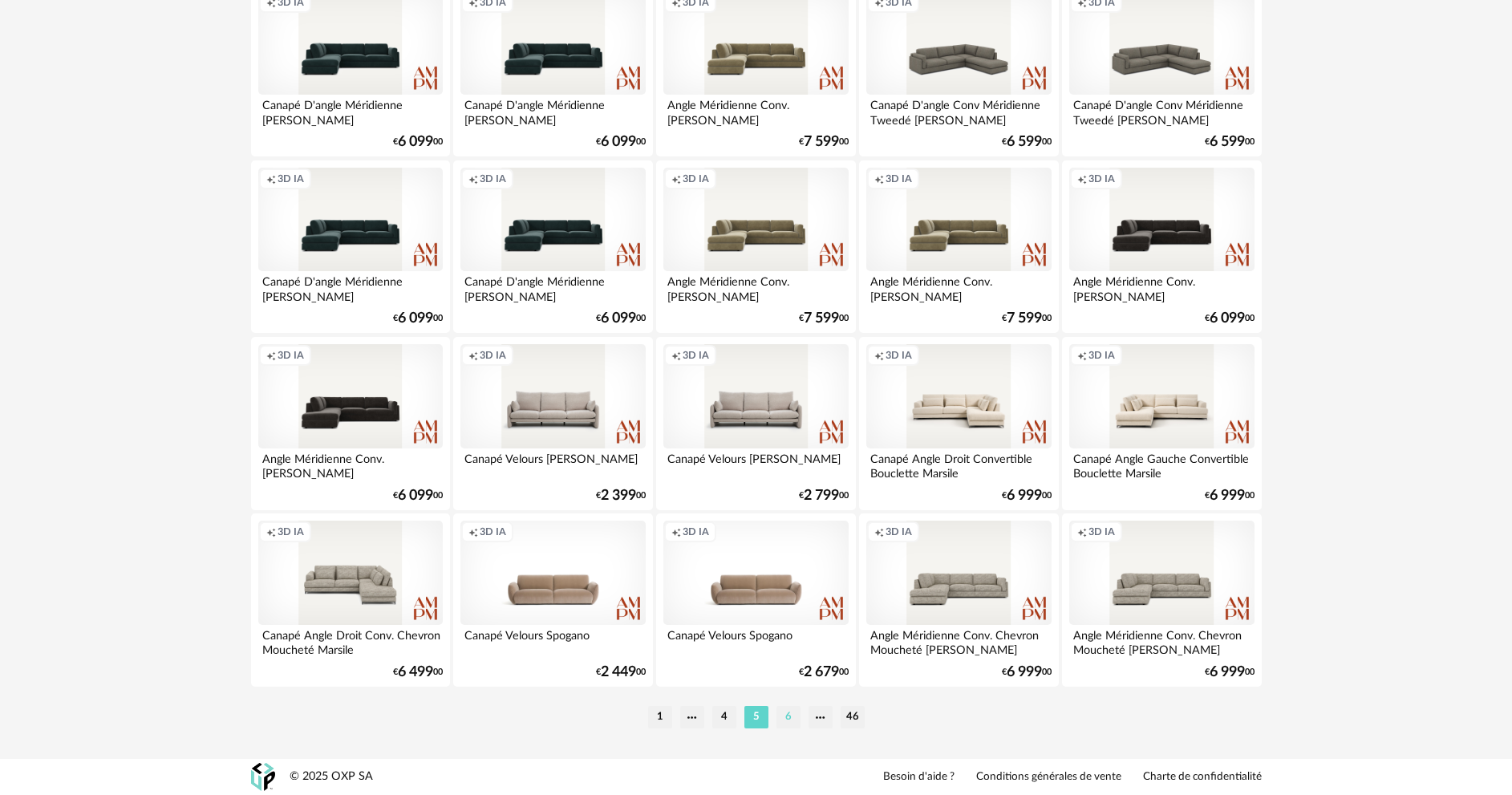
click at [790, 723] on li "6" at bounding box center [788, 716] width 24 height 22
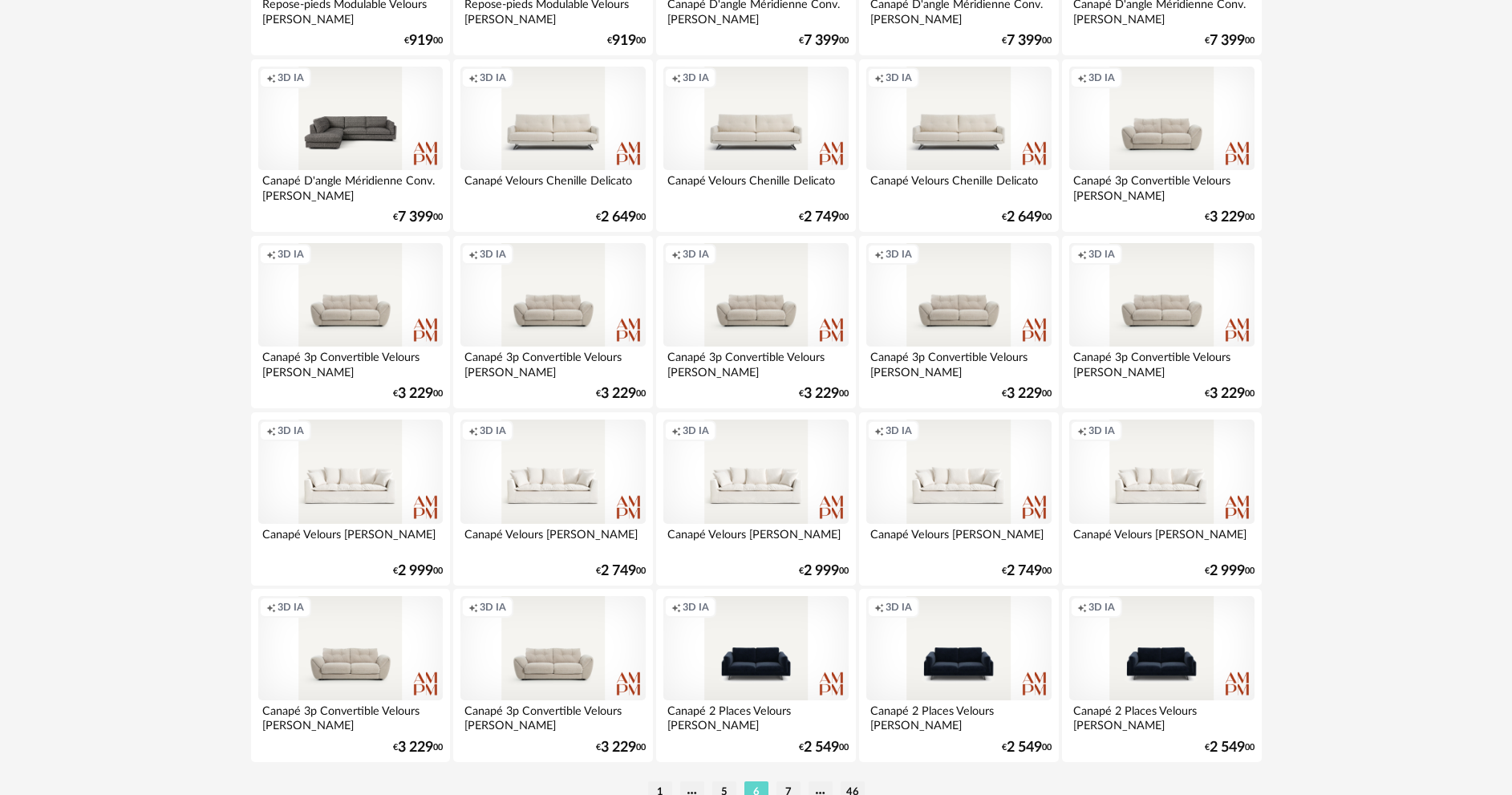
scroll to position [3072, 0]
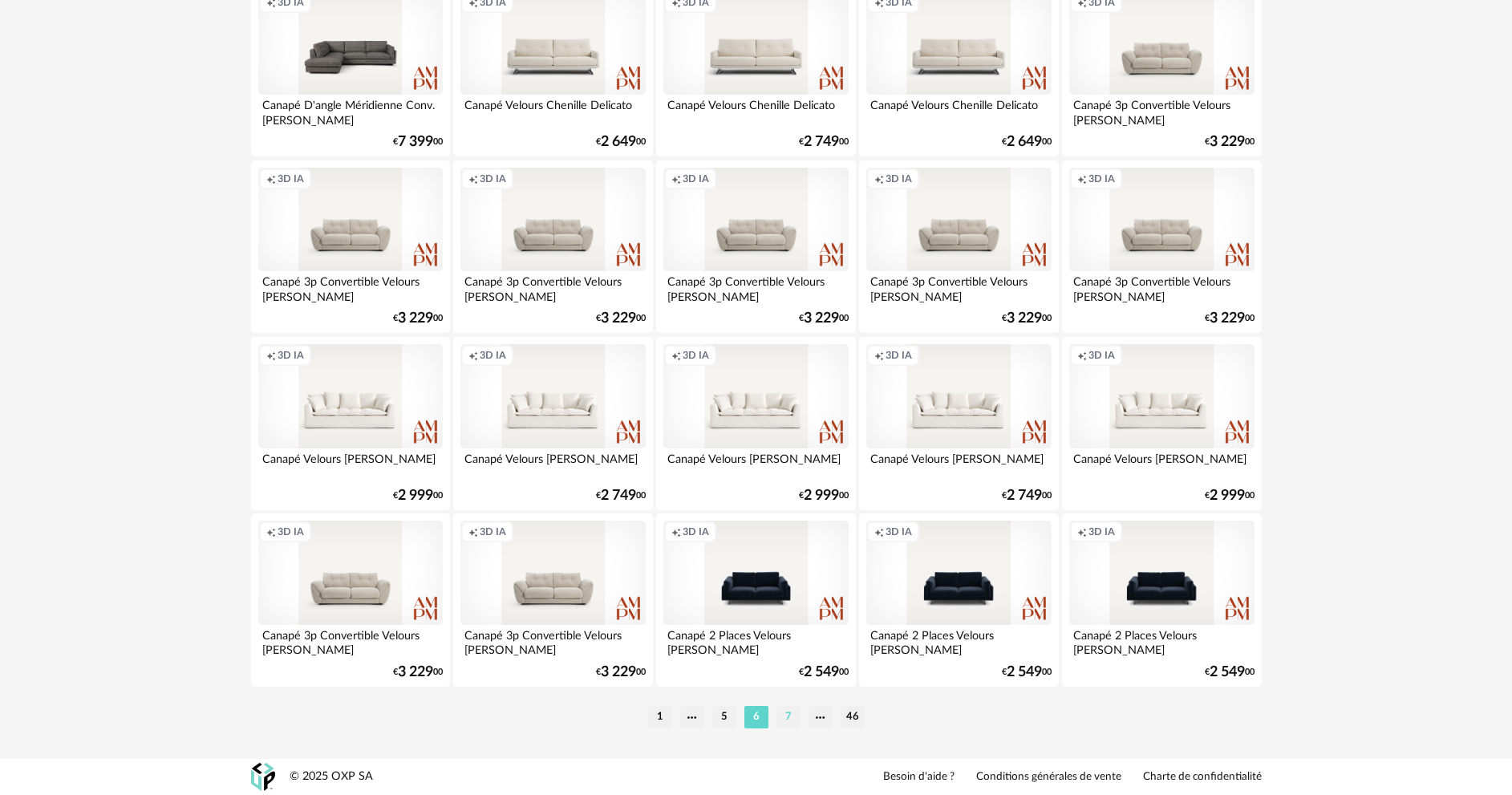
click at [783, 716] on li "7" at bounding box center [788, 716] width 24 height 22
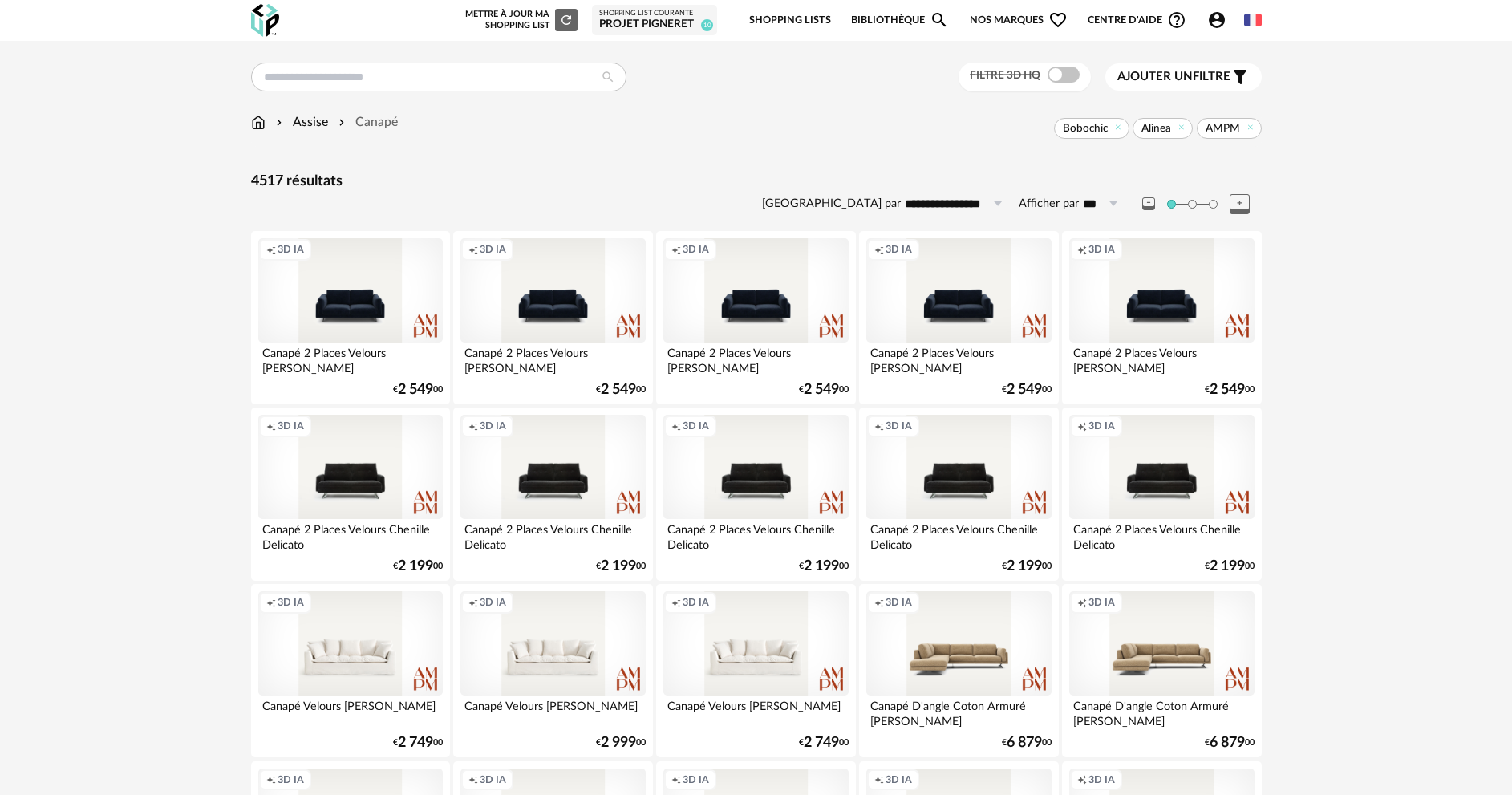
click at [1179, 74] on span "Ajouter un" at bounding box center [1155, 76] width 75 height 12
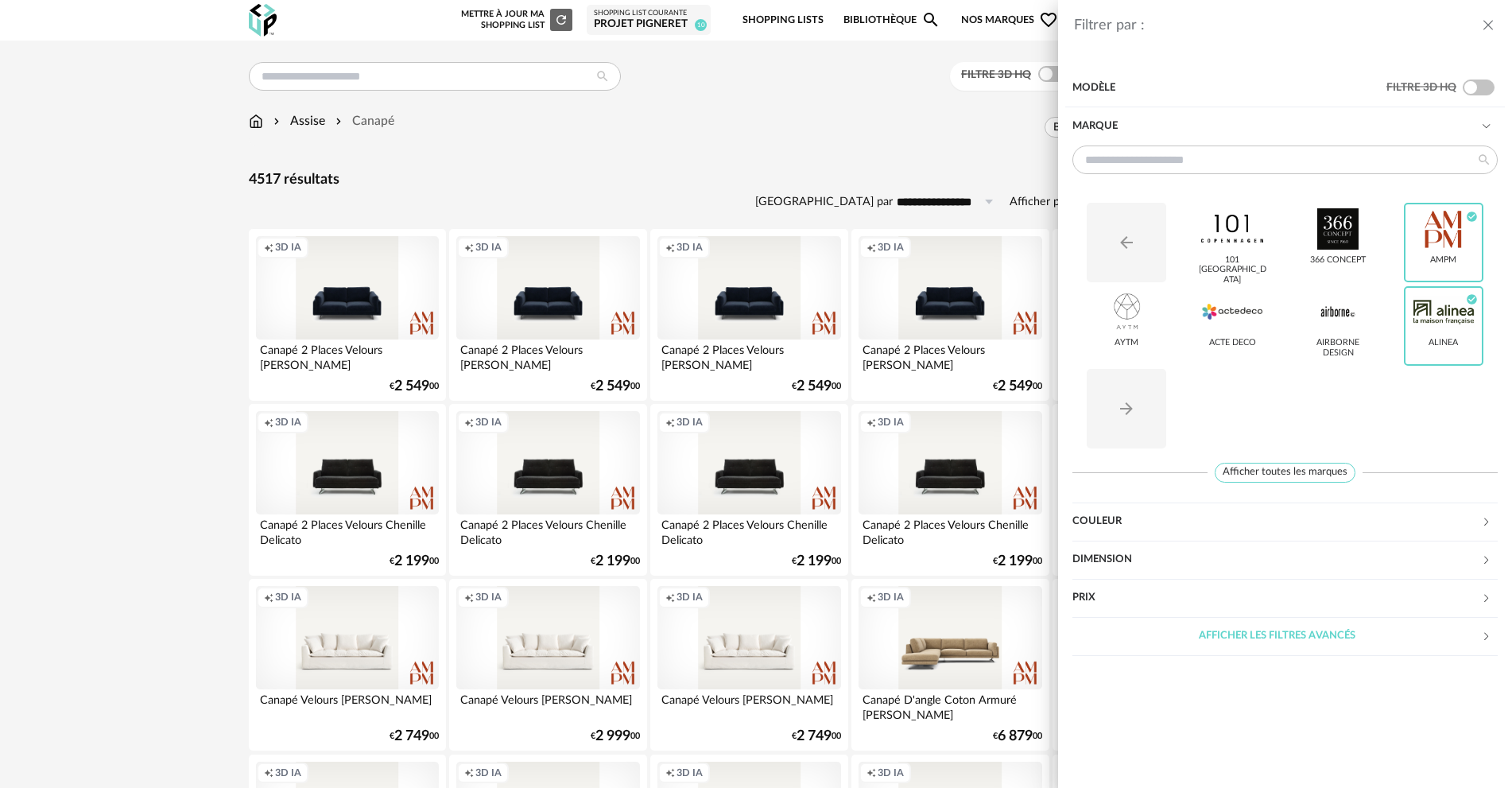
click at [1117, 92] on div "Modèle" at bounding box center [1230, 88] width 314 height 38
click at [1104, 88] on div "Modèle" at bounding box center [1230, 88] width 314 height 38
click at [1126, 562] on div "Dimension" at bounding box center [1277, 559] width 409 height 38
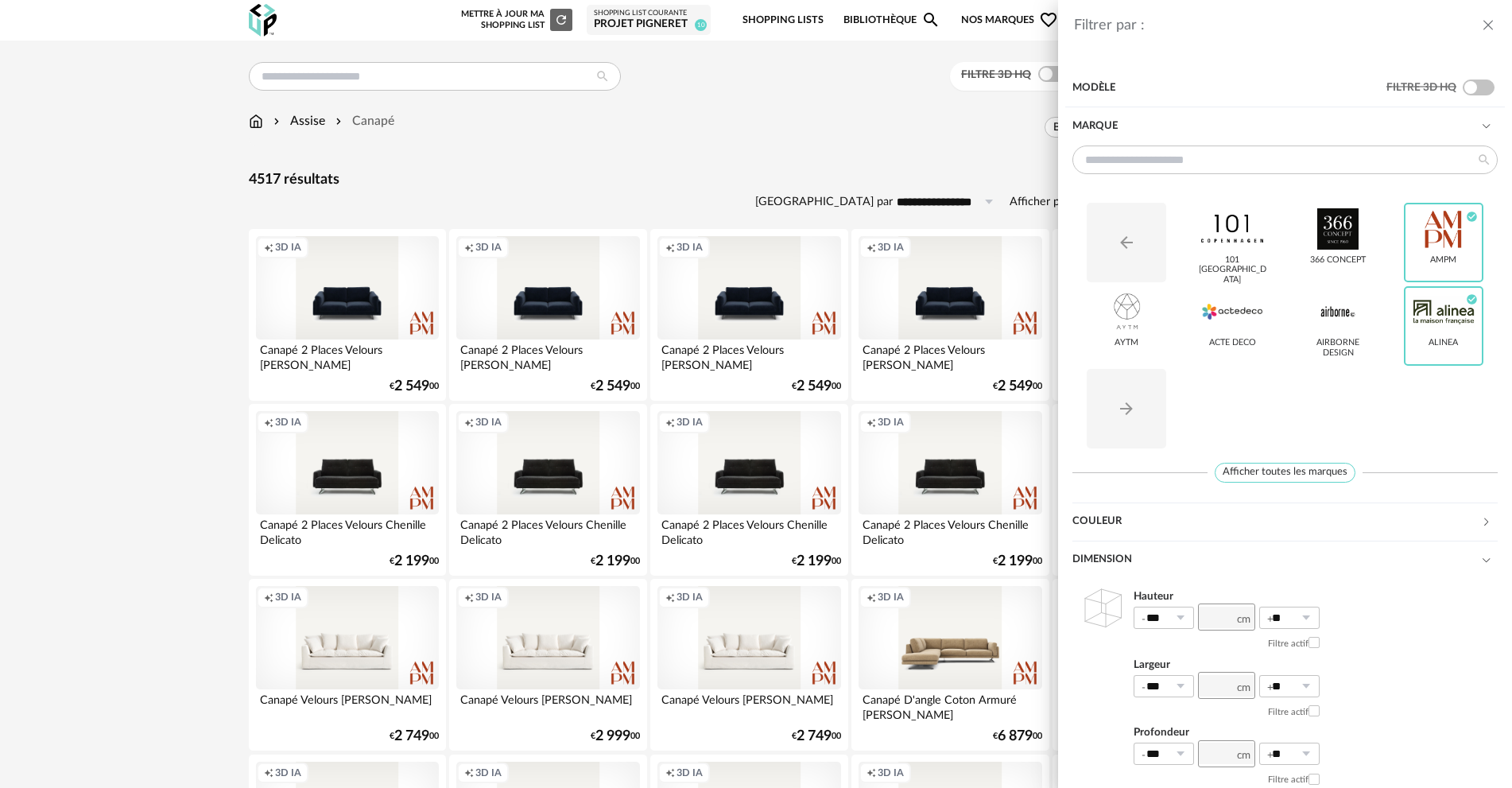
click at [1114, 552] on div "Dimension" at bounding box center [1277, 559] width 409 height 38
click at [1106, 520] on div "Couleur" at bounding box center [1277, 521] width 409 height 38
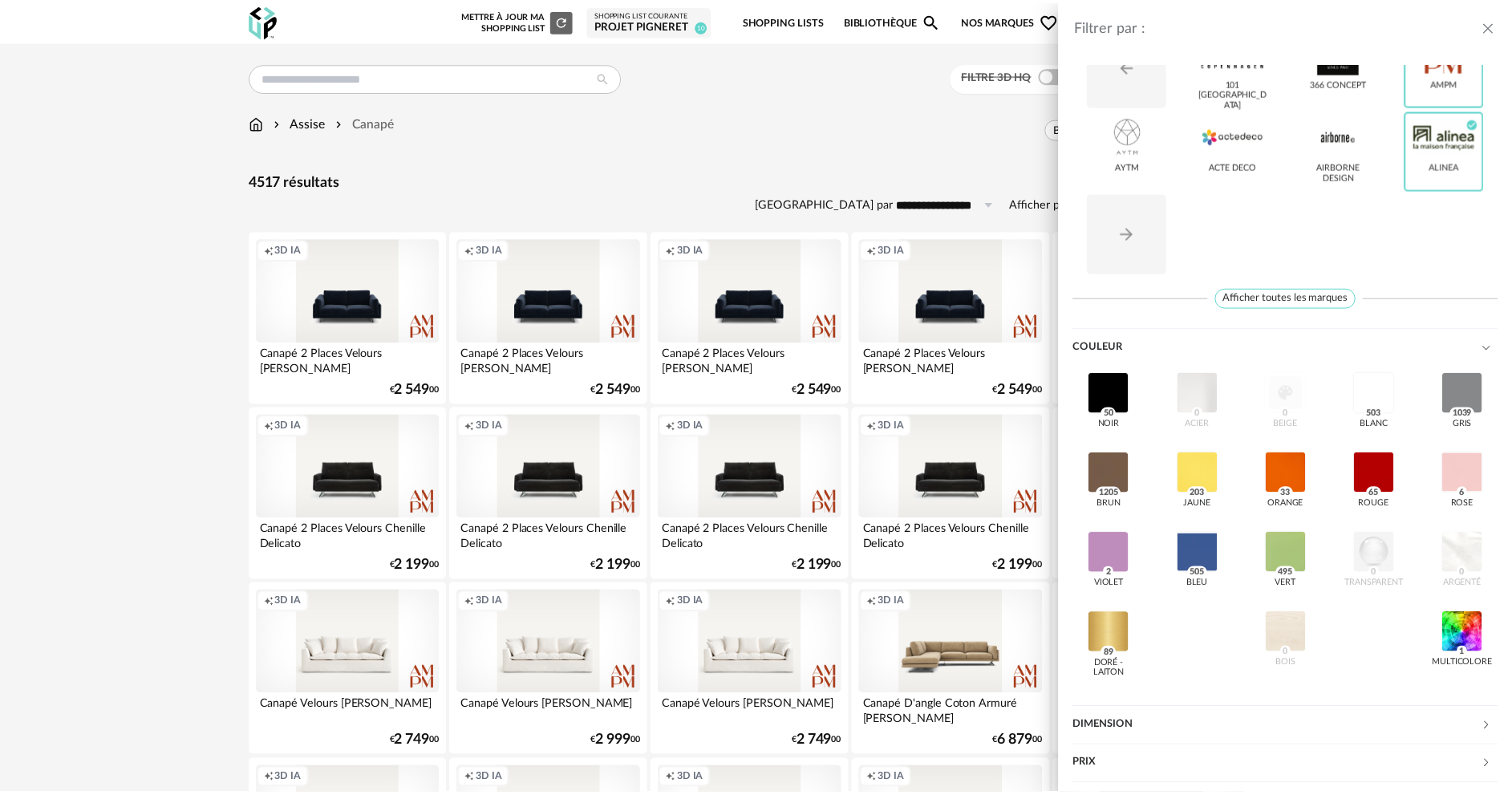
scroll to position [215, 0]
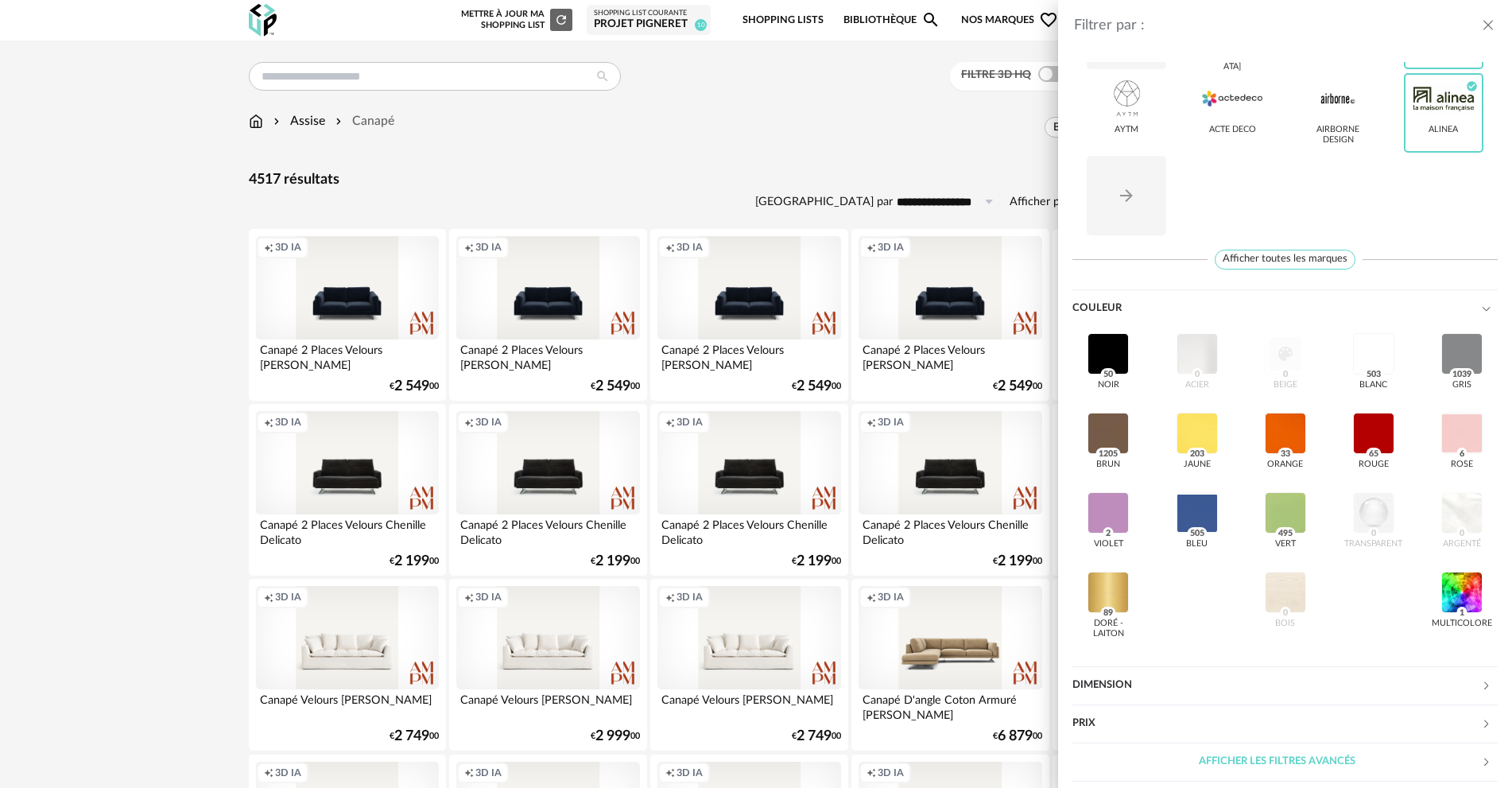
click at [1280, 361] on div "noir 50 acier 0 beige 0 blanc 503 gris 1039 brun 1205 jaune 203 orange 33 rouge…" at bounding box center [1286, 488] width 425 height 318
click at [1363, 361] on div at bounding box center [1373, 353] width 41 height 41
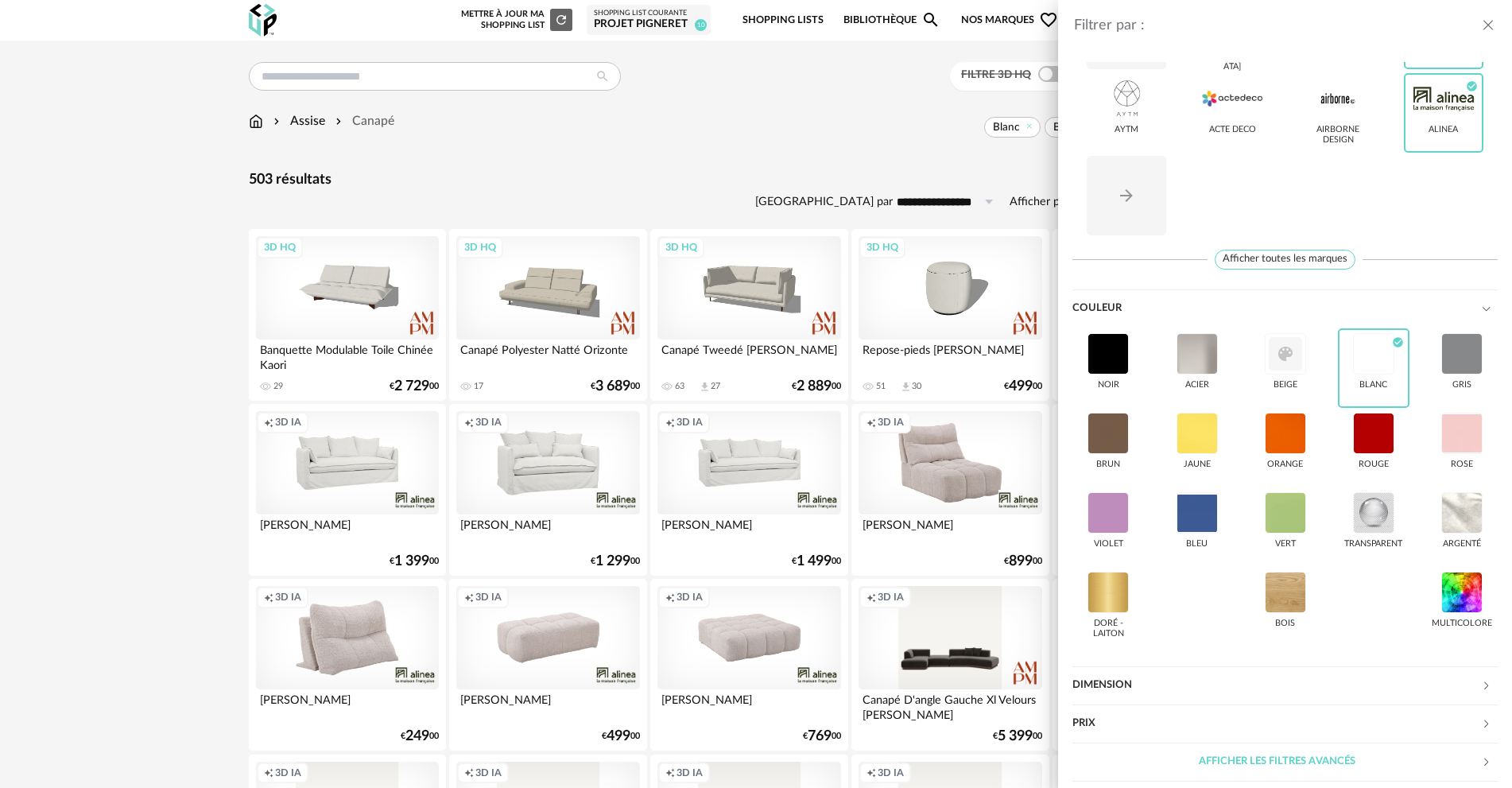
click at [798, 168] on div "Filtrer par : Modèle Filtre 3D HQ Marque Arrow Left icon 101 [GEOGRAPHIC_DATA] …" at bounding box center [756, 394] width 1512 height 788
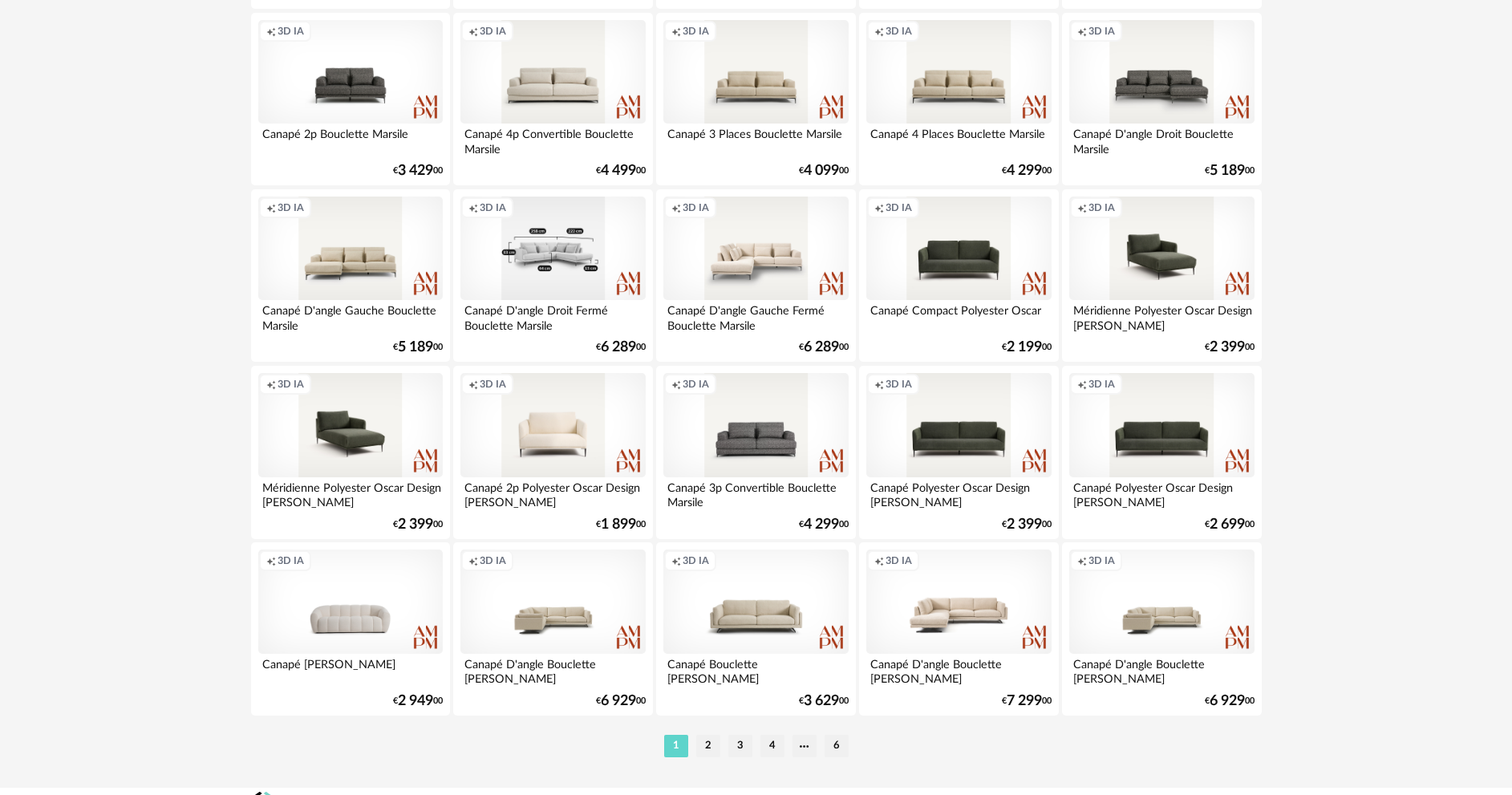
scroll to position [3072, 0]
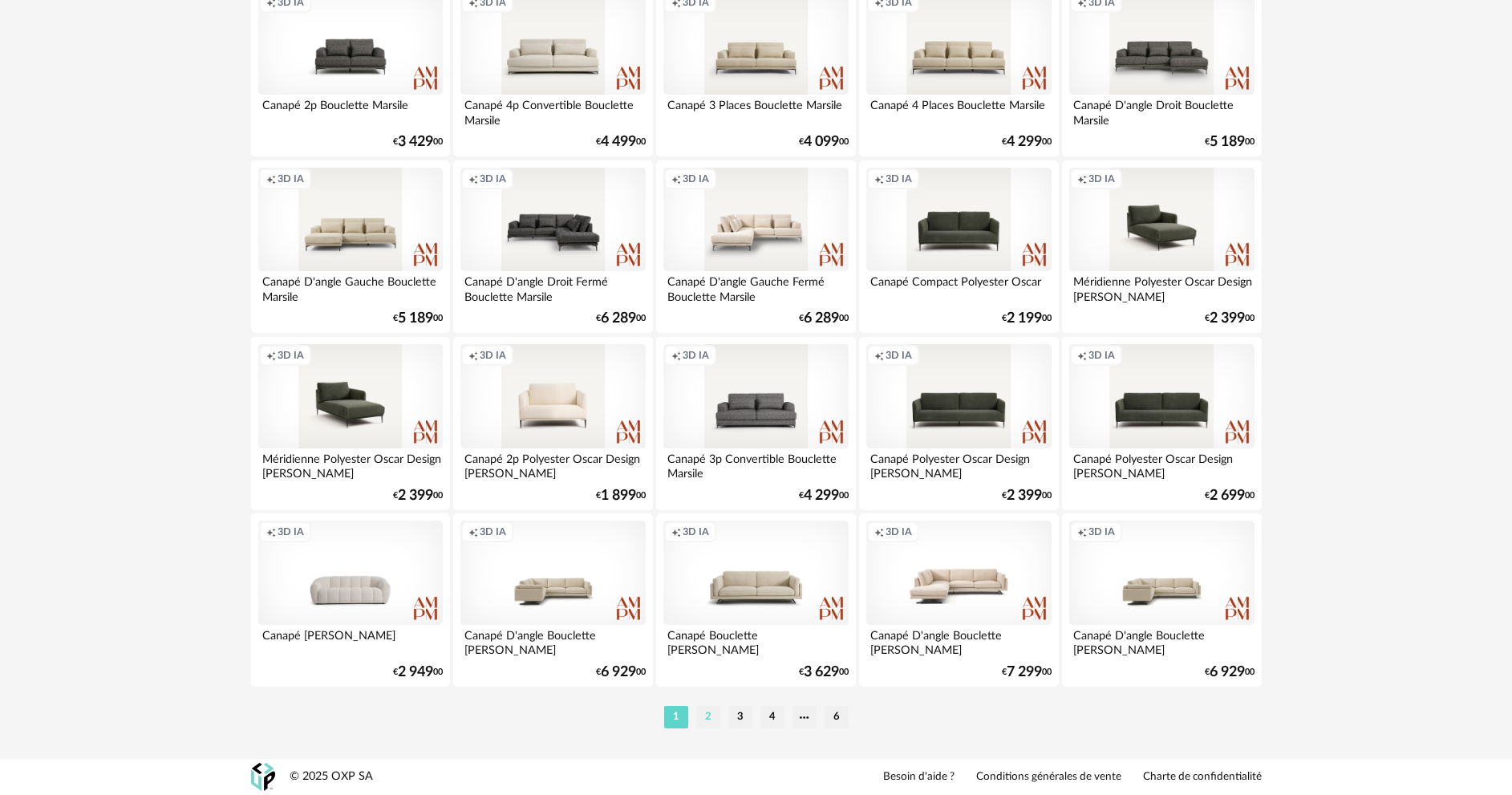
click at [707, 718] on li "2" at bounding box center [707, 716] width 24 height 22
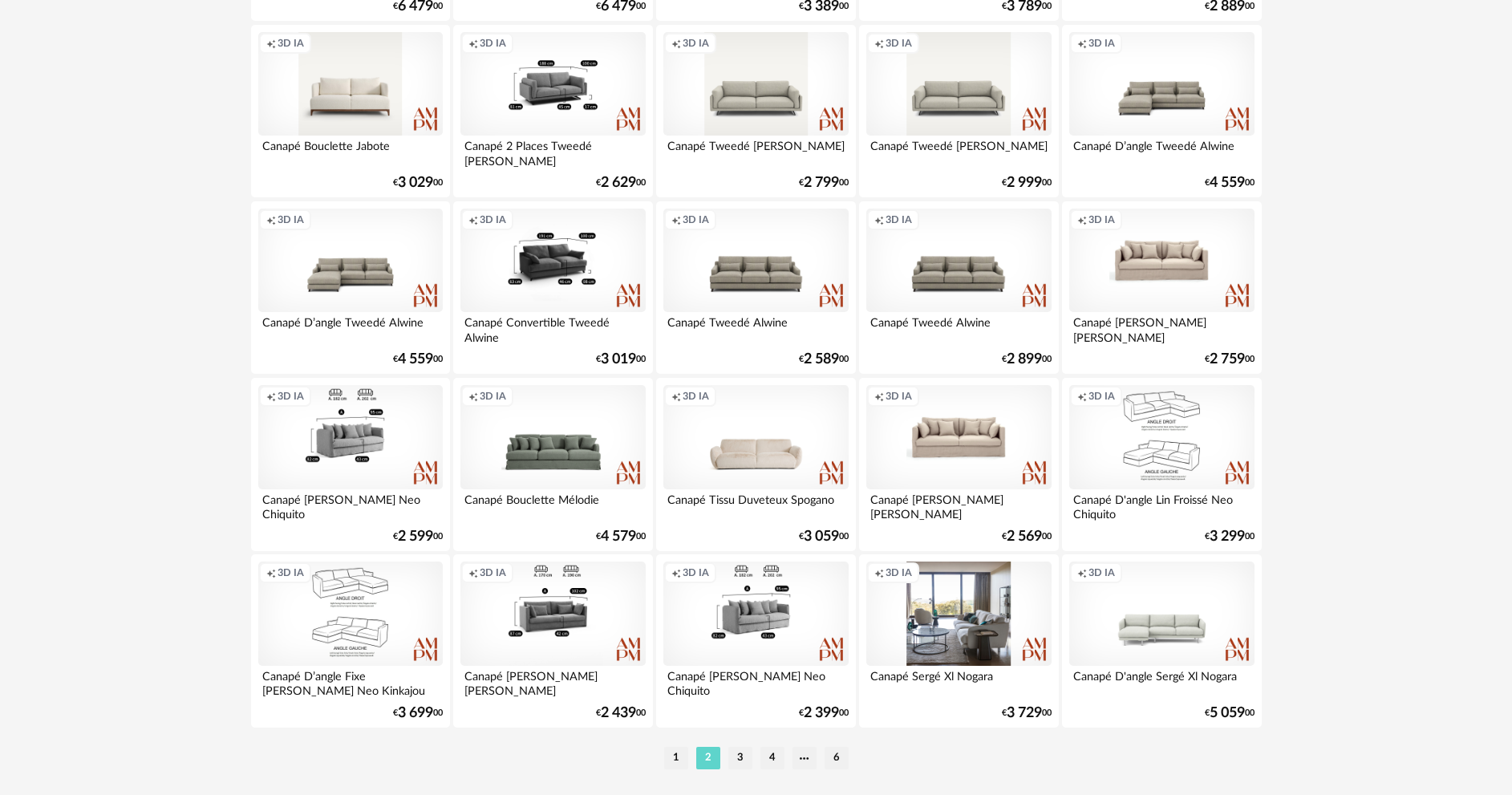
scroll to position [3048, 0]
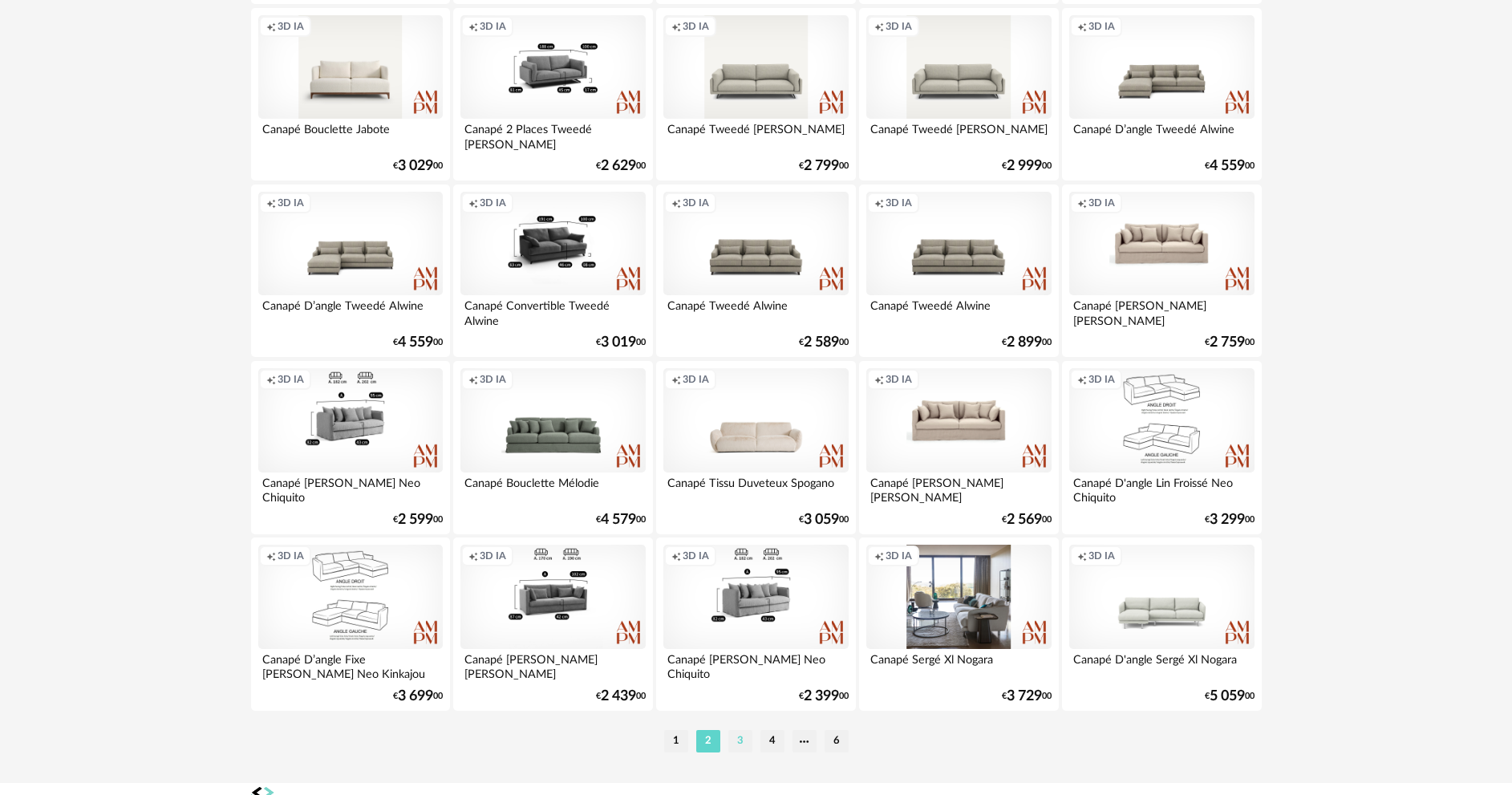
click at [746, 736] on li "3" at bounding box center [740, 740] width 24 height 22
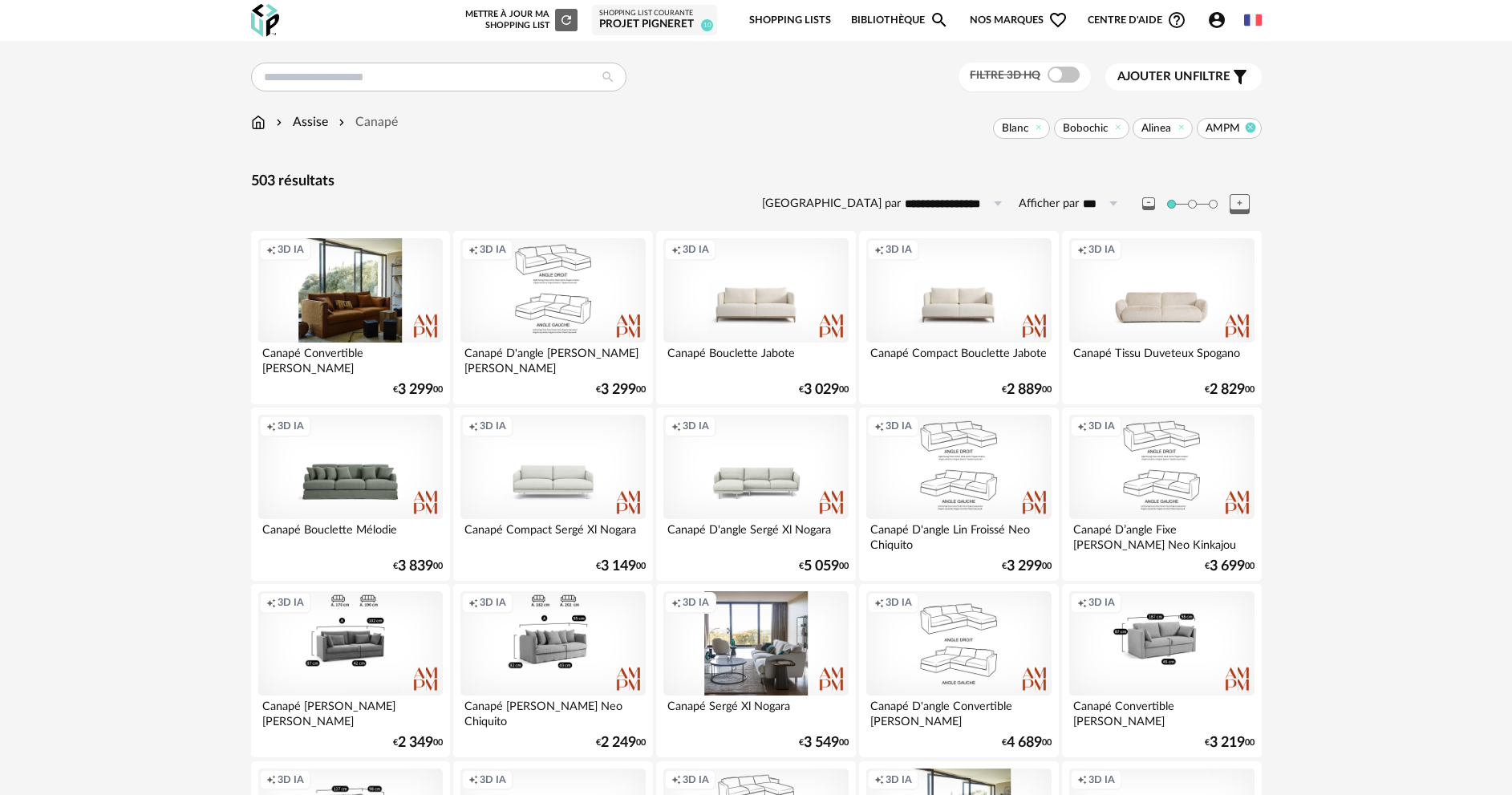
click at [1248, 131] on icon at bounding box center [1249, 127] width 11 height 11
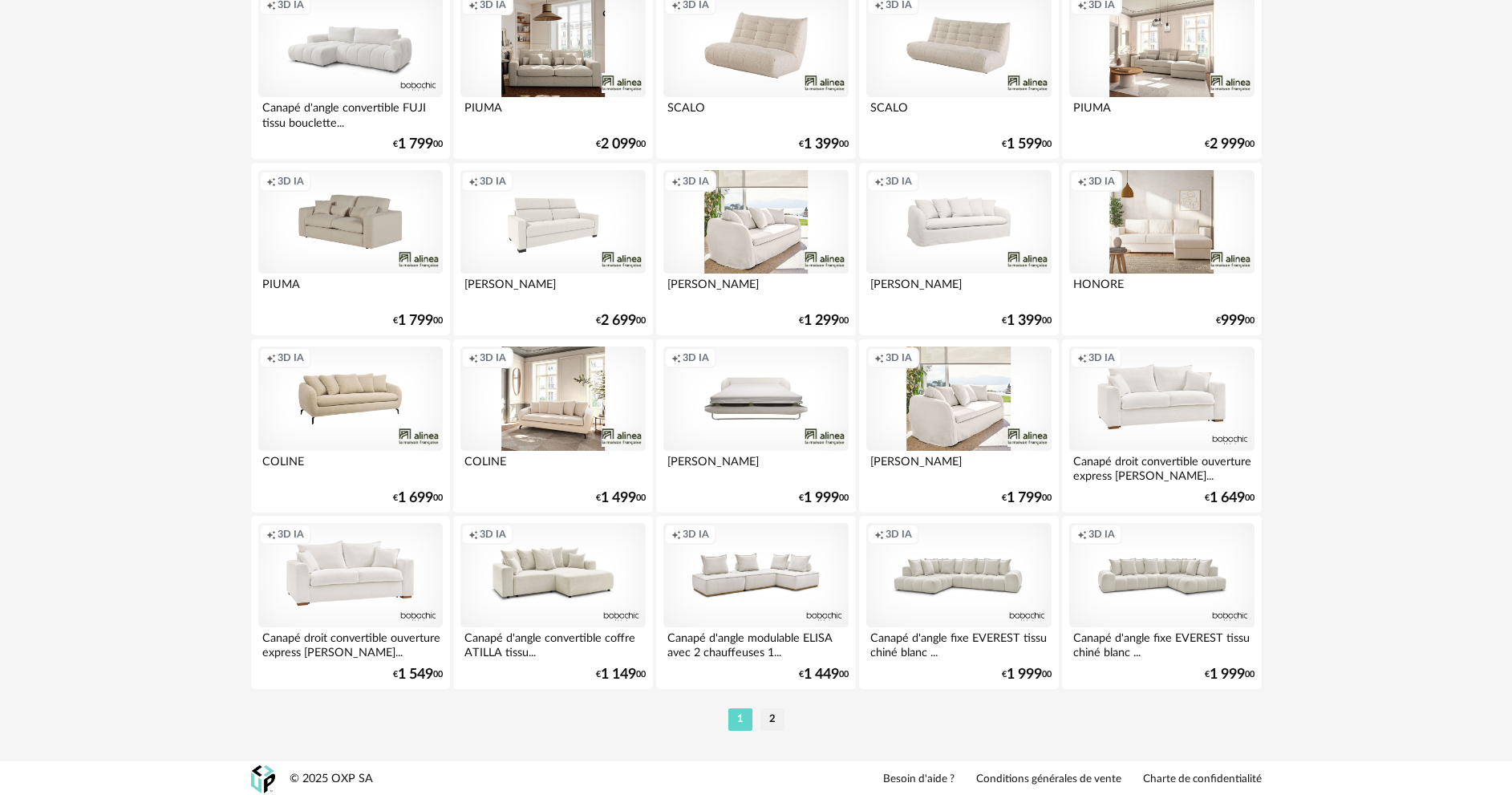
scroll to position [3072, 0]
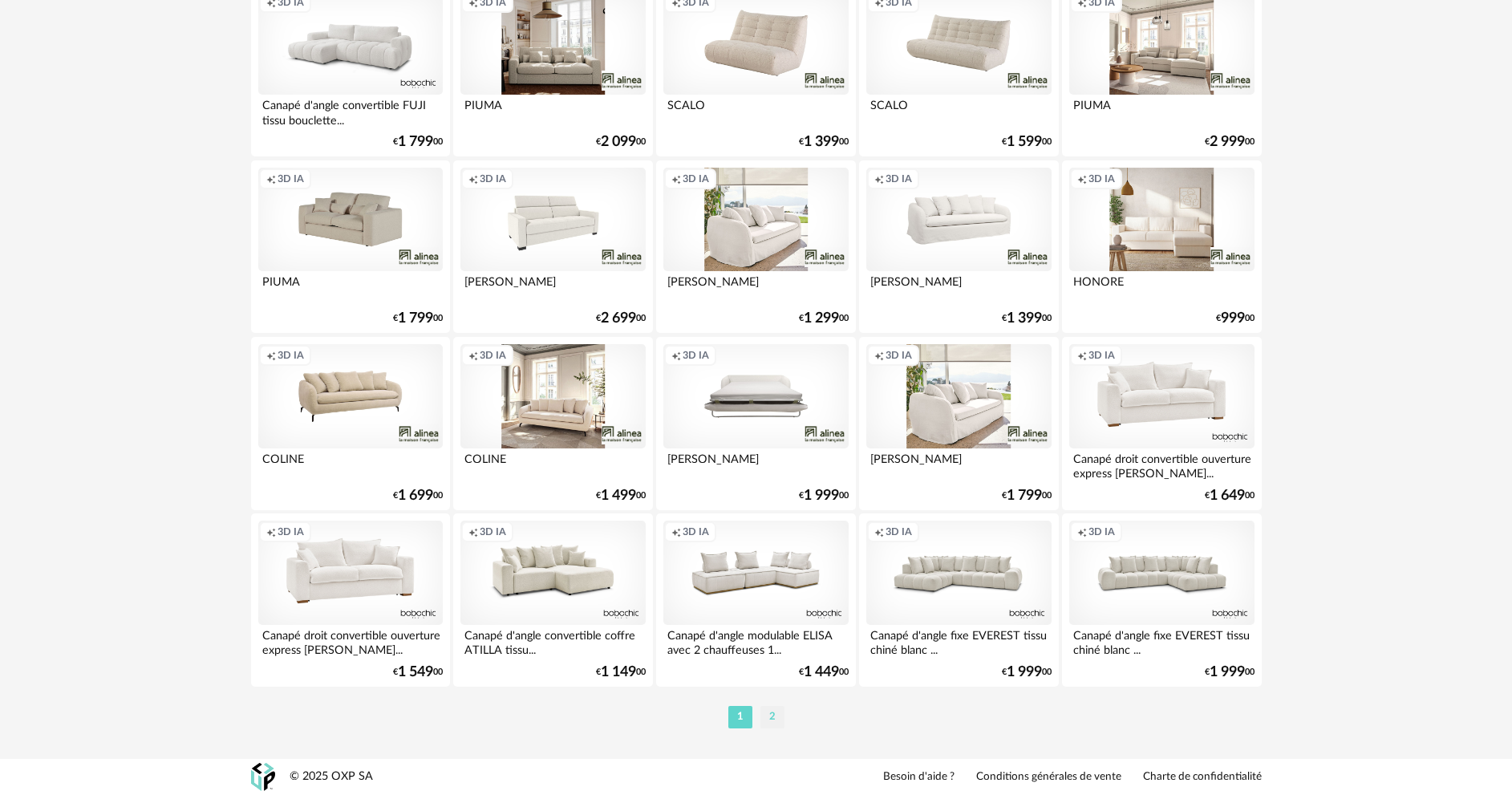
click at [774, 717] on li "2" at bounding box center [772, 716] width 24 height 22
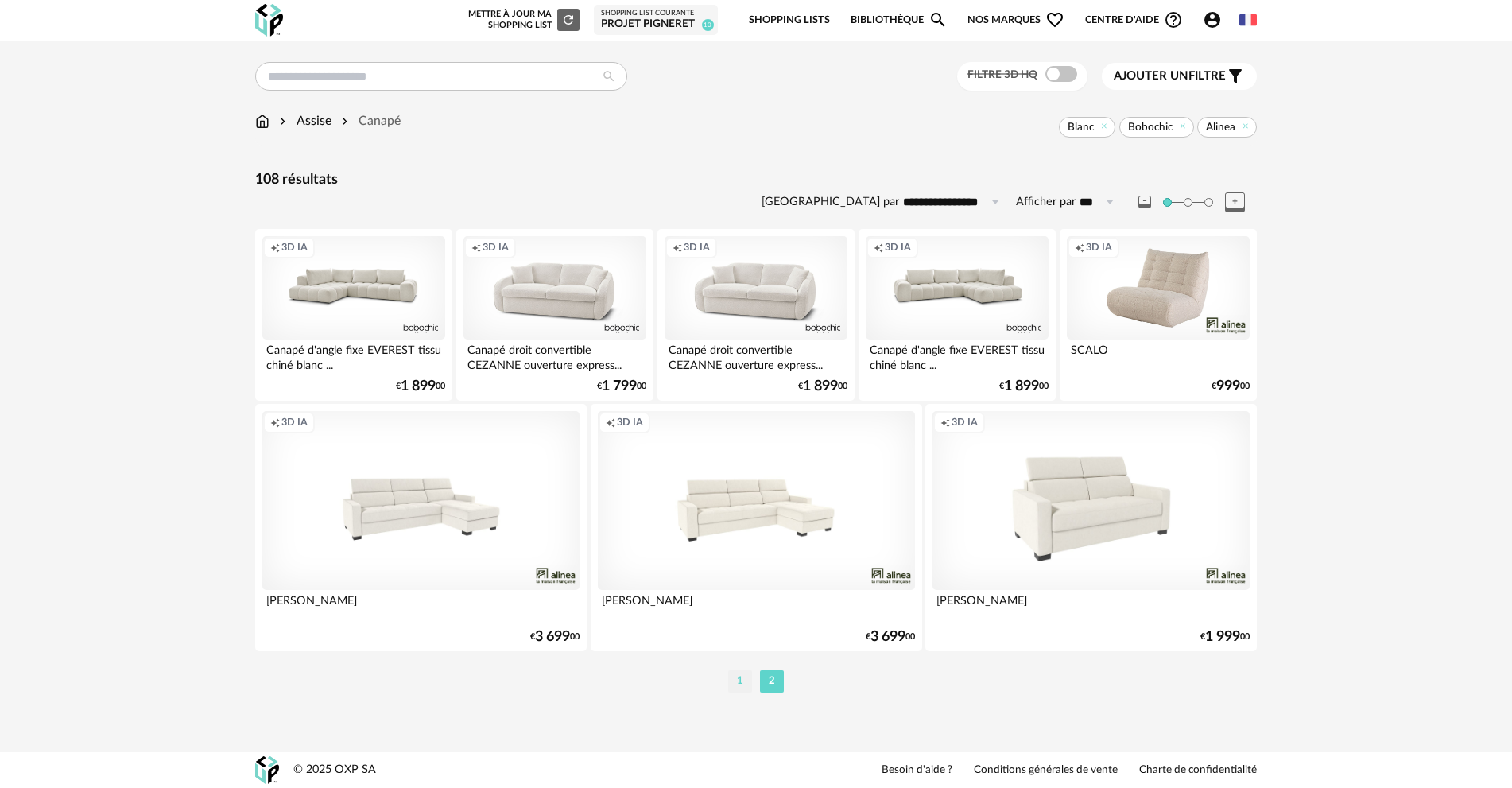
click at [743, 683] on li "1" at bounding box center [739, 681] width 24 height 22
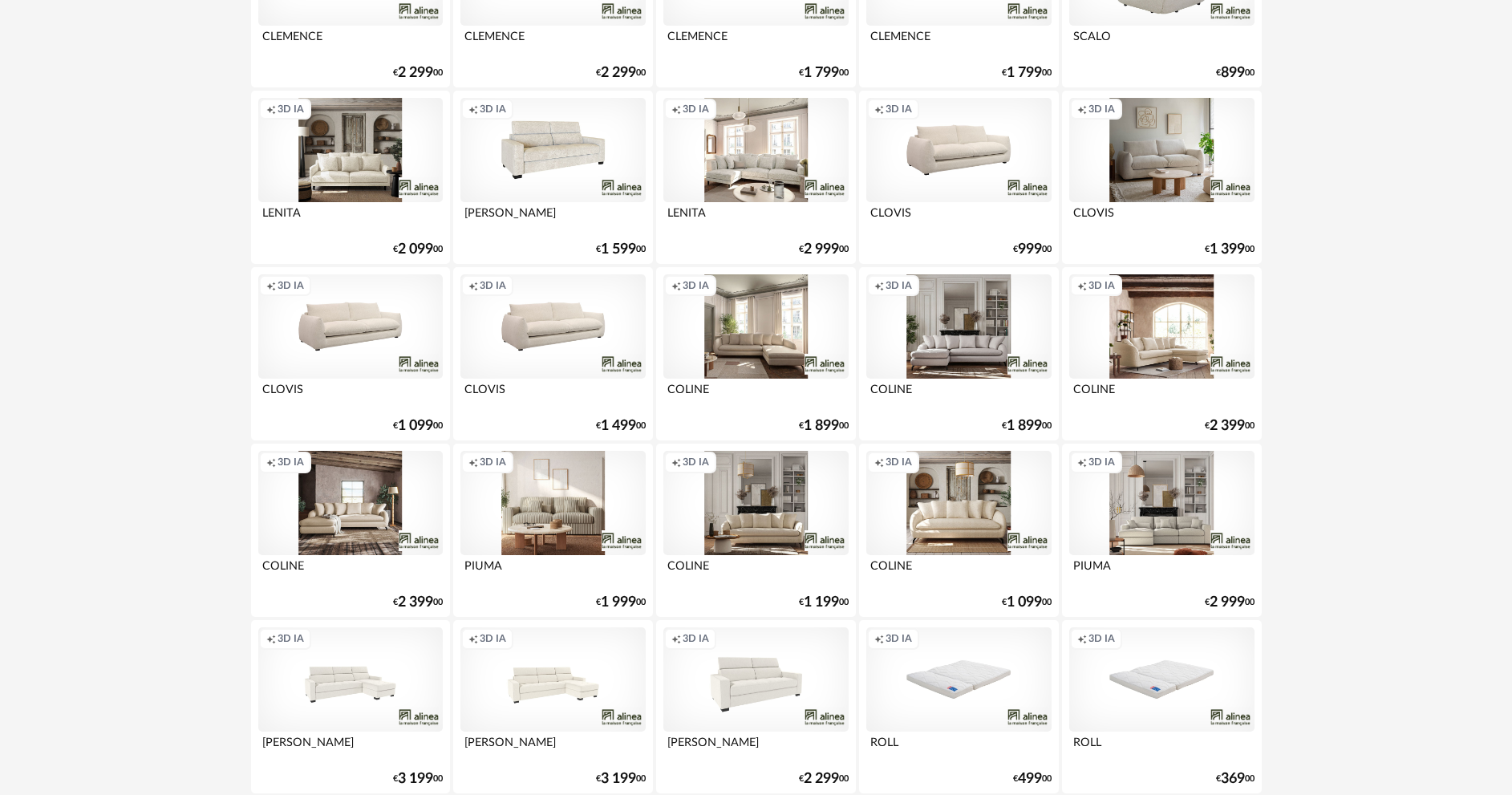
scroll to position [1604, 0]
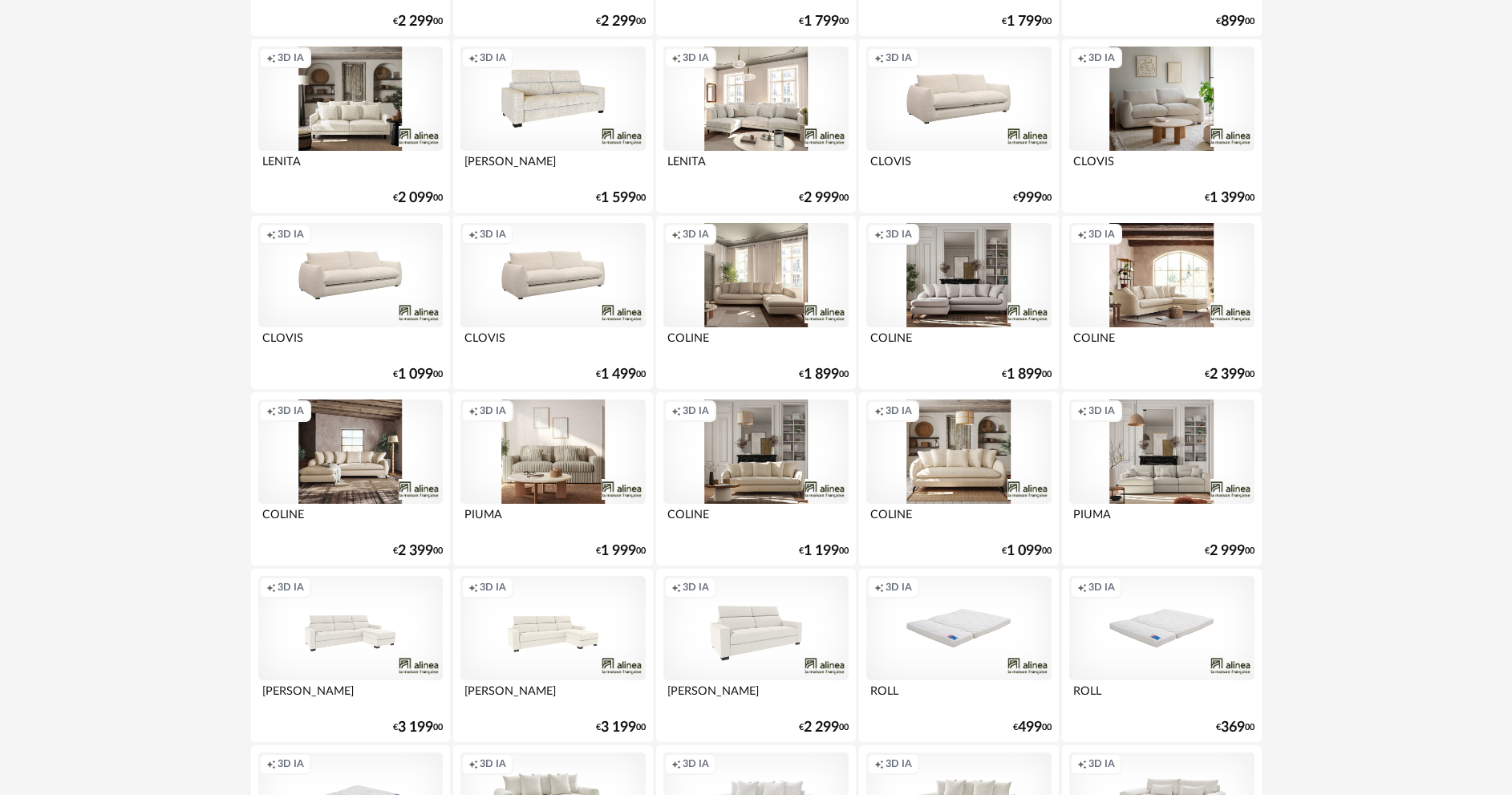
click at [985, 481] on div "Creation icon 3D IA" at bounding box center [958, 451] width 184 height 104
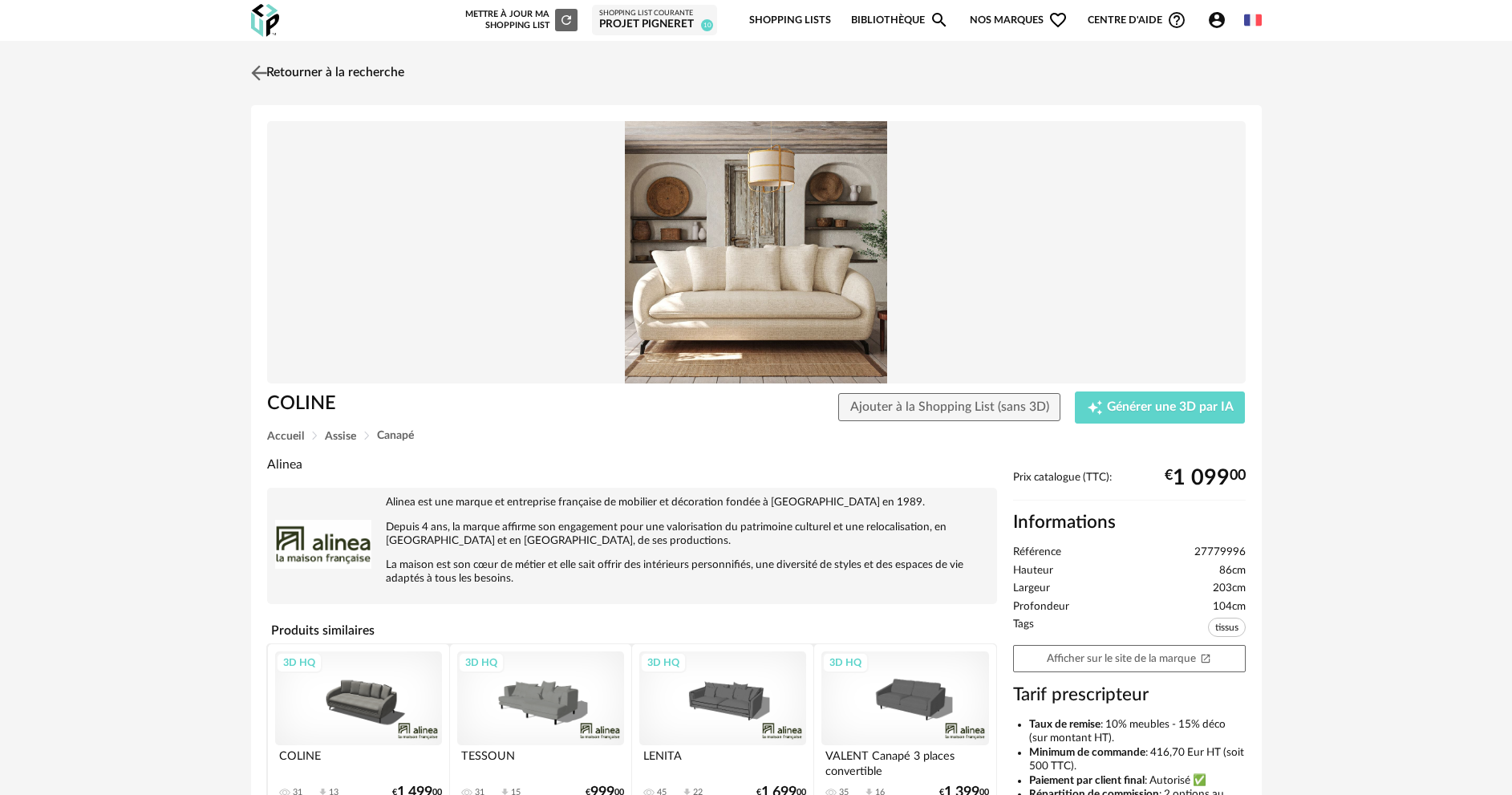
click at [256, 69] on img at bounding box center [259, 72] width 23 height 23
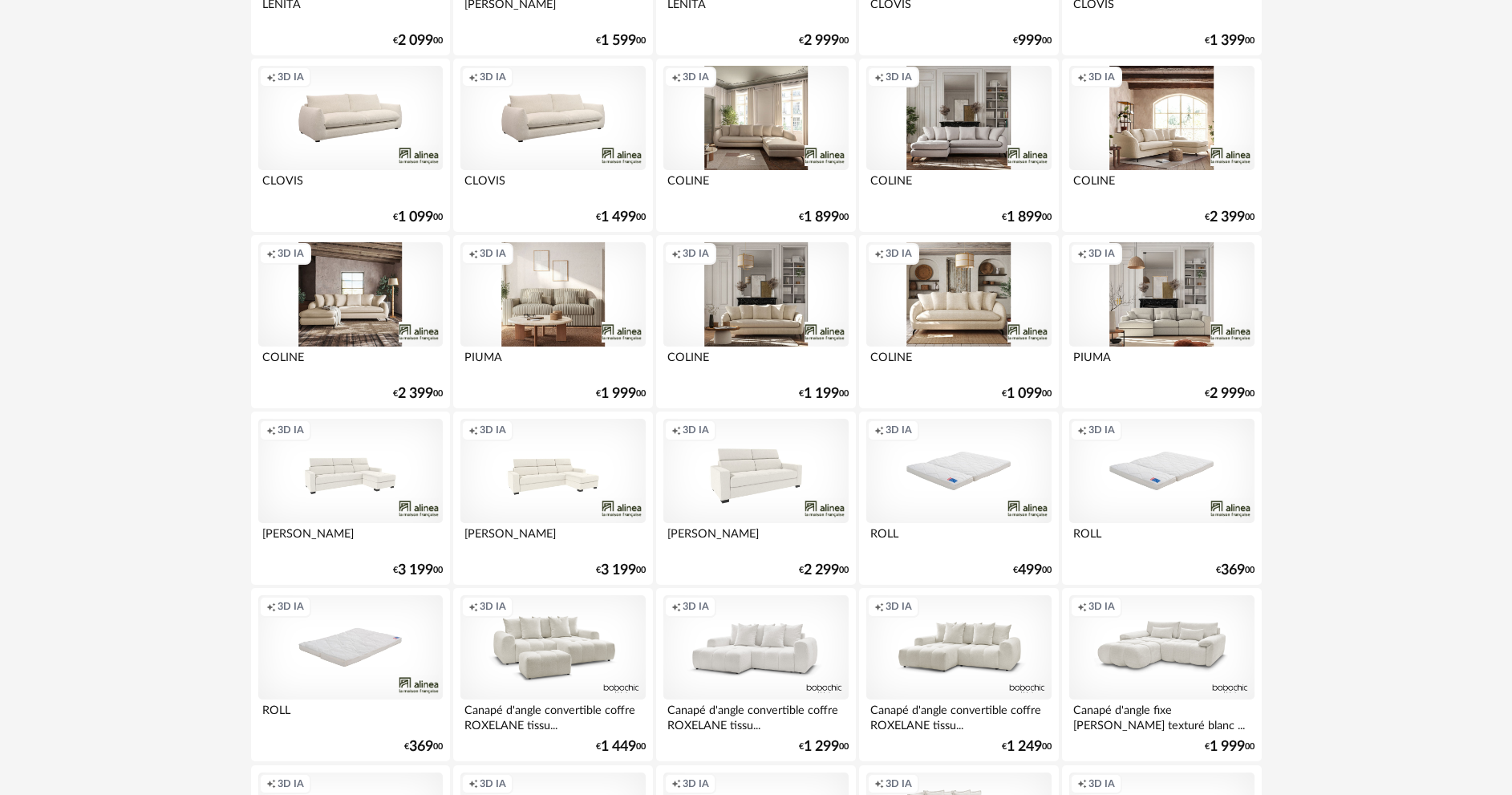
scroll to position [1764, 0]
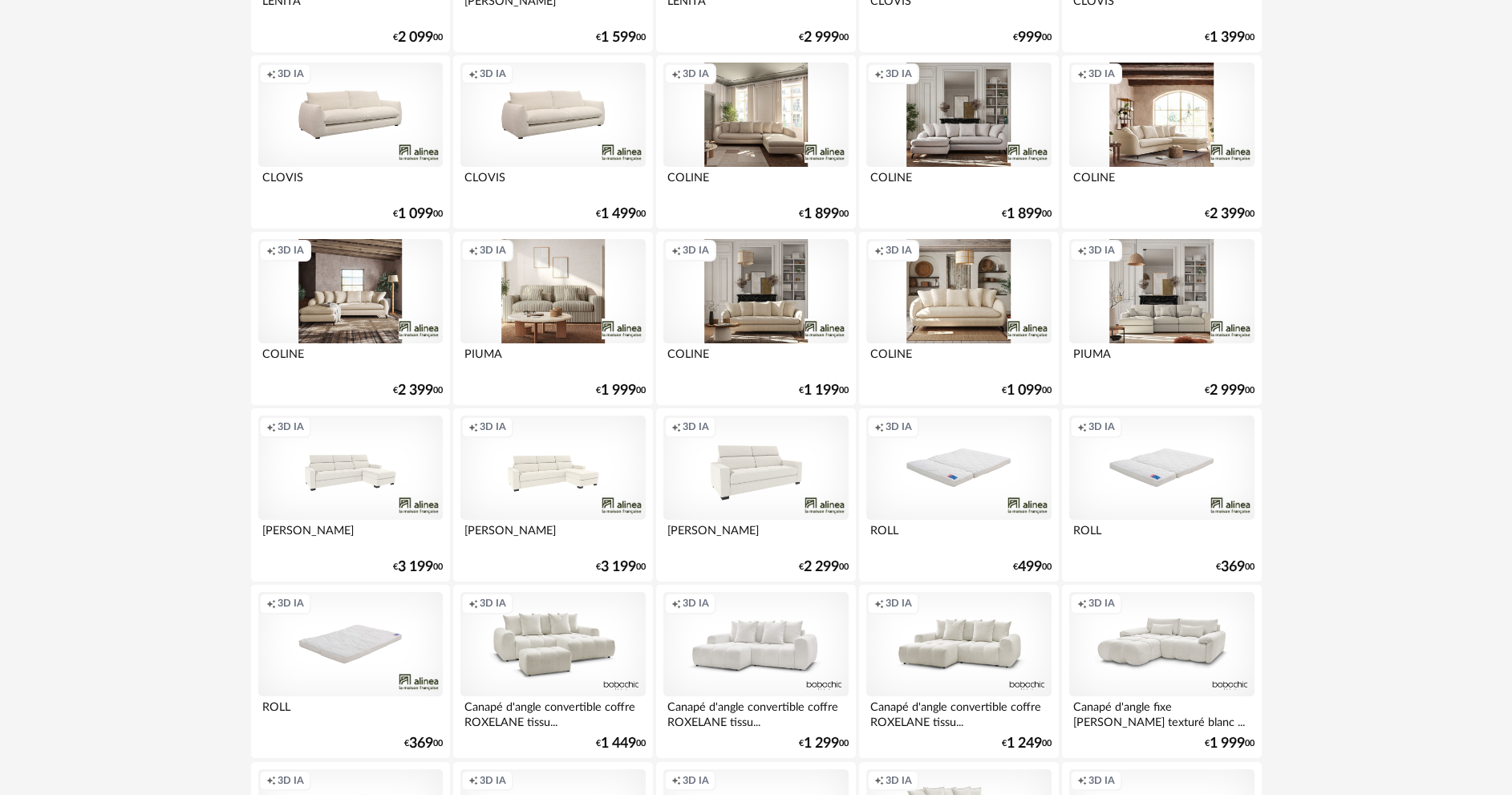
click at [571, 486] on div "Creation icon 3D IA" at bounding box center [552, 467] width 184 height 104
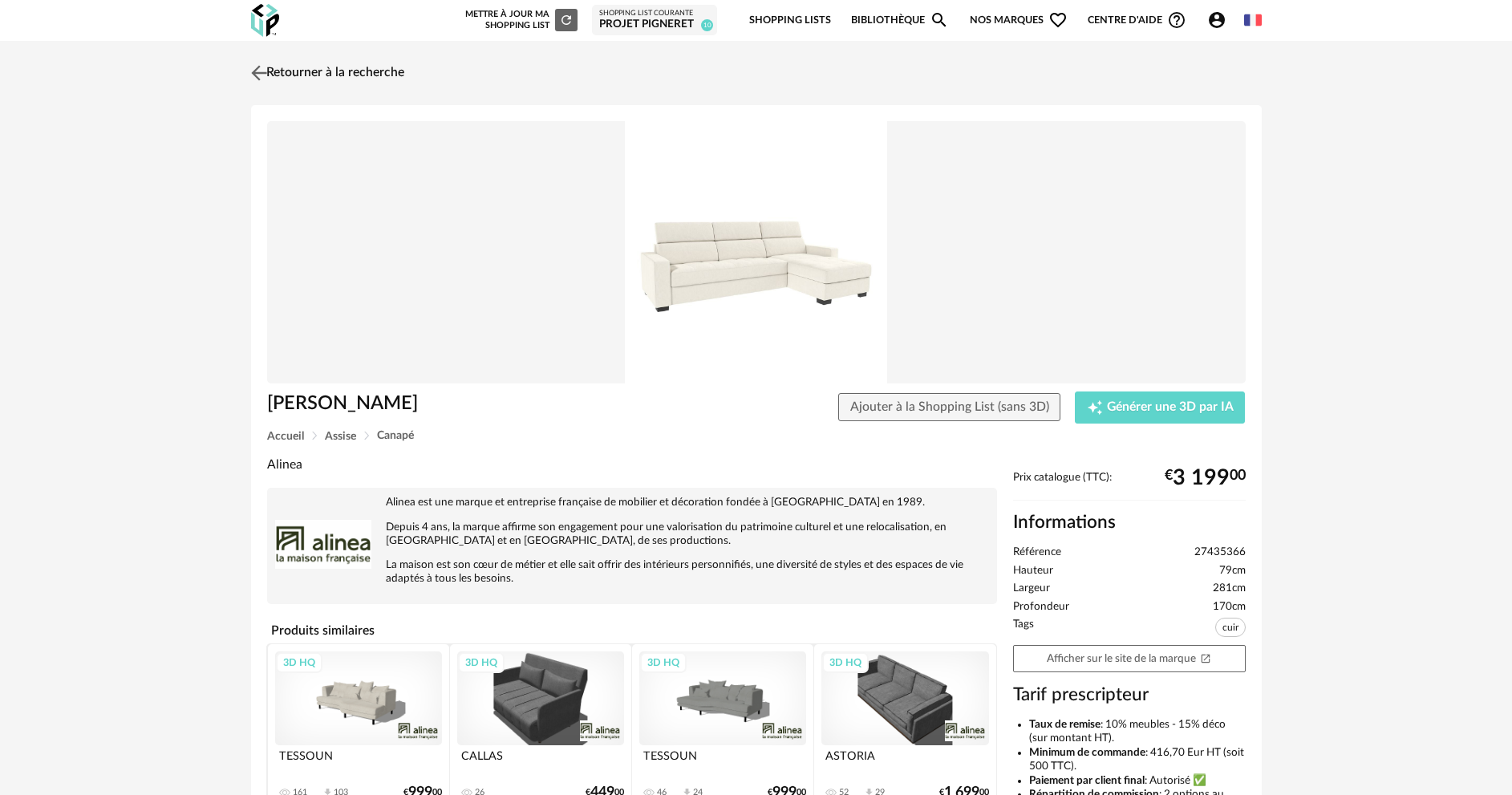
click at [264, 64] on img at bounding box center [259, 72] width 23 height 23
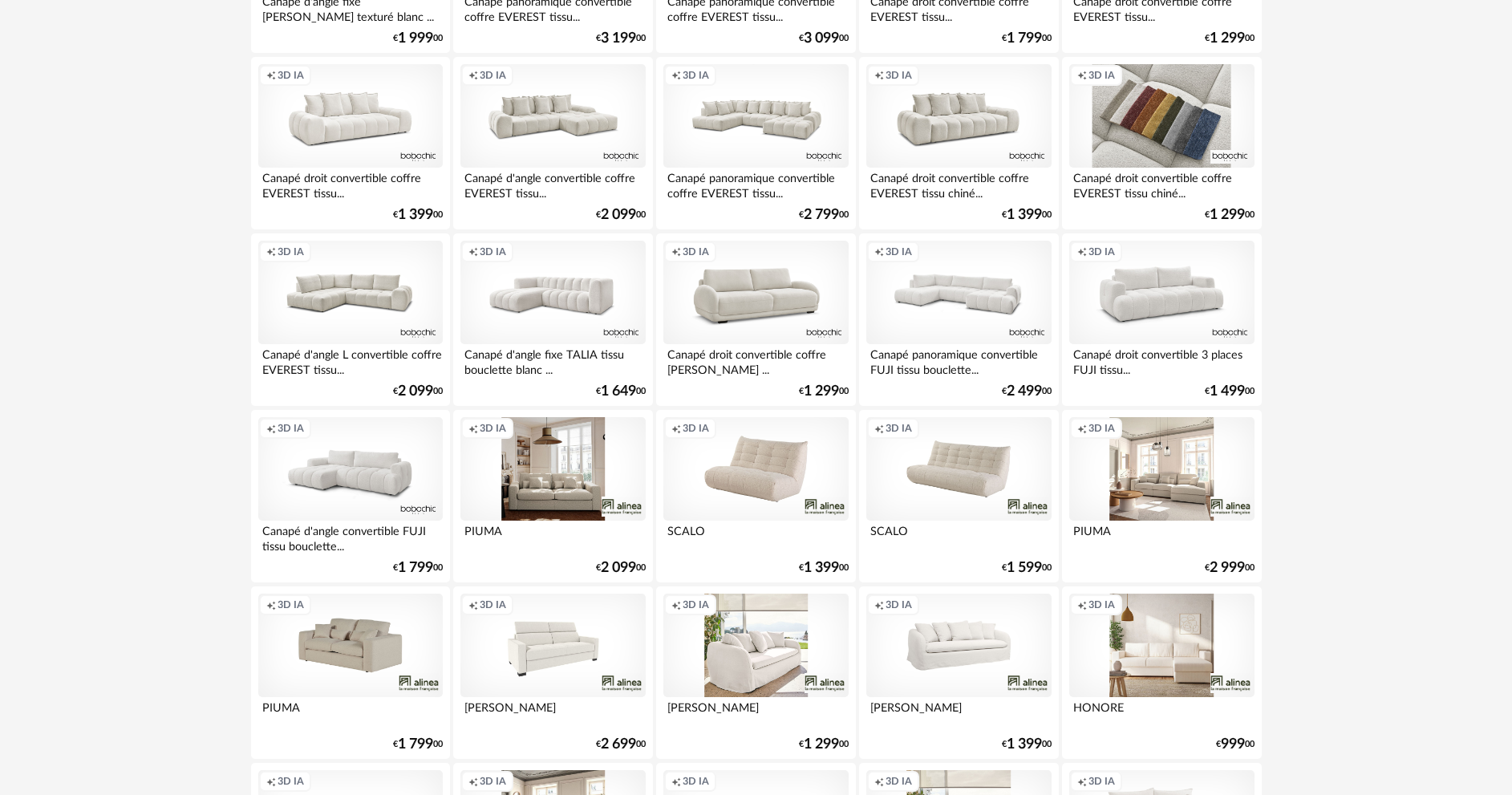
scroll to position [2647, 0]
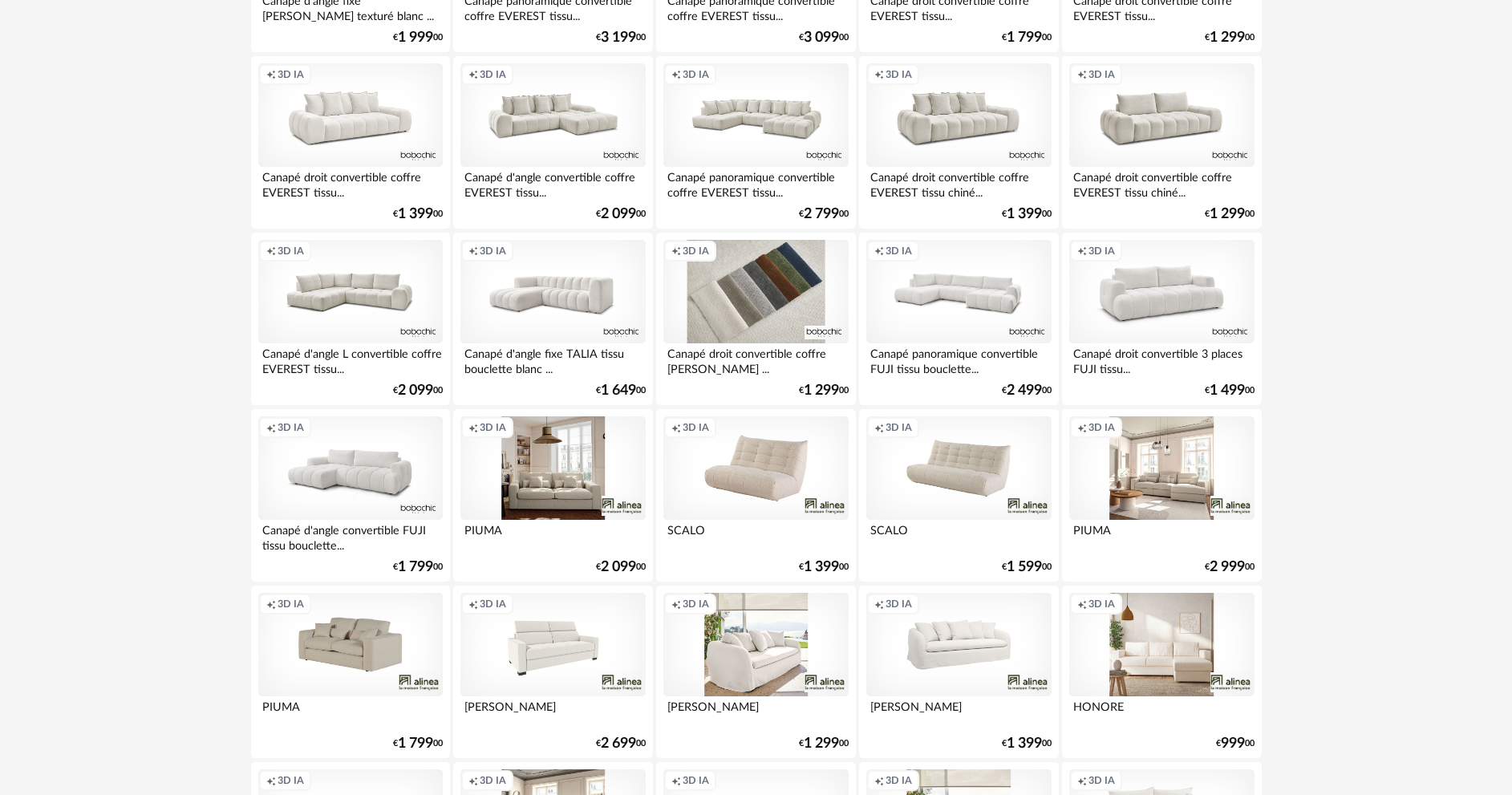
click at [781, 305] on div "Creation icon 3D IA" at bounding box center [755, 291] width 184 height 104
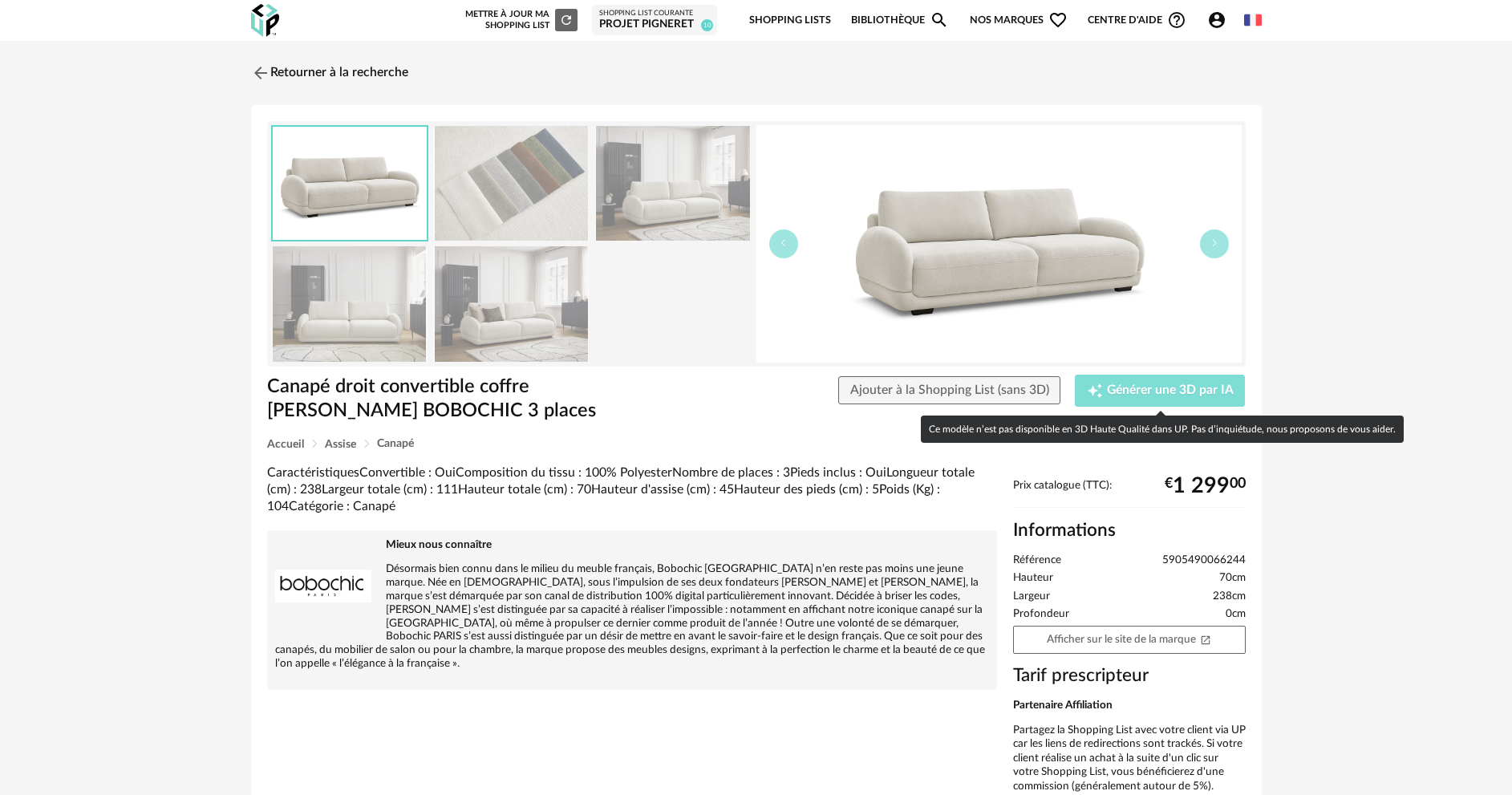
click at [1164, 387] on span "Générer une 3D par IA" at bounding box center [1170, 391] width 127 height 13
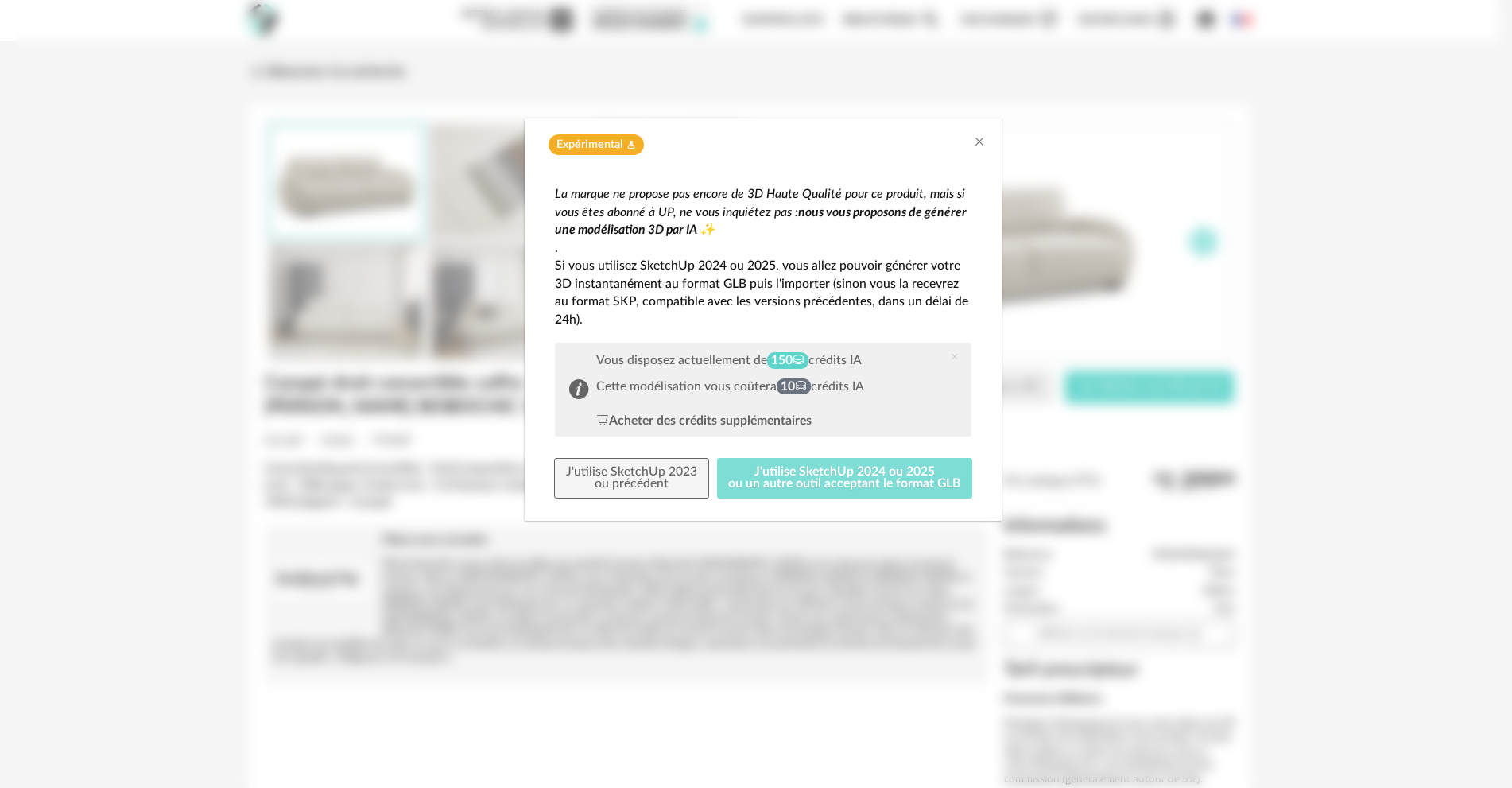
click at [859, 469] on button "J'utilise SketchUp 2024 ou 2025 ou un autre outil acceptant le format GLB" at bounding box center [845, 478] width 256 height 41
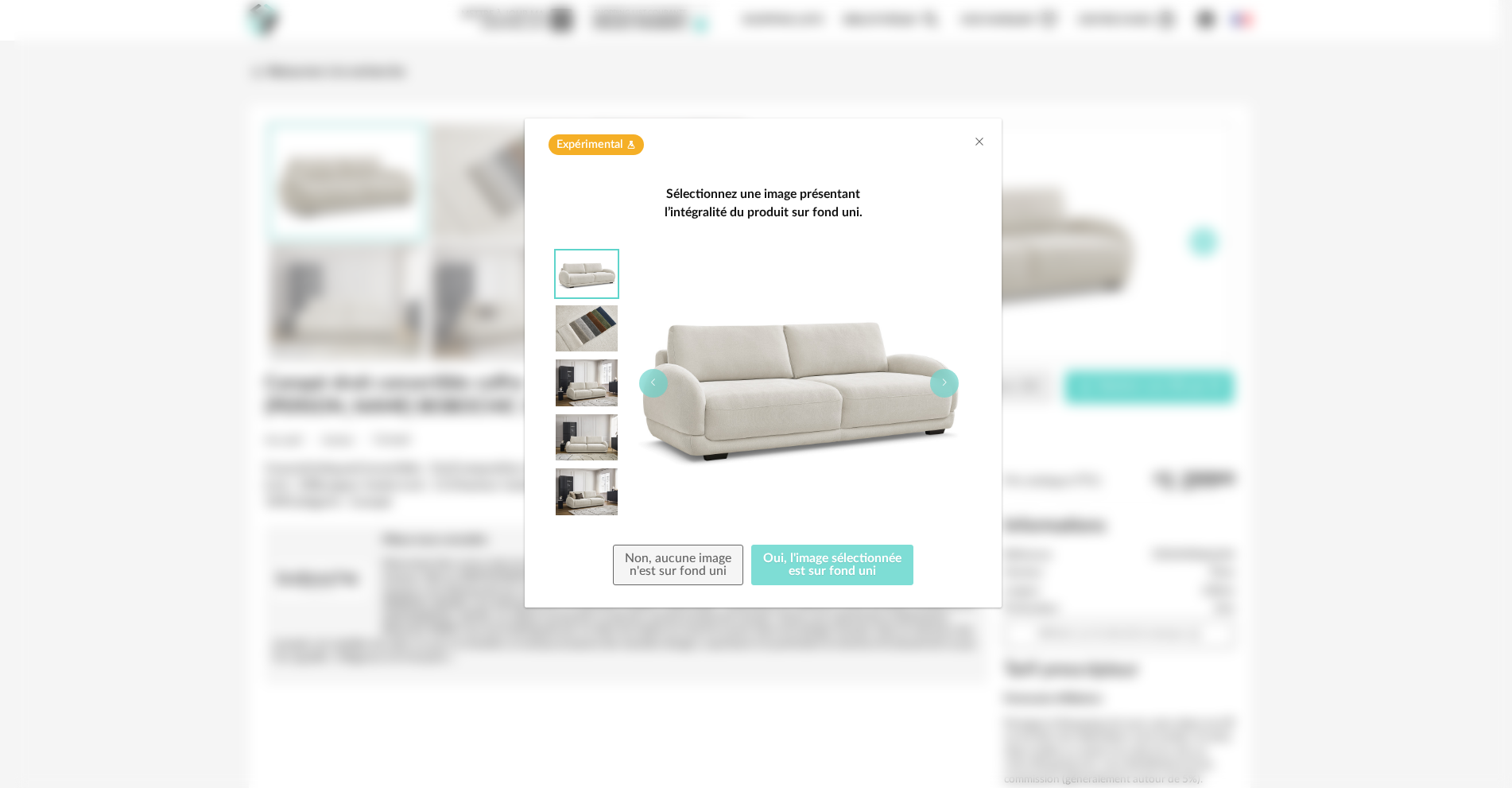
click at [825, 560] on button "Oui, l'image sélectionnée est sur fond uni" at bounding box center [833, 565] width 162 height 41
